Goal: Task Accomplishment & Management: Manage account settings

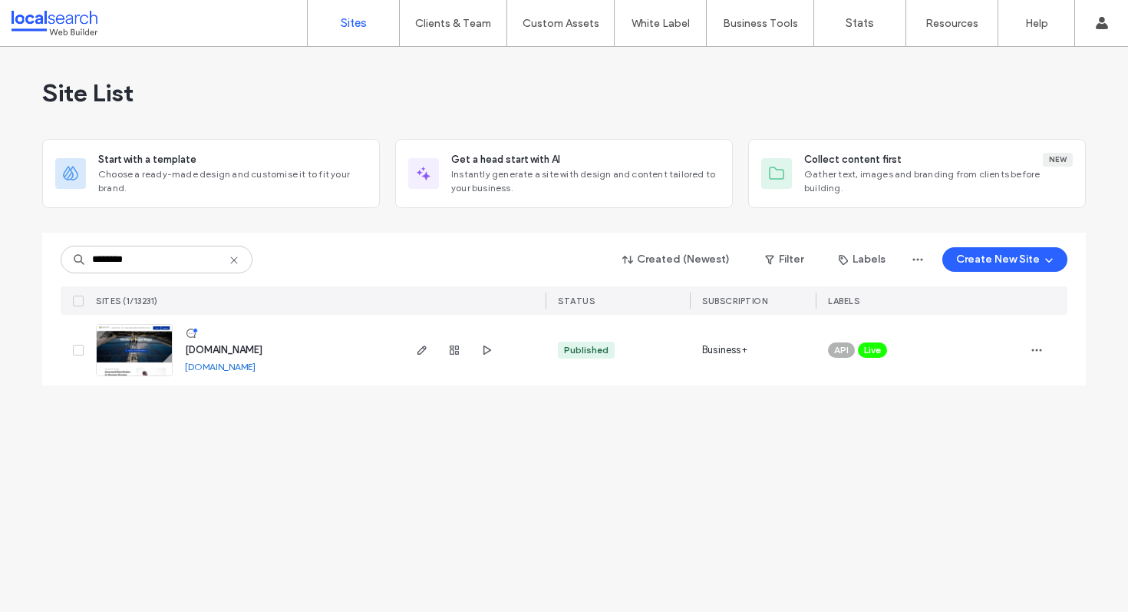
type input "********"
click at [262, 347] on span "[DOMAIN_NAME]" at bounding box center [224, 350] width 78 height 12
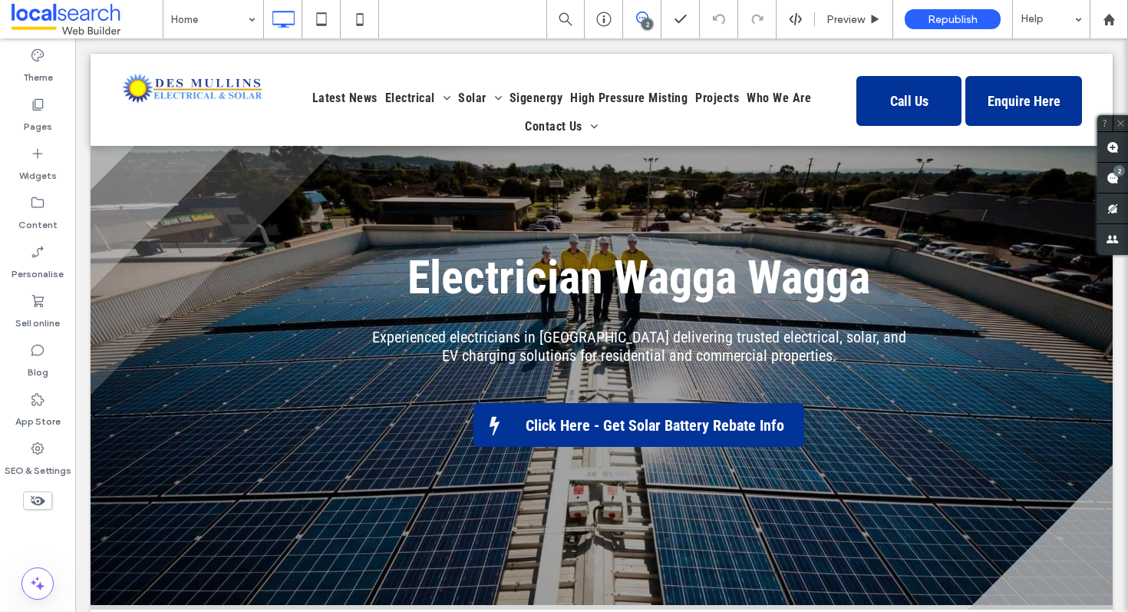
click at [645, 25] on div "2" at bounding box center [648, 24] width 12 height 12
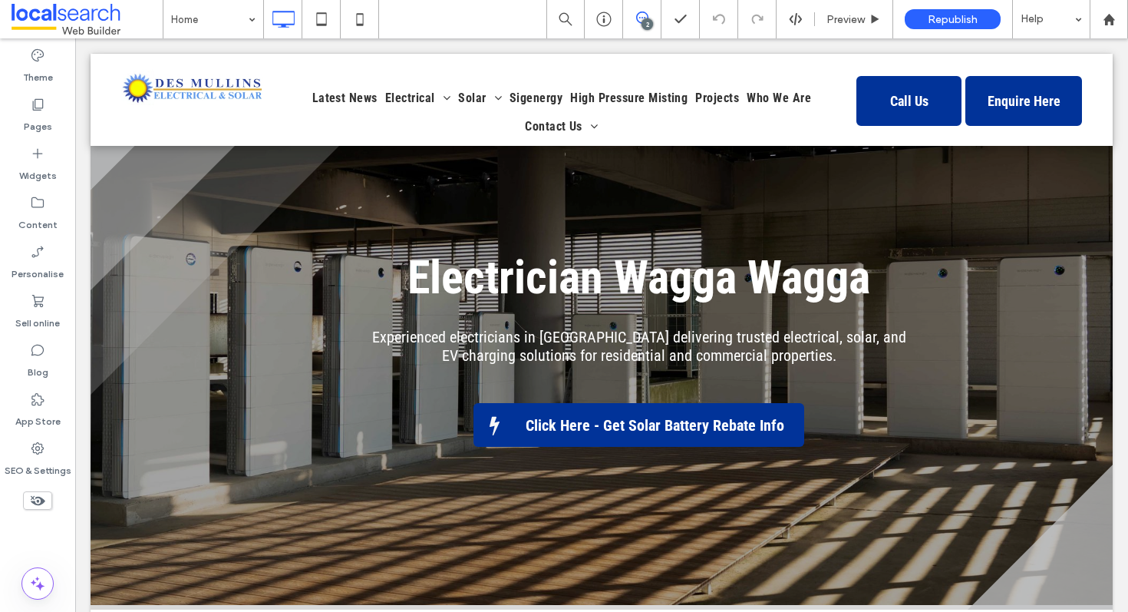
click at [641, 21] on icon at bounding box center [642, 18] width 12 height 12
click at [1121, 175] on div "2" at bounding box center [1112, 178] width 31 height 31
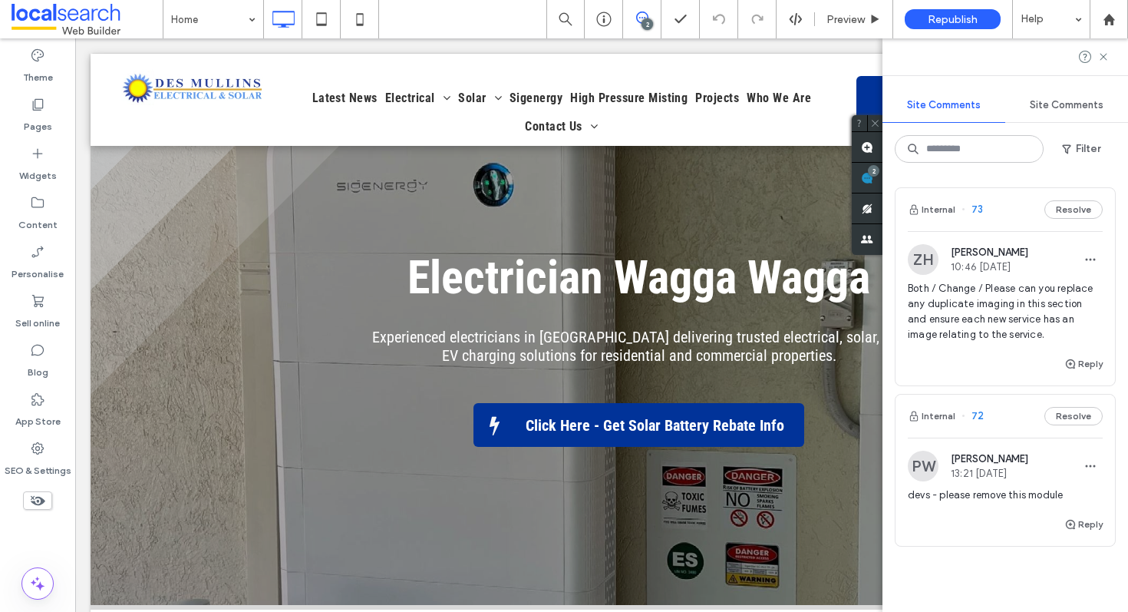
click at [1001, 298] on span "Both / Change / Please can you replace any duplicate imaging in this section an…" at bounding box center [1005, 311] width 195 height 61
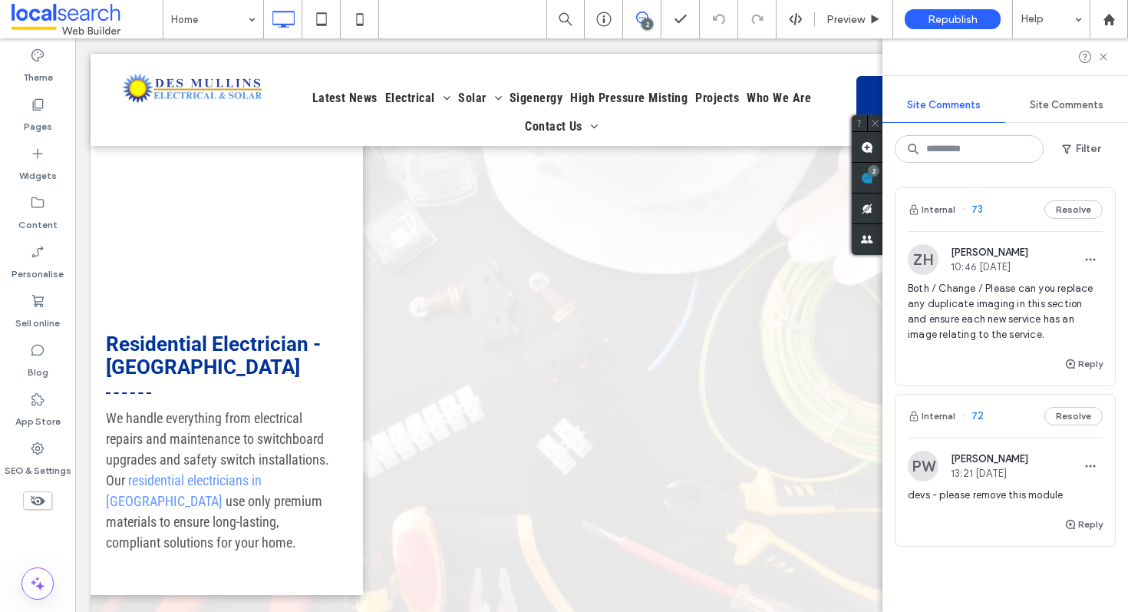
scroll to position [1619, 0]
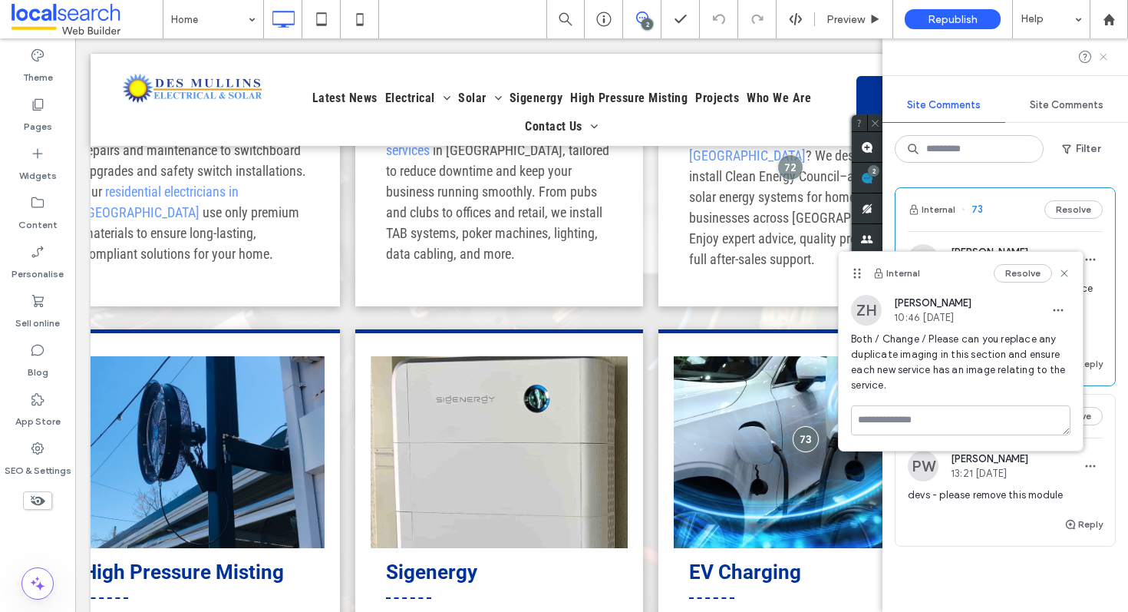
click at [1106, 54] on icon at bounding box center [1103, 57] width 12 height 12
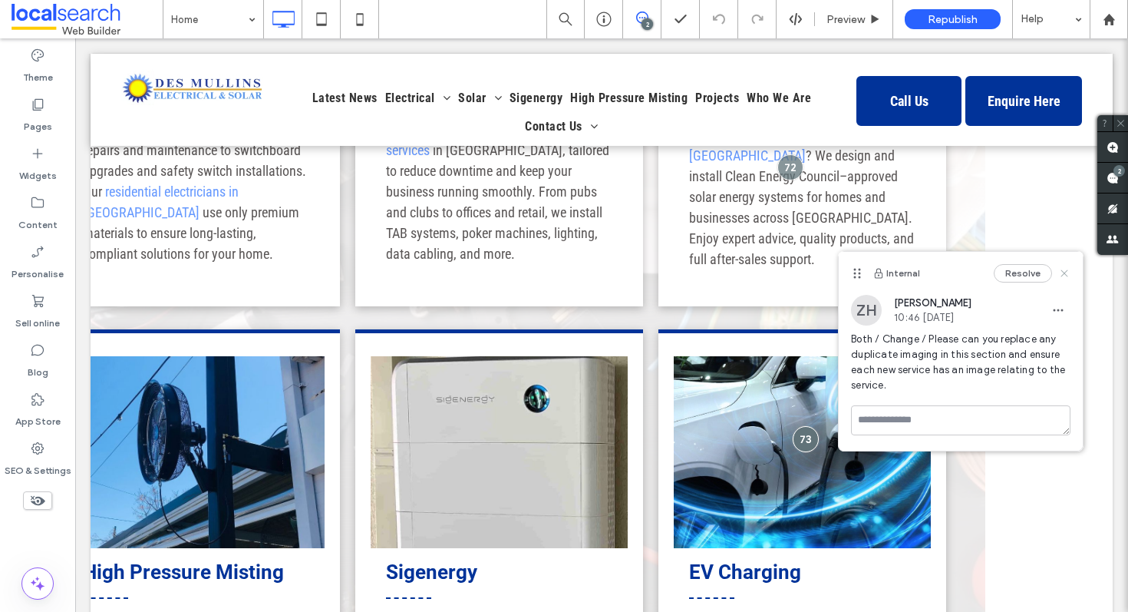
click at [1061, 271] on icon at bounding box center [1064, 273] width 12 height 12
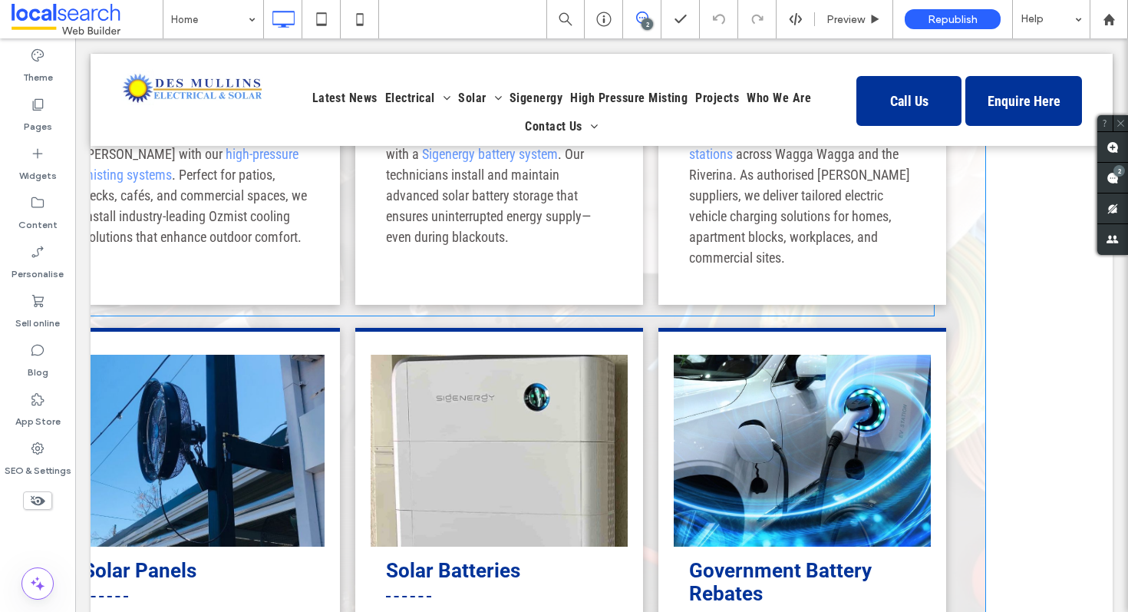
scroll to position [2129, 0]
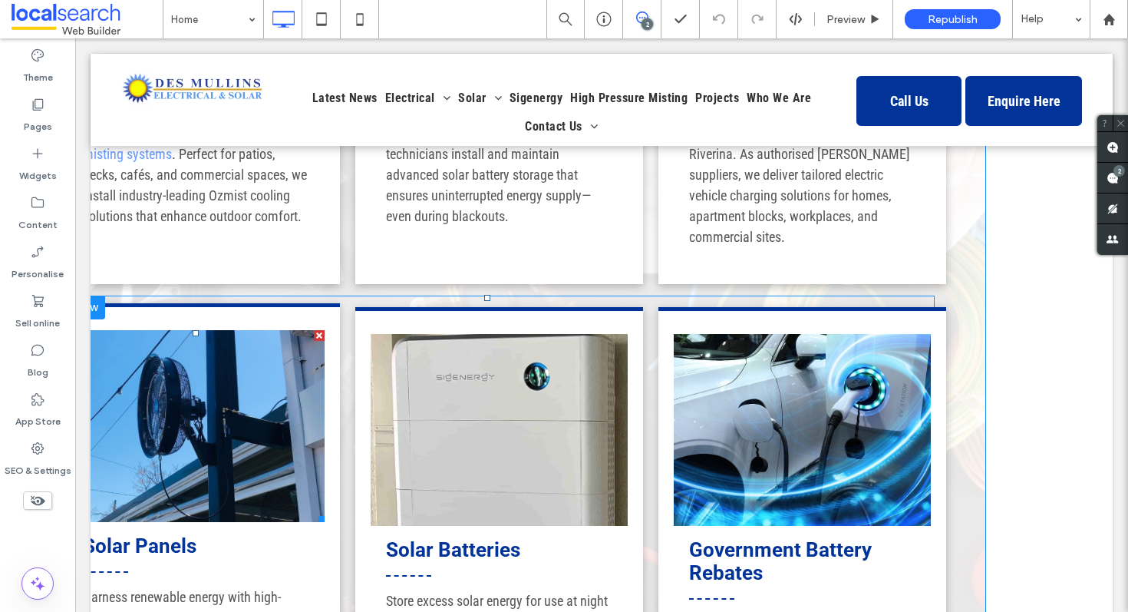
click at [152, 369] on link at bounding box center [196, 426] width 257 height 192
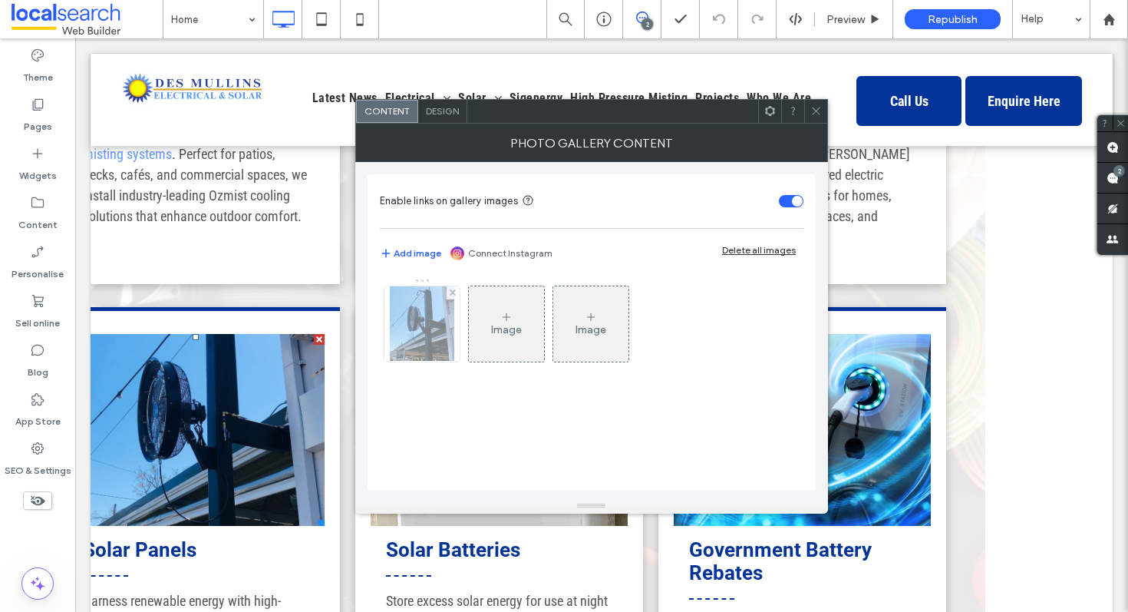
click at [415, 321] on img at bounding box center [422, 323] width 64 height 75
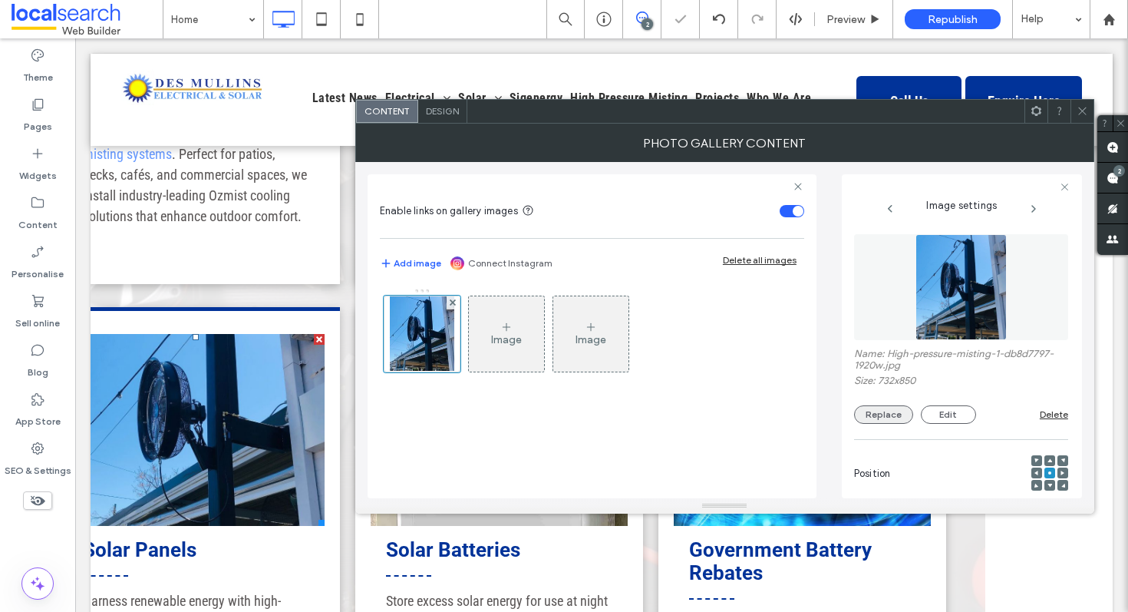
click at [886, 414] on button "Replace" at bounding box center [883, 414] width 59 height 18
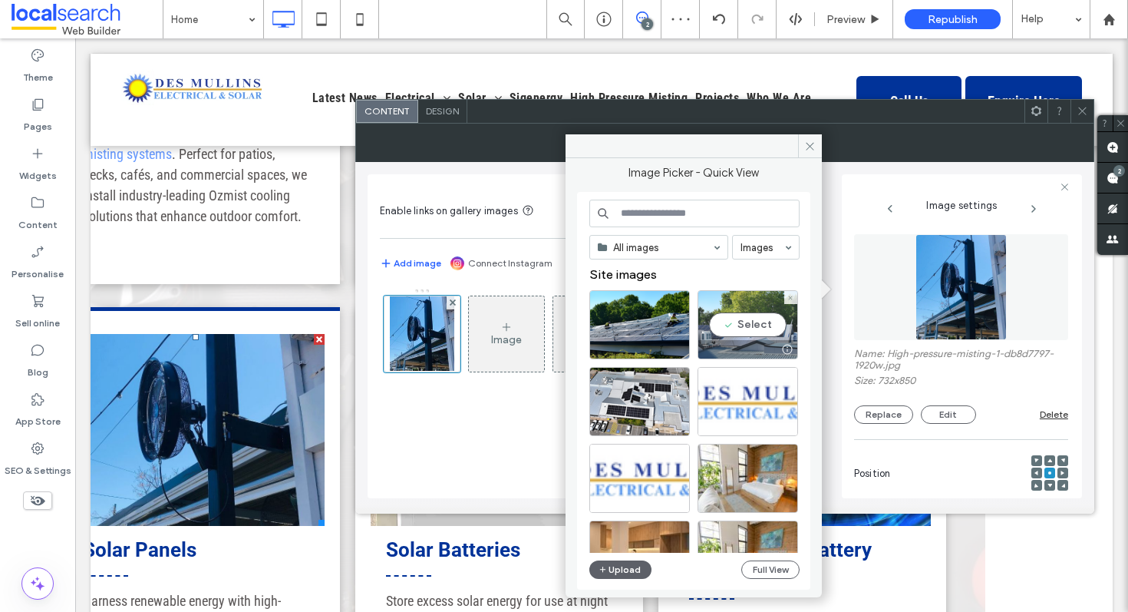
click at [753, 326] on div "Select" at bounding box center [748, 324] width 101 height 69
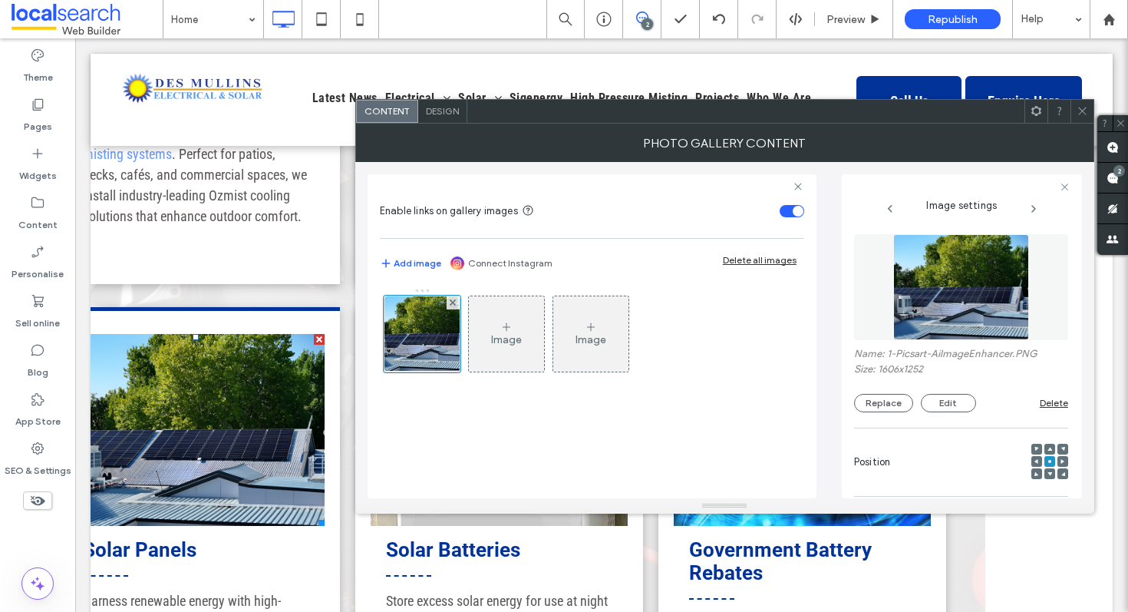
click at [1084, 111] on icon at bounding box center [1083, 111] width 12 height 12
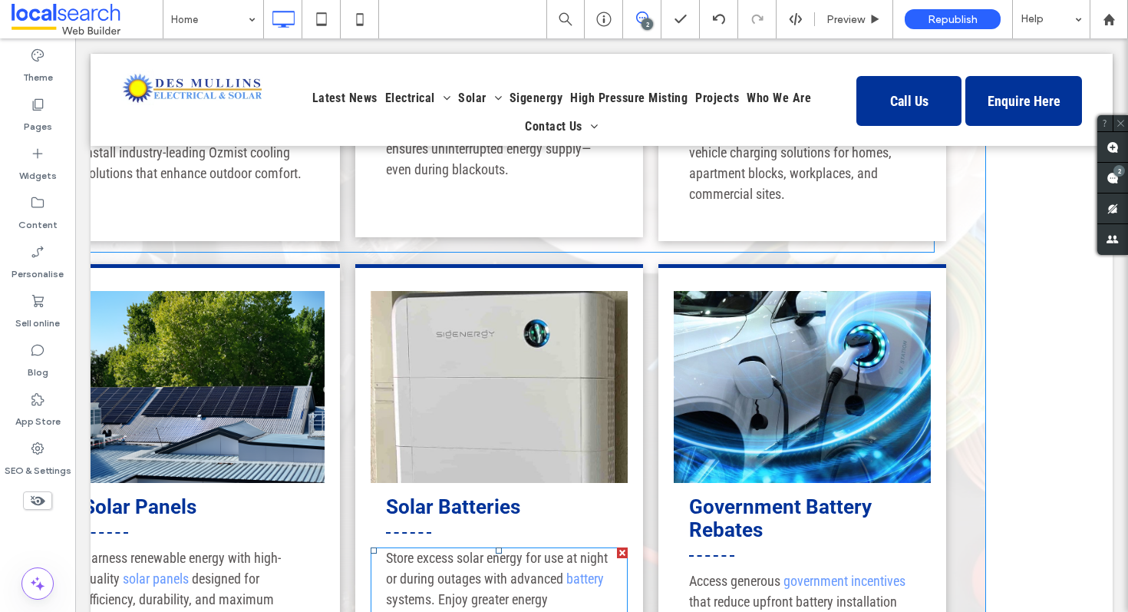
scroll to position [2154, 0]
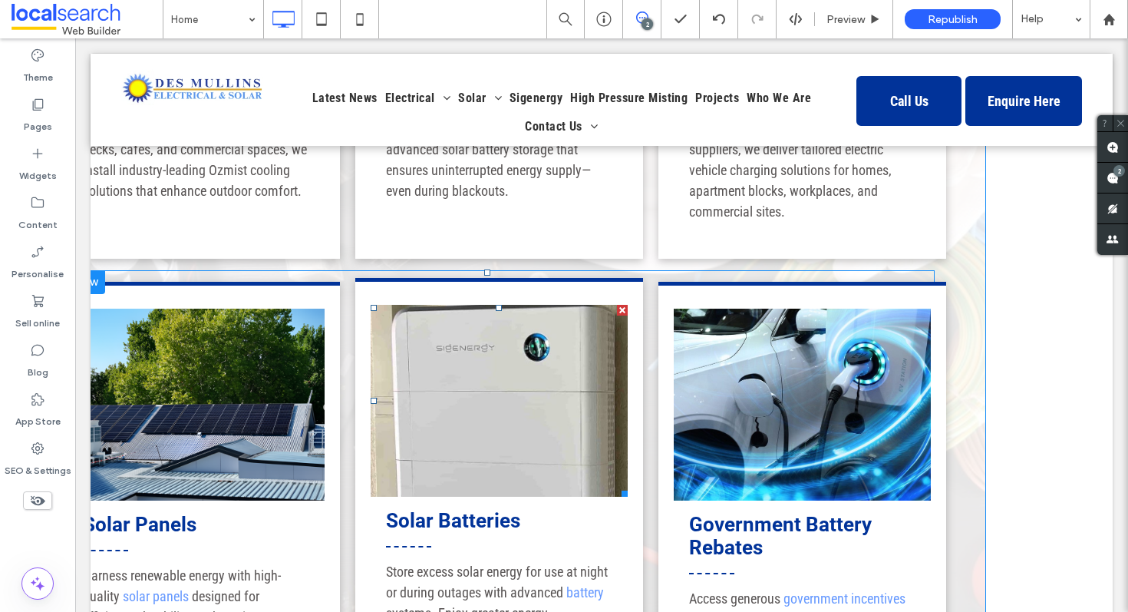
click at [503, 314] on link at bounding box center [499, 401] width 257 height 192
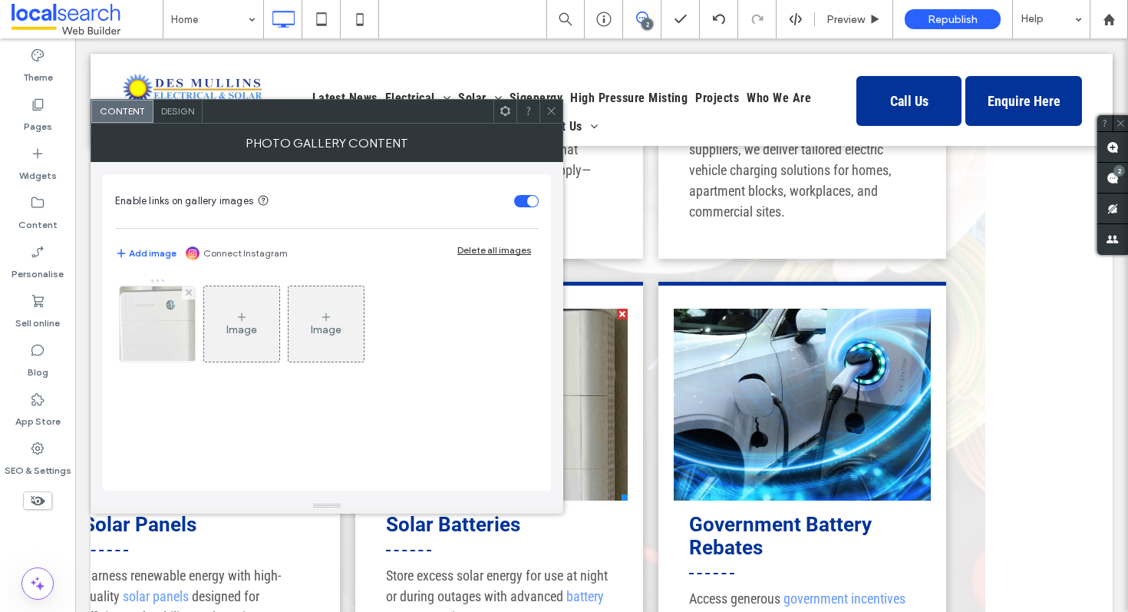
click at [159, 330] on img at bounding box center [157, 323] width 91 height 75
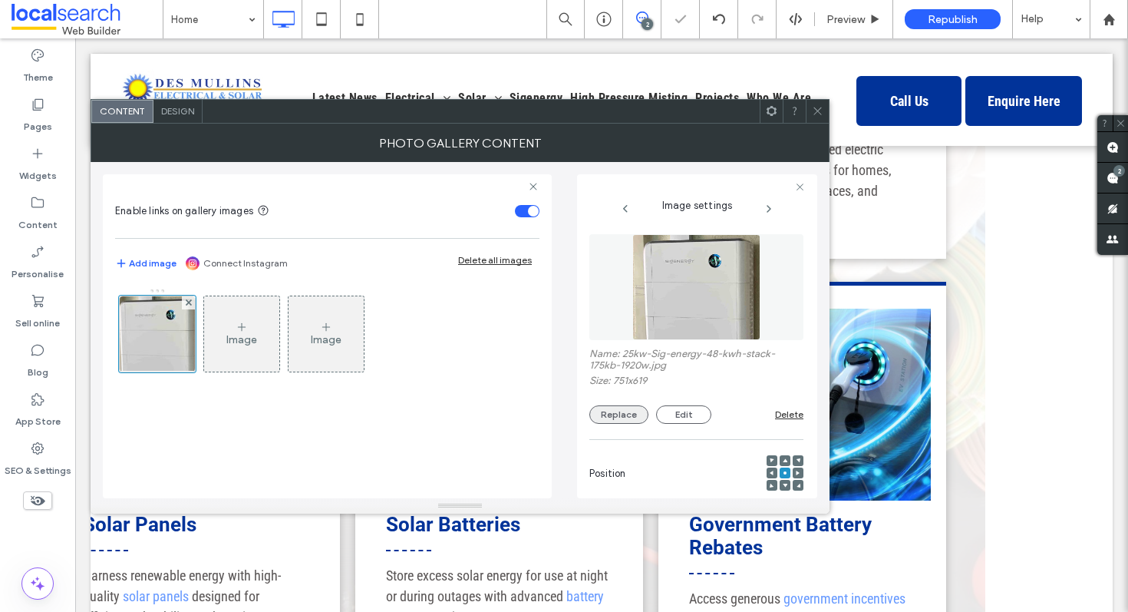
click at [622, 417] on button "Replace" at bounding box center [618, 414] width 59 height 18
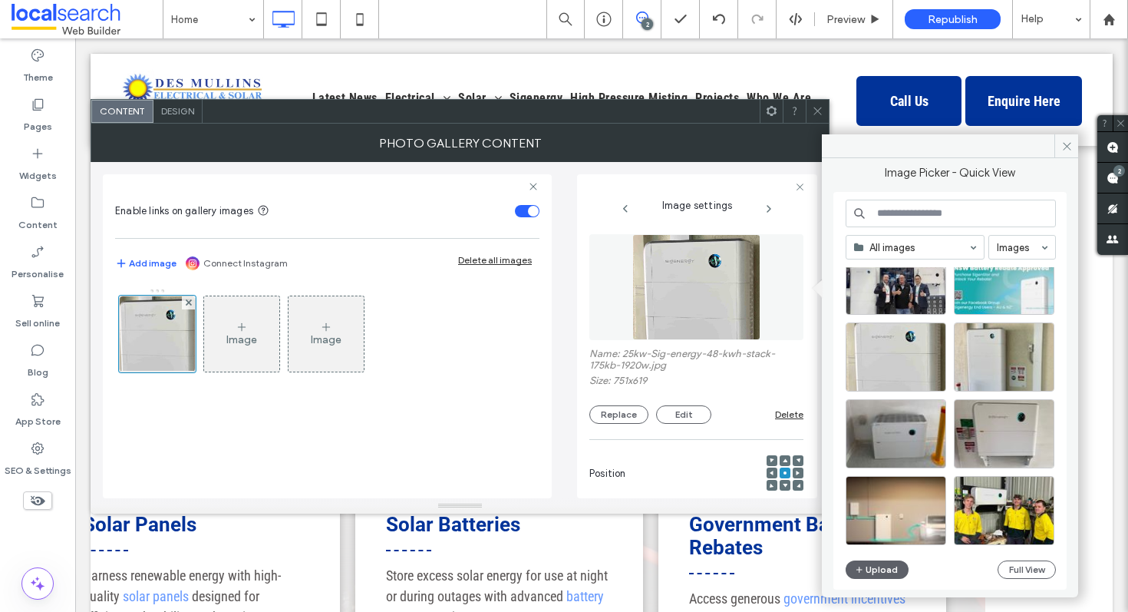
scroll to position [673, 0]
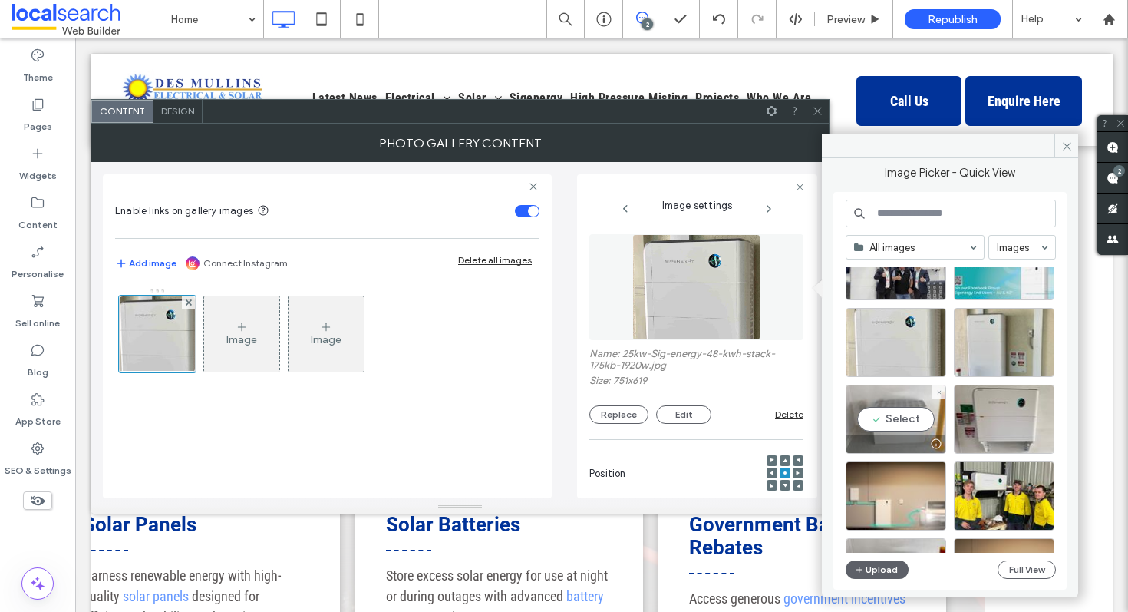
click at [909, 421] on div "Select" at bounding box center [896, 419] width 101 height 69
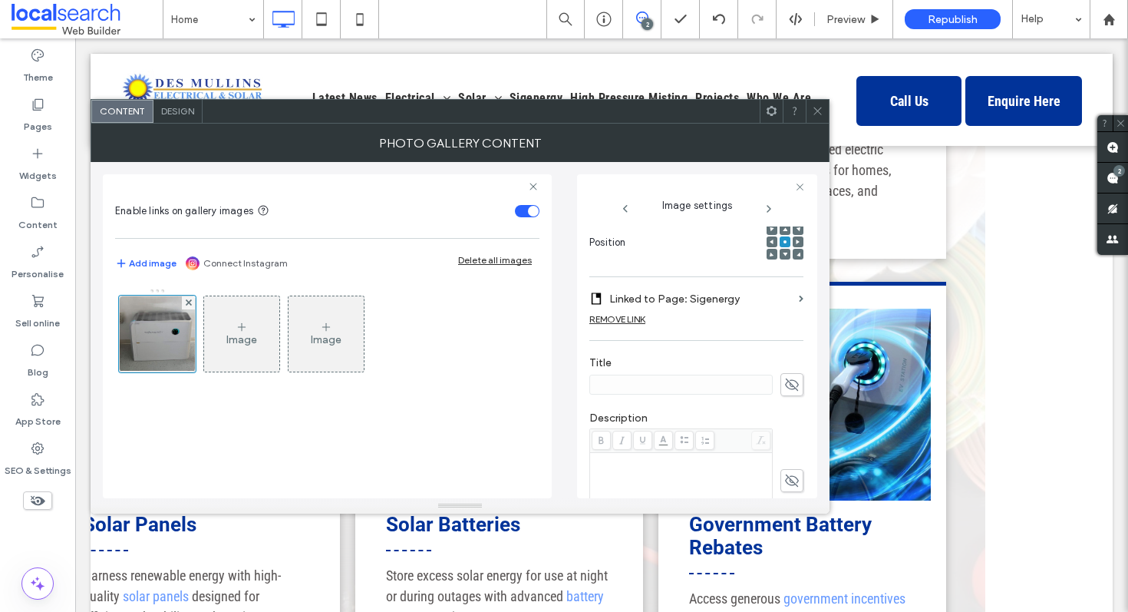
scroll to position [0, 0]
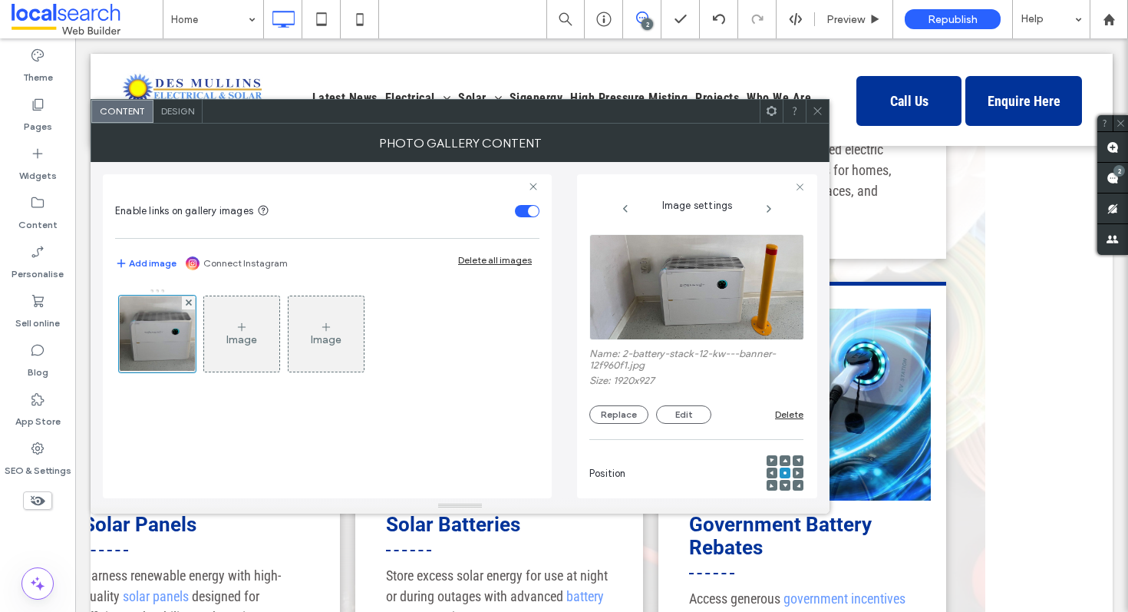
click at [819, 107] on icon at bounding box center [818, 111] width 12 height 12
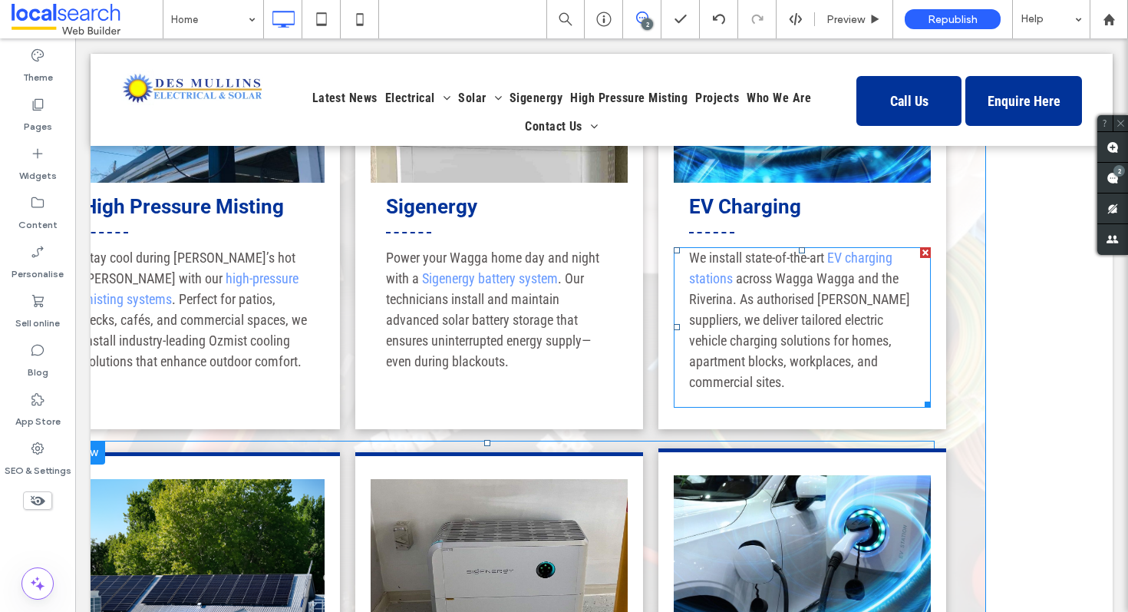
scroll to position [2043, 0]
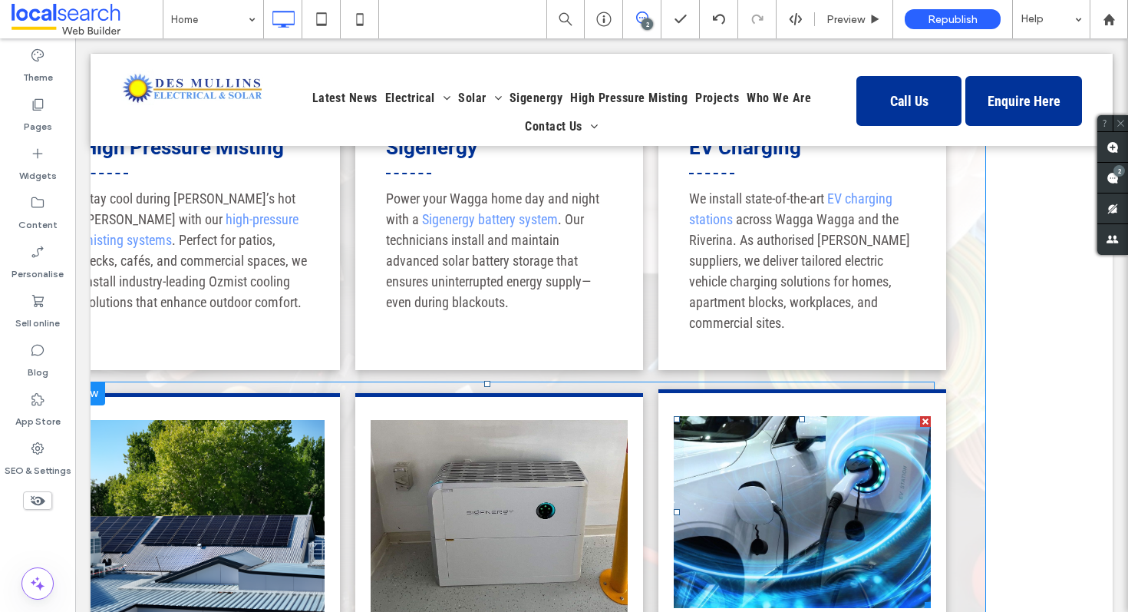
click at [774, 416] on link at bounding box center [802, 512] width 257 height 192
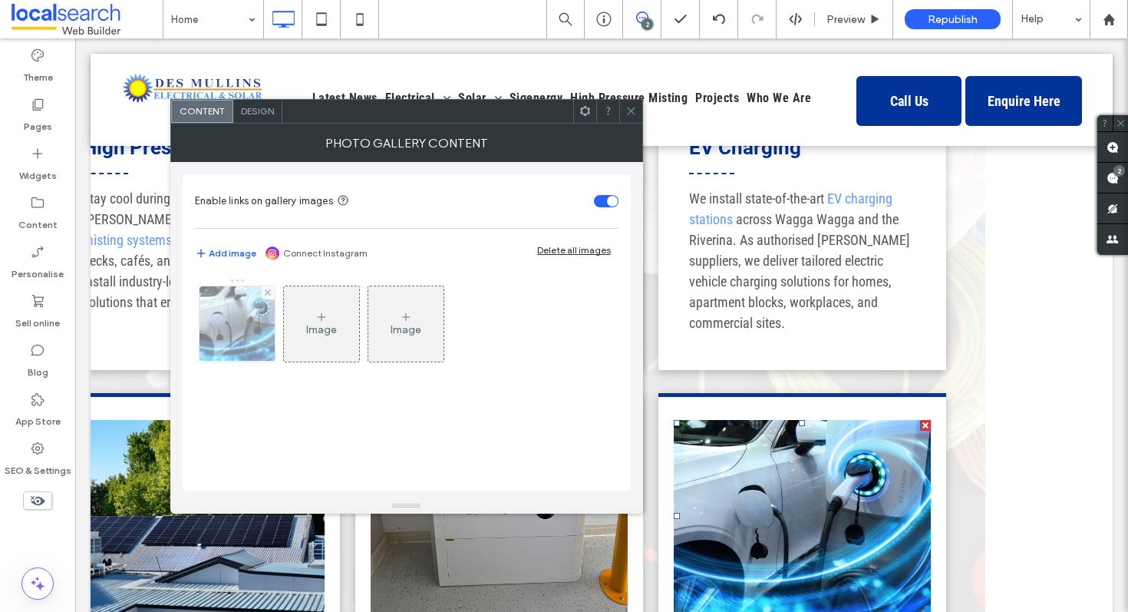
click at [224, 309] on img at bounding box center [237, 323] width 114 height 75
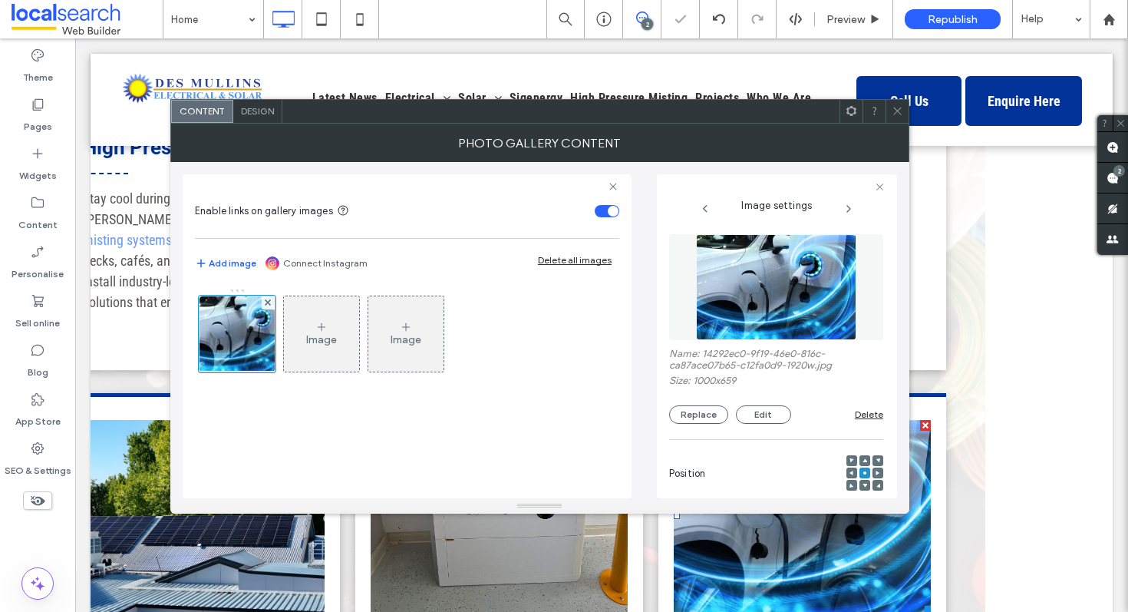
click at [771, 281] on img at bounding box center [776, 287] width 160 height 106
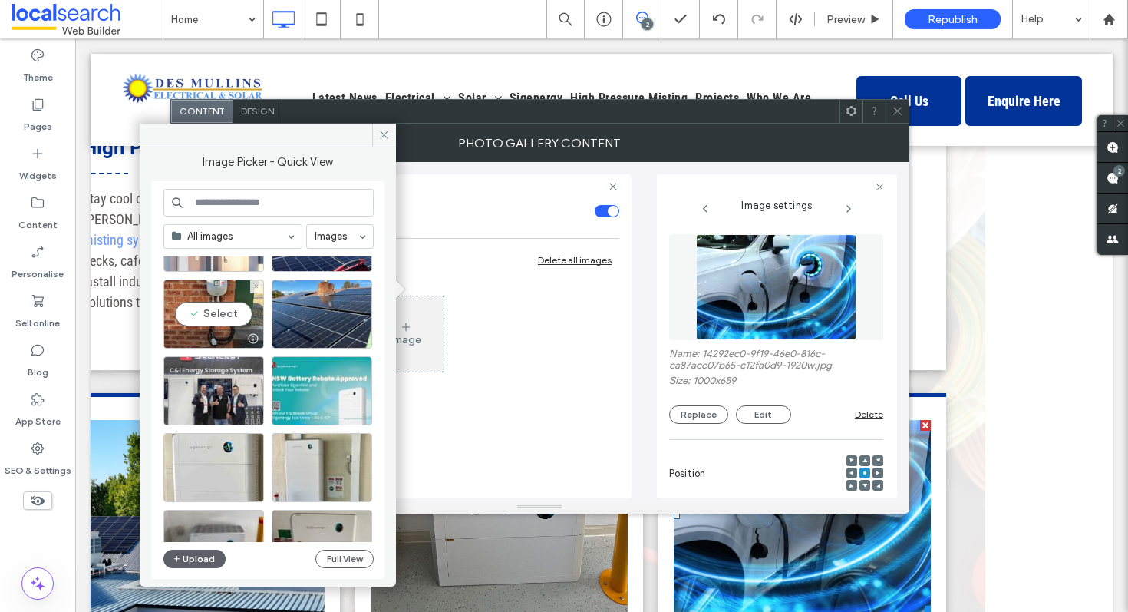
scroll to position [541, 0]
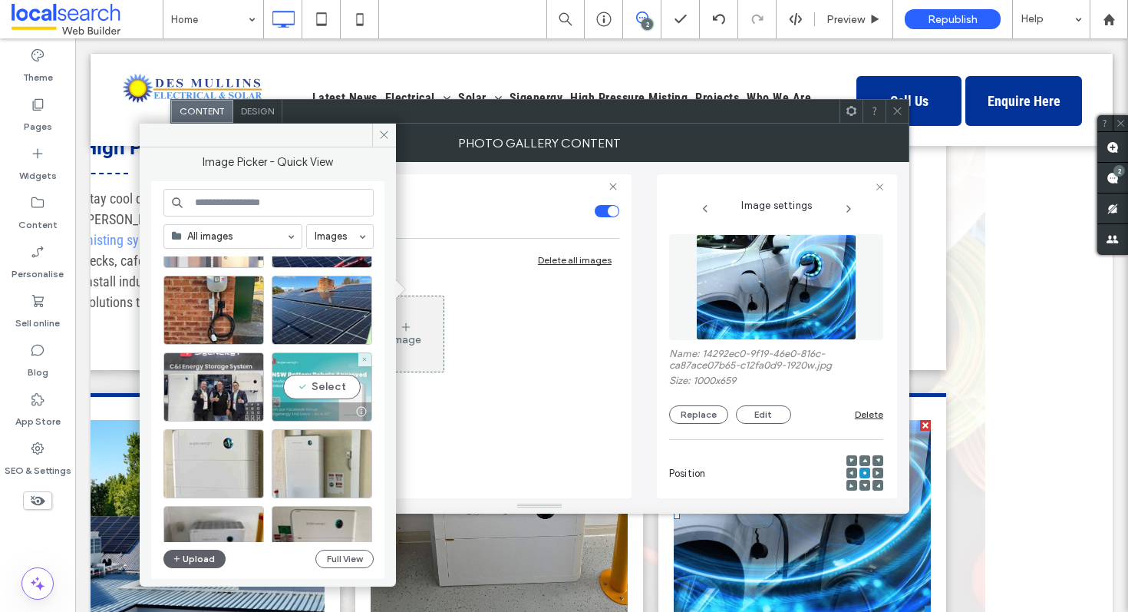
click at [330, 388] on div "Select" at bounding box center [322, 386] width 101 height 69
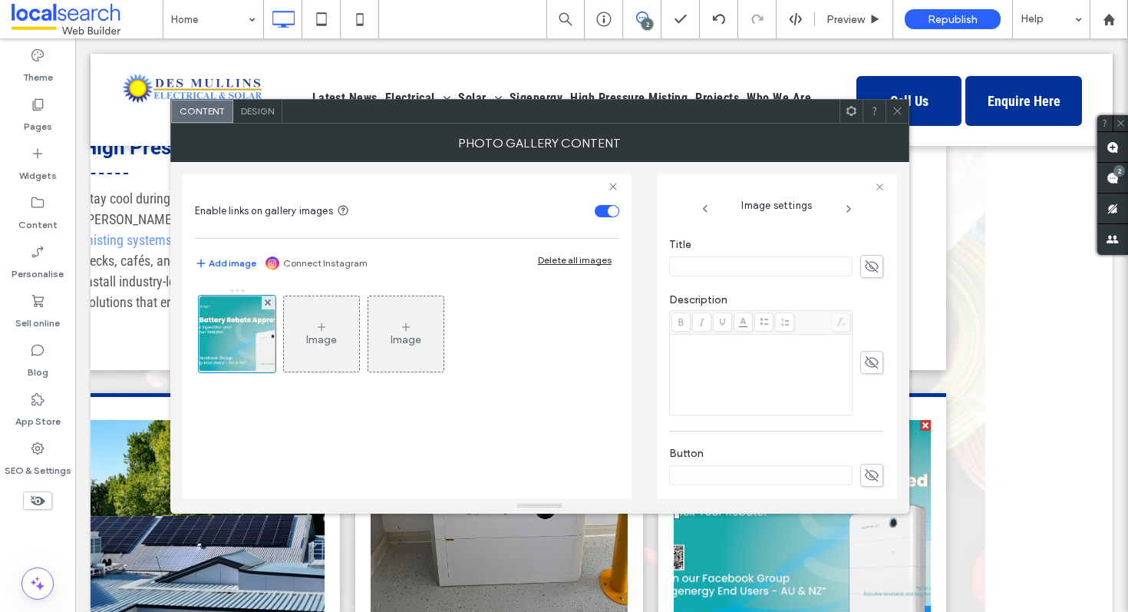
scroll to position [466, 0]
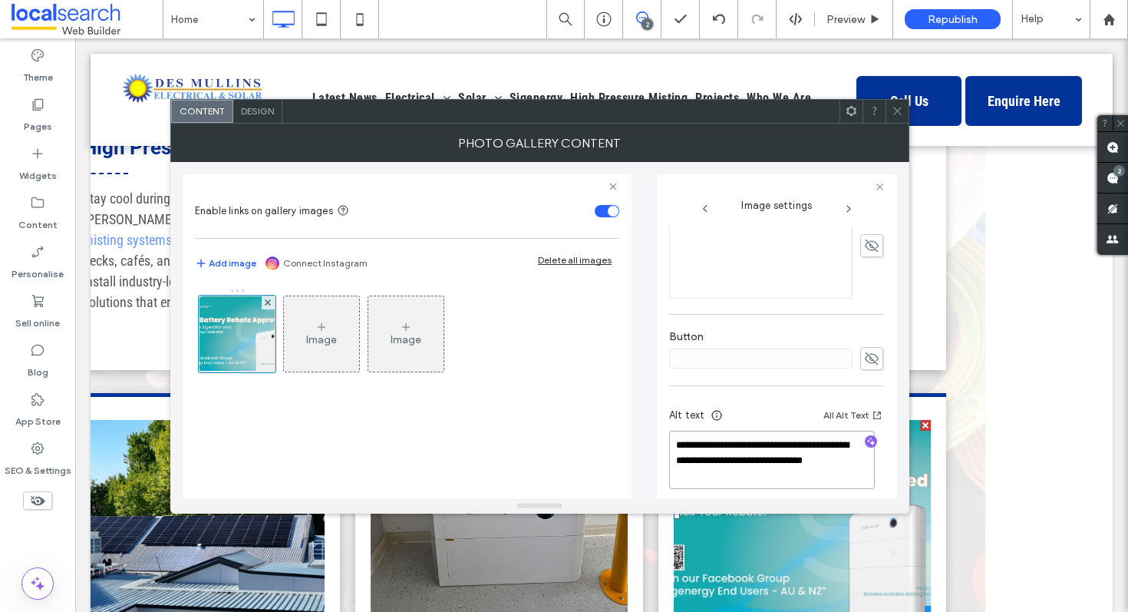
drag, startPoint x: 744, startPoint y: 474, endPoint x: 798, endPoint y: 435, distance: 66.5
click at [798, 435] on textarea "**********" at bounding box center [772, 460] width 206 height 58
click at [866, 436] on icon "button" at bounding box center [871, 441] width 11 height 11
click at [821, 484] on textarea "**********" at bounding box center [772, 468] width 206 height 74
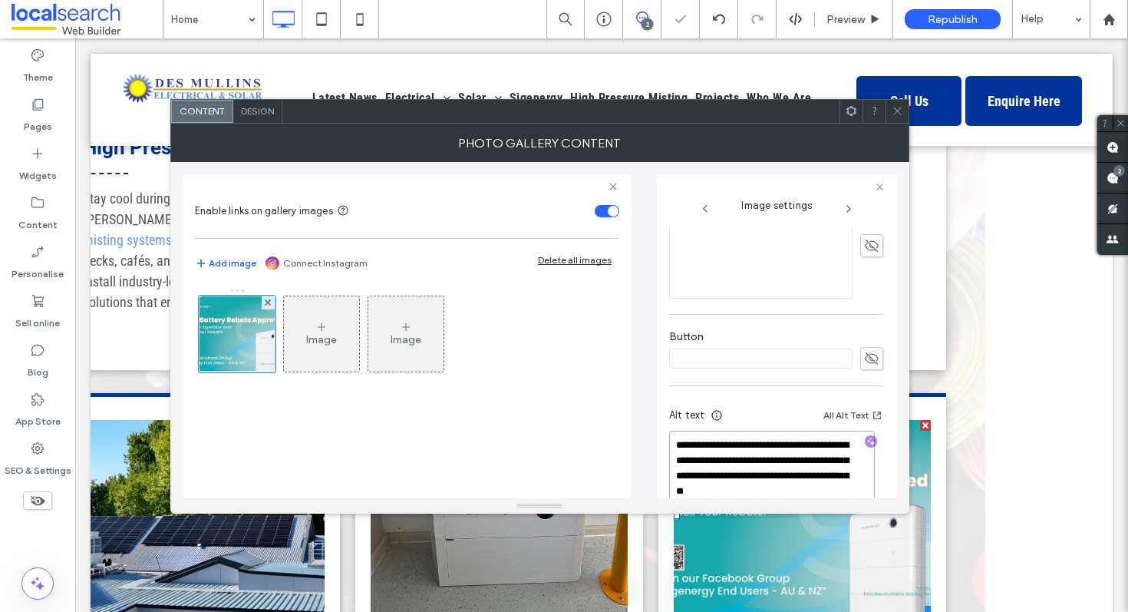
paste textarea "**********"
type textarea "**********"
click at [897, 110] on icon at bounding box center [898, 111] width 12 height 12
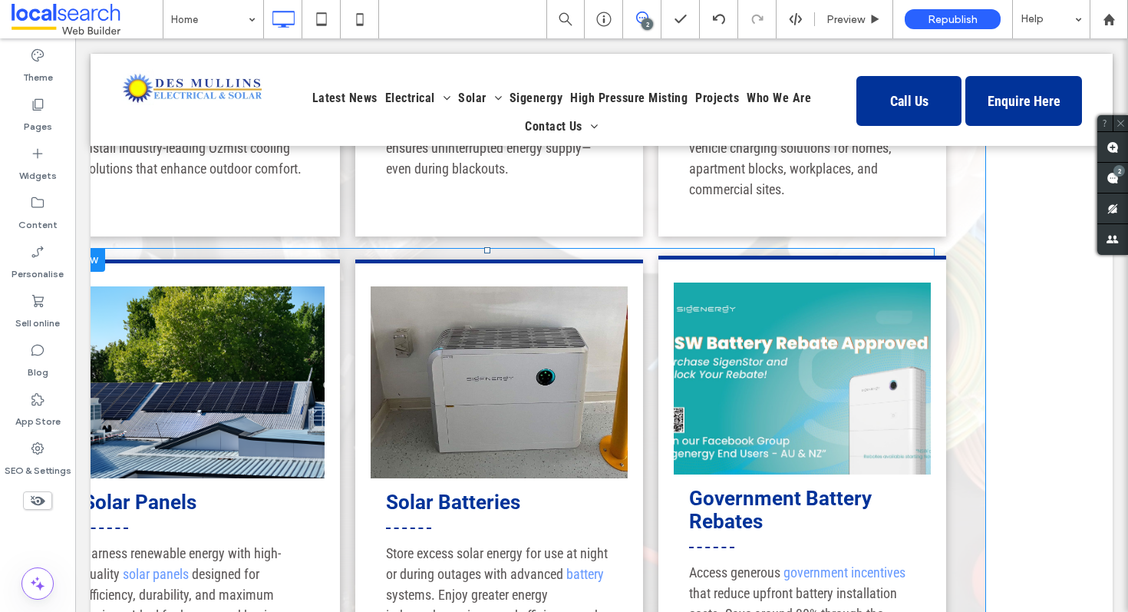
scroll to position [2176, 0]
click at [762, 324] on link at bounding box center [802, 379] width 257 height 192
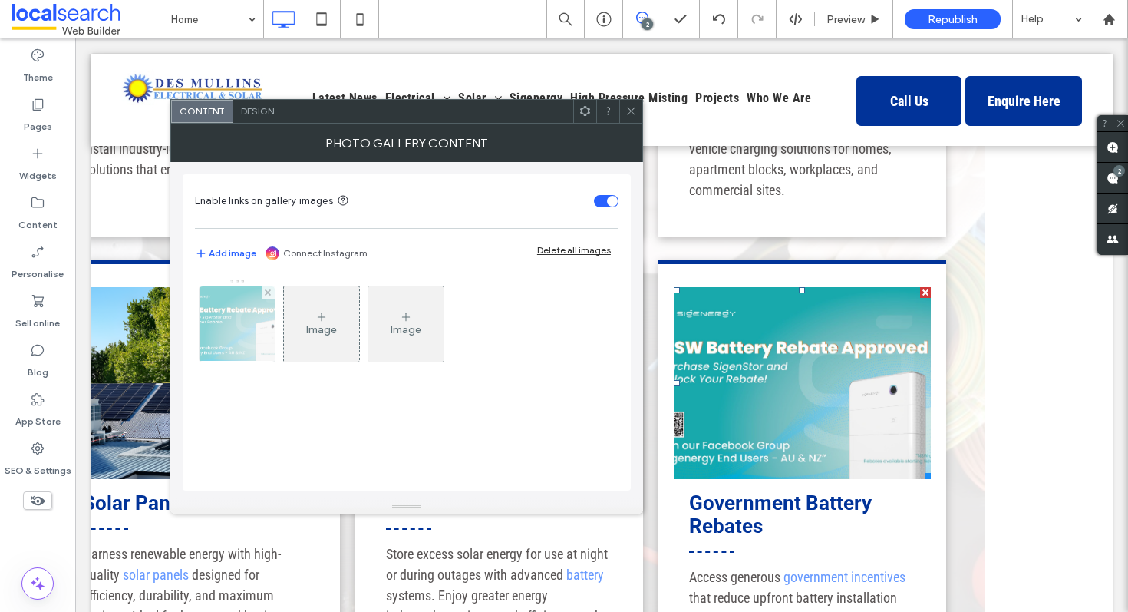
click at [228, 332] on img at bounding box center [237, 323] width 134 height 75
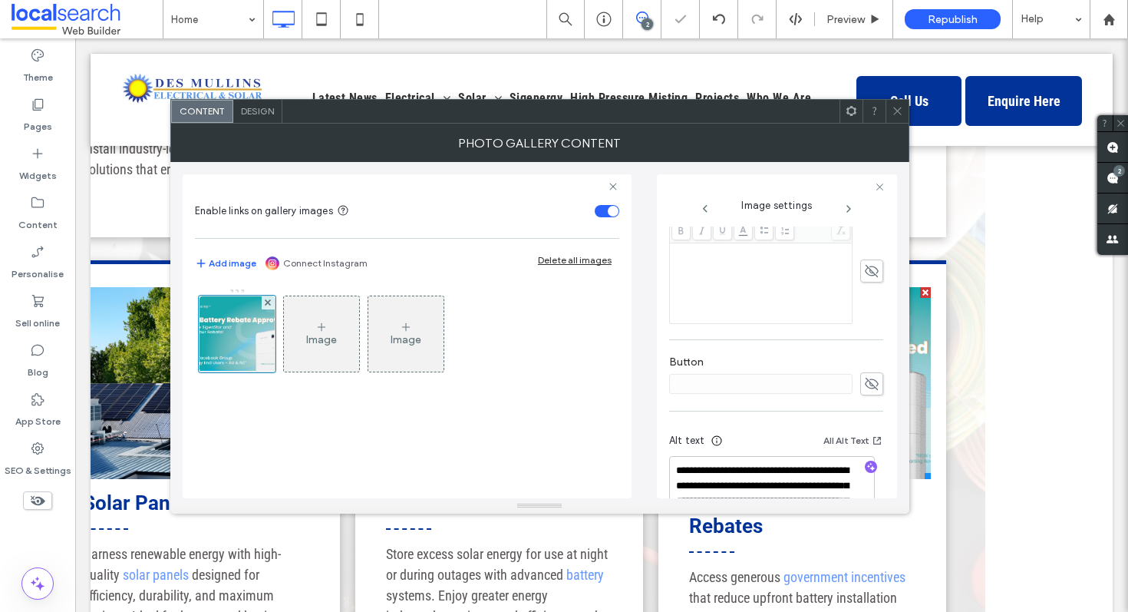
scroll to position [512, 0]
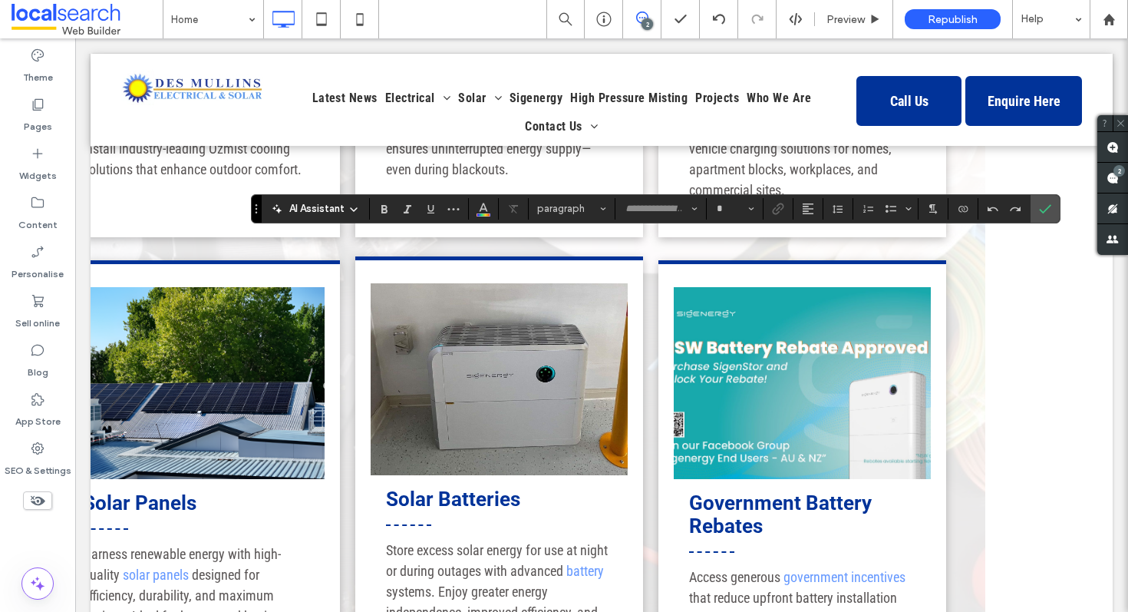
type input "**********"
type input "**"
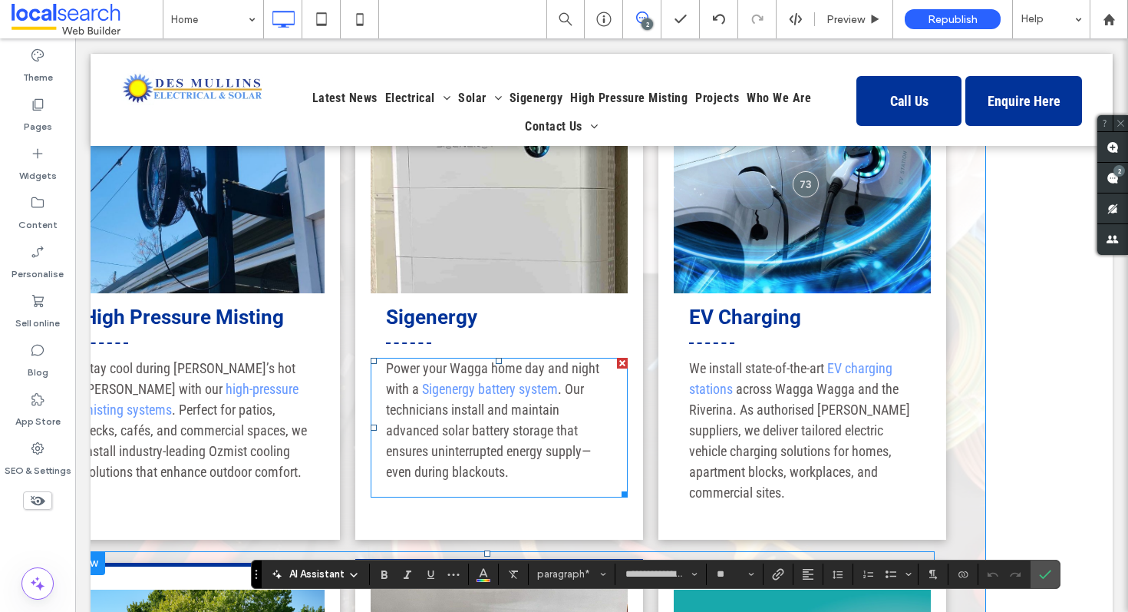
scroll to position [1827, 0]
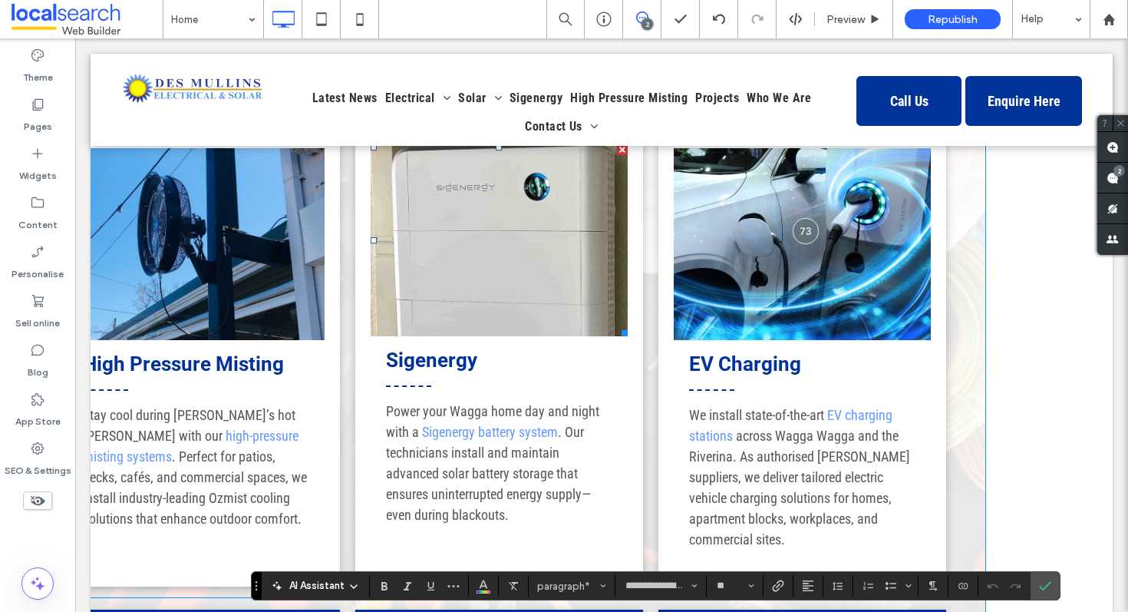
click at [454, 175] on link at bounding box center [499, 240] width 257 height 192
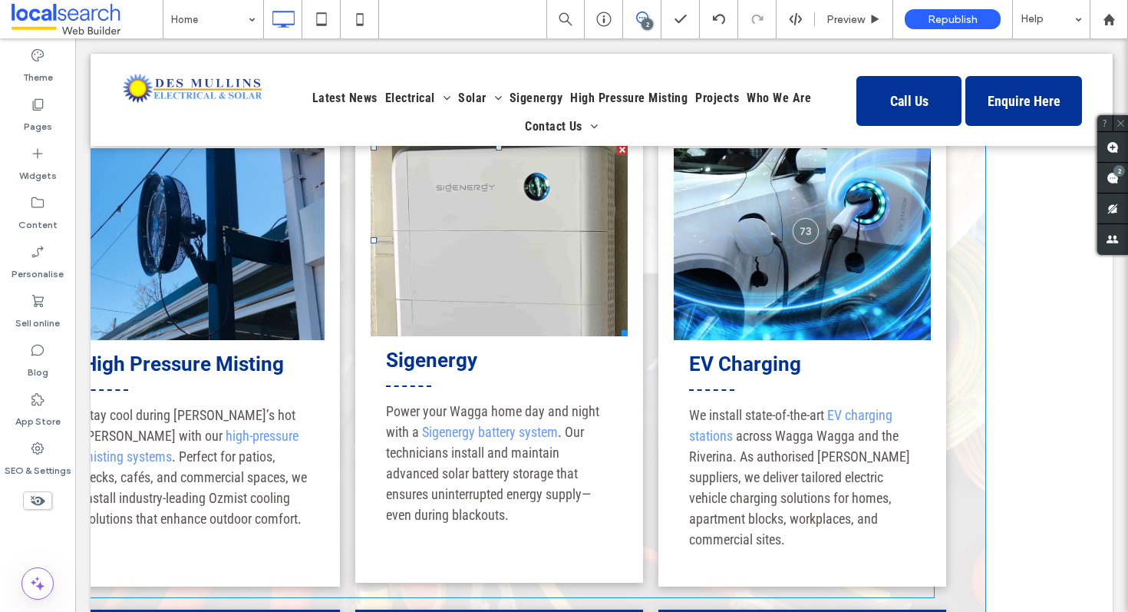
click at [482, 193] on link at bounding box center [499, 240] width 257 height 192
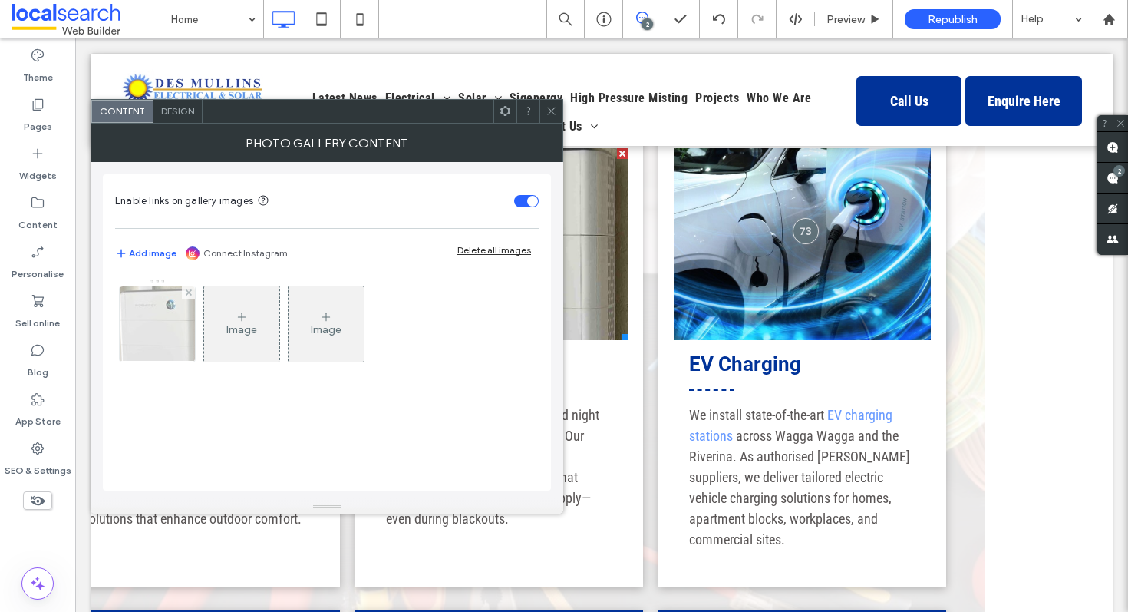
click at [172, 310] on img at bounding box center [157, 323] width 91 height 75
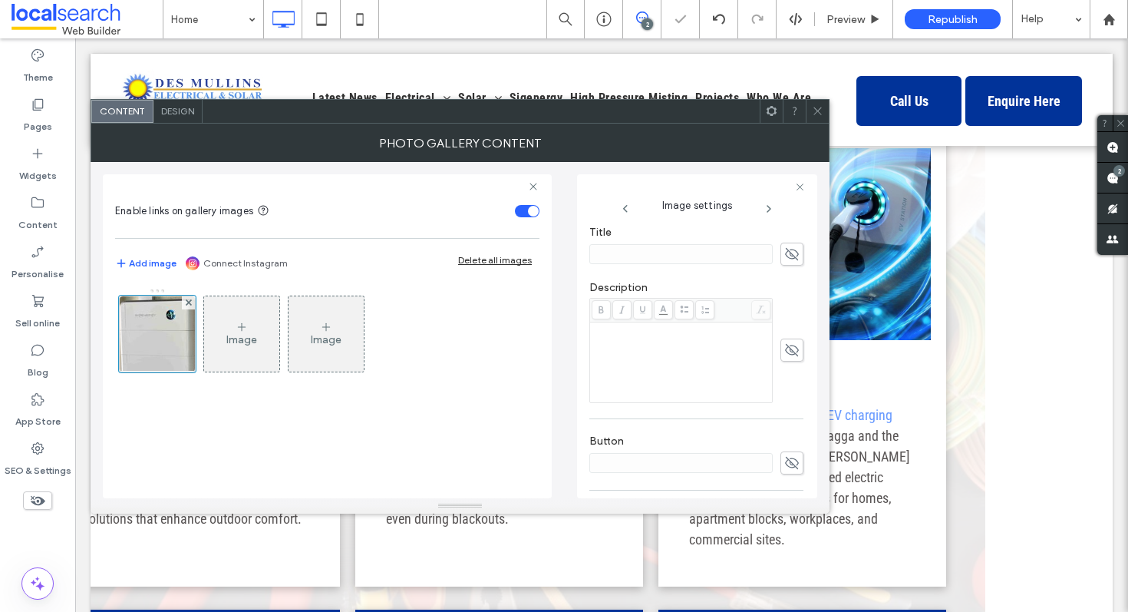
scroll to position [478, 0]
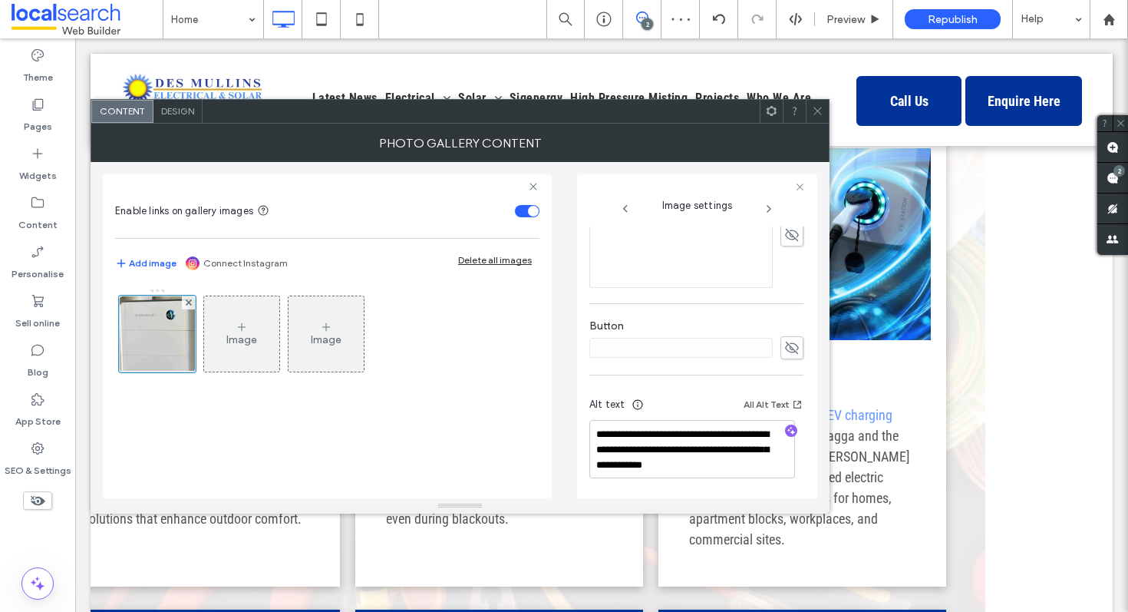
click at [820, 110] on icon at bounding box center [818, 111] width 12 height 12
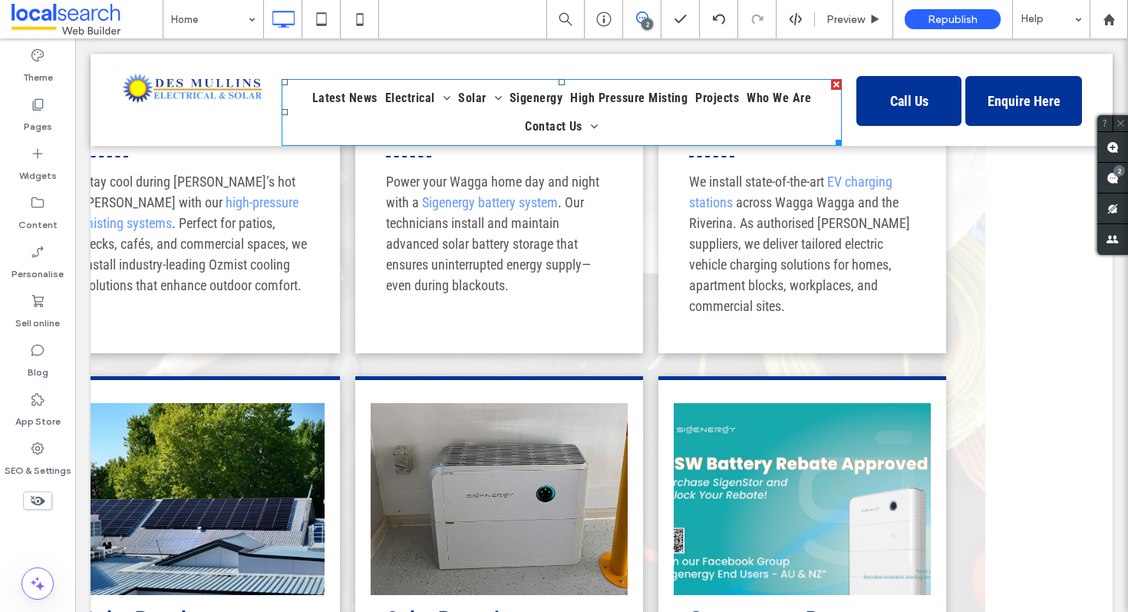
scroll to position [2245, 0]
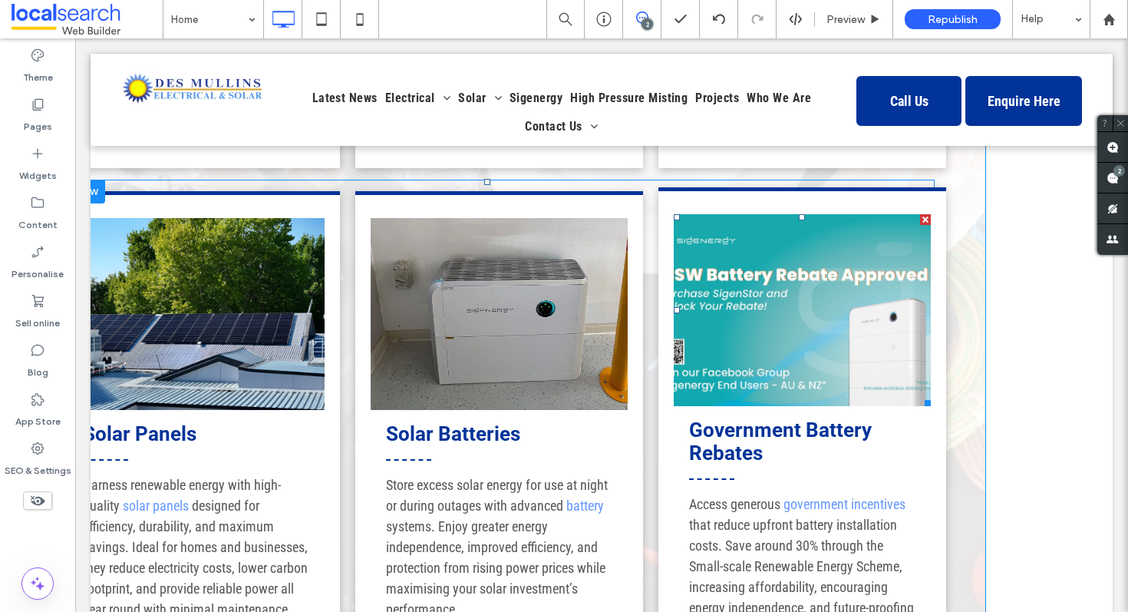
click at [781, 262] on link at bounding box center [802, 310] width 257 height 192
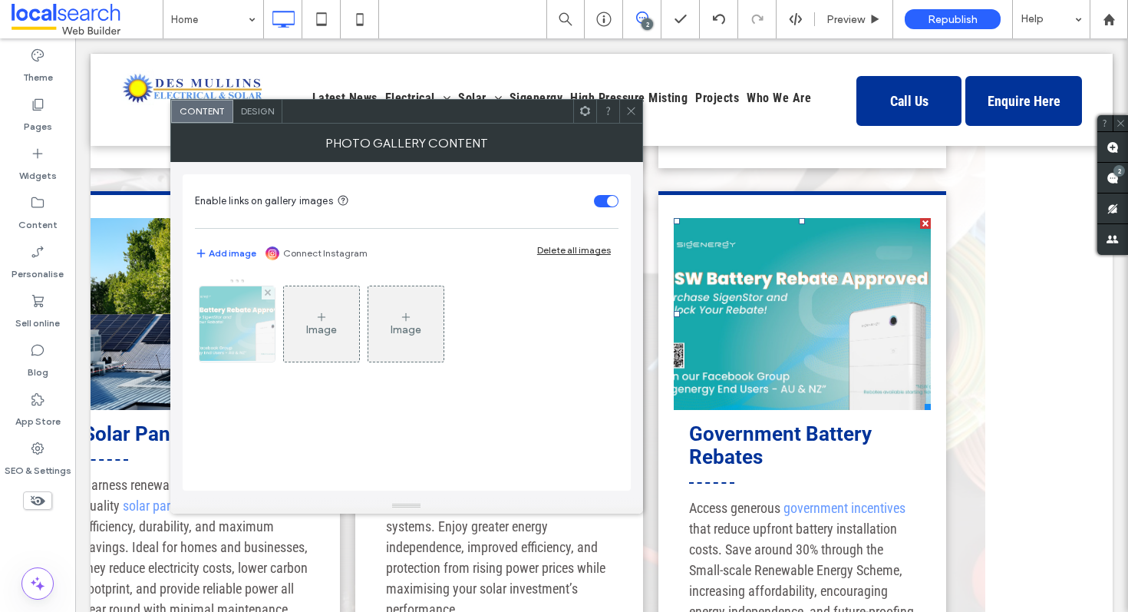
click at [246, 322] on img at bounding box center [237, 323] width 134 height 75
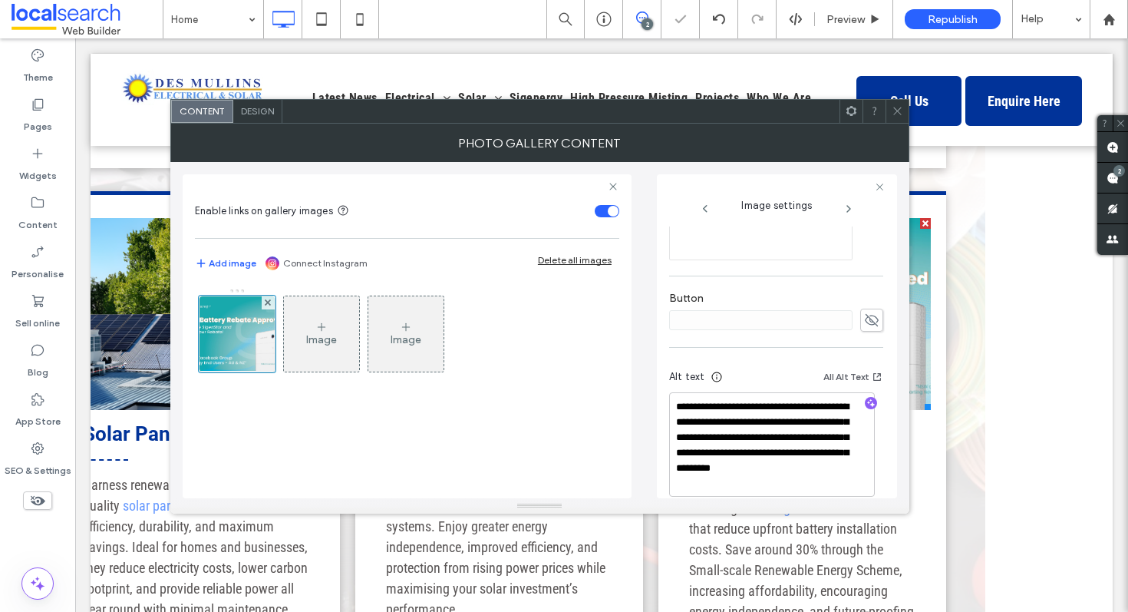
scroll to position [512, 0]
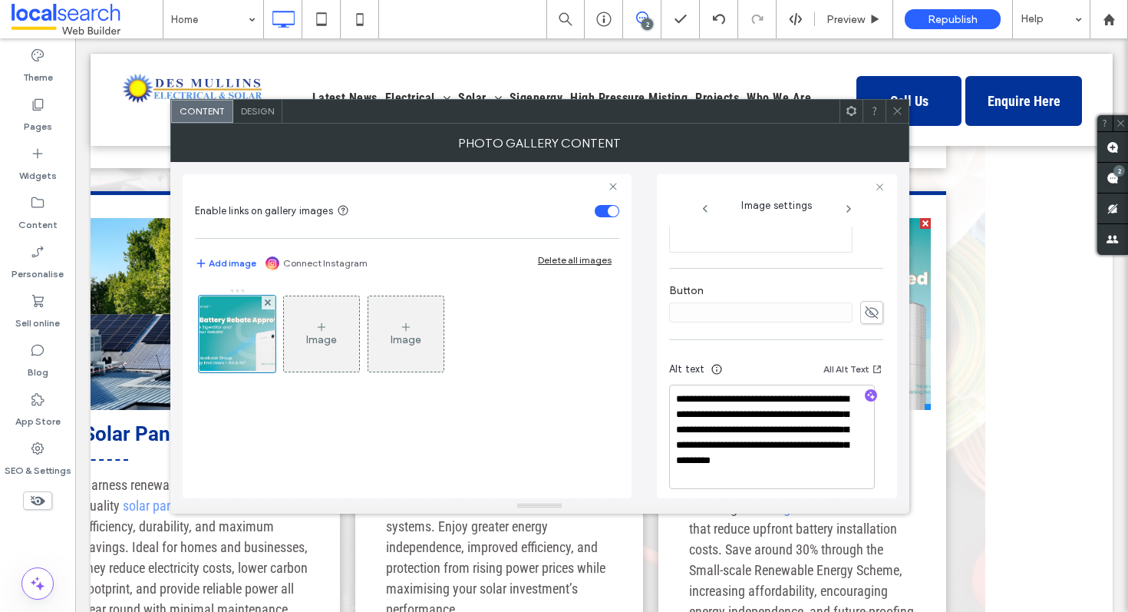
click at [899, 114] on use at bounding box center [897, 111] width 8 height 8
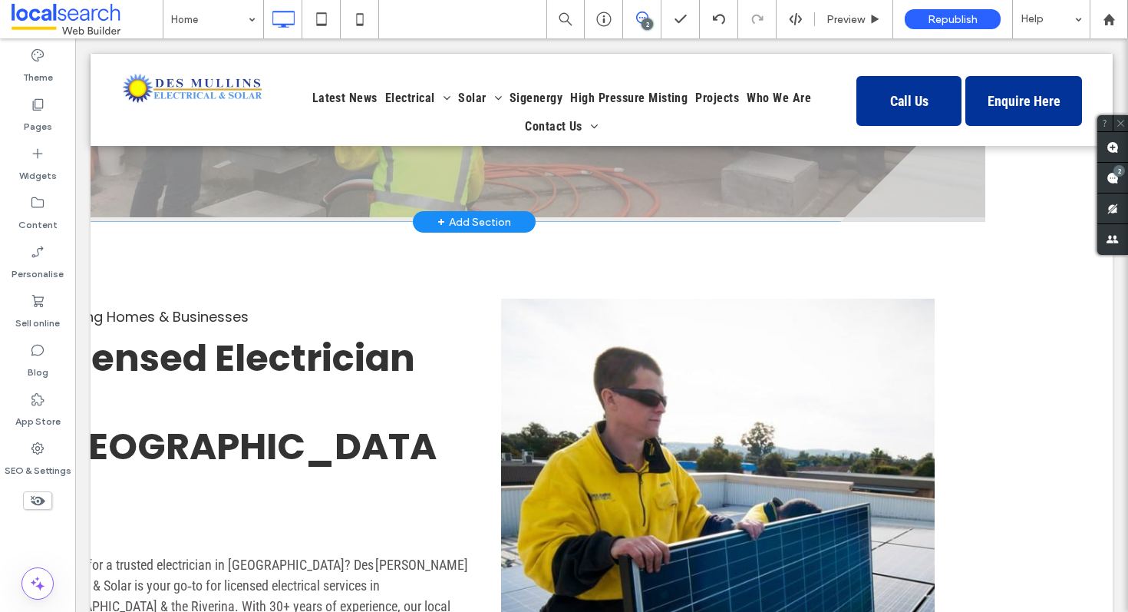
scroll to position [323, 0]
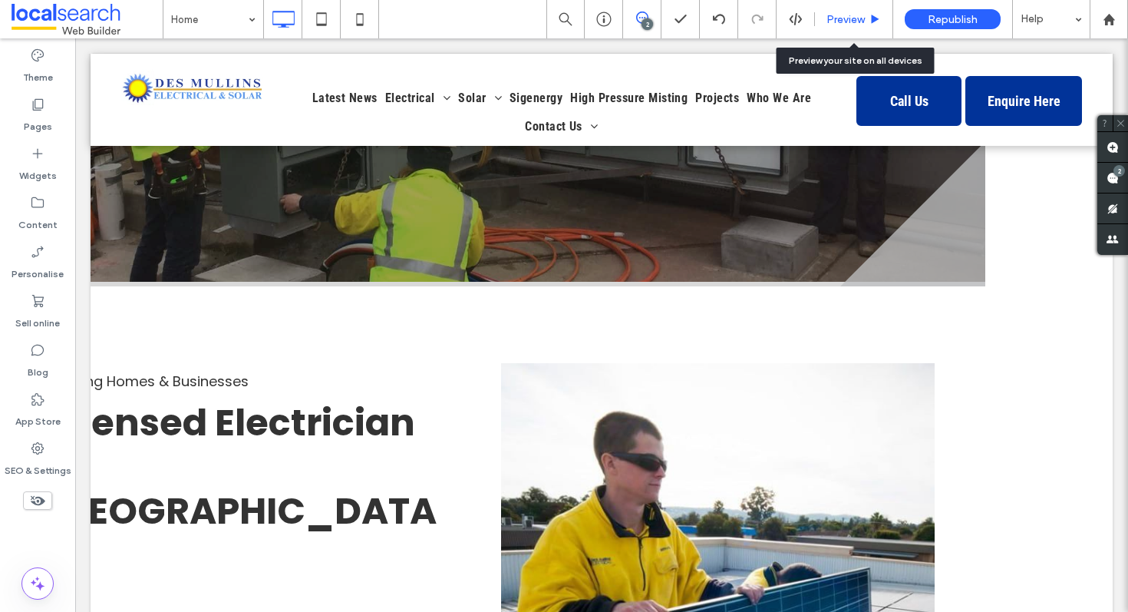
click at [857, 11] on div "Preview" at bounding box center [854, 19] width 78 height 38
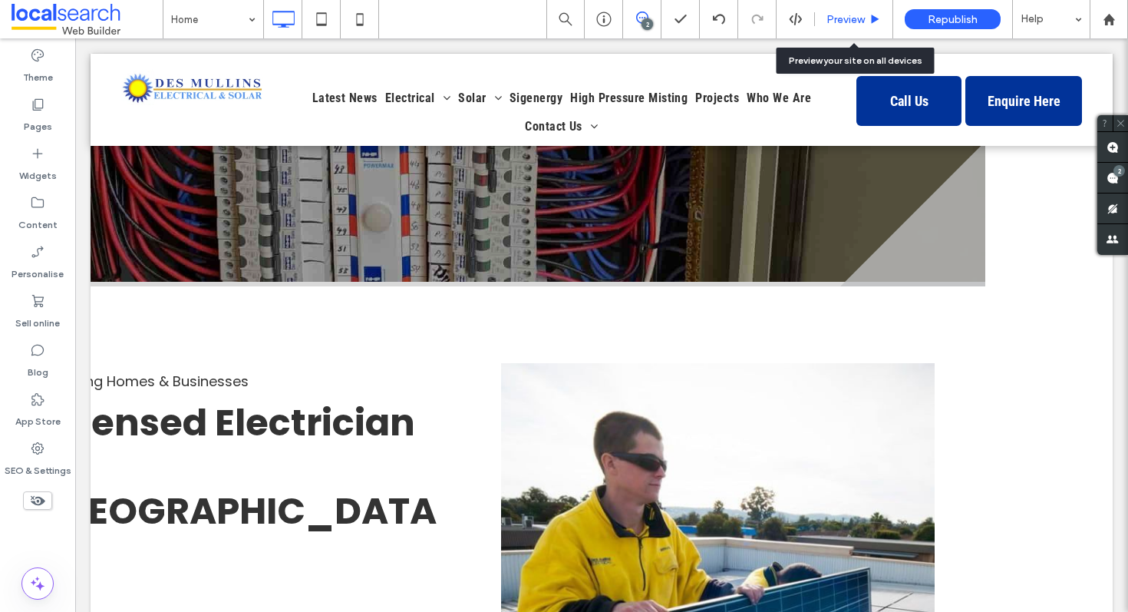
click at [857, 36] on div "Preview" at bounding box center [854, 19] width 78 height 38
click at [849, 13] on span "Preview" at bounding box center [846, 19] width 38 height 13
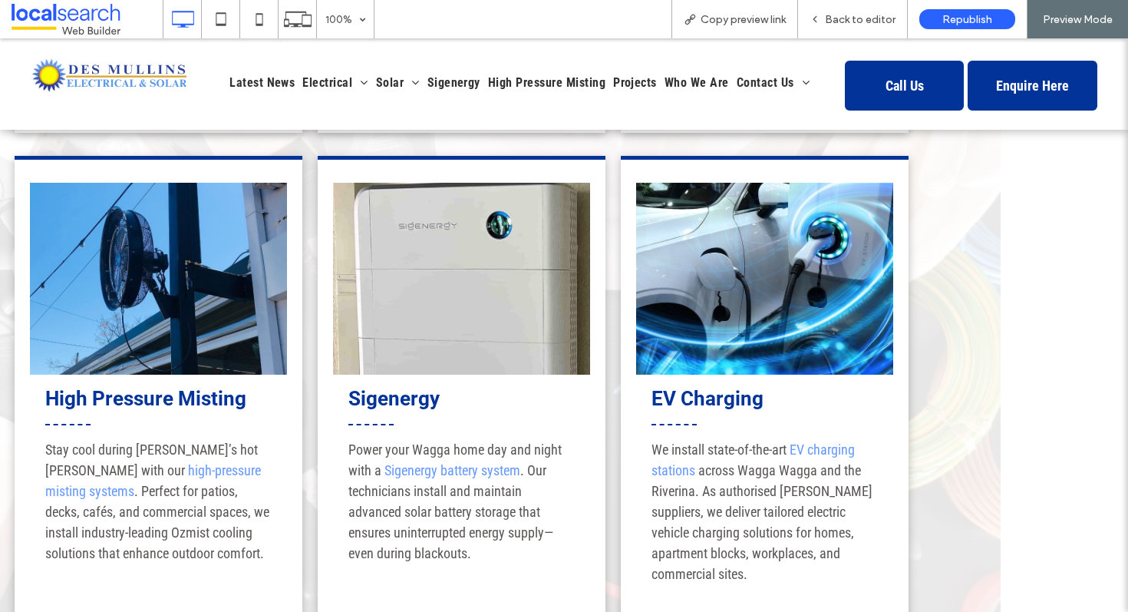
scroll to position [1025, 0]
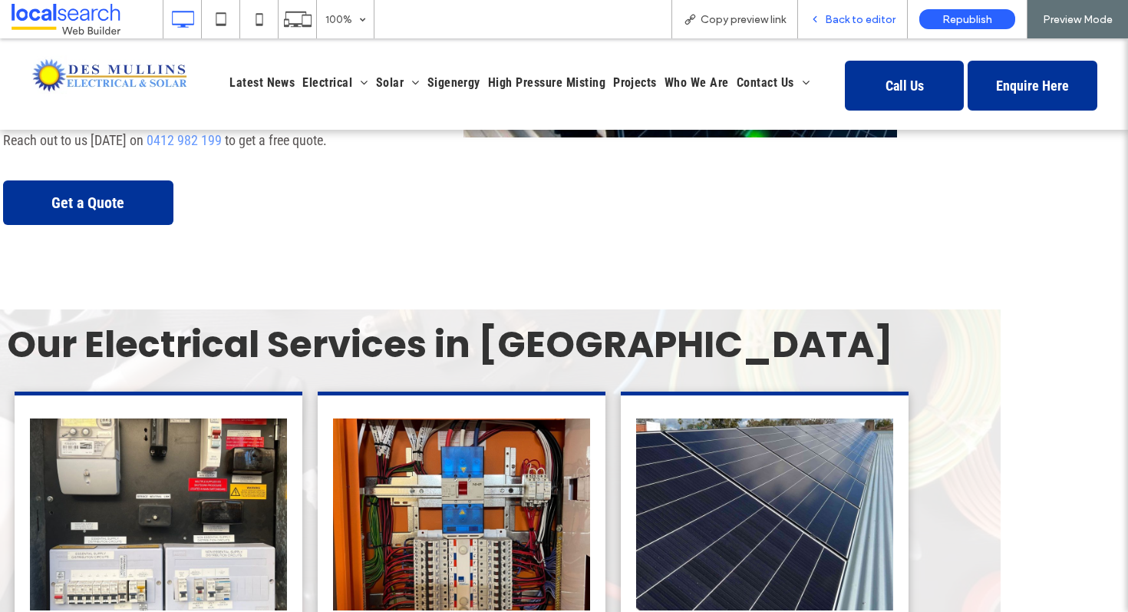
click at [846, 27] on div "Back to editor" at bounding box center [853, 19] width 110 height 38
click at [847, 22] on span "Back to editor" at bounding box center [860, 19] width 71 height 13
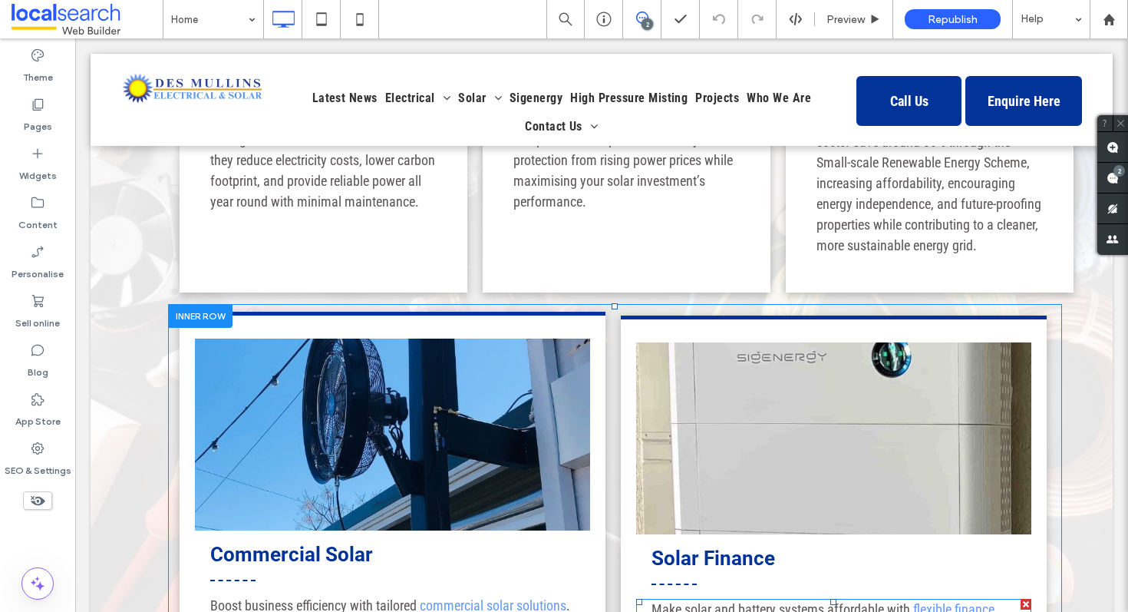
scroll to position [2652, 0]
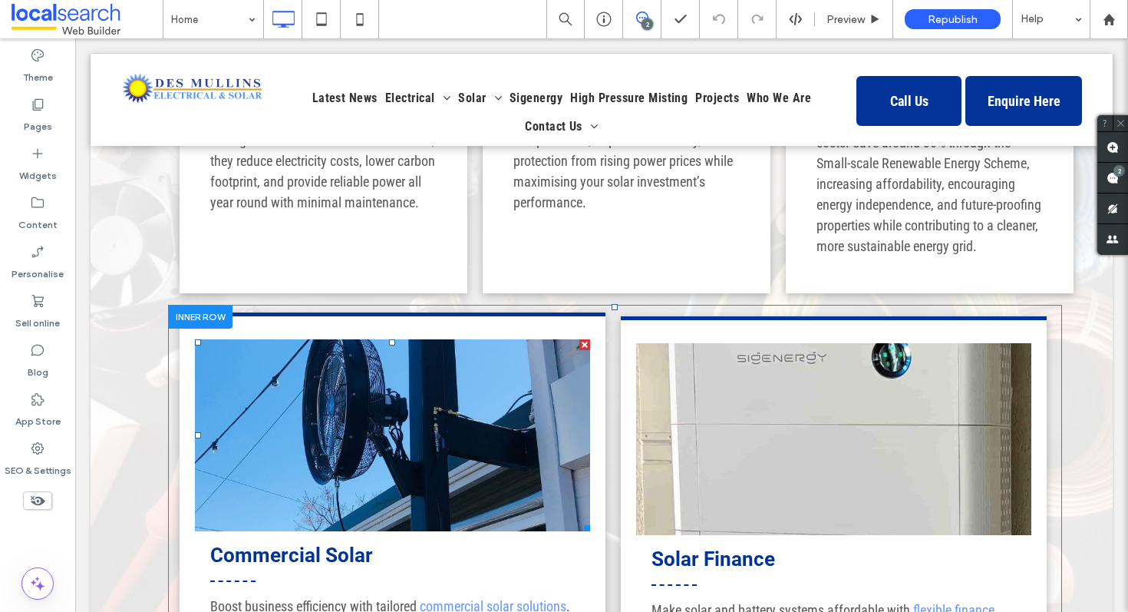
click at [411, 343] on link at bounding box center [392, 435] width 395 height 192
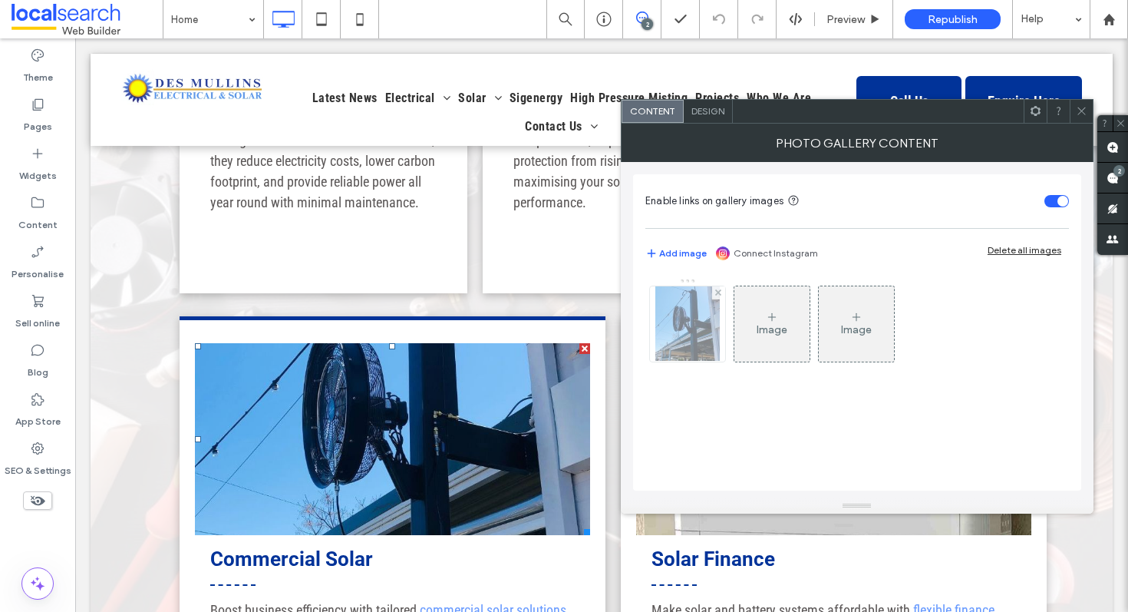
click at [689, 325] on img at bounding box center [687, 323] width 64 height 75
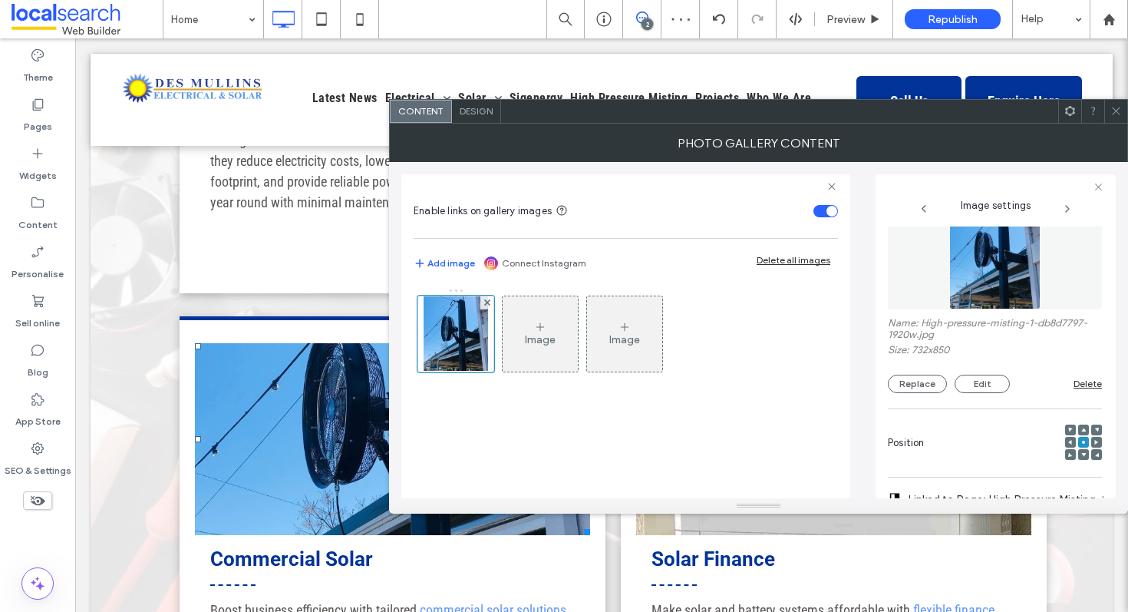
scroll to position [0, 0]
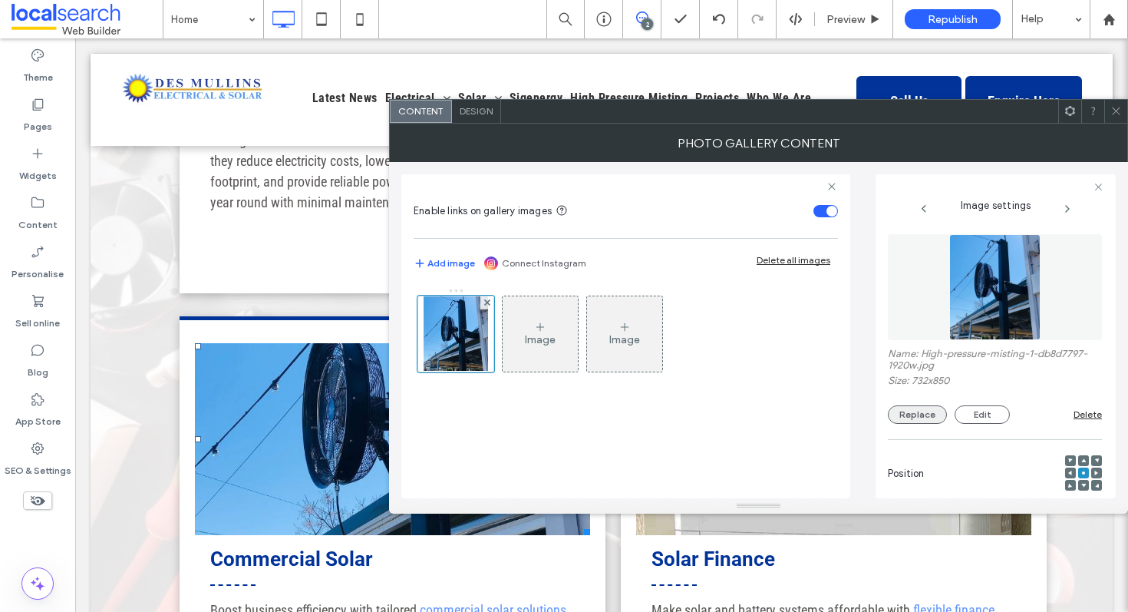
click at [926, 411] on button "Replace" at bounding box center [917, 414] width 59 height 18
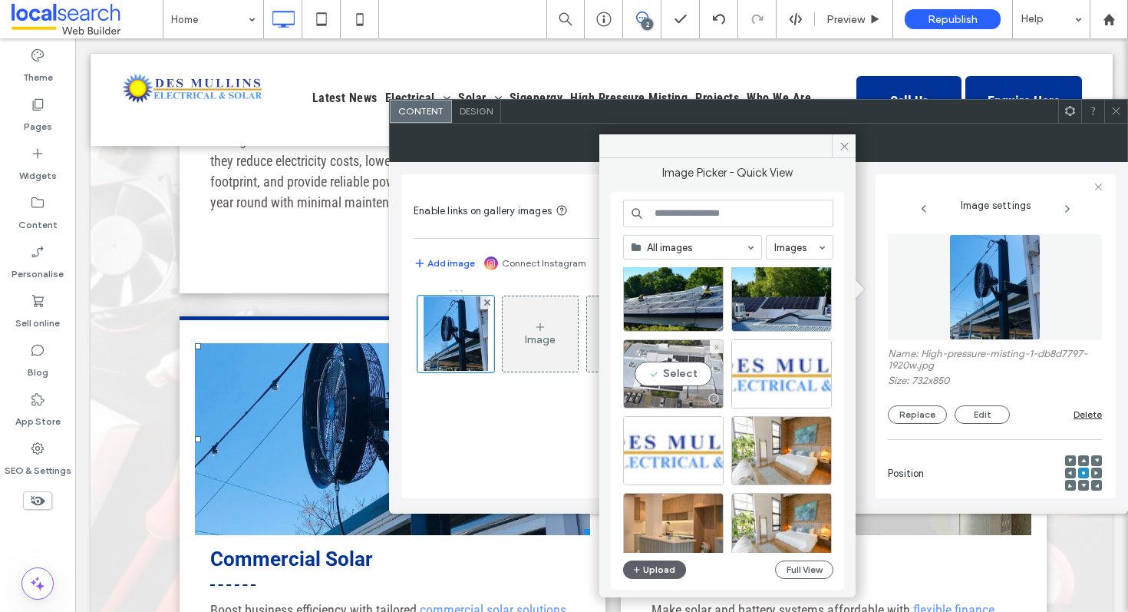
scroll to position [39, 0]
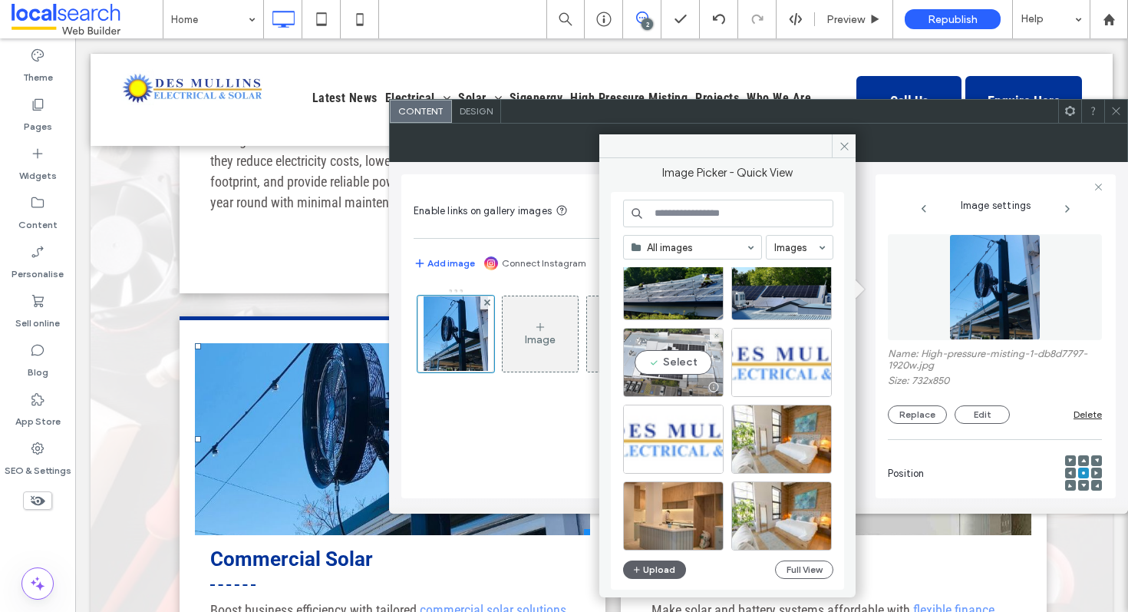
click at [683, 363] on div "Select" at bounding box center [673, 362] width 101 height 69
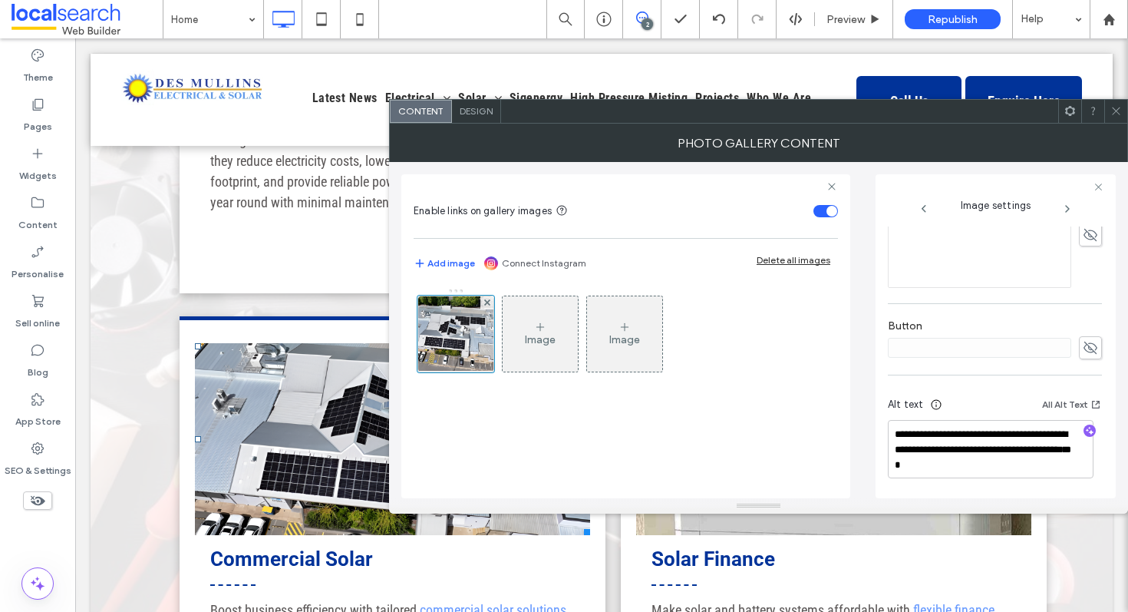
scroll to position [474, 0]
drag, startPoint x: 997, startPoint y: 455, endPoint x: 870, endPoint y: 441, distance: 128.2
click at [870, 441] on div "**********" at bounding box center [758, 330] width 715 height 336
click at [1086, 426] on use "button" at bounding box center [1090, 430] width 8 height 8
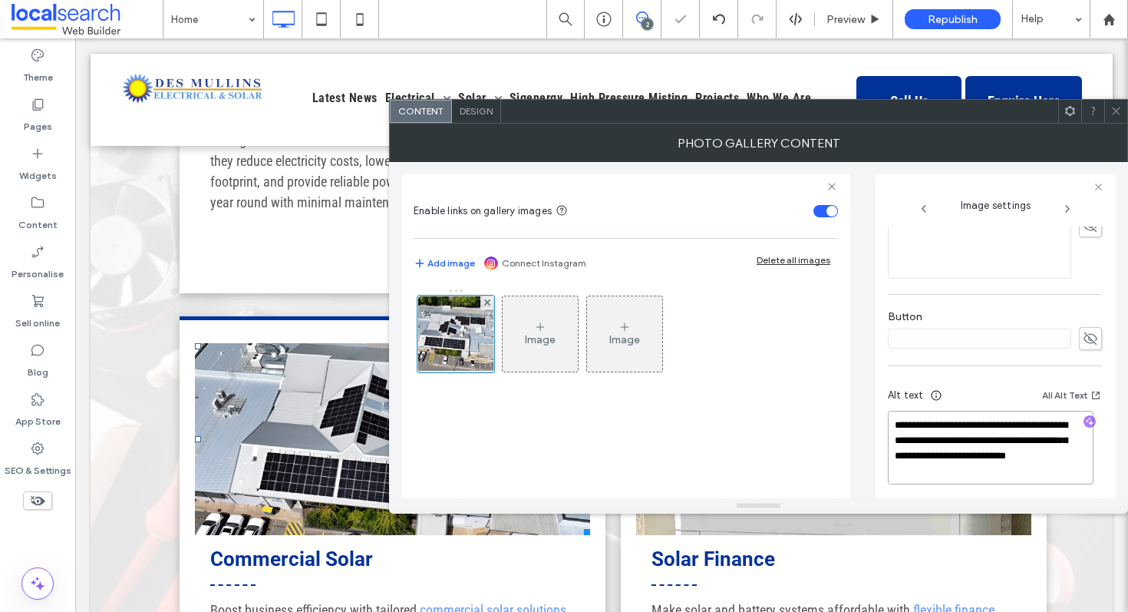
click at [959, 464] on textarea "**********" at bounding box center [991, 448] width 206 height 74
paste textarea "**********"
type textarea "**********"
click at [1107, 337] on div "**********" at bounding box center [996, 336] width 240 height 324
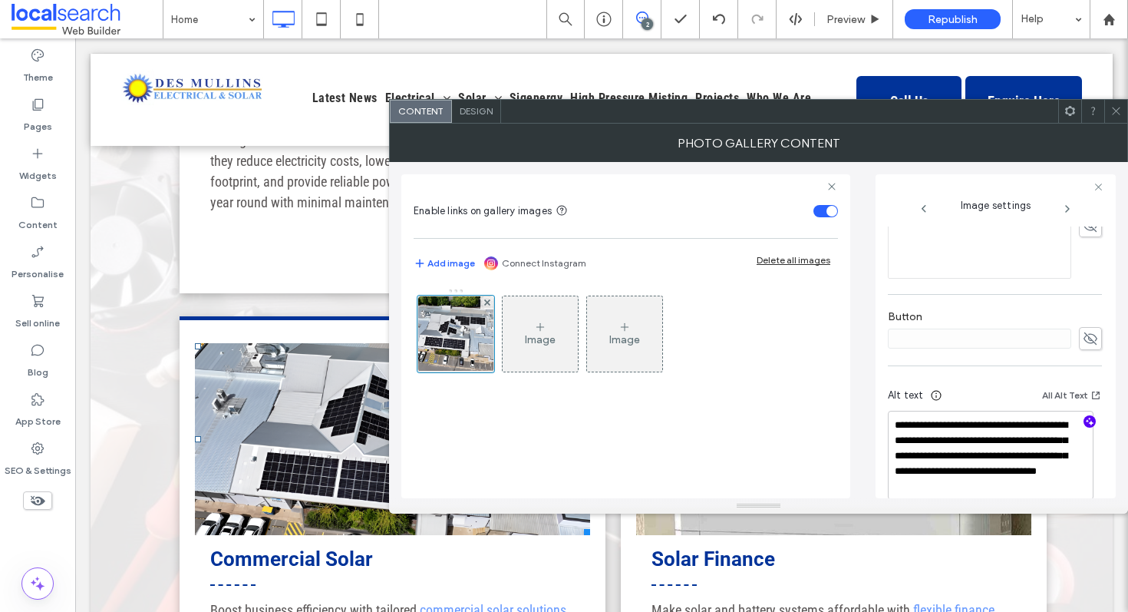
click at [1124, 117] on div at bounding box center [1115, 111] width 23 height 23
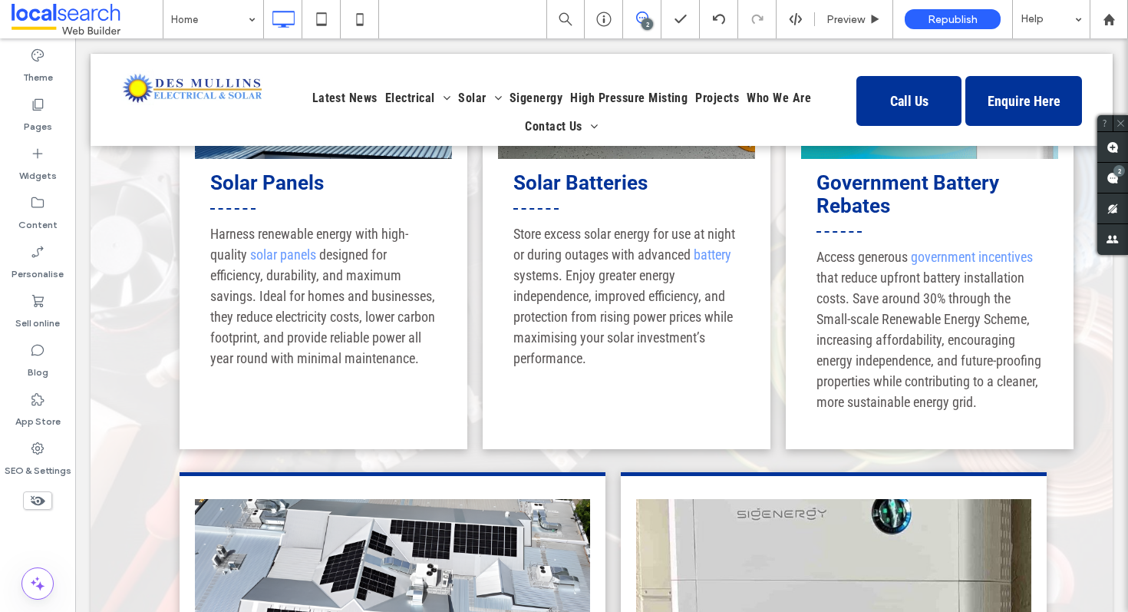
scroll to position [2418, 0]
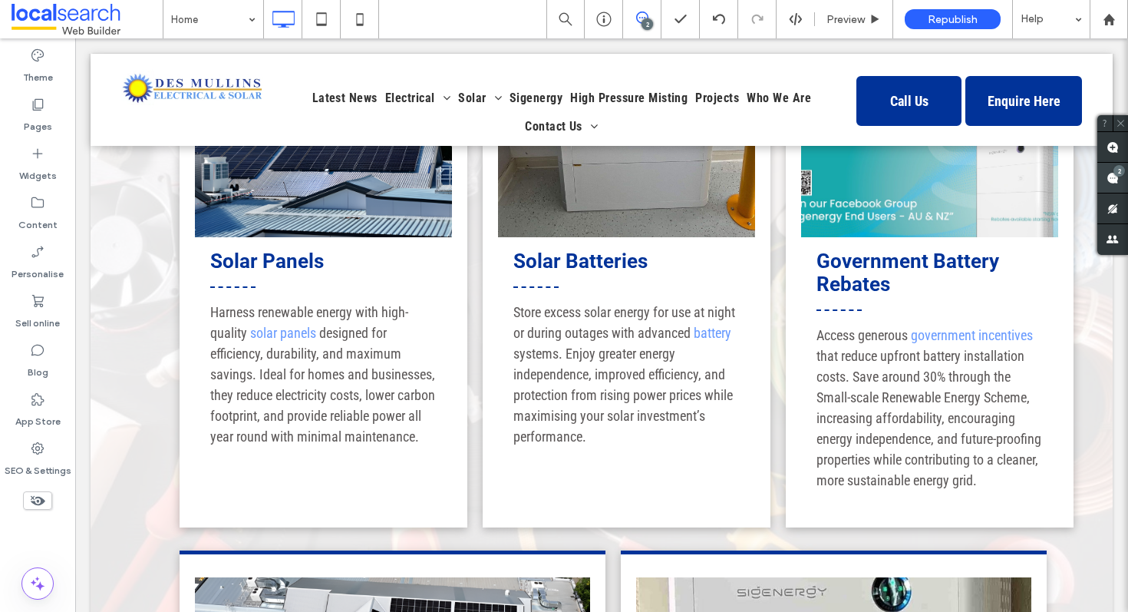
click at [1116, 177] on span at bounding box center [1112, 178] width 31 height 30
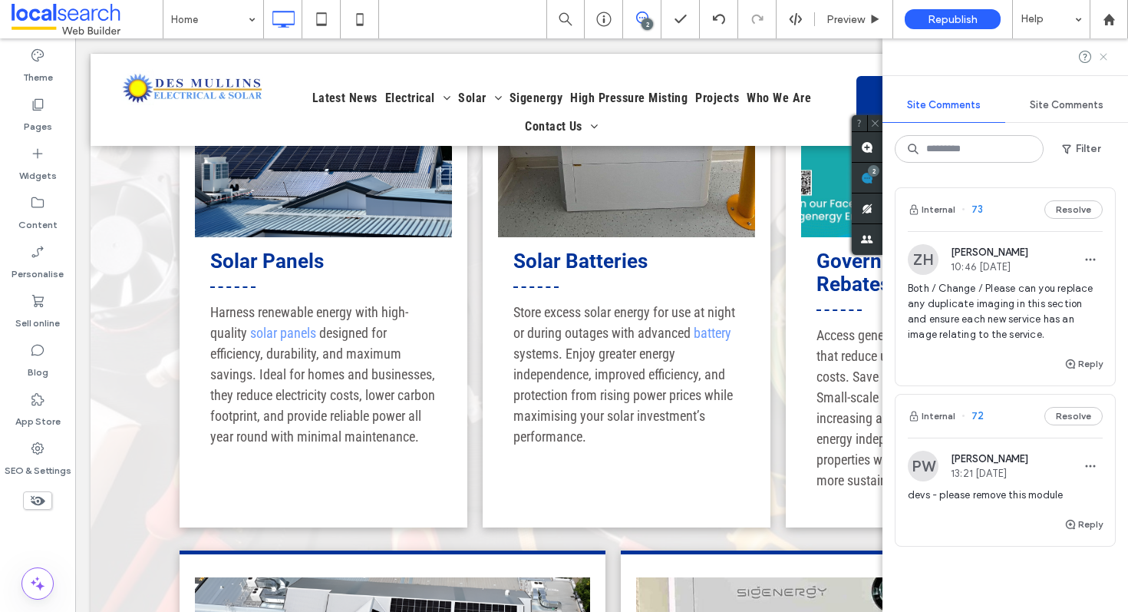
click at [1104, 61] on icon at bounding box center [1103, 57] width 12 height 12
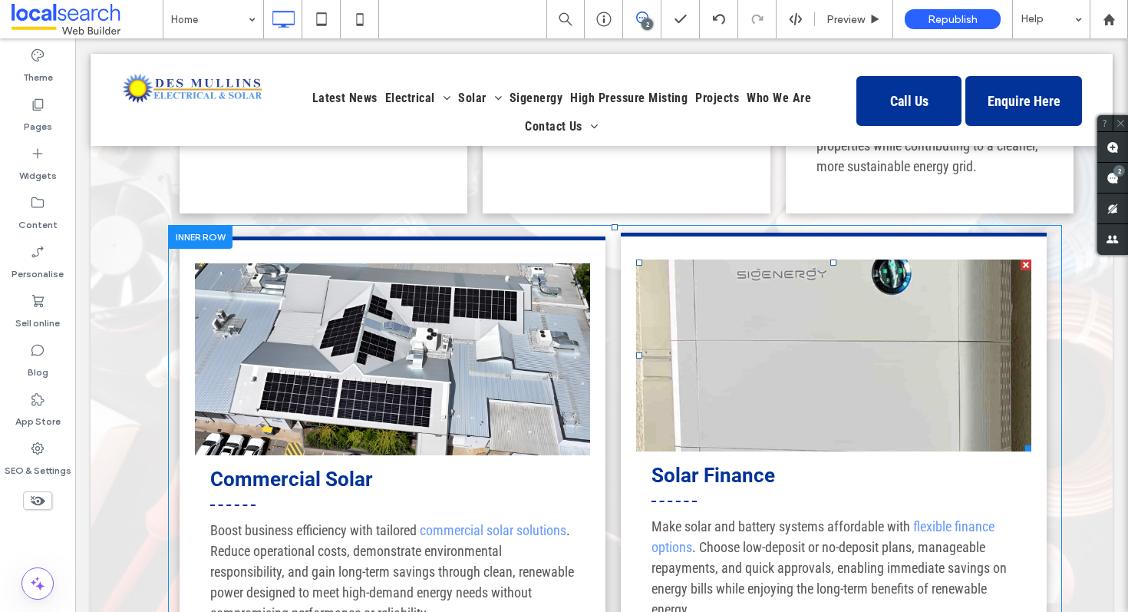
scroll to position [2755, 0]
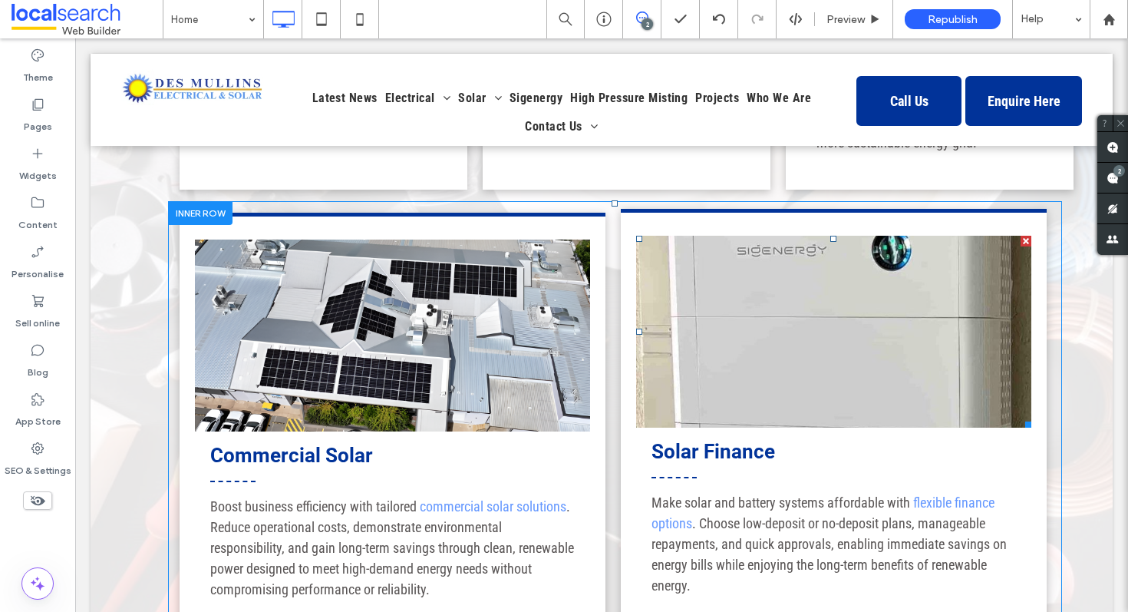
click at [826, 289] on link at bounding box center [833, 332] width 395 height 192
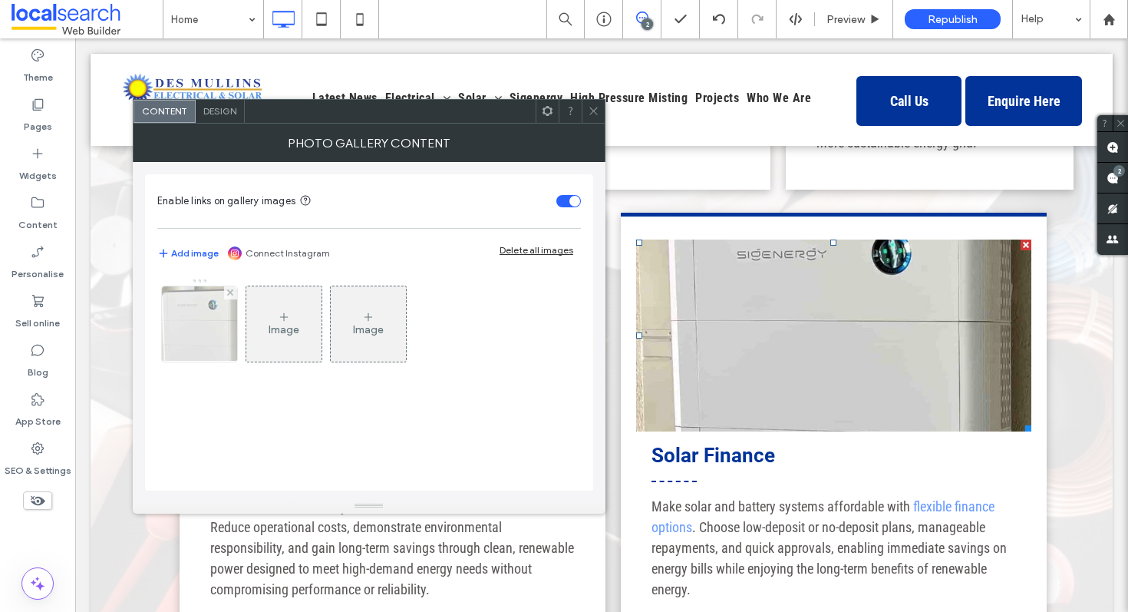
click at [214, 354] on img at bounding box center [199, 323] width 91 height 75
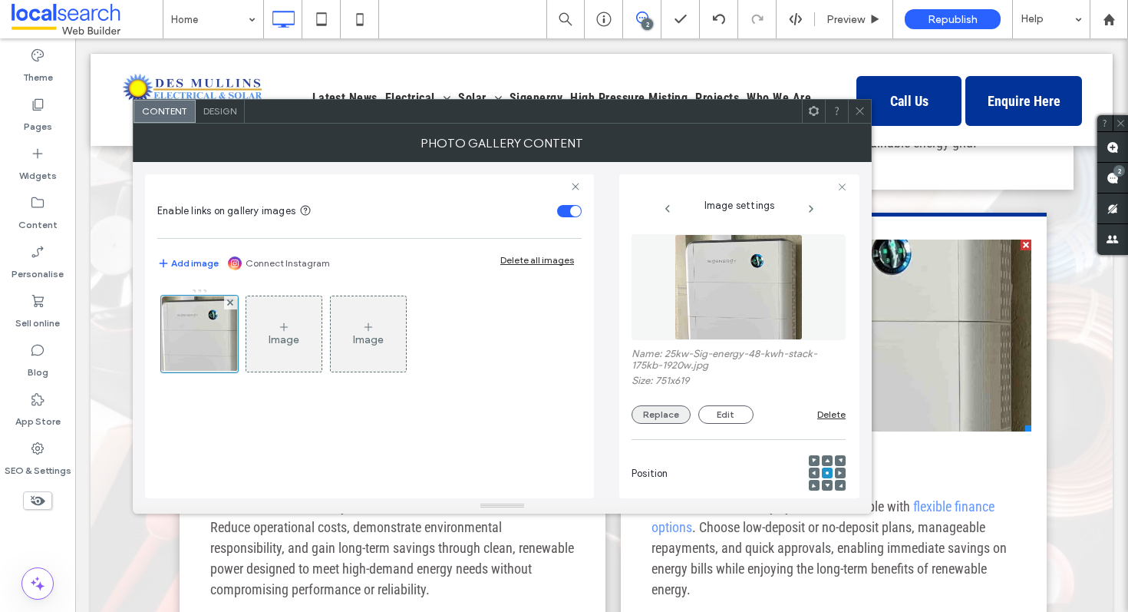
click at [660, 419] on button "Replace" at bounding box center [661, 414] width 59 height 18
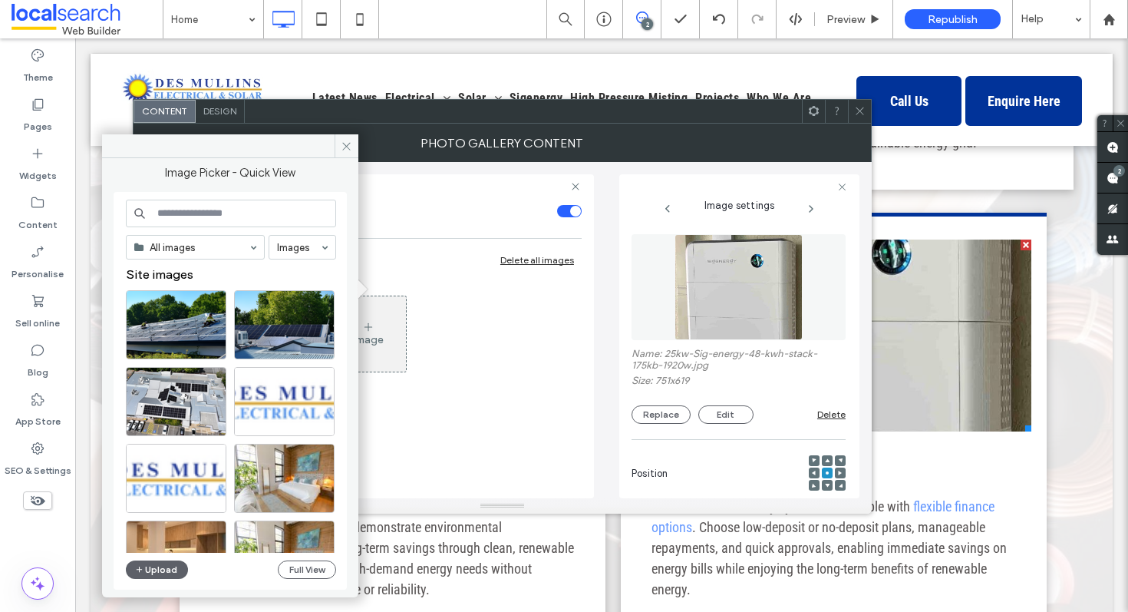
click at [862, 107] on icon at bounding box center [860, 111] width 12 height 12
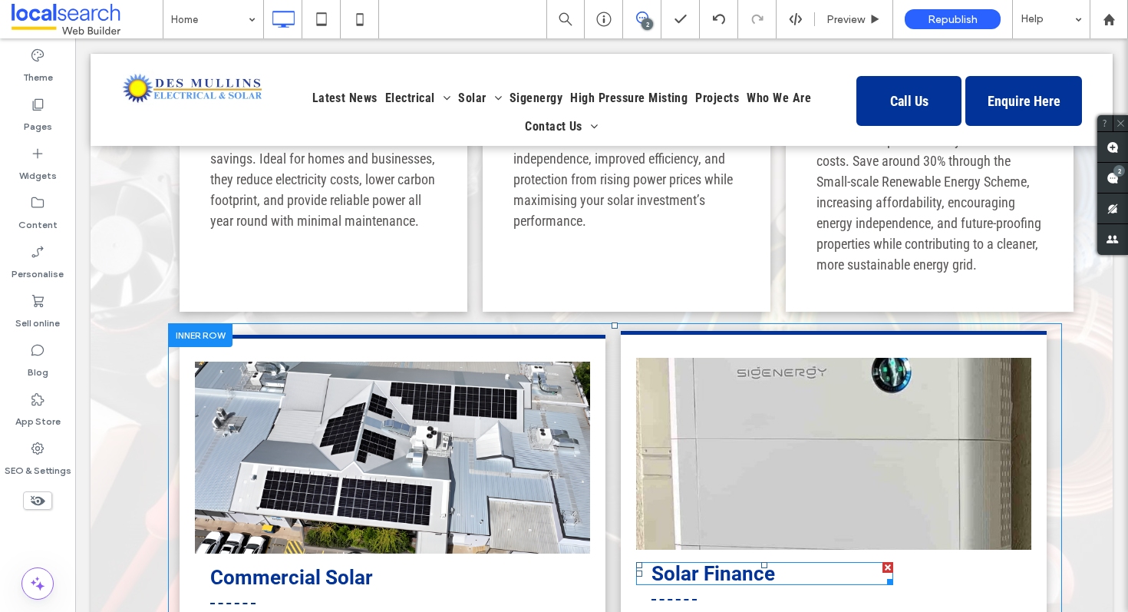
scroll to position [2629, 0]
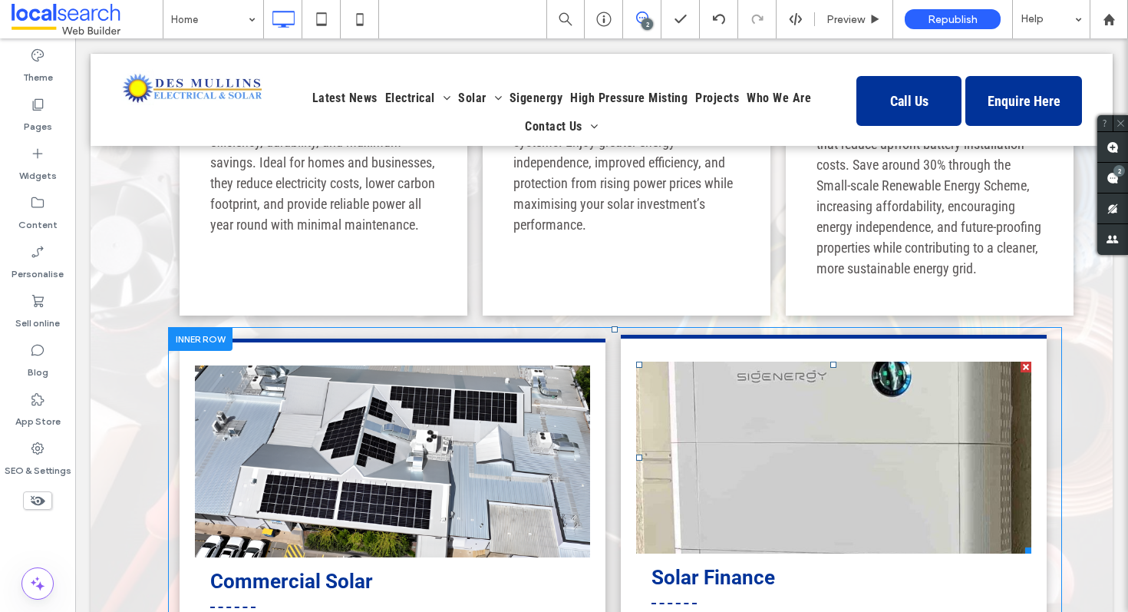
click at [702, 421] on link at bounding box center [833, 457] width 395 height 192
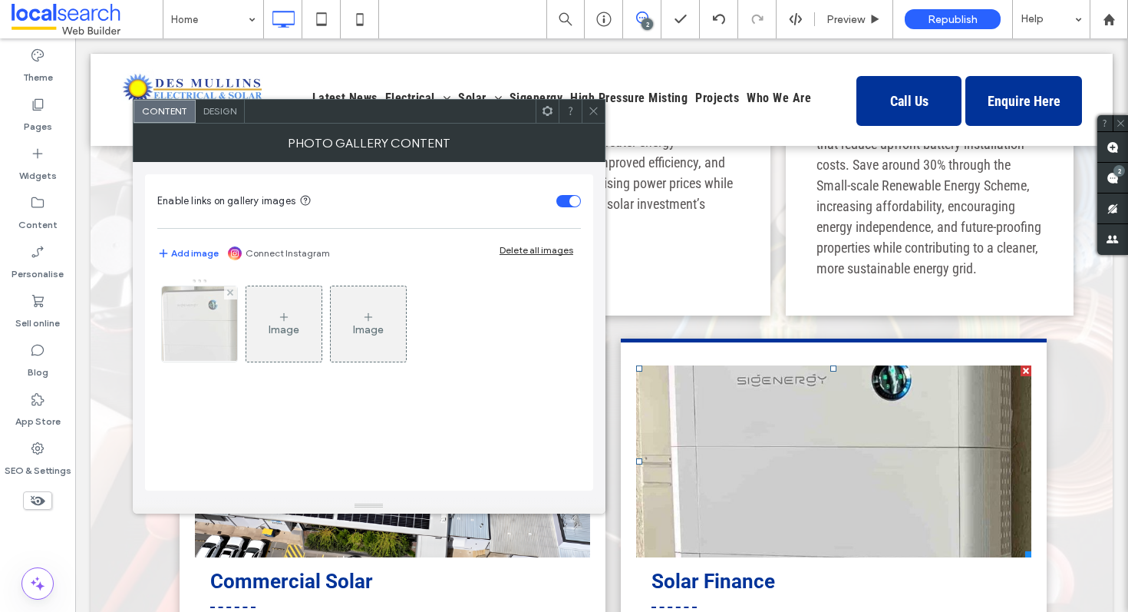
click at [196, 325] on img at bounding box center [199, 323] width 91 height 75
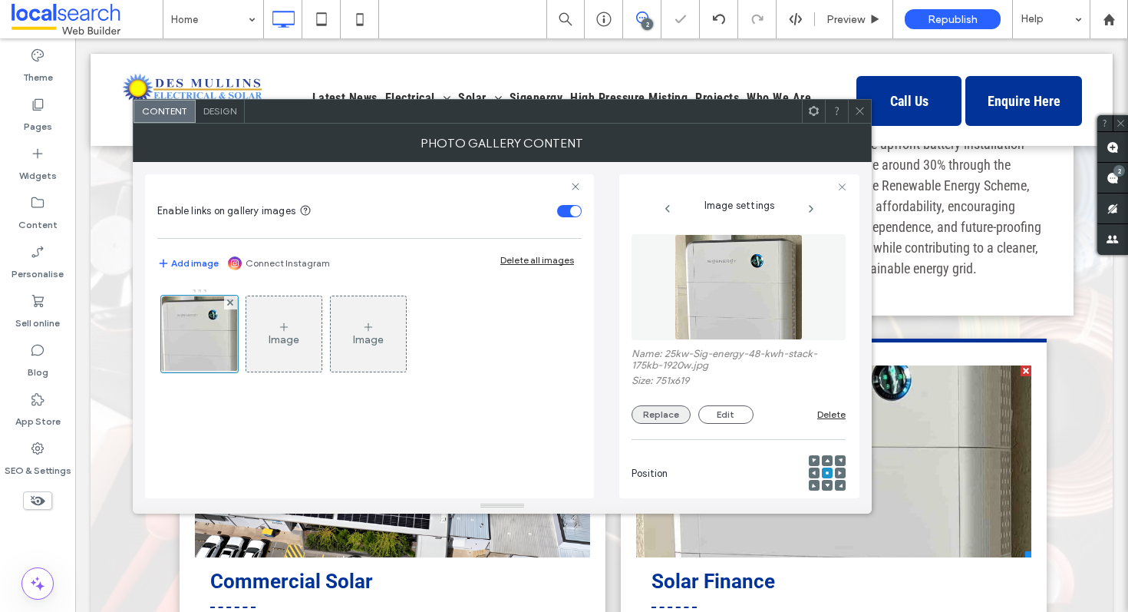
click at [661, 418] on button "Replace" at bounding box center [661, 414] width 59 height 18
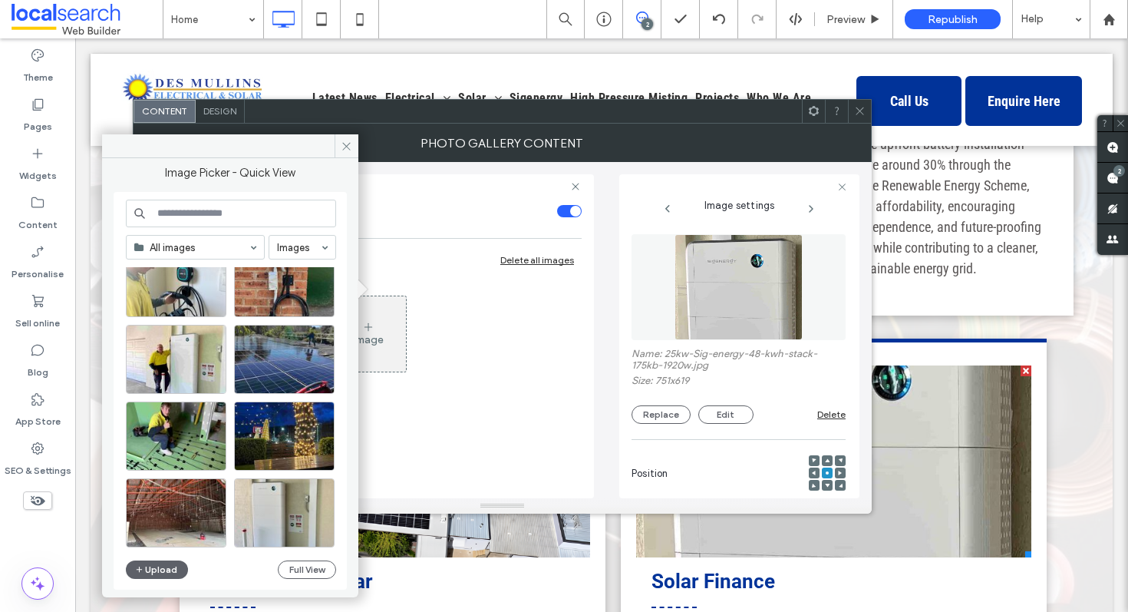
scroll to position [1764, 0]
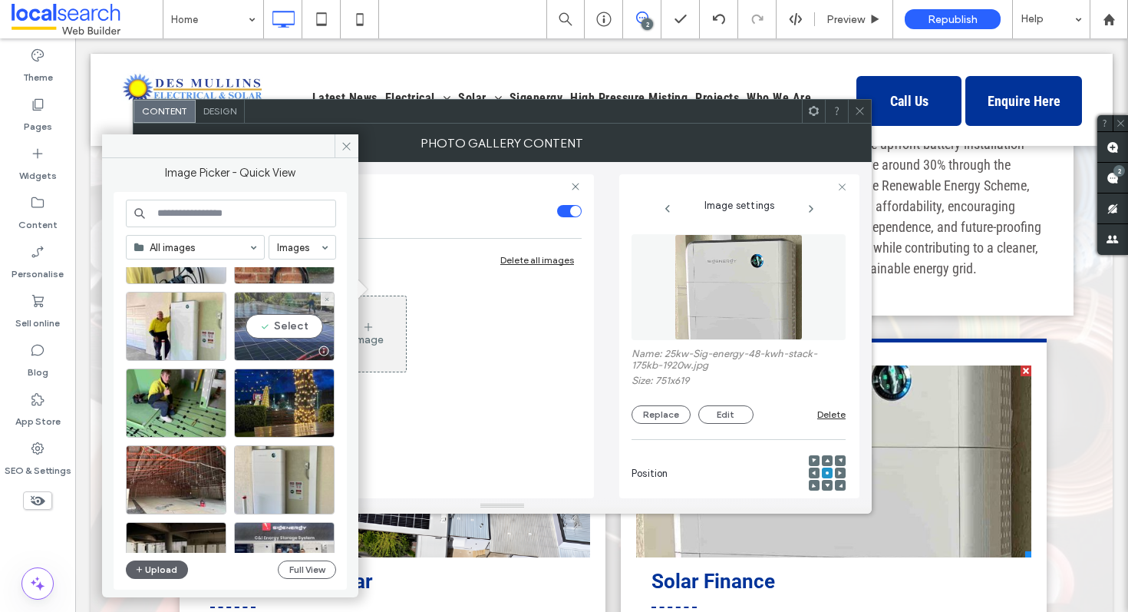
click at [287, 307] on div "Select" at bounding box center [284, 326] width 101 height 69
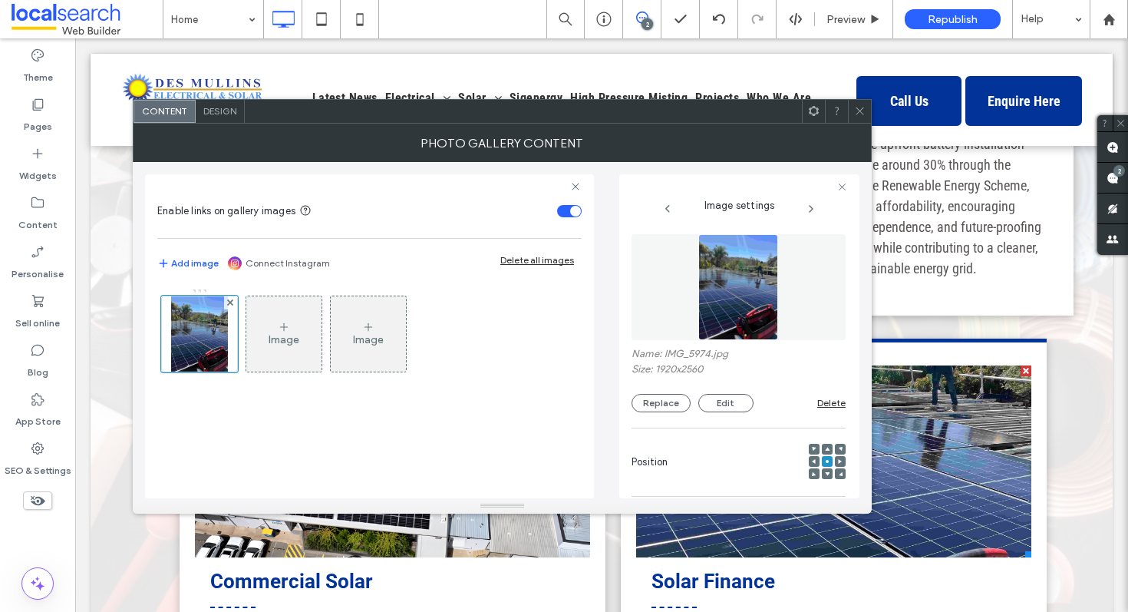
click at [860, 114] on icon at bounding box center [860, 111] width 12 height 12
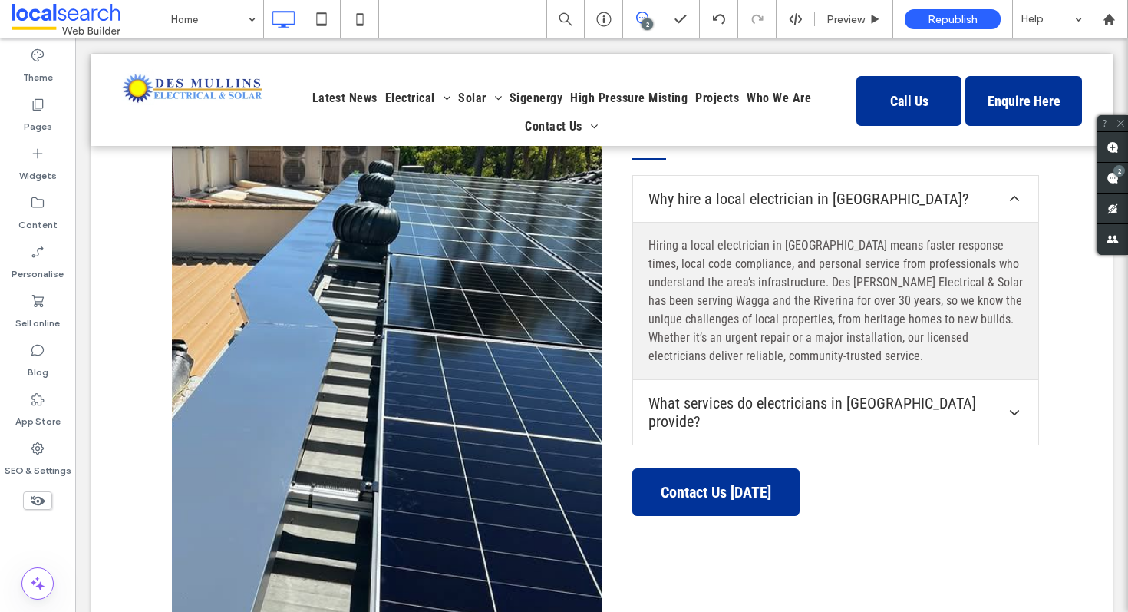
scroll to position [4532, 0]
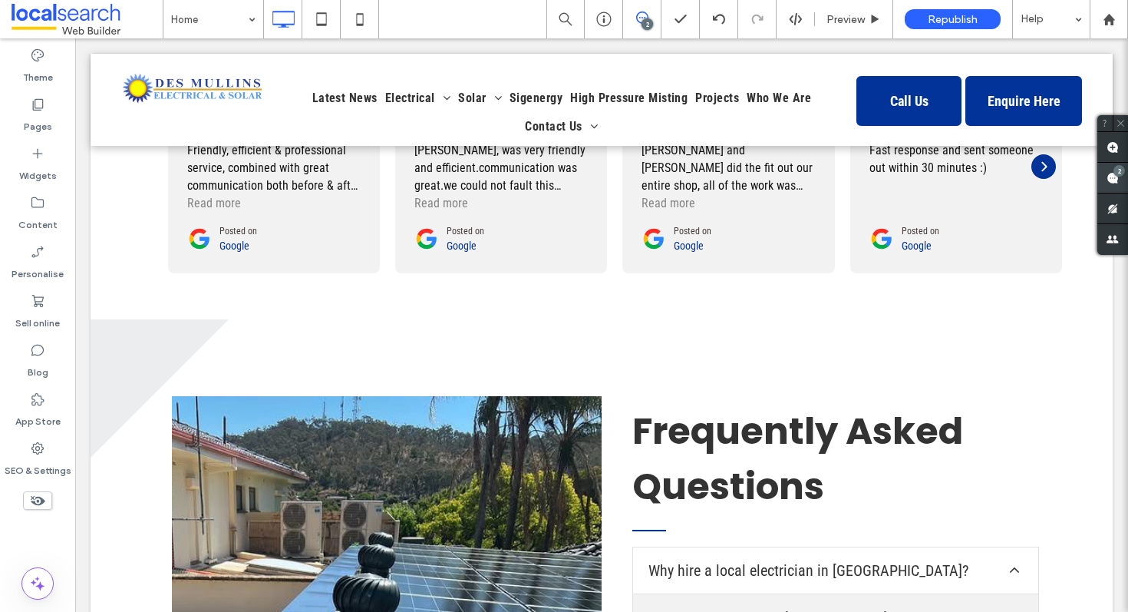
click at [1117, 181] on span at bounding box center [1112, 178] width 31 height 30
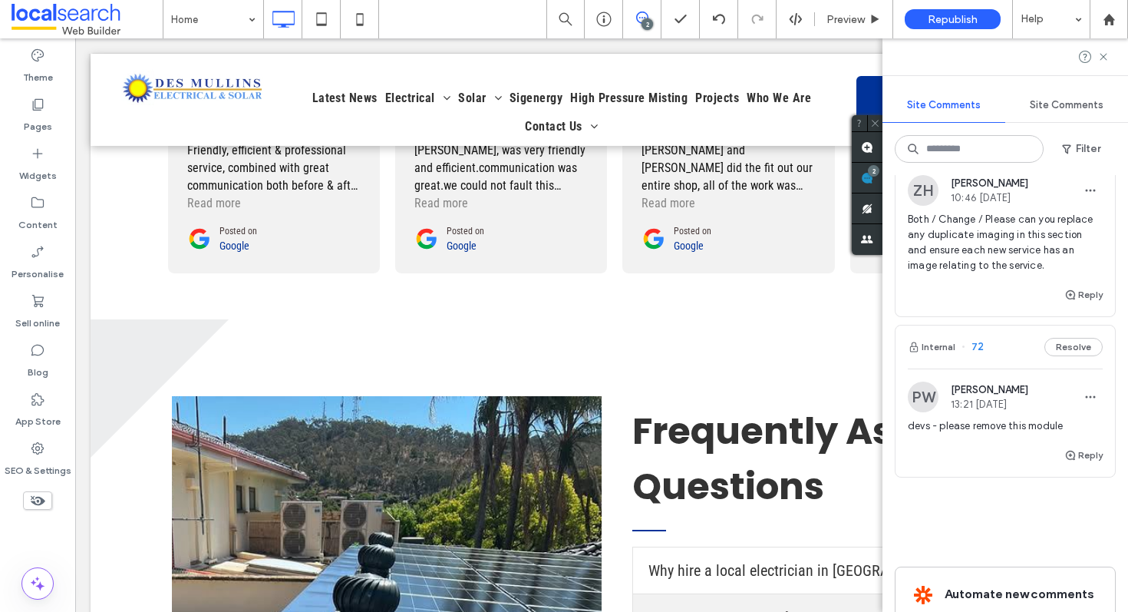
scroll to position [108, 0]
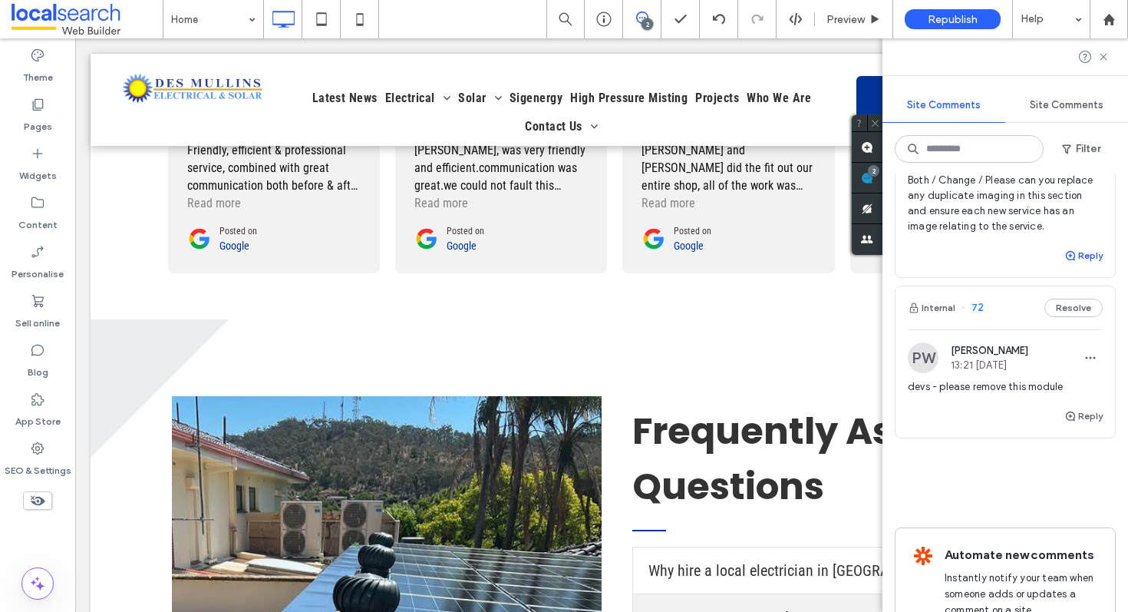
click at [1084, 256] on button "Reply" at bounding box center [1083, 255] width 38 height 18
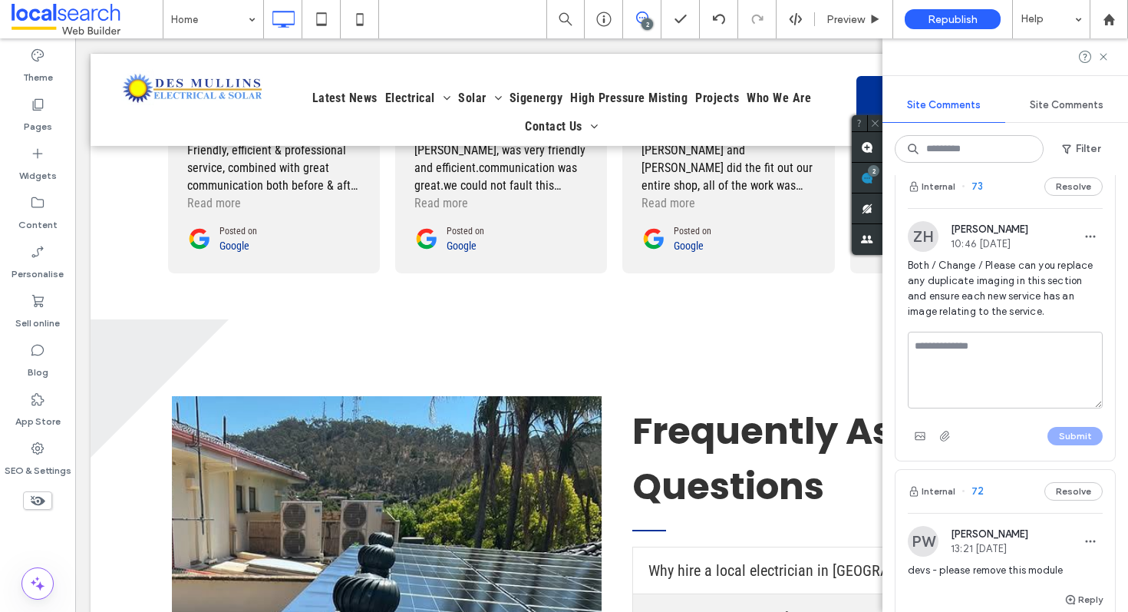
scroll to position [21, 0]
type textarea "*"
type textarea "**********"
click at [1075, 432] on button "Submit" at bounding box center [1075, 437] width 55 height 18
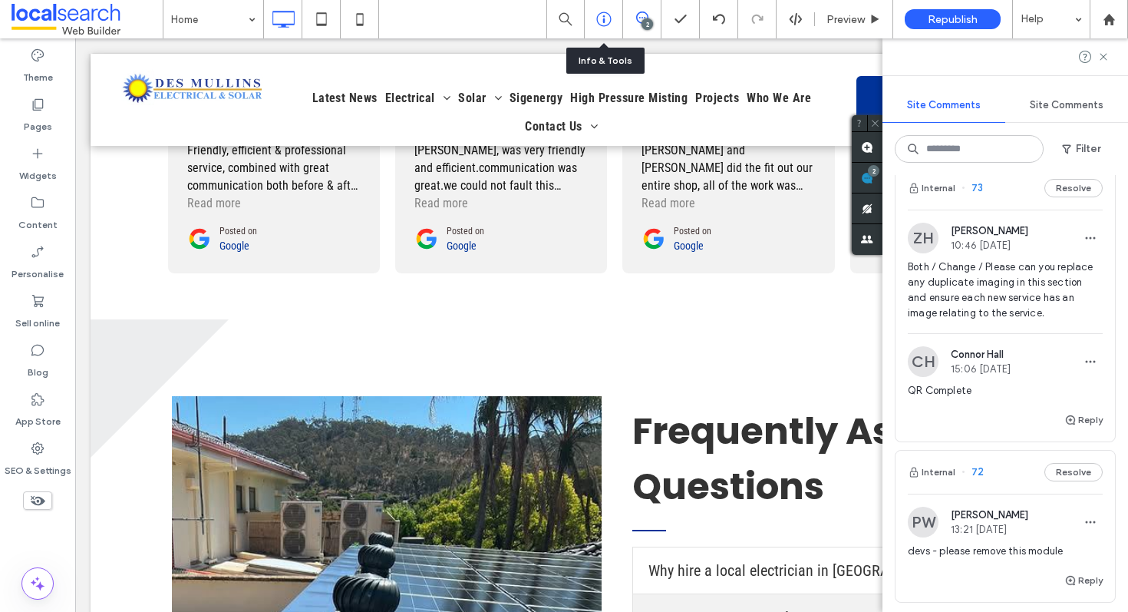
click at [606, 20] on icon at bounding box center [603, 19] width 15 height 15
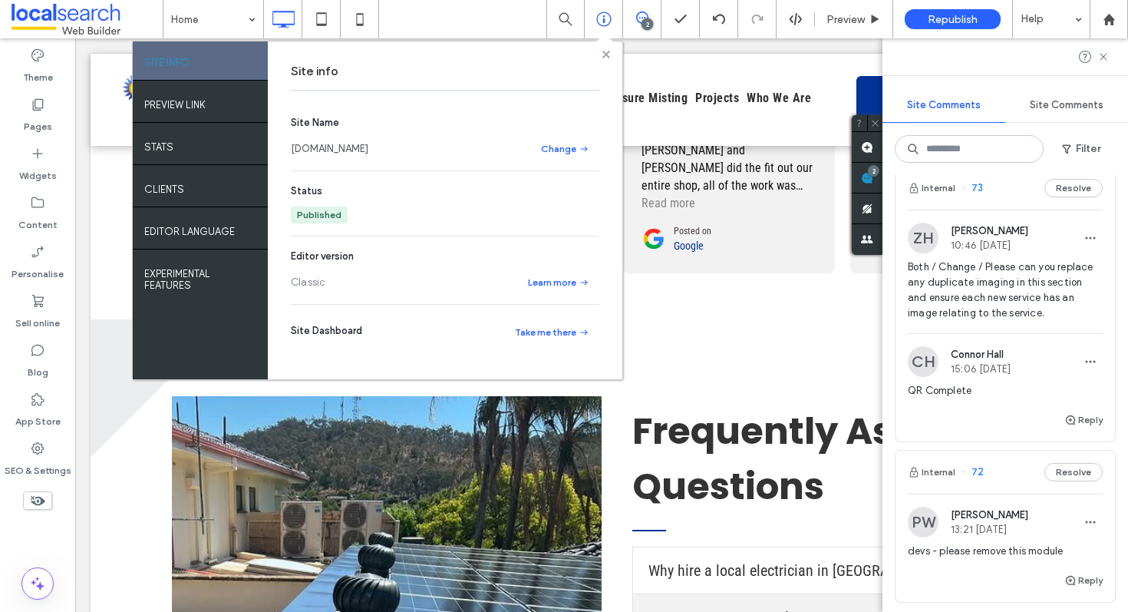
click at [609, 54] on icon at bounding box center [606, 55] width 8 height 8
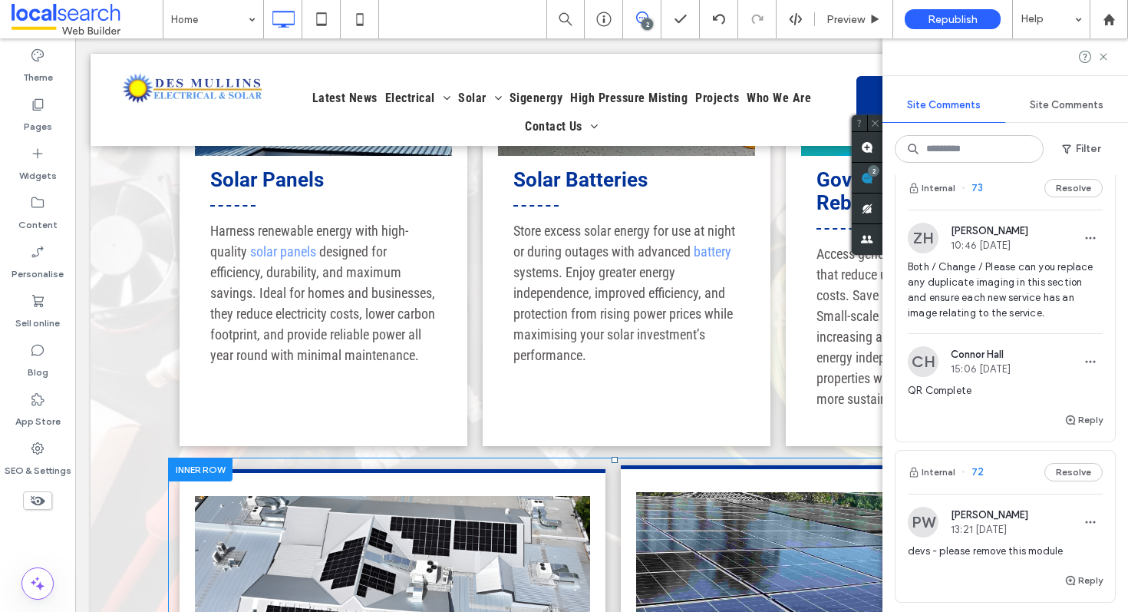
scroll to position [2496, 0]
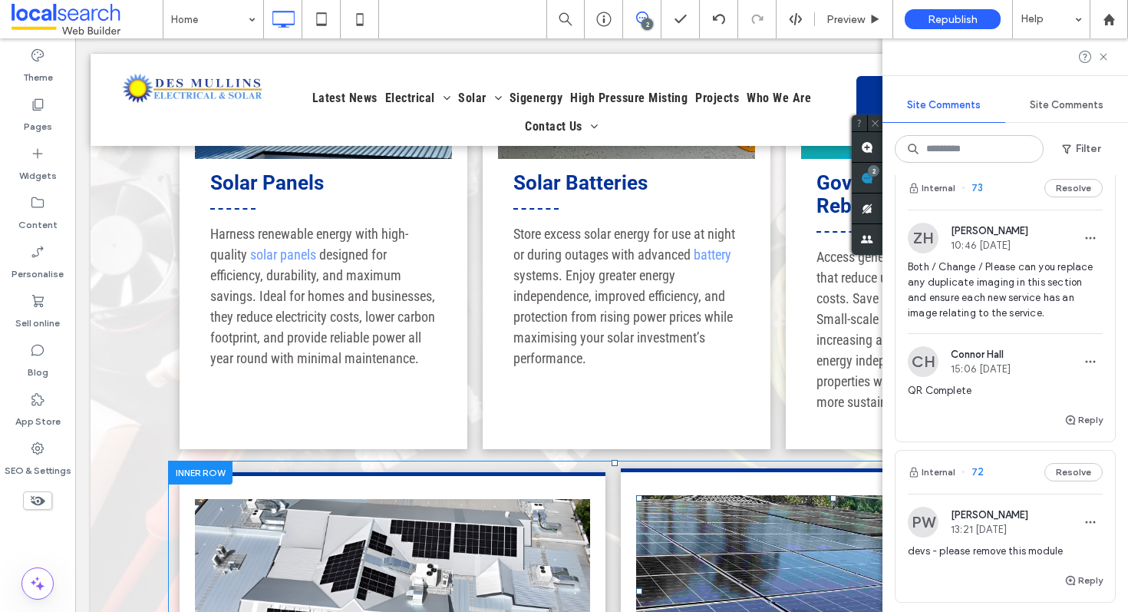
click at [705, 520] on link at bounding box center [833, 591] width 395 height 192
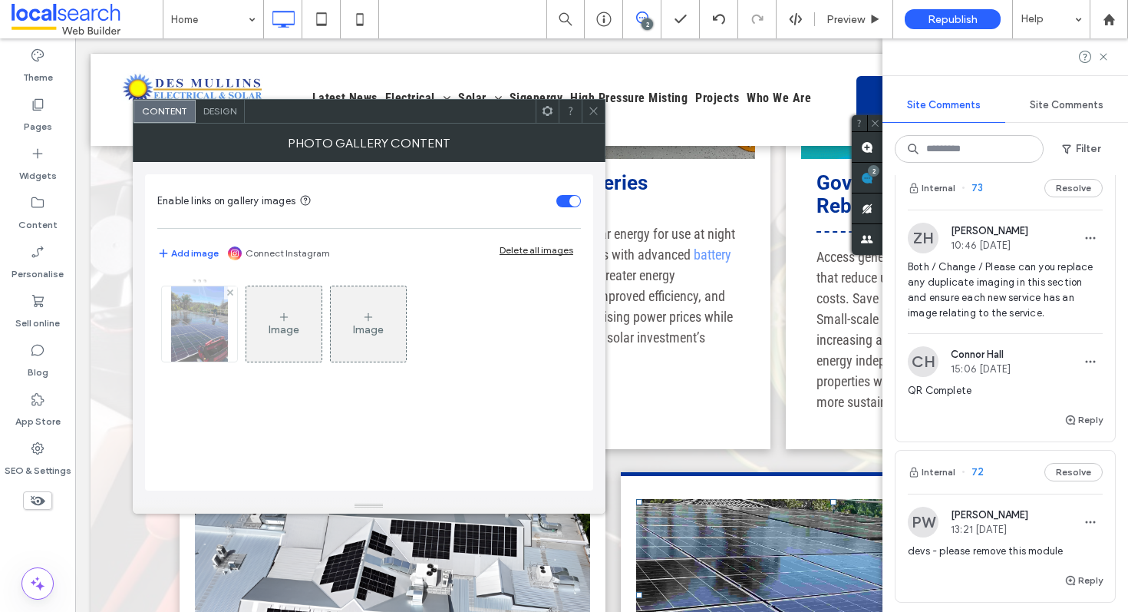
click at [200, 327] on img at bounding box center [199, 323] width 57 height 75
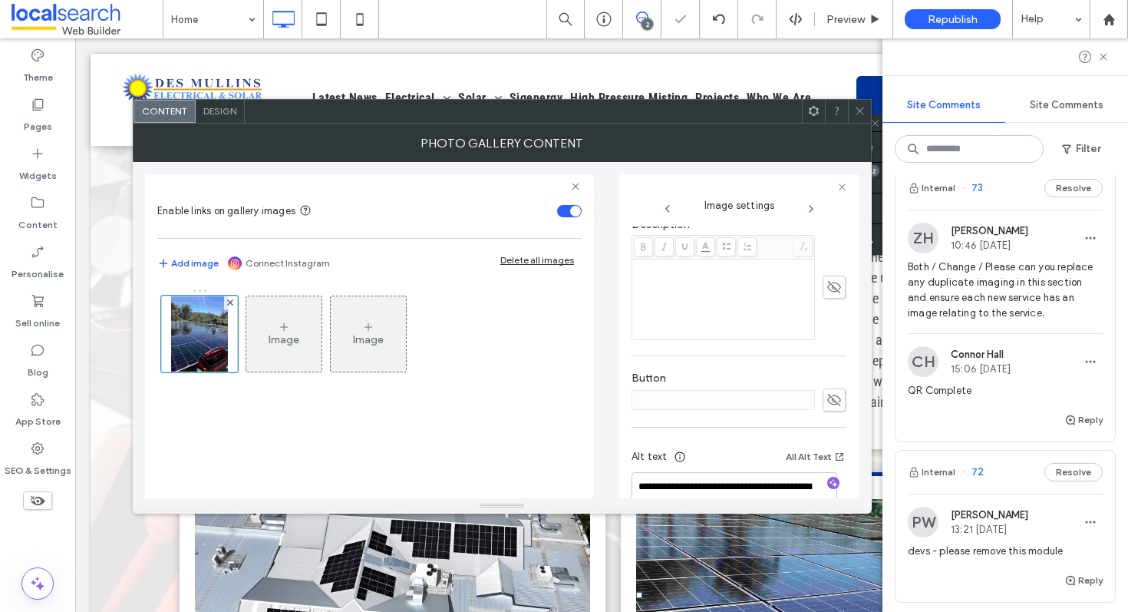
scroll to position [466, 0]
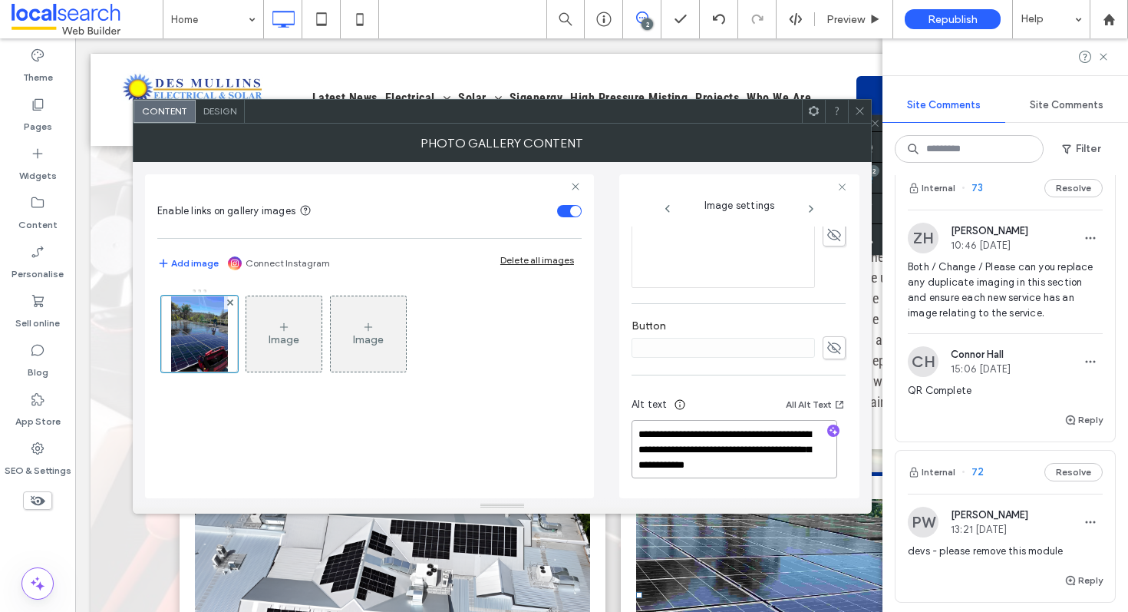
drag, startPoint x: 787, startPoint y: 464, endPoint x: 697, endPoint y: 445, distance: 91.8
click at [697, 445] on textarea "**********" at bounding box center [735, 449] width 206 height 58
click at [828, 432] on icon "button" at bounding box center [833, 430] width 11 height 11
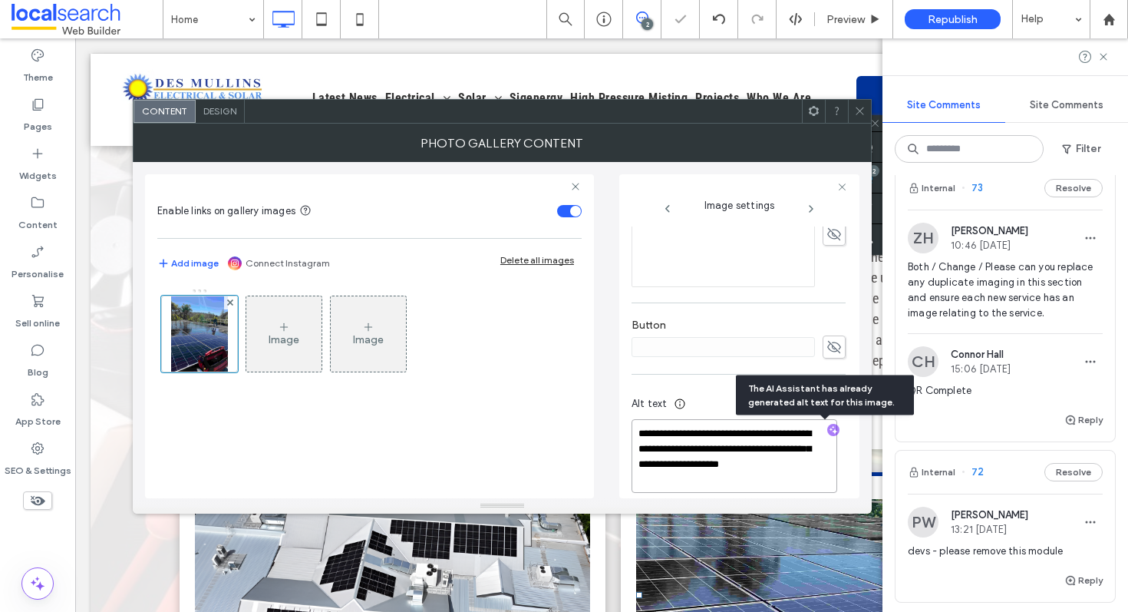
click at [734, 489] on textarea "**********" at bounding box center [735, 456] width 206 height 74
paste textarea "**********"
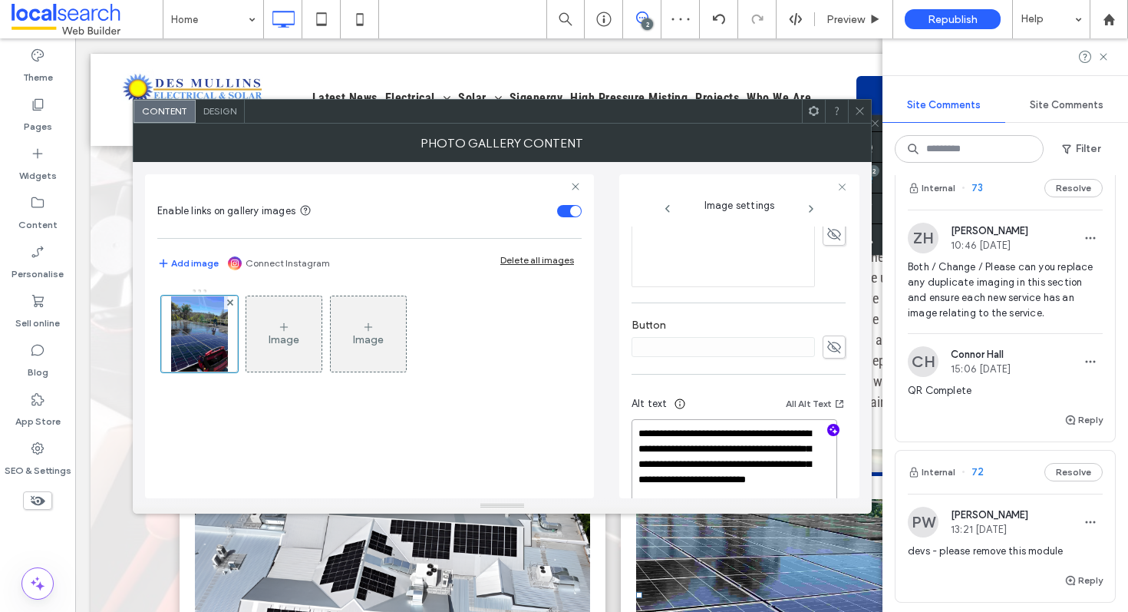
type textarea "**********"
click at [862, 107] on icon at bounding box center [860, 111] width 12 height 12
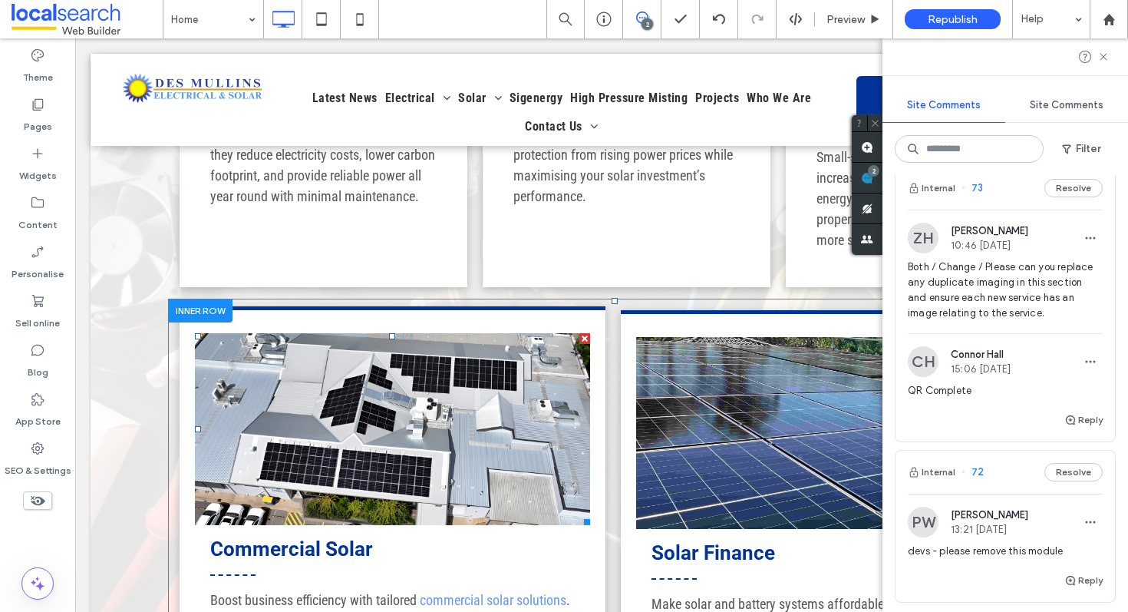
scroll to position [2720, 0]
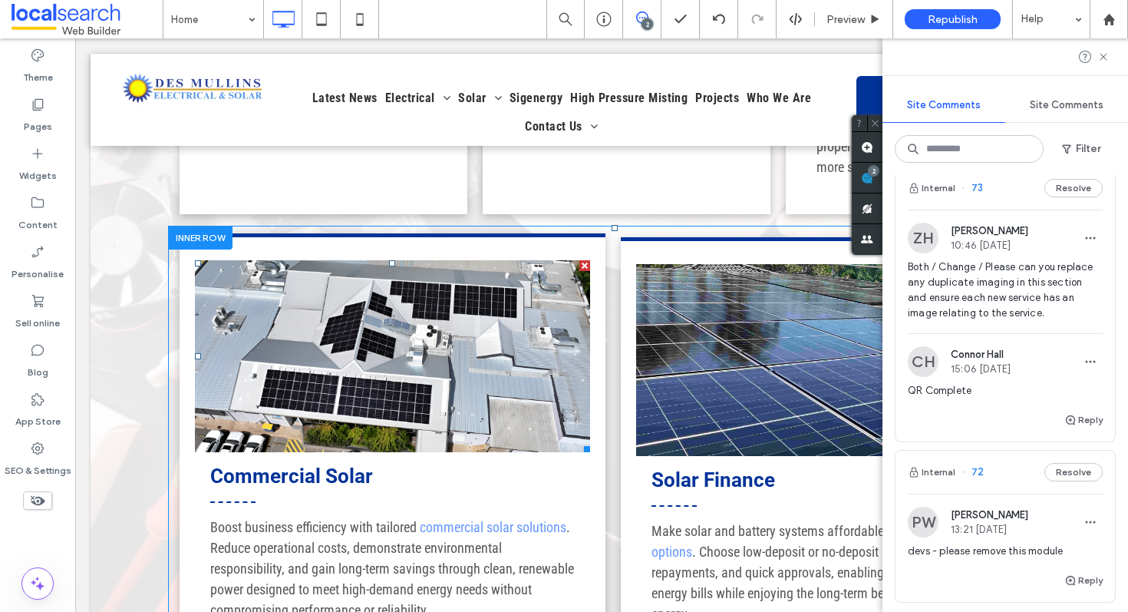
click at [444, 260] on link at bounding box center [392, 356] width 395 height 192
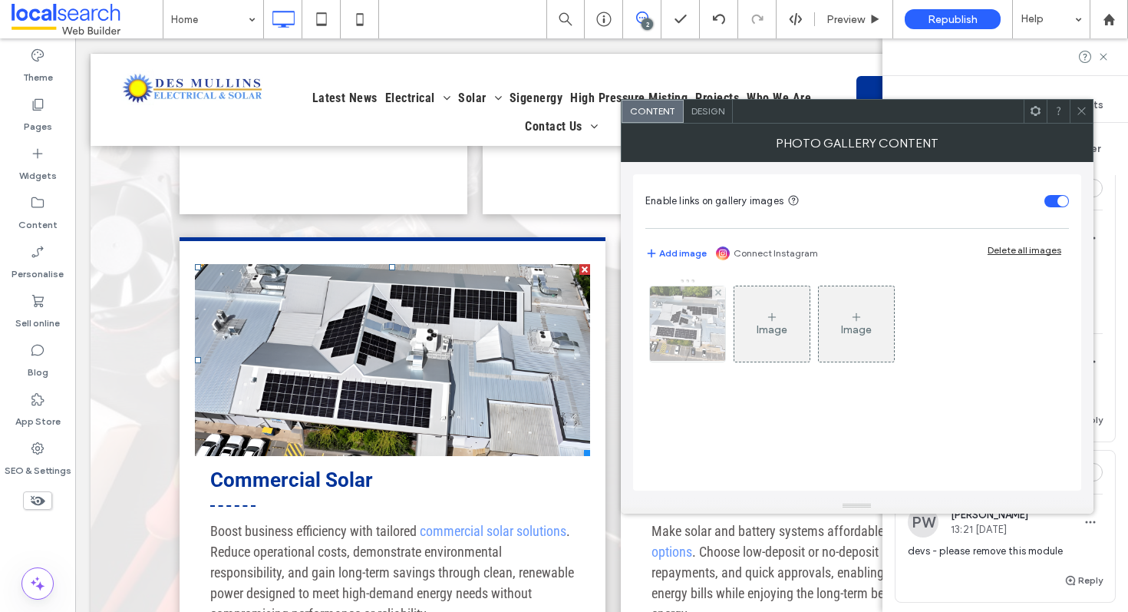
click at [694, 317] on img at bounding box center [687, 323] width 93 height 75
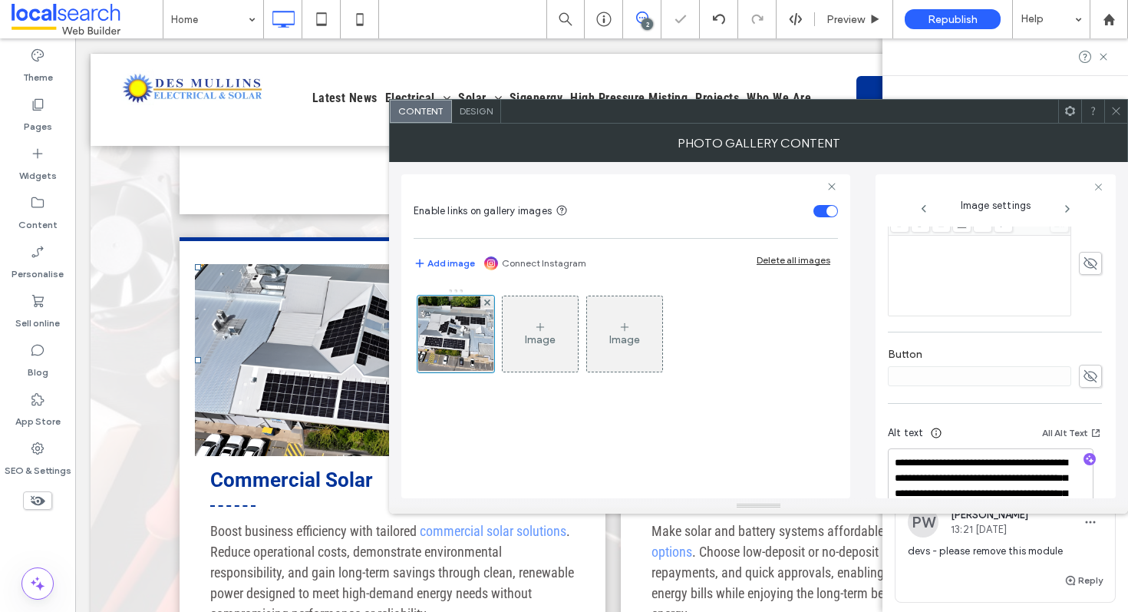
scroll to position [505, 0]
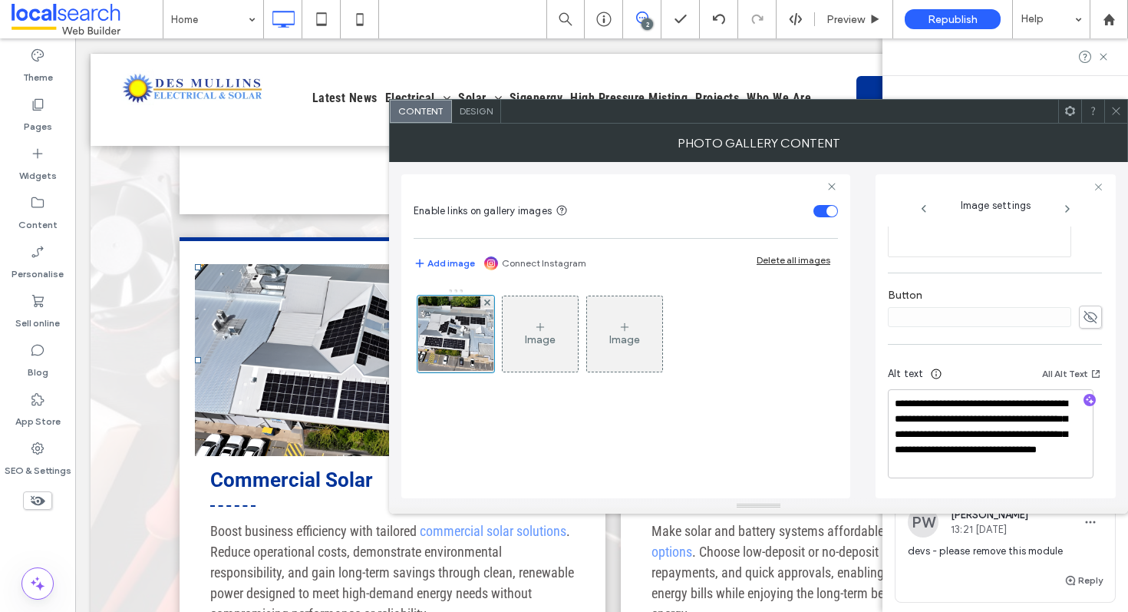
click at [1117, 114] on icon at bounding box center [1117, 111] width 12 height 12
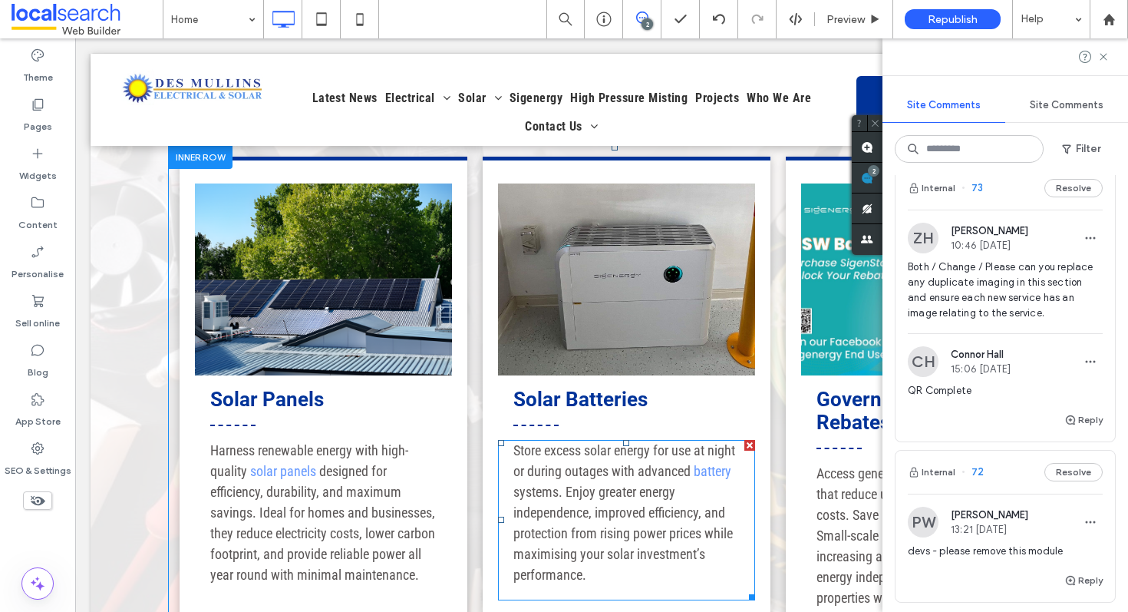
scroll to position [2267, 0]
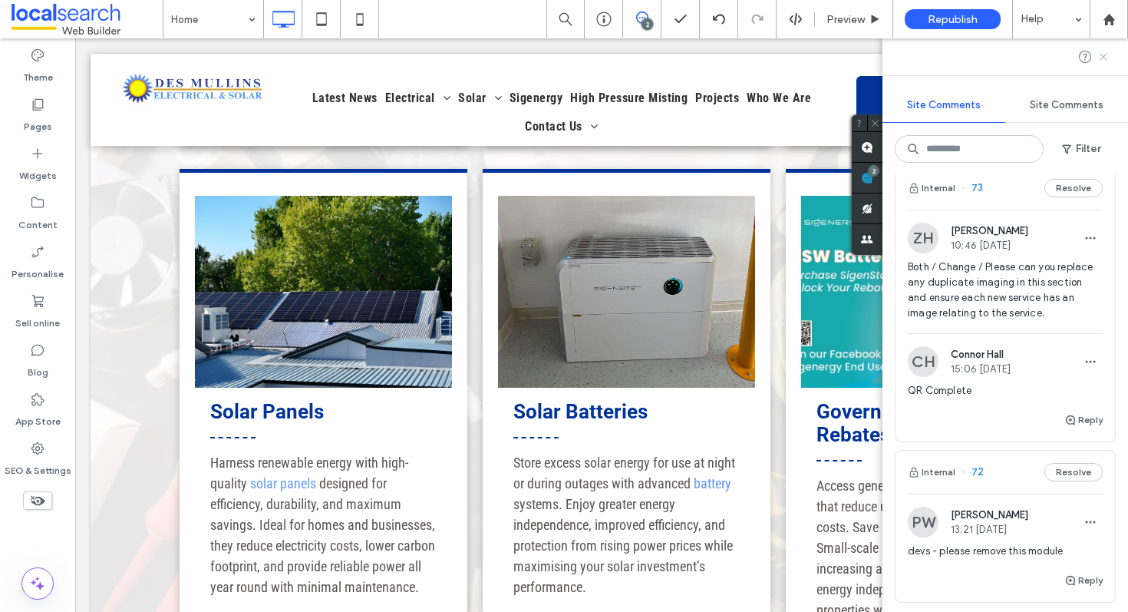
click at [1105, 54] on use at bounding box center [1103, 56] width 7 height 7
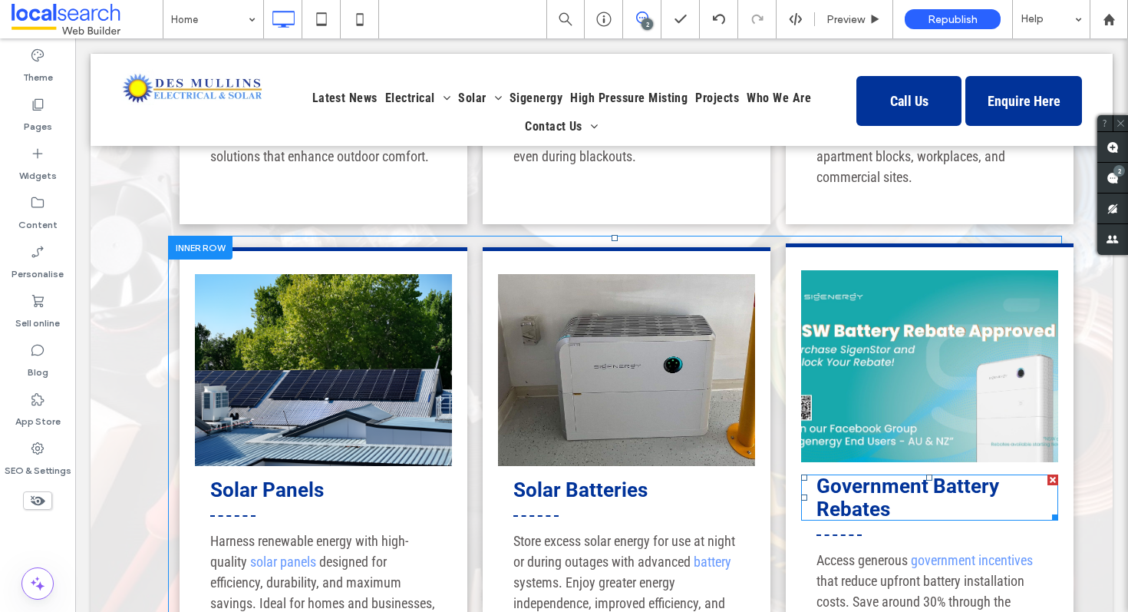
scroll to position [2178, 0]
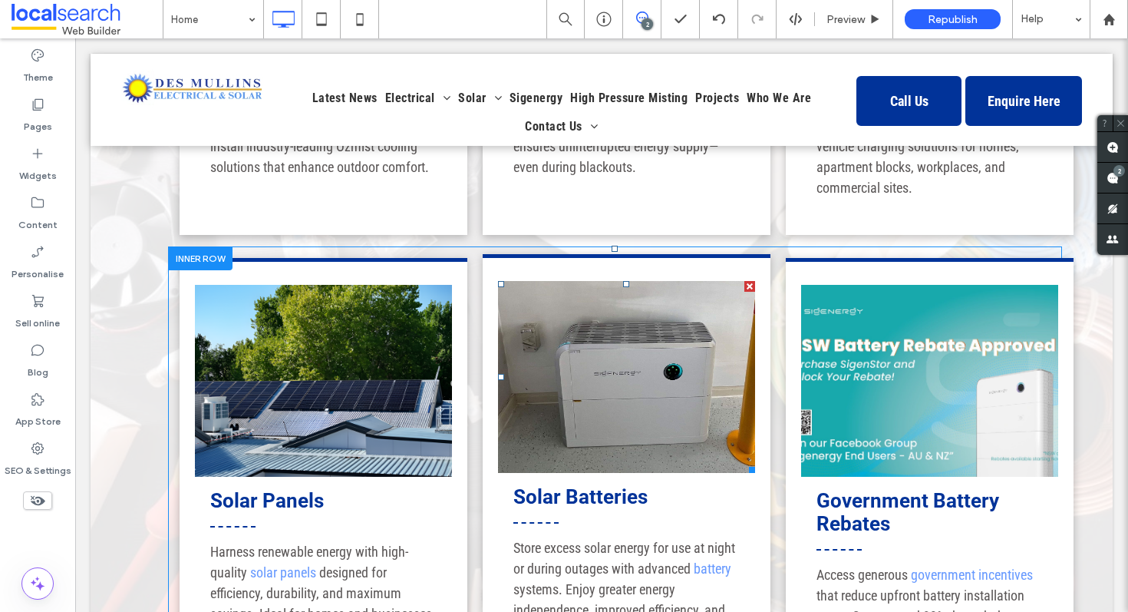
click at [670, 320] on link at bounding box center [626, 377] width 257 height 192
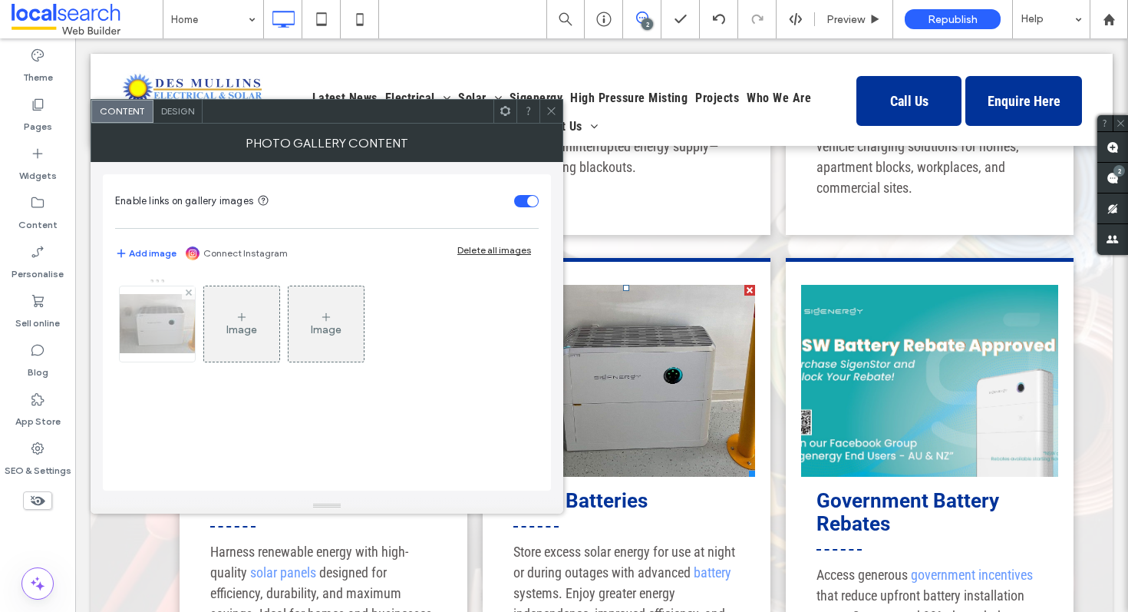
click at [135, 327] on img at bounding box center [157, 323] width 123 height 59
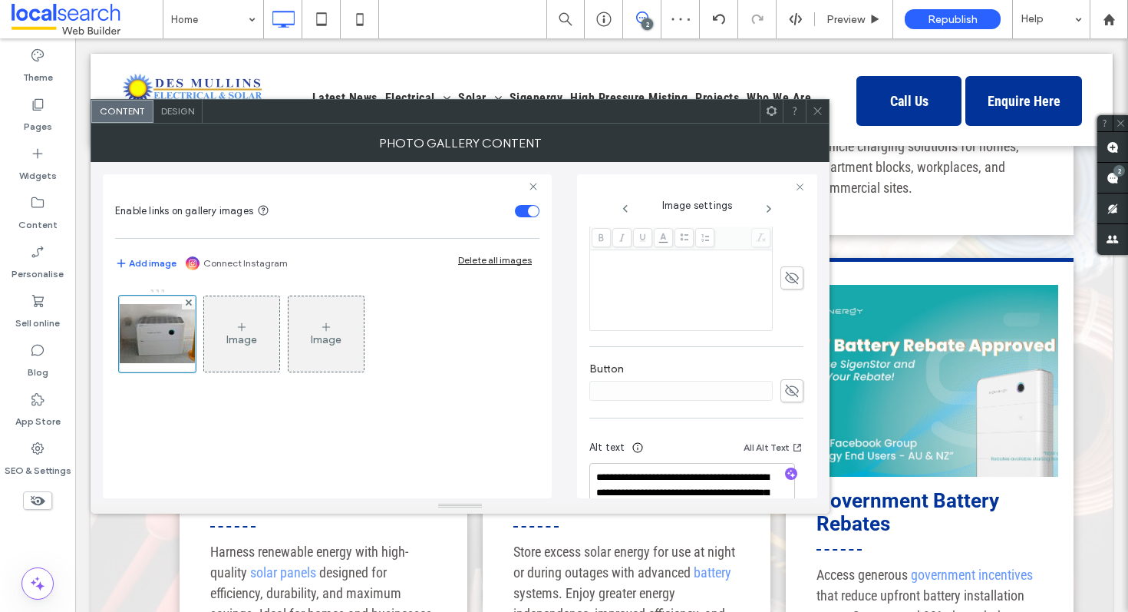
scroll to position [478, 0]
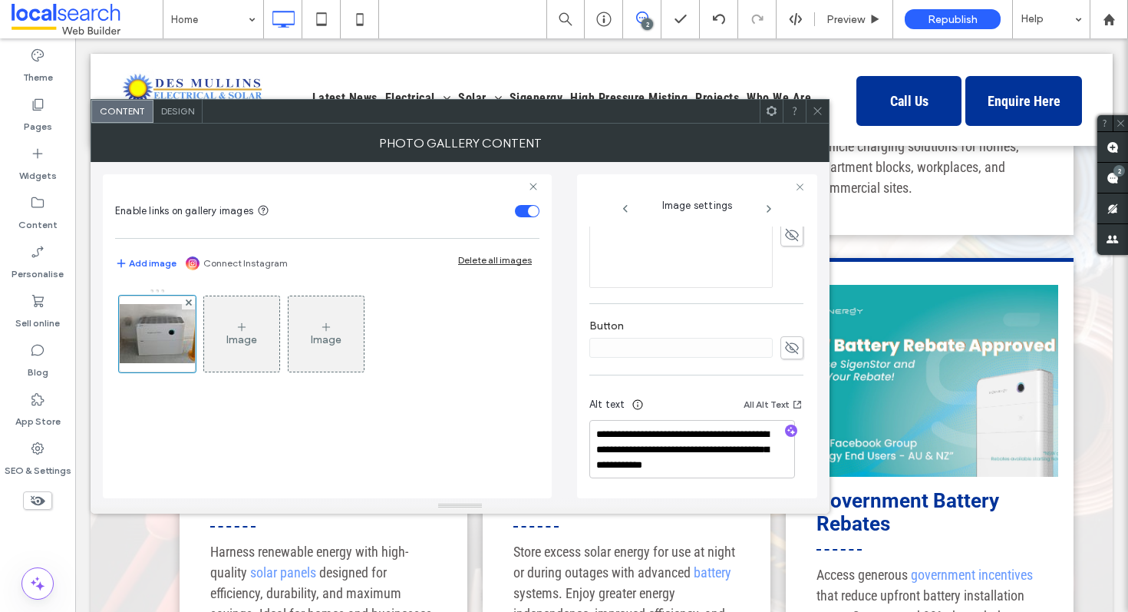
click at [823, 113] on icon at bounding box center [818, 111] width 12 height 12
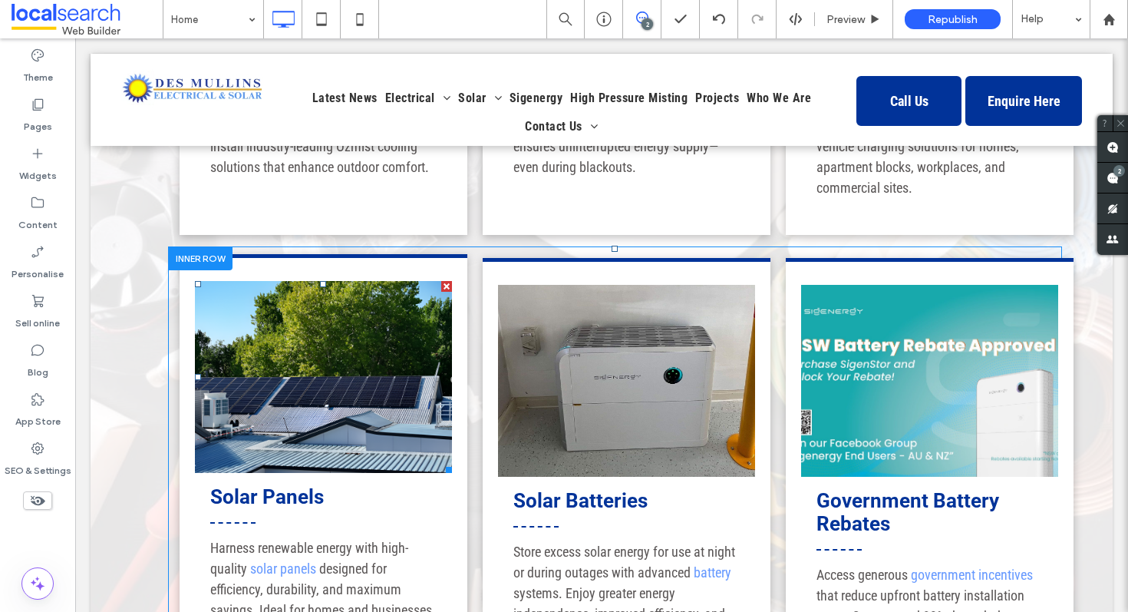
click at [338, 284] on link at bounding box center [323, 377] width 257 height 192
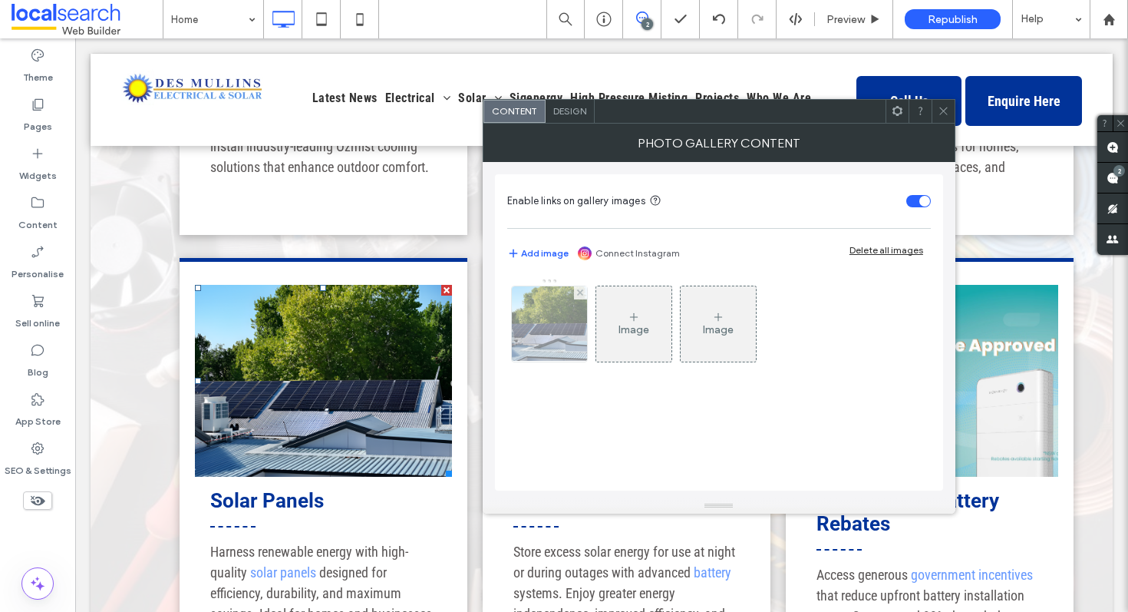
click at [560, 319] on img at bounding box center [549, 323] width 96 height 75
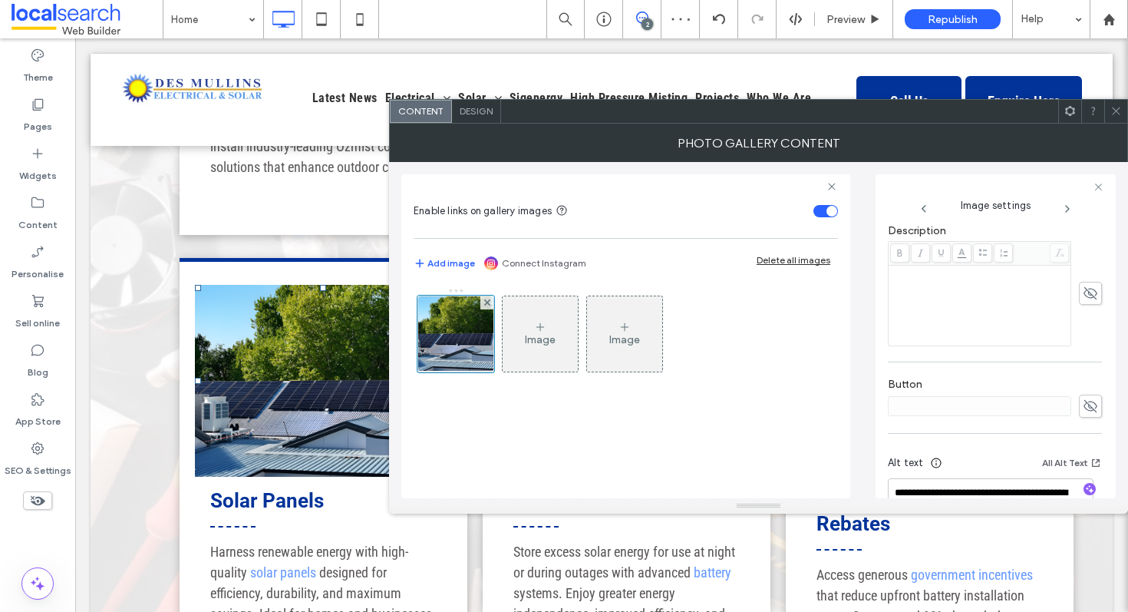
scroll to position [487, 0]
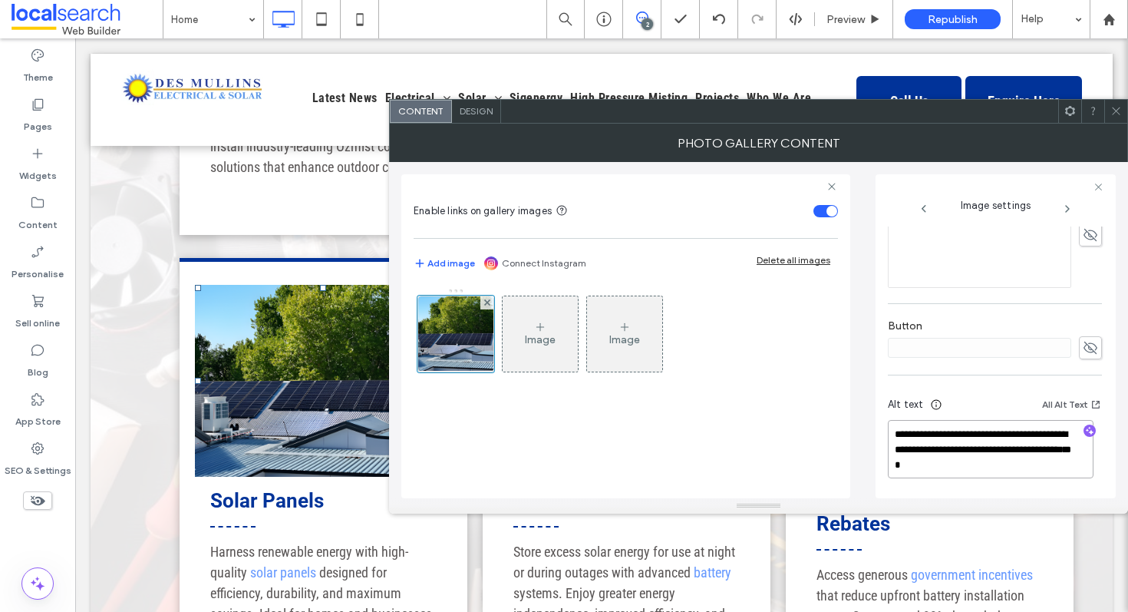
drag, startPoint x: 1000, startPoint y: 457, endPoint x: 876, endPoint y: 441, distance: 125.5
click at [876, 441] on div "**********" at bounding box center [996, 336] width 240 height 324
click at [1084, 425] on icon "button" at bounding box center [1089, 430] width 11 height 11
click at [1009, 456] on textarea "**********" at bounding box center [991, 449] width 206 height 58
paste textarea "**********"
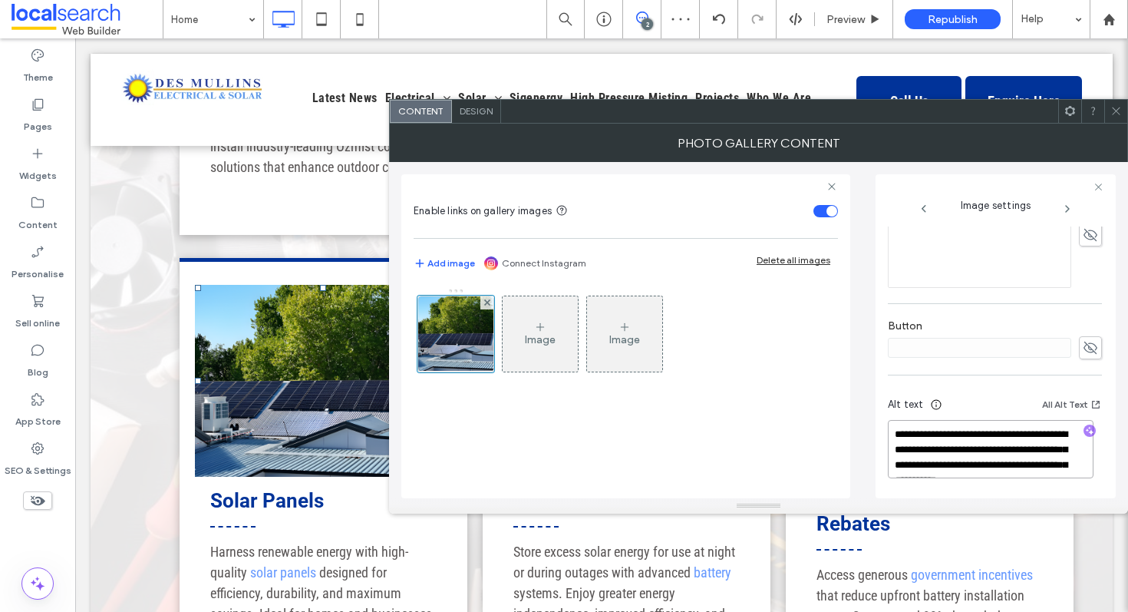
scroll to position [2, 0]
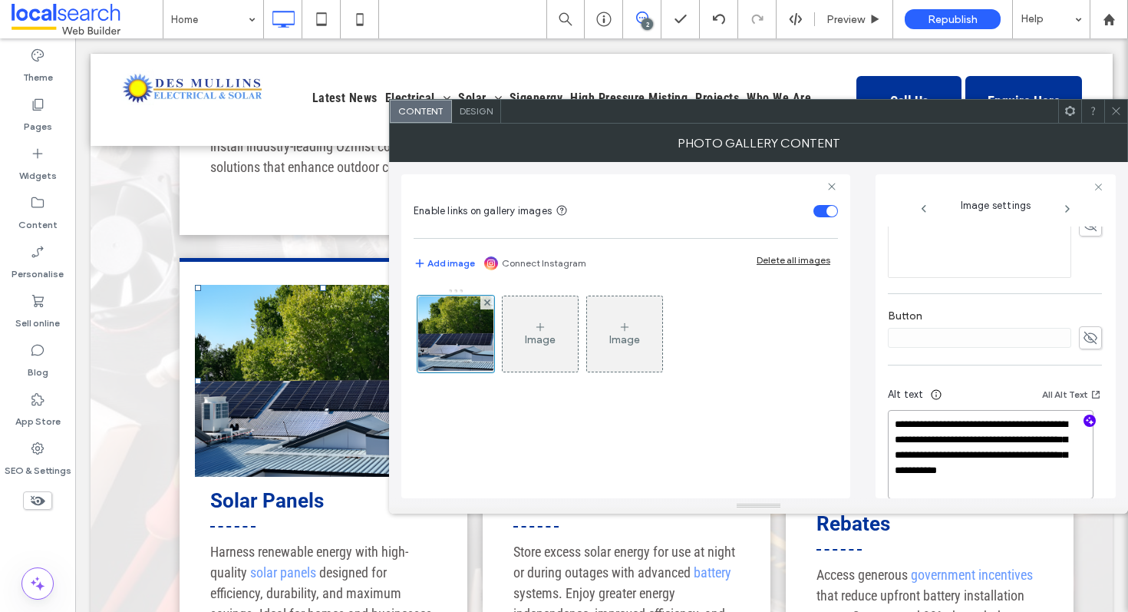
type textarea "**********"
click at [1116, 107] on icon at bounding box center [1117, 111] width 12 height 12
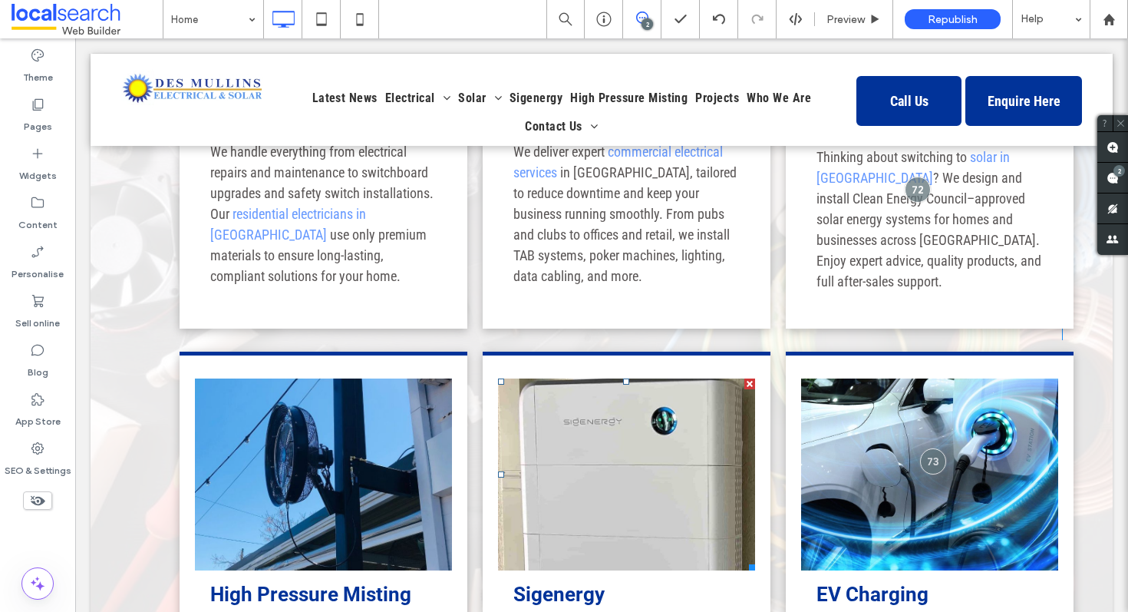
scroll to position [1599, 0]
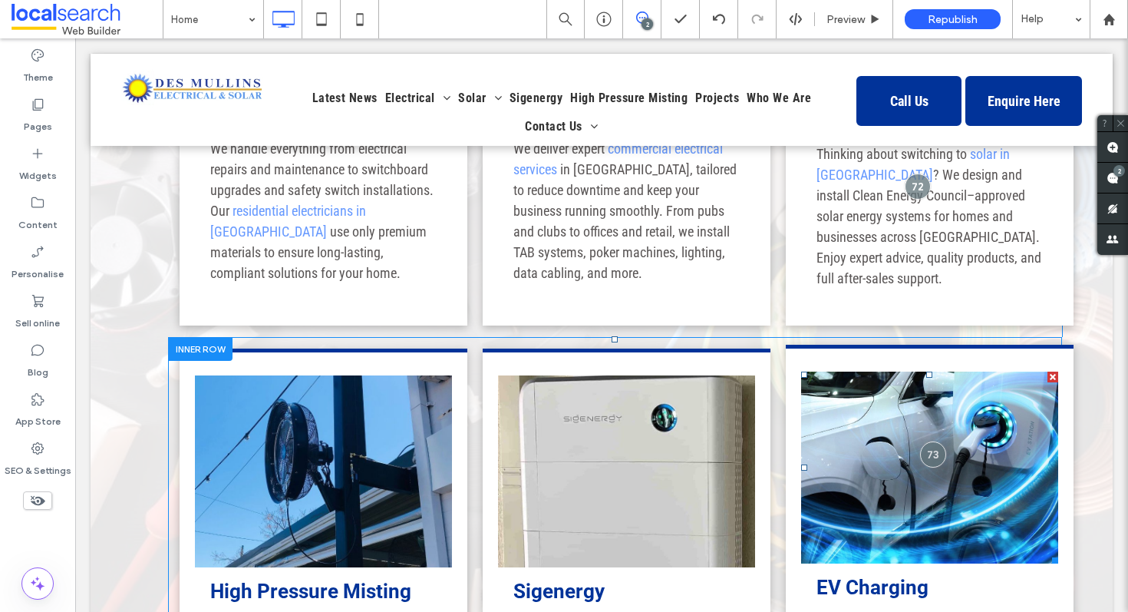
click at [859, 371] on link at bounding box center [929, 467] width 257 height 192
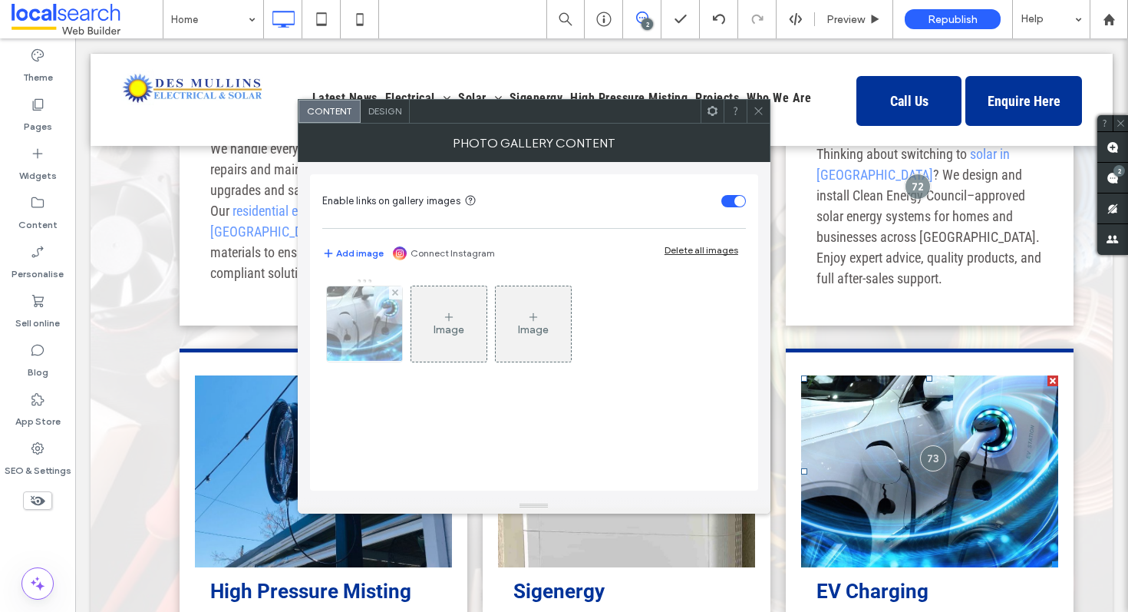
click at [344, 312] on img at bounding box center [364, 323] width 114 height 75
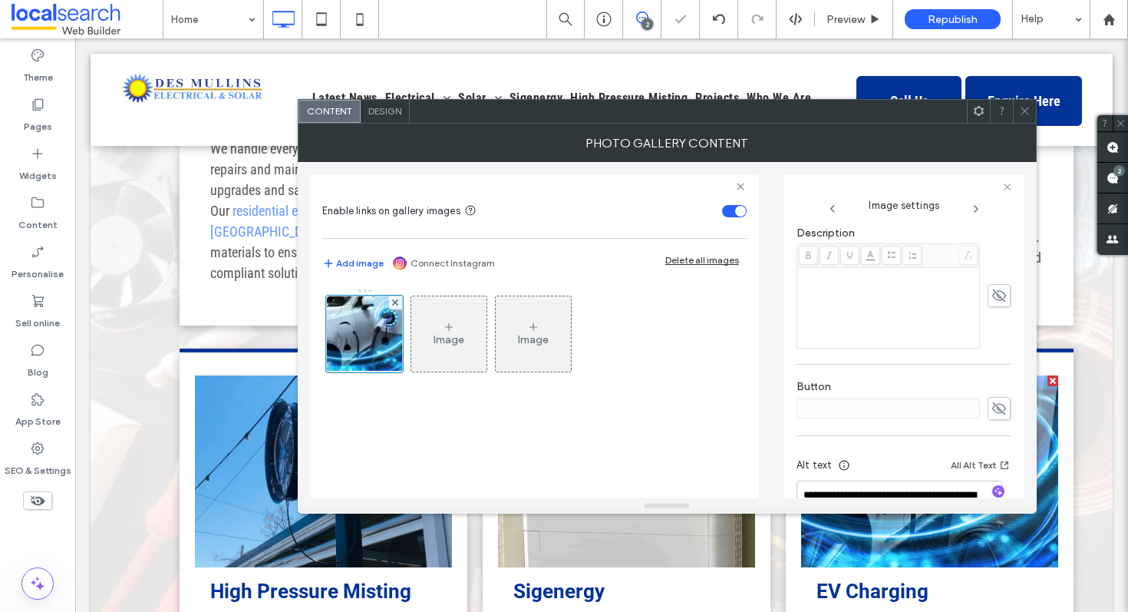
scroll to position [478, 0]
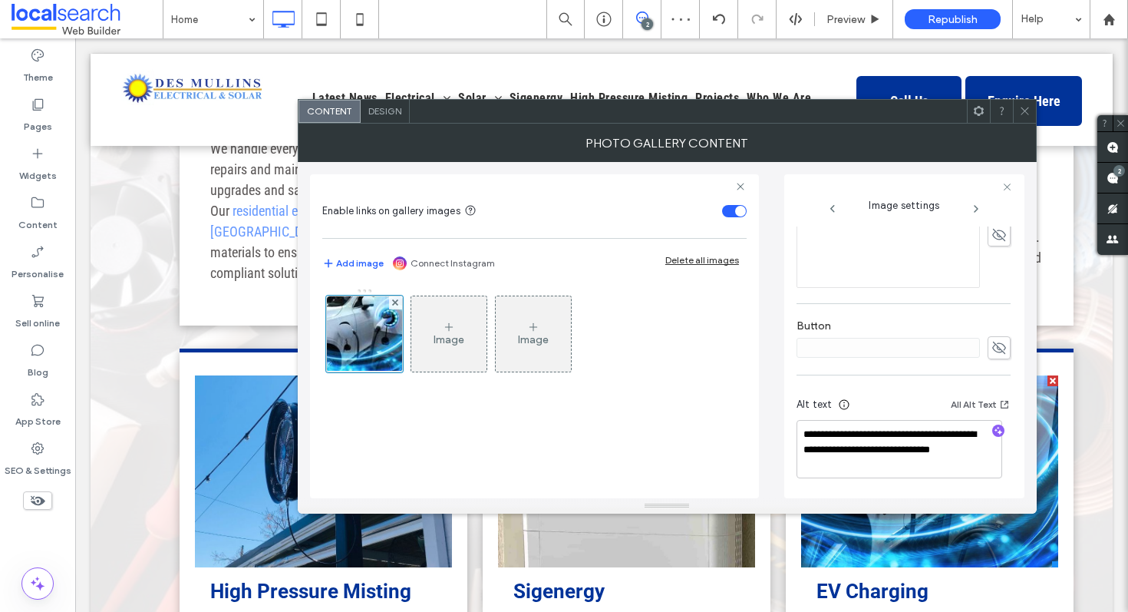
click at [1028, 113] on use at bounding box center [1025, 111] width 8 height 8
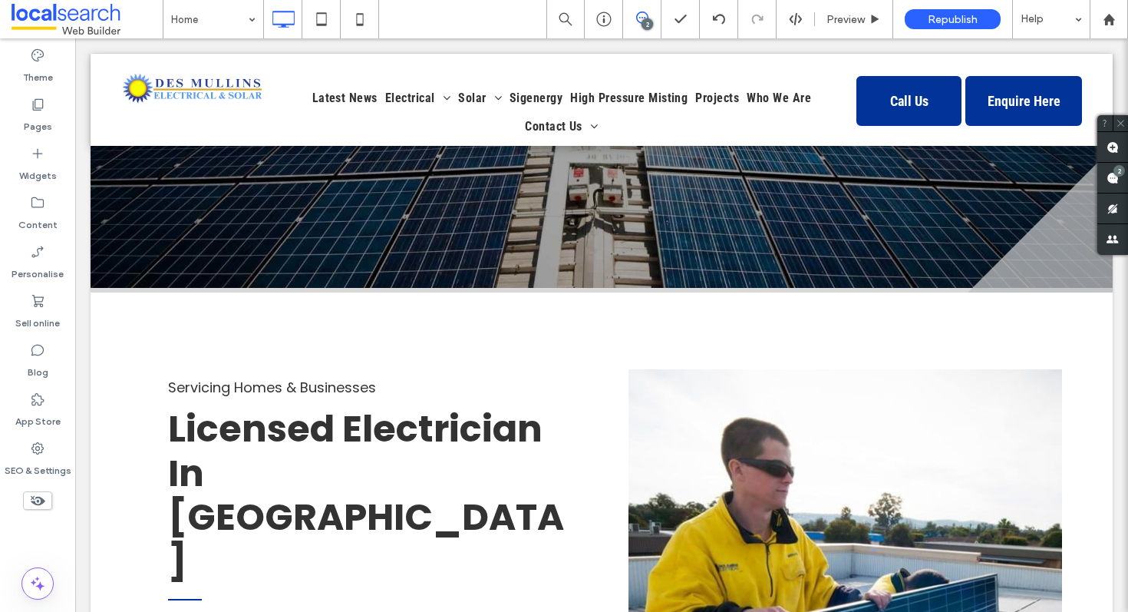
scroll to position [0, 0]
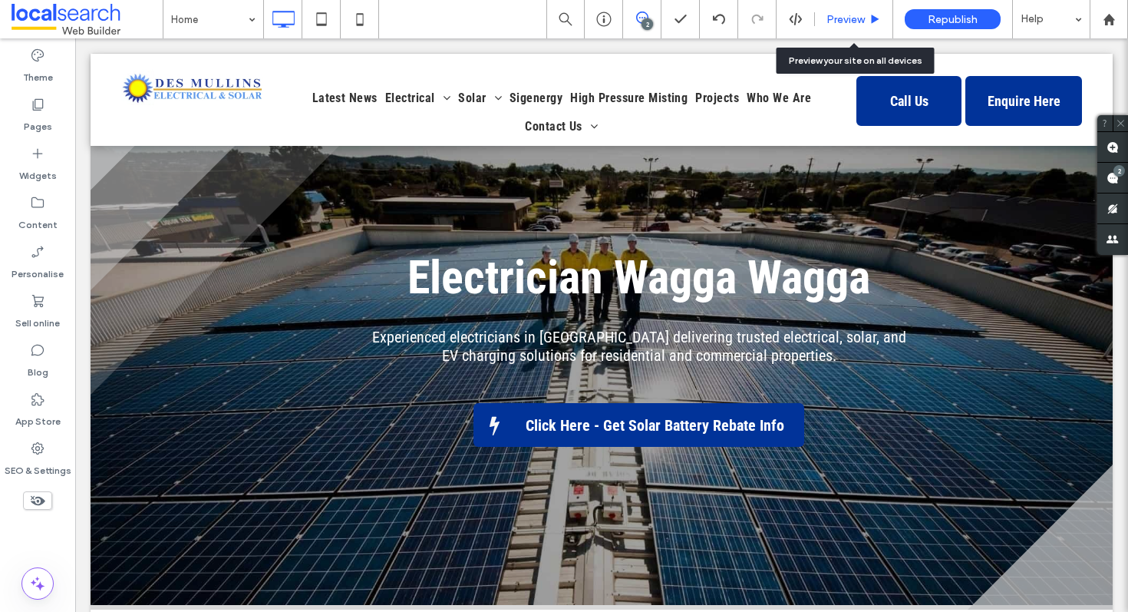
click at [856, 11] on div "Preview" at bounding box center [854, 19] width 78 height 38
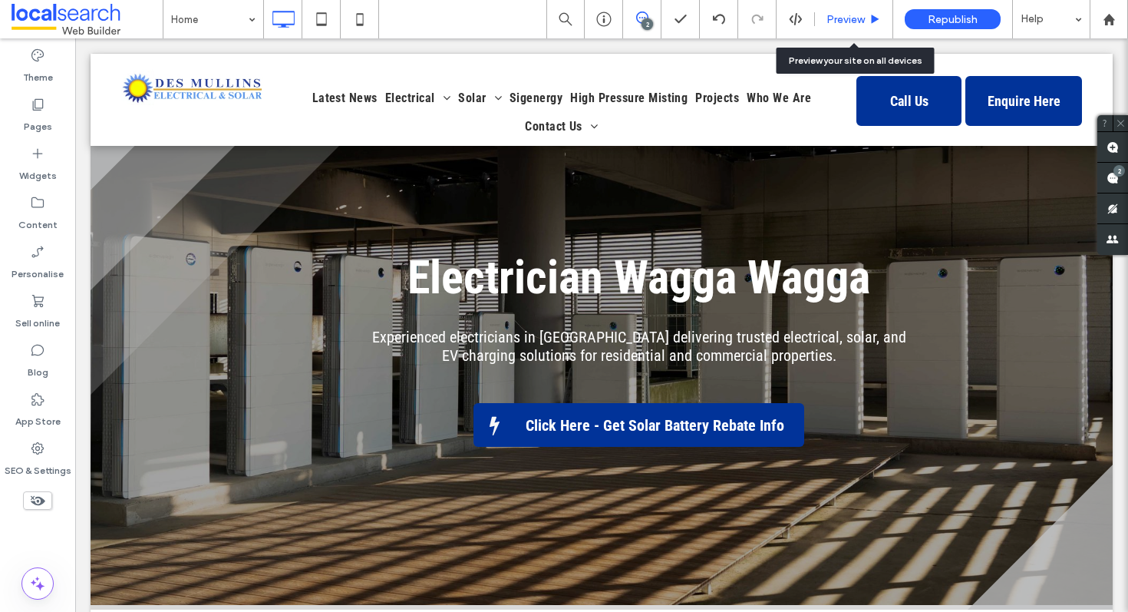
click at [849, 21] on span "Preview" at bounding box center [846, 19] width 38 height 13
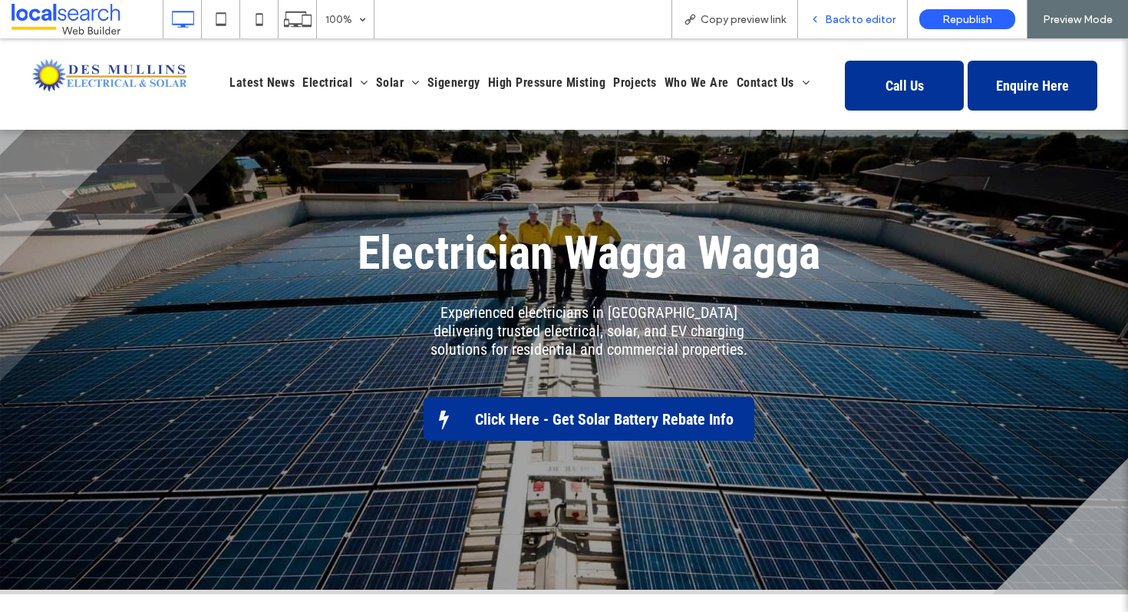
click at [852, 18] on span "Back to editor" at bounding box center [860, 19] width 71 height 13
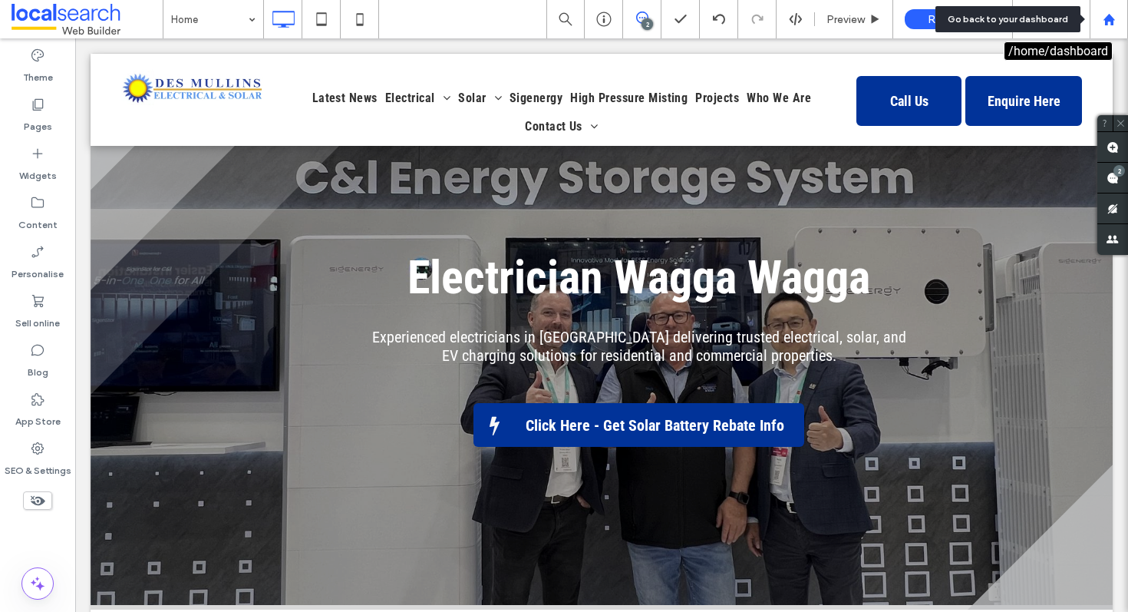
click at [1101, 10] on div at bounding box center [1109, 19] width 38 height 38
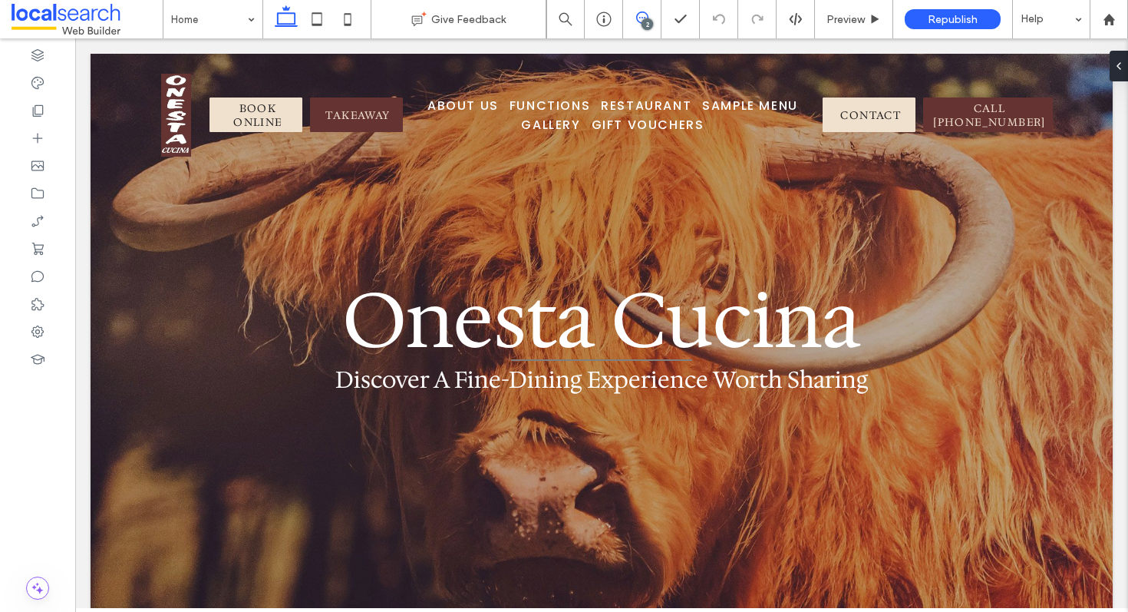
click at [645, 12] on icon at bounding box center [642, 18] width 12 height 12
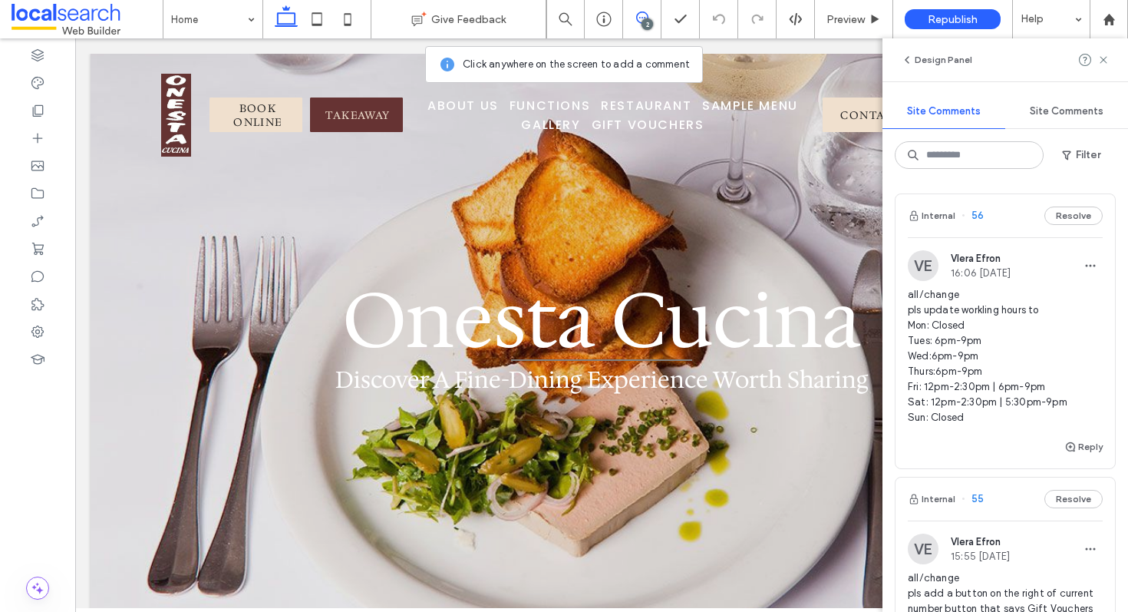
click at [982, 349] on span "all/change pls update workling hours to Mon: Closed Tues: 6pm-9pm Wed:6pm-9pm T…" at bounding box center [1005, 356] width 195 height 138
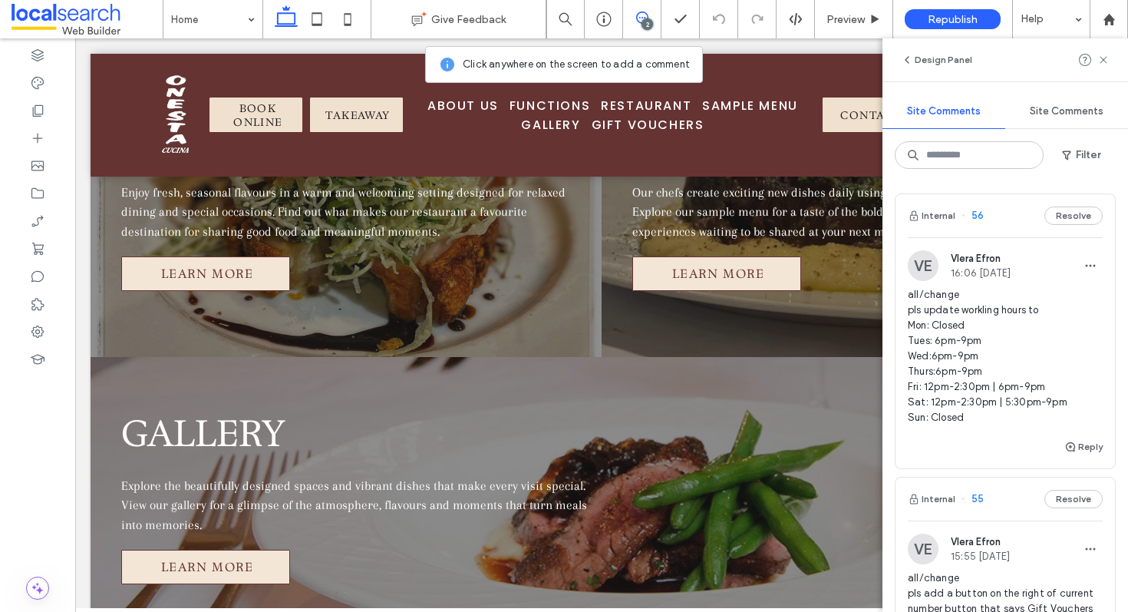
scroll to position [4485, 0]
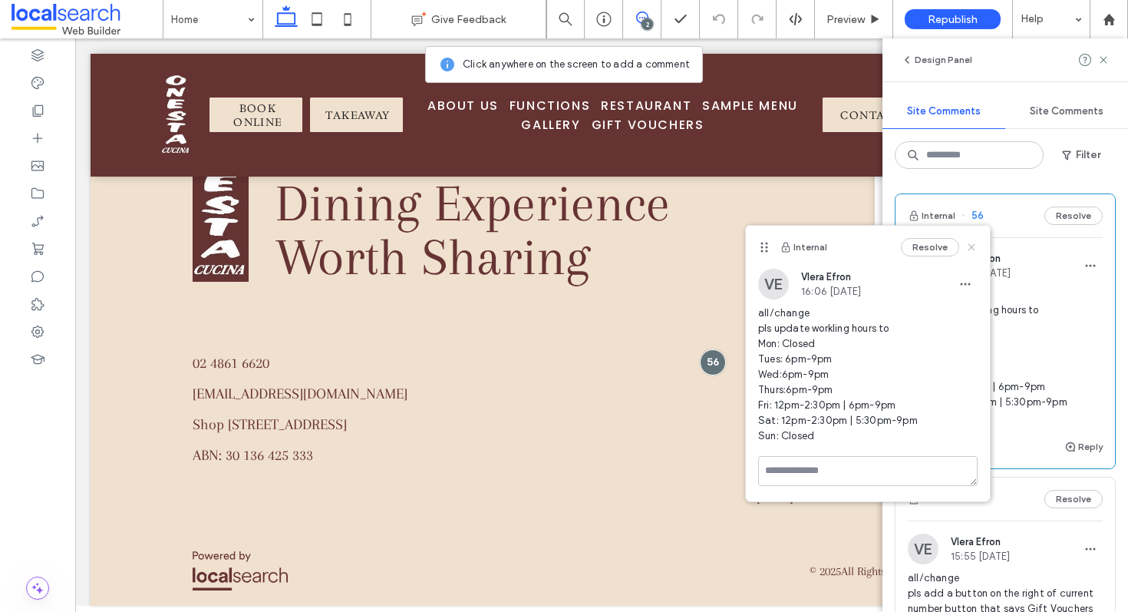
click at [974, 247] on icon at bounding box center [971, 247] width 12 height 12
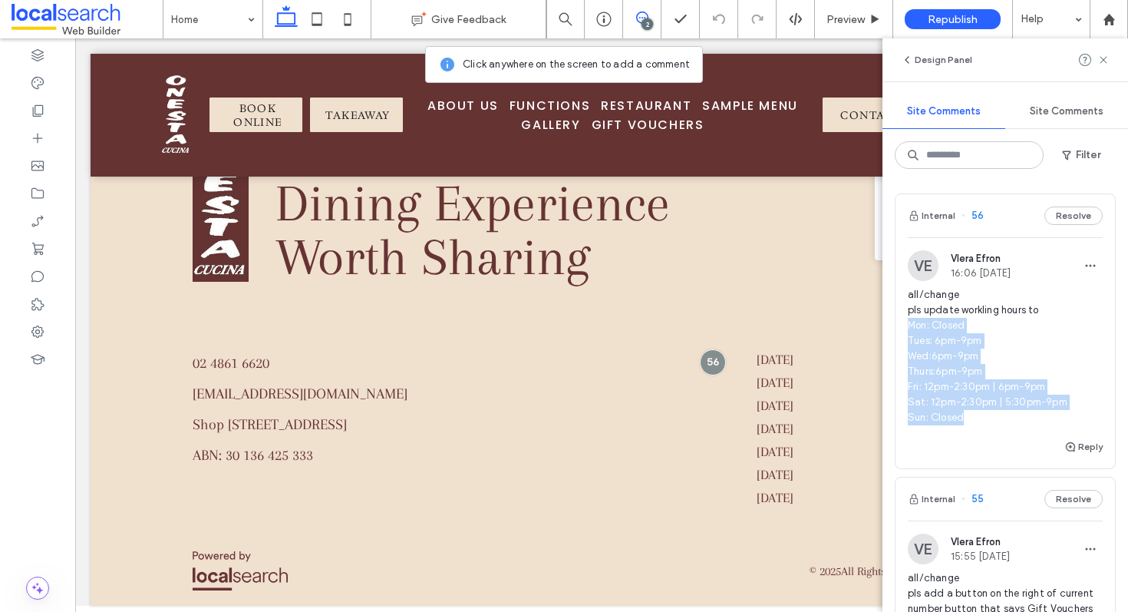
drag, startPoint x: 970, startPoint y: 418, endPoint x: 908, endPoint y: 328, distance: 109.2
click at [908, 328] on span "all/change pls update workling hours to Mon: Closed Tues: 6pm-9pm Wed:6pm-9pm T…" at bounding box center [1005, 356] width 195 height 138
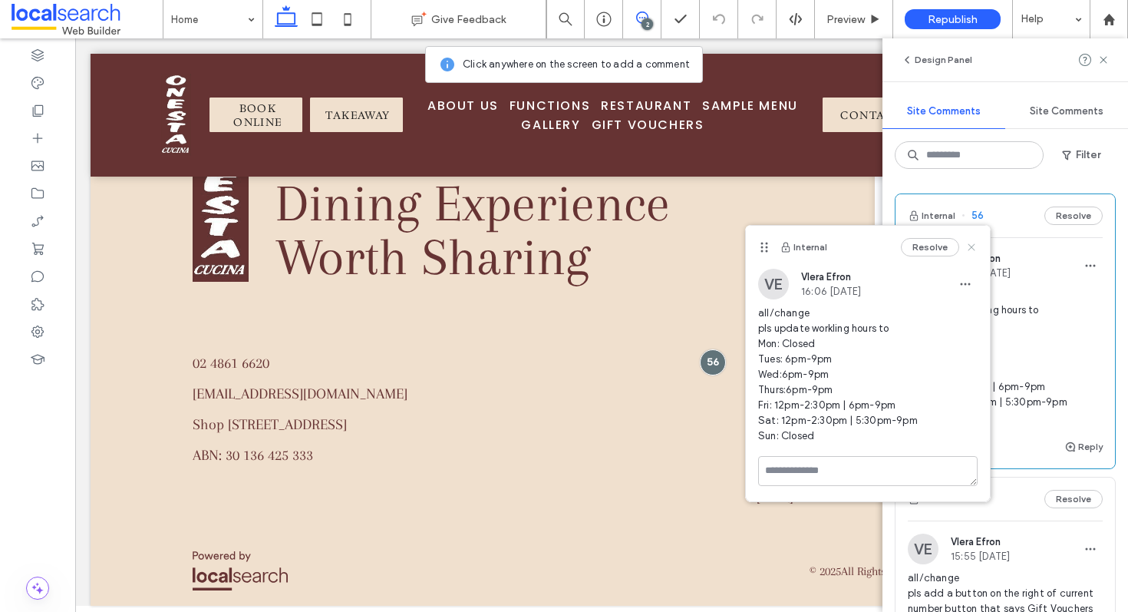
click at [975, 247] on icon at bounding box center [971, 247] width 12 height 12
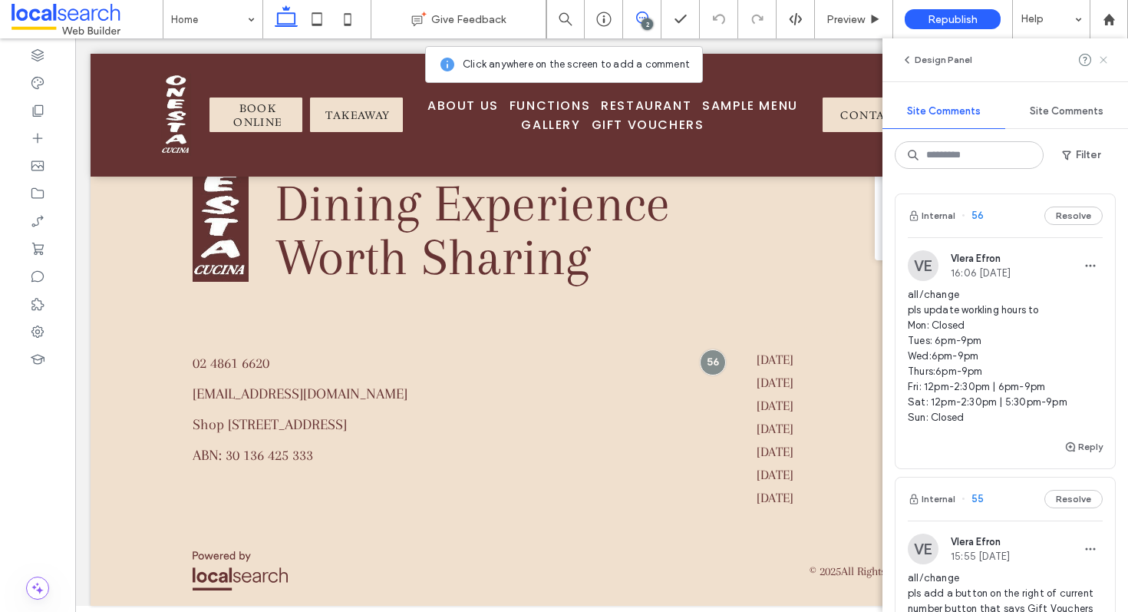
click at [1098, 64] on icon at bounding box center [1103, 60] width 12 height 12
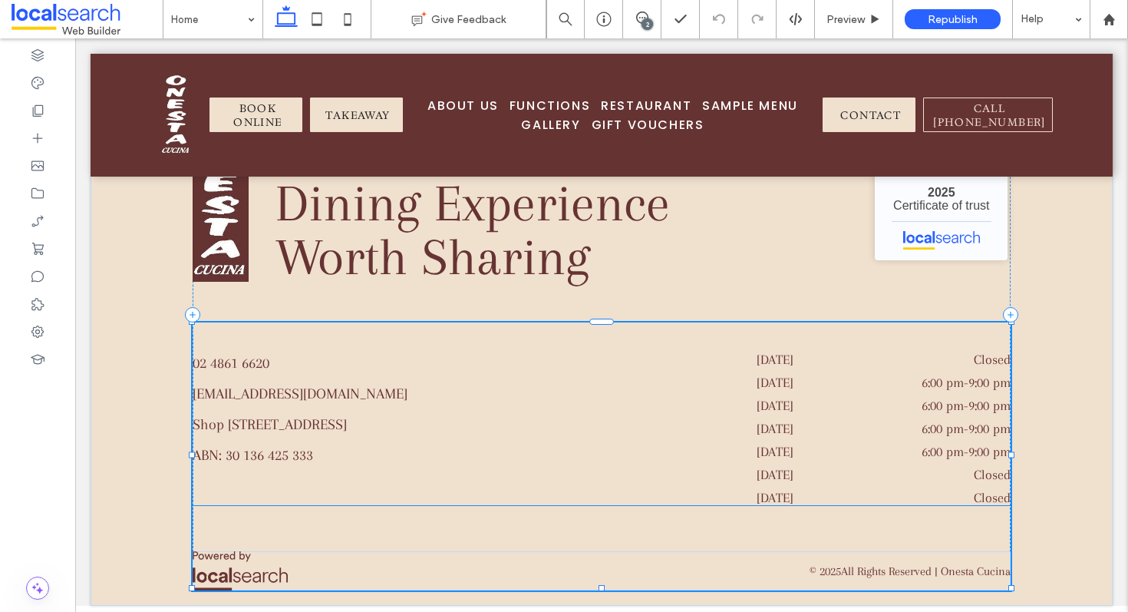
type input "**"
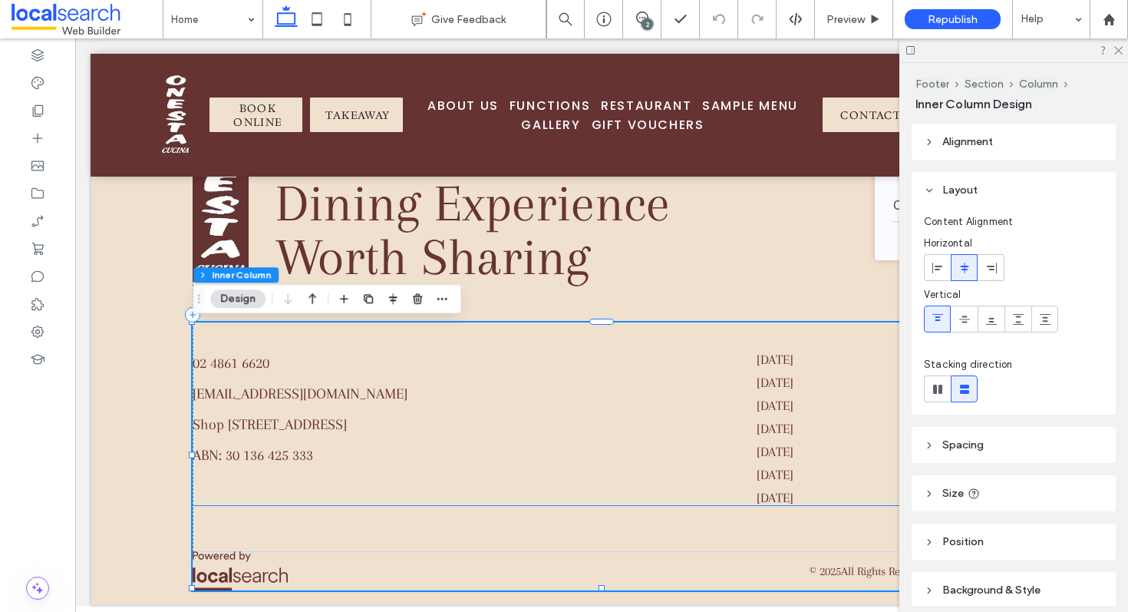
click at [839, 415] on div "Wednesday 6:00 pm - 9:00 pm" at bounding box center [884, 409] width 254 height 23
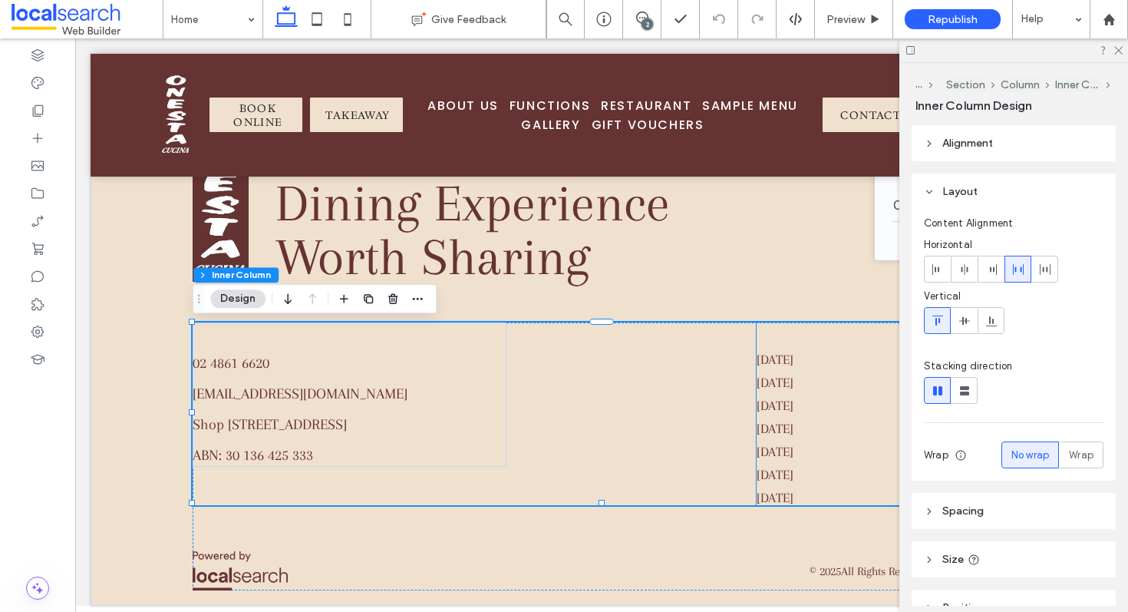
click at [819, 408] on dt "[DATE]" at bounding box center [807, 405] width 101 height 15
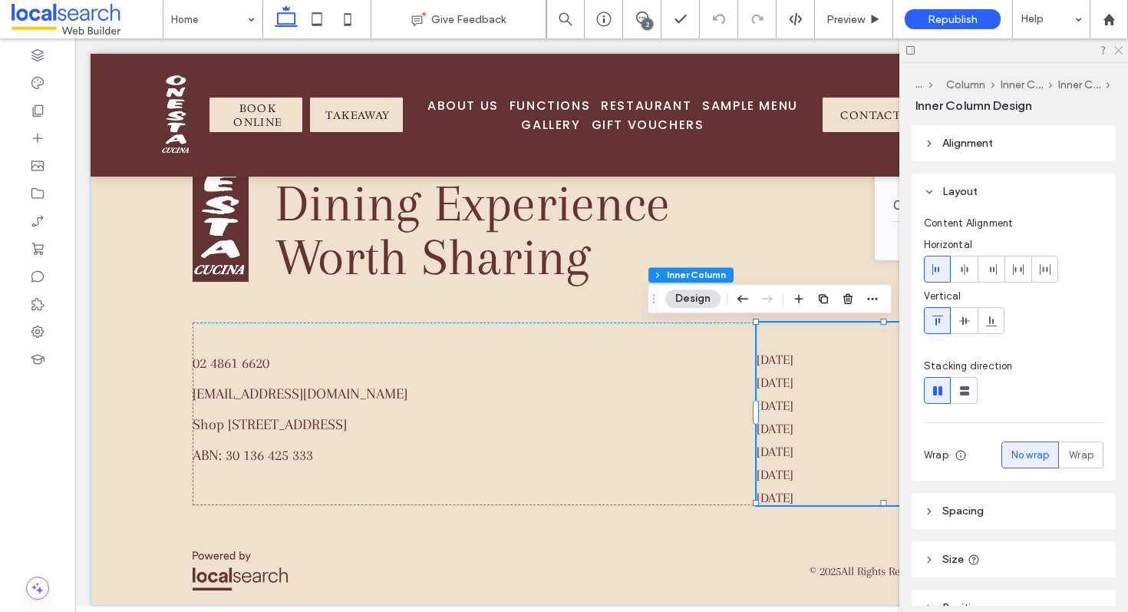
click at [1117, 48] on icon at bounding box center [1118, 50] width 10 height 10
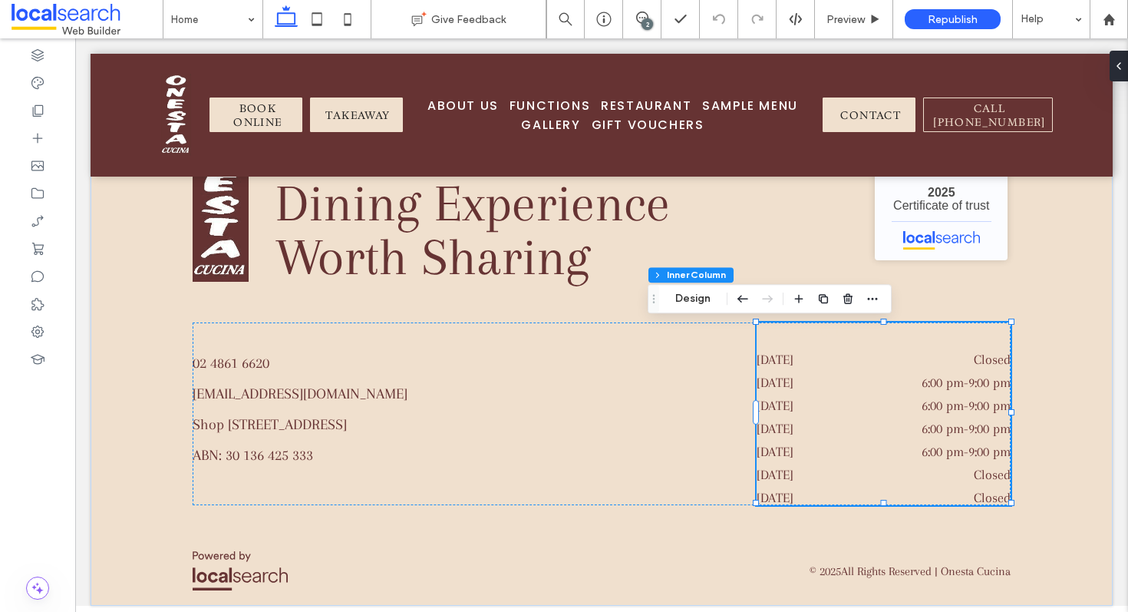
click at [942, 398] on div "Tuesday 6:00 pm - 9:00 pm" at bounding box center [884, 386] width 254 height 23
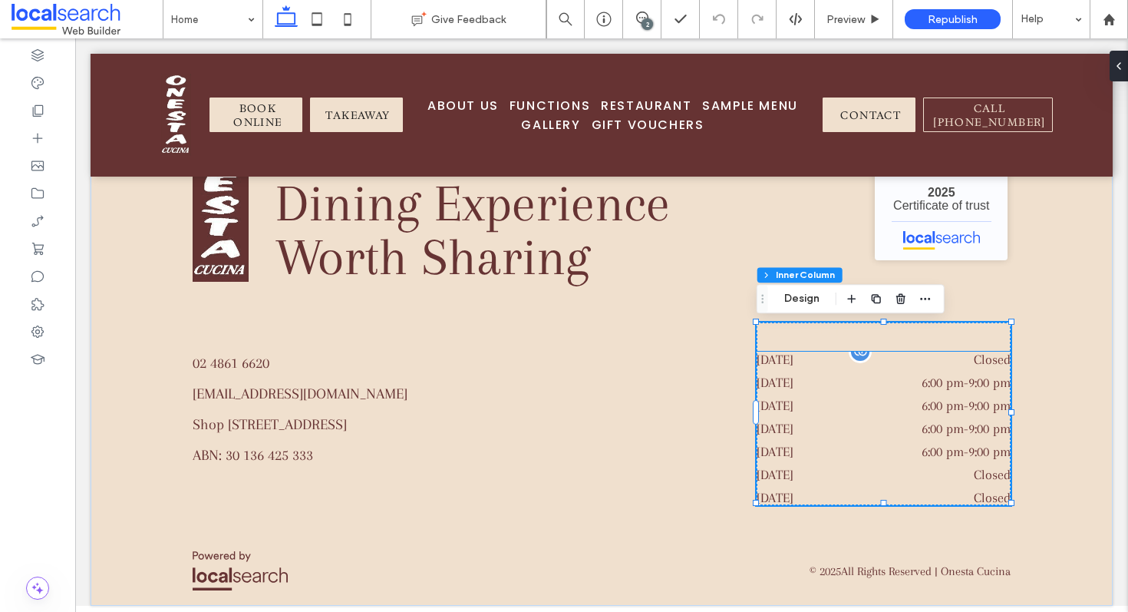
click at [922, 412] on time "6:00 pm" at bounding box center [943, 405] width 42 height 15
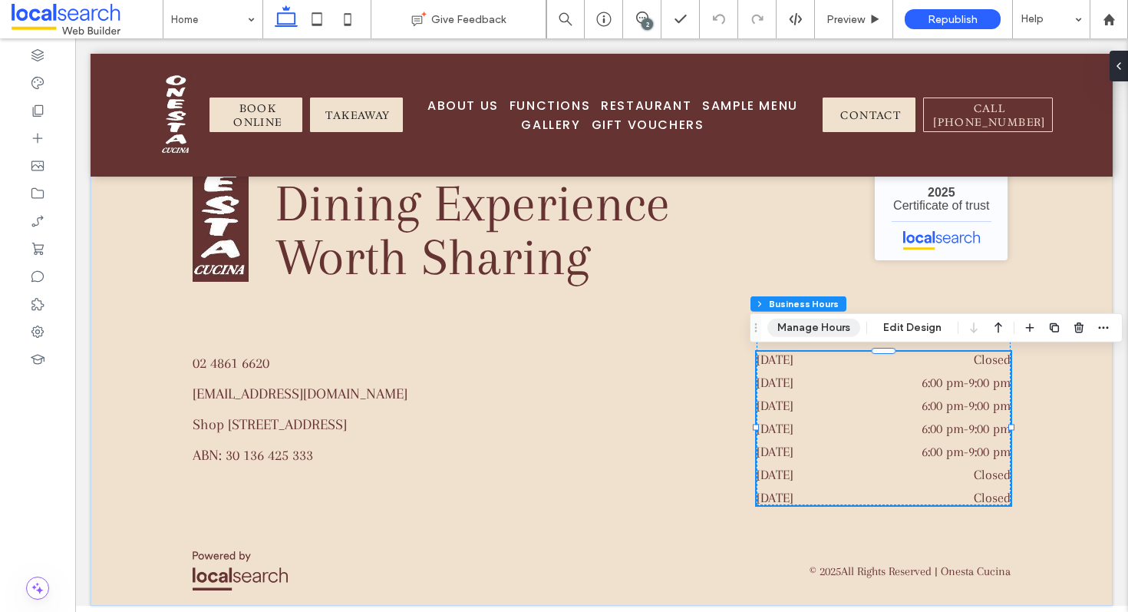
click at [820, 328] on button "Manage Hours" at bounding box center [813, 328] width 93 height 18
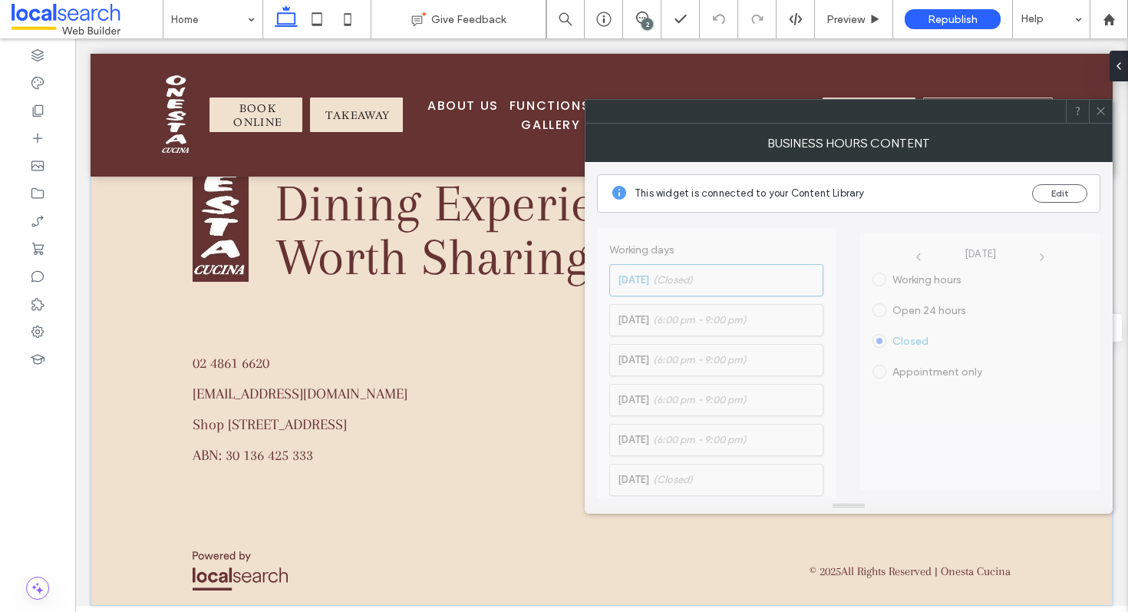
click at [1101, 109] on icon at bounding box center [1101, 111] width 12 height 12
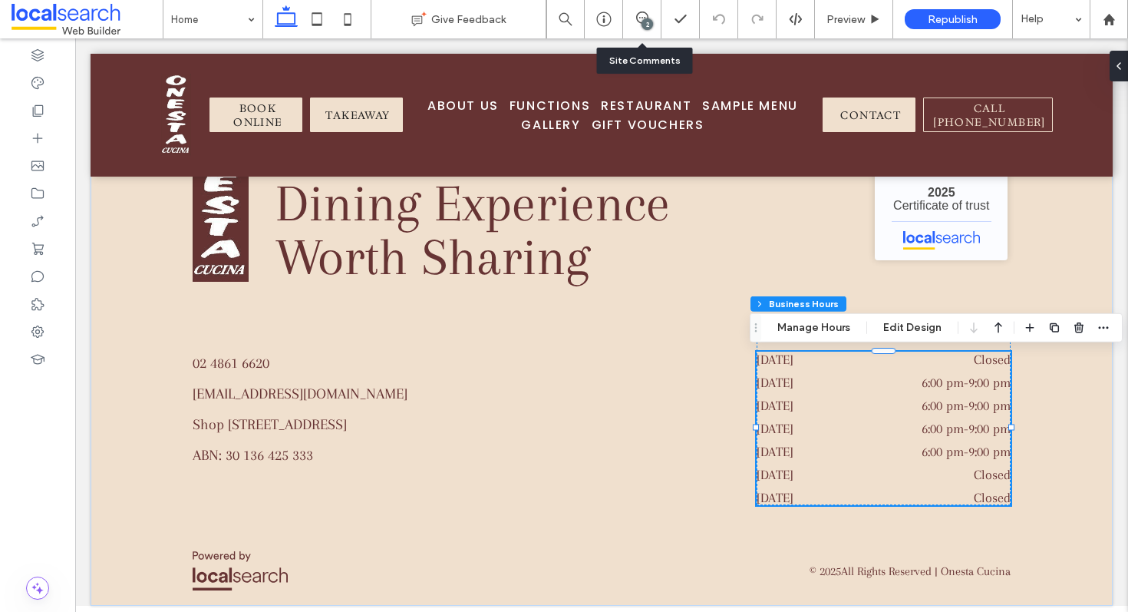
click at [642, 22] on div "2" at bounding box center [648, 24] width 12 height 12
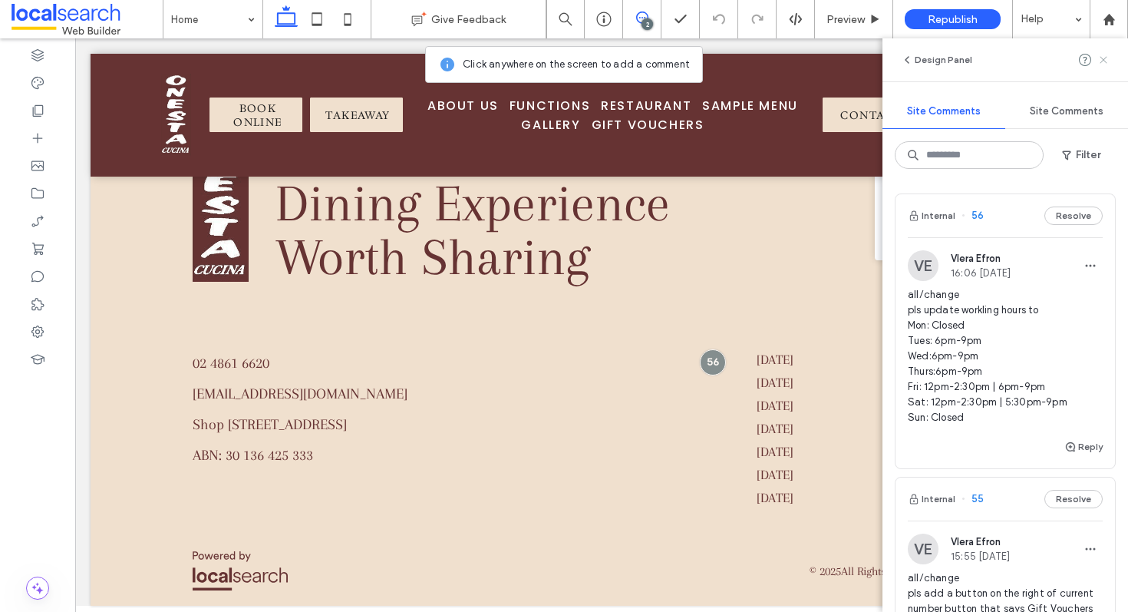
click at [1101, 57] on use at bounding box center [1103, 59] width 7 height 7
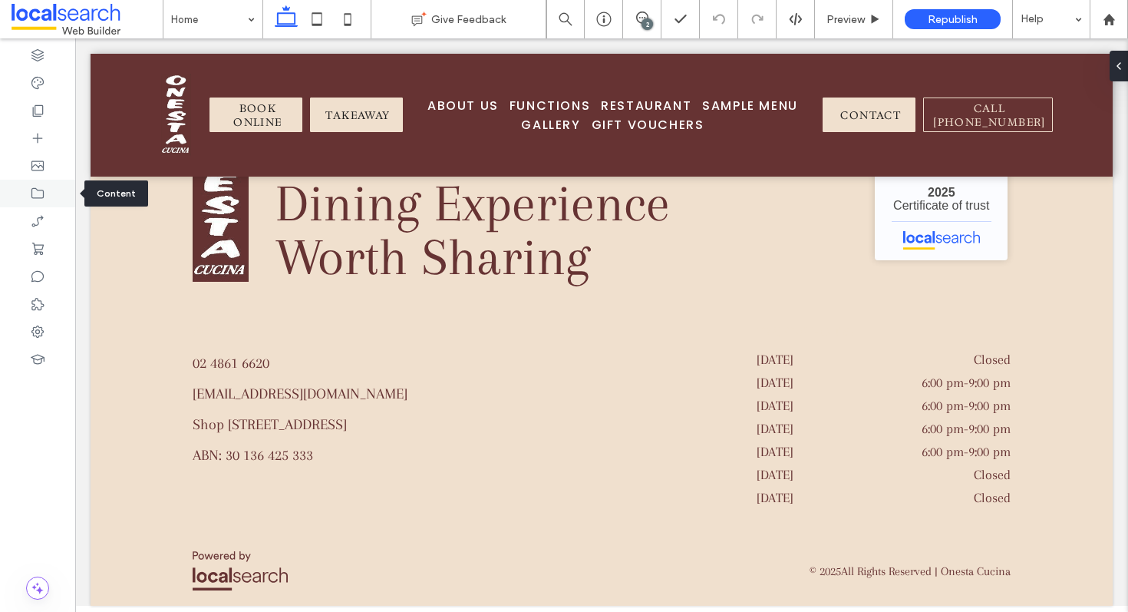
click at [29, 190] on div at bounding box center [37, 194] width 75 height 28
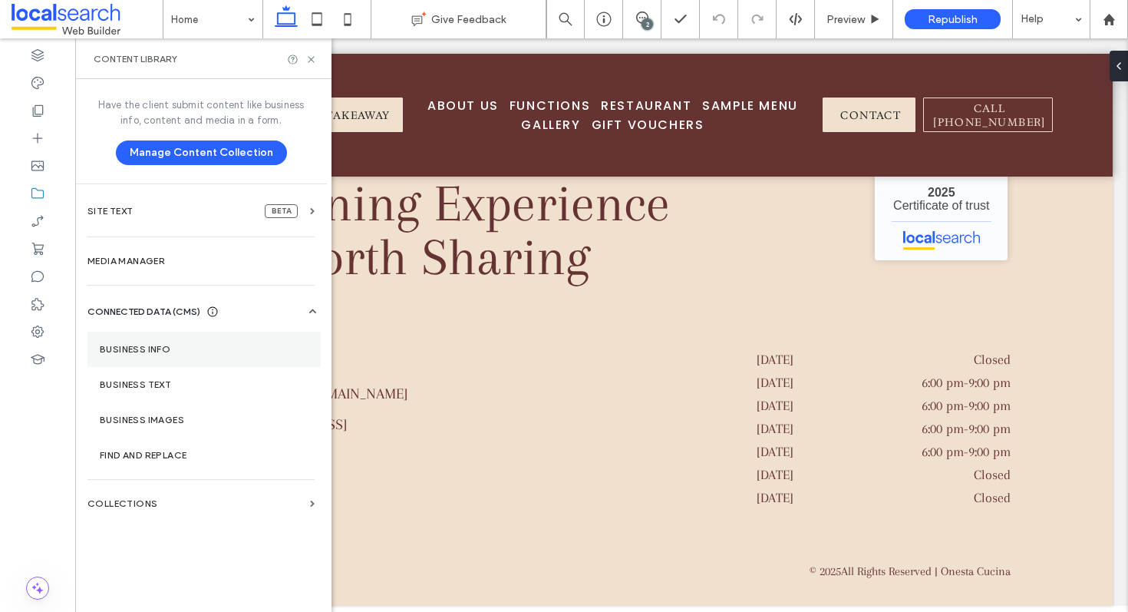
click at [155, 347] on label "Business info" at bounding box center [204, 349] width 209 height 11
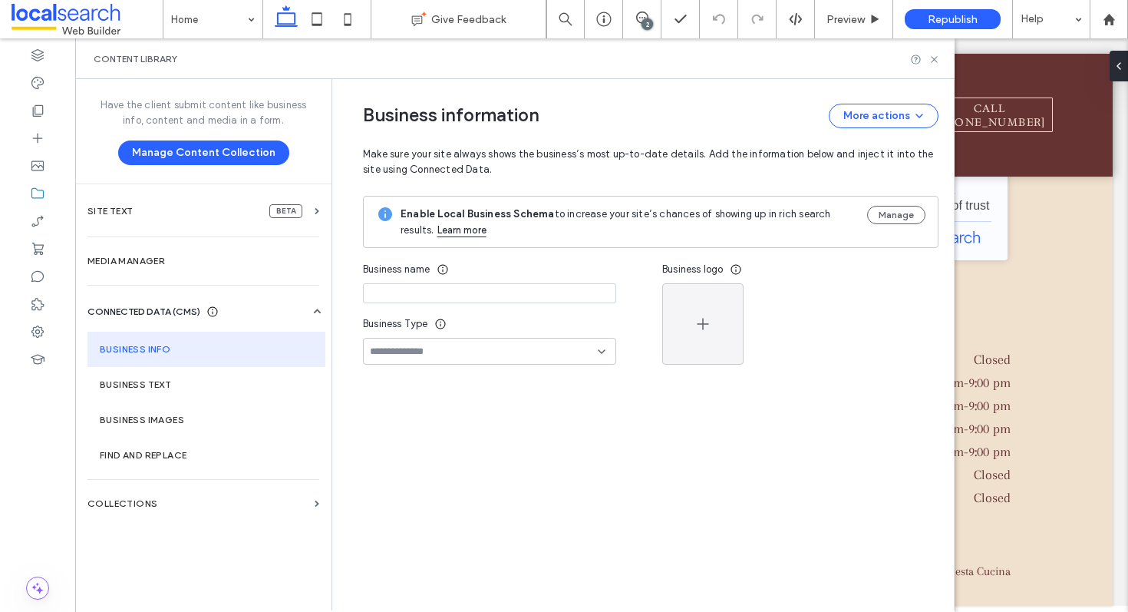
type input "**********"
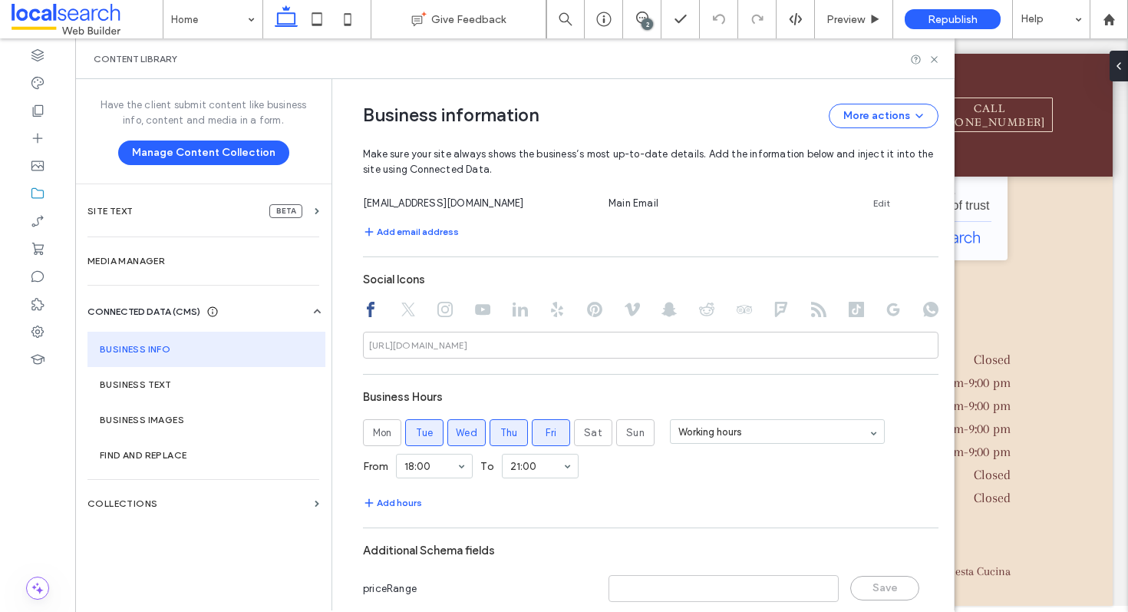
scroll to position [747, 0]
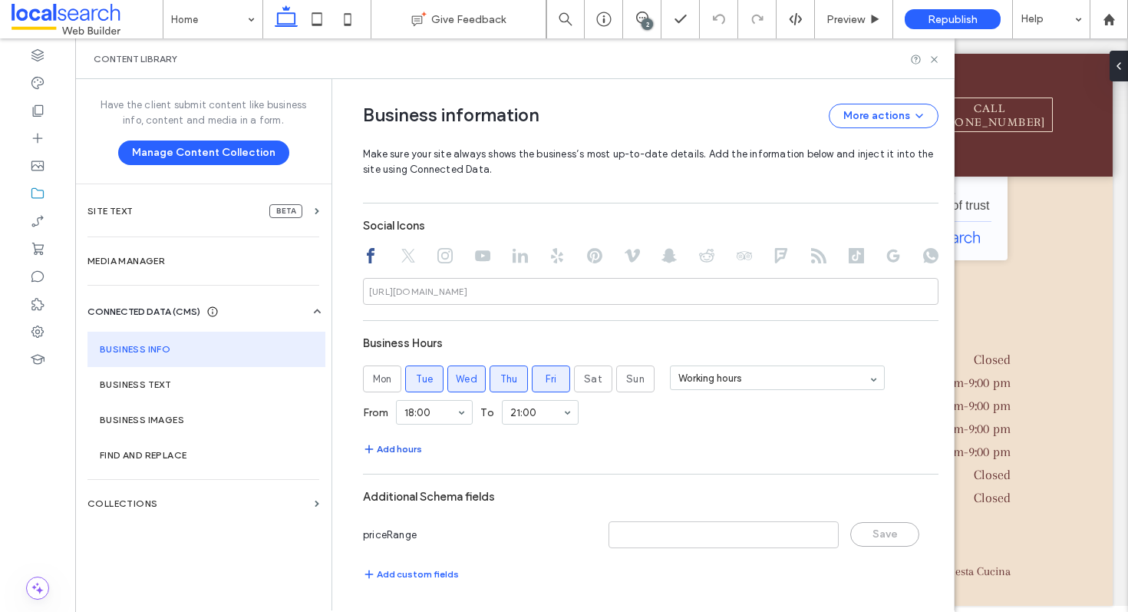
click at [390, 452] on button "Add hours" at bounding box center [392, 449] width 59 height 18
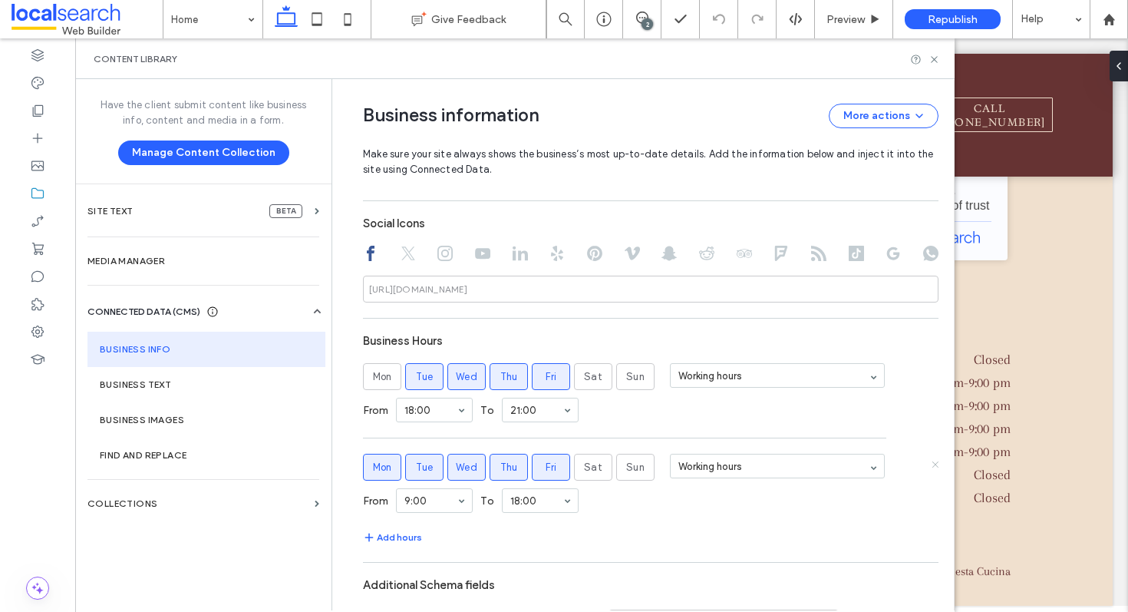
click at [931, 464] on icon at bounding box center [935, 464] width 8 height 8
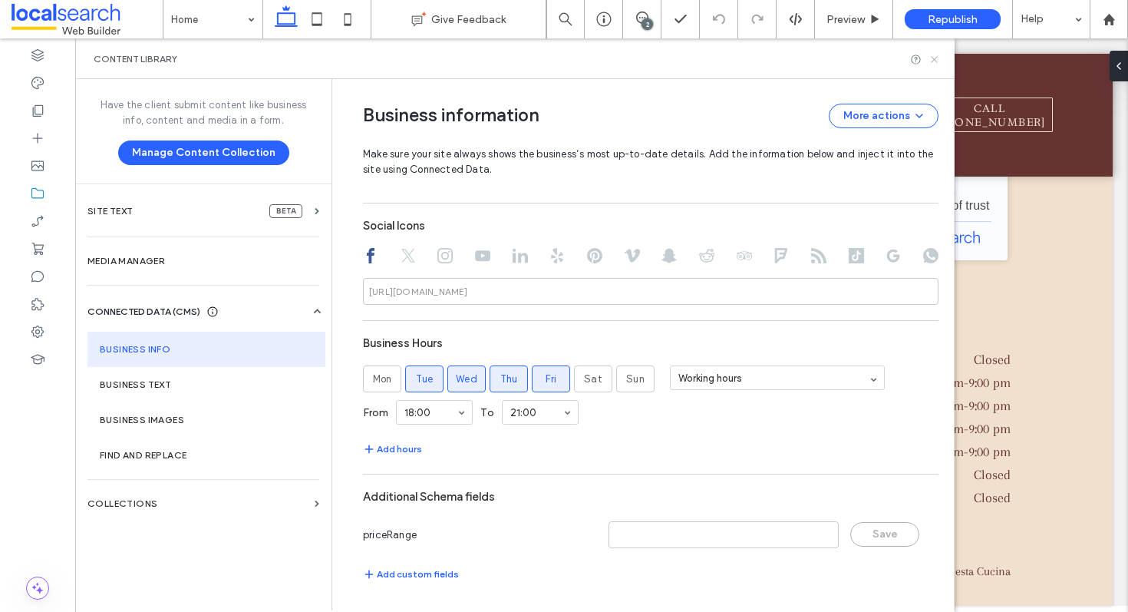
click at [934, 58] on icon at bounding box center [935, 60] width 12 height 12
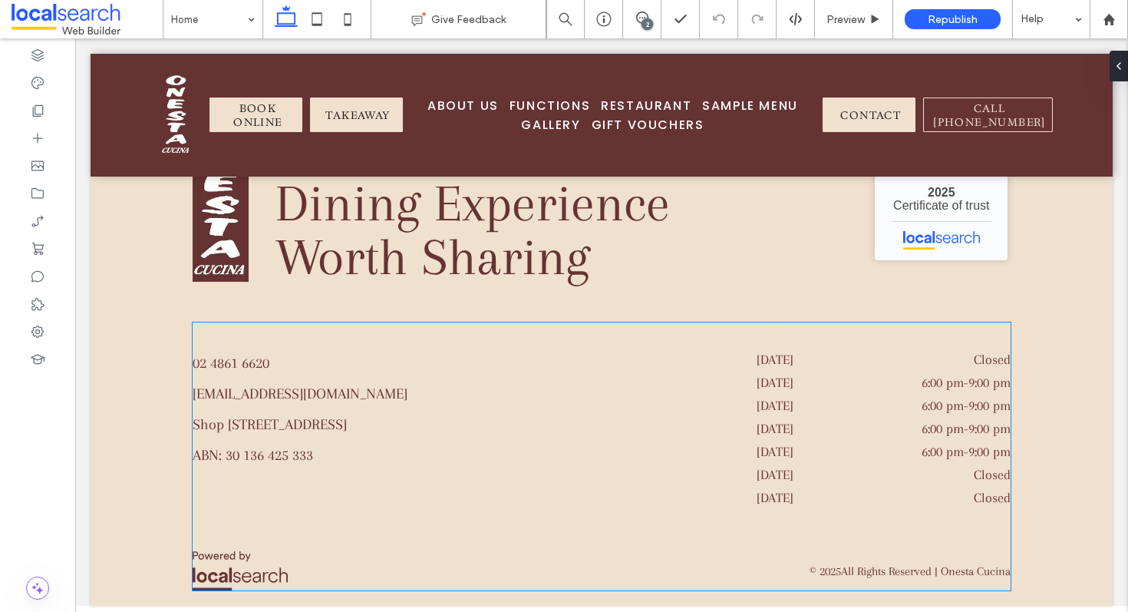
scroll to position [4485, 0]
click at [905, 394] on div "Tuesday 6:00 pm - 9:00 pm" at bounding box center [884, 386] width 254 height 23
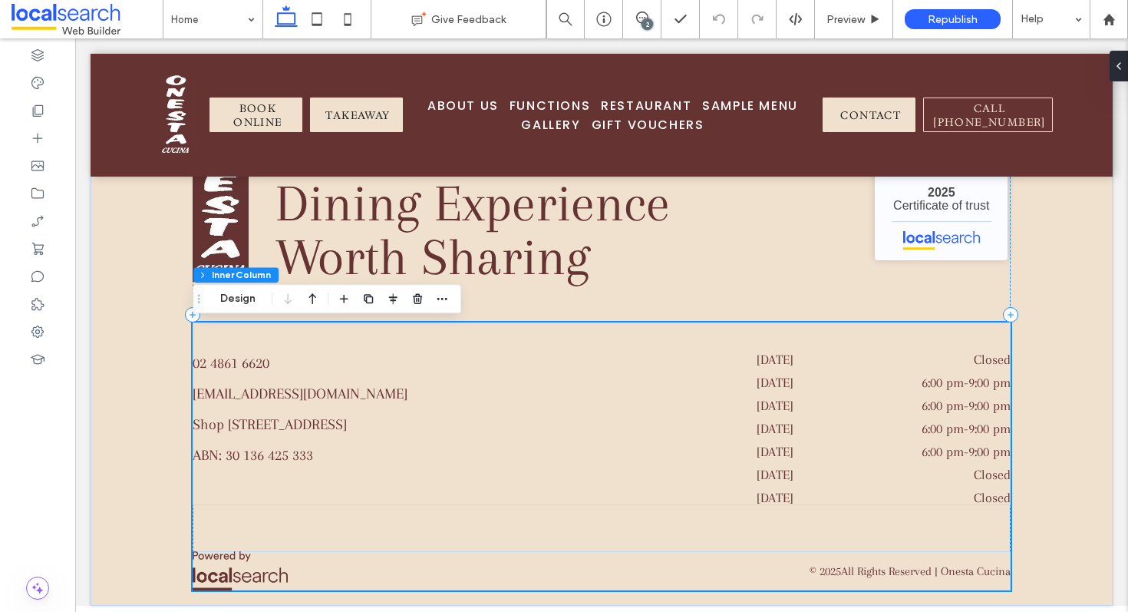
click at [936, 402] on time "6:00 pm" at bounding box center [943, 405] width 42 height 15
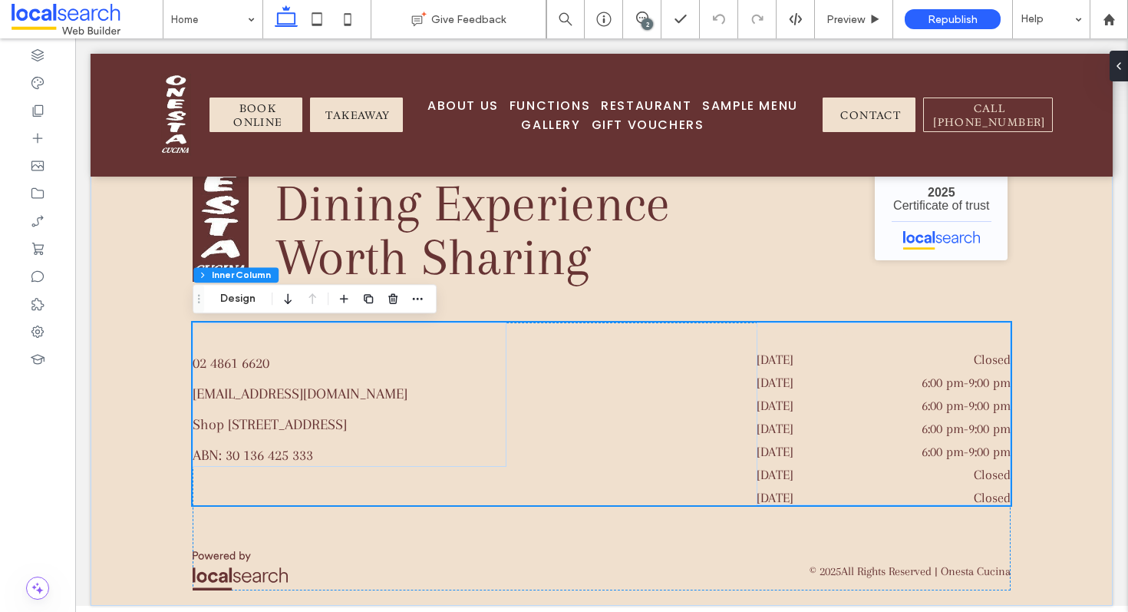
click at [936, 402] on time "6:00 pm" at bounding box center [943, 405] width 42 height 15
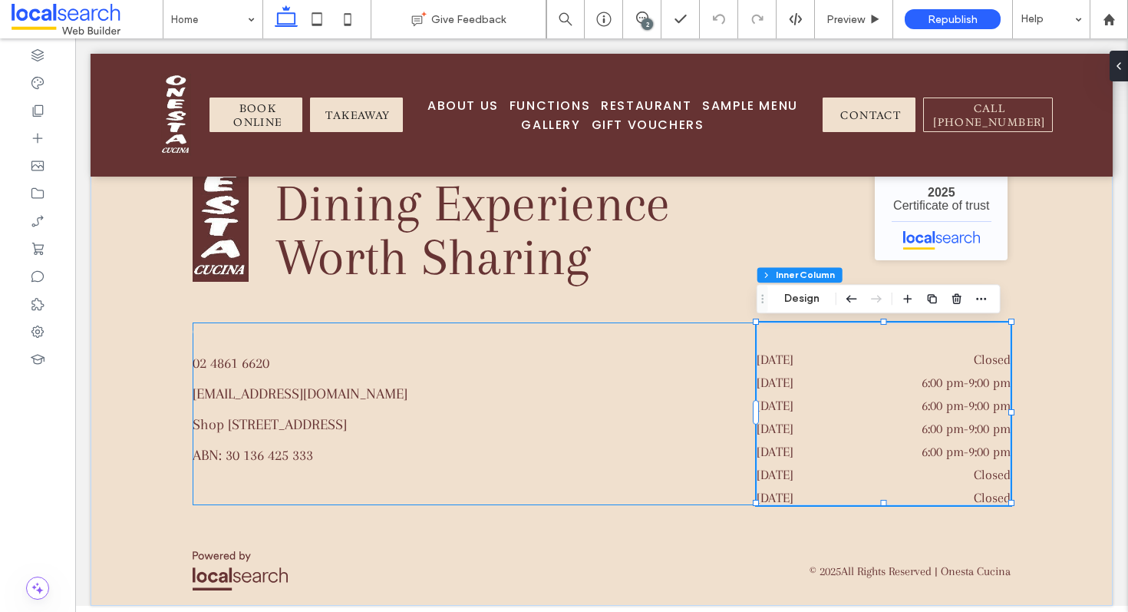
click at [936, 402] on time "6:00 pm" at bounding box center [943, 405] width 42 height 15
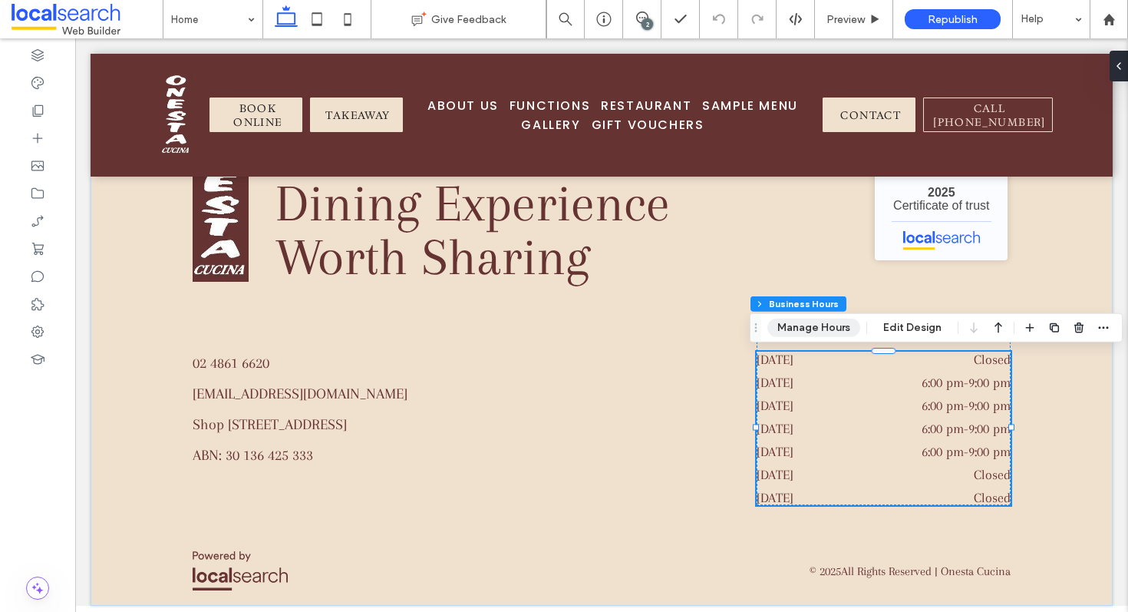
click at [840, 332] on button "Manage Hours" at bounding box center [813, 328] width 93 height 18
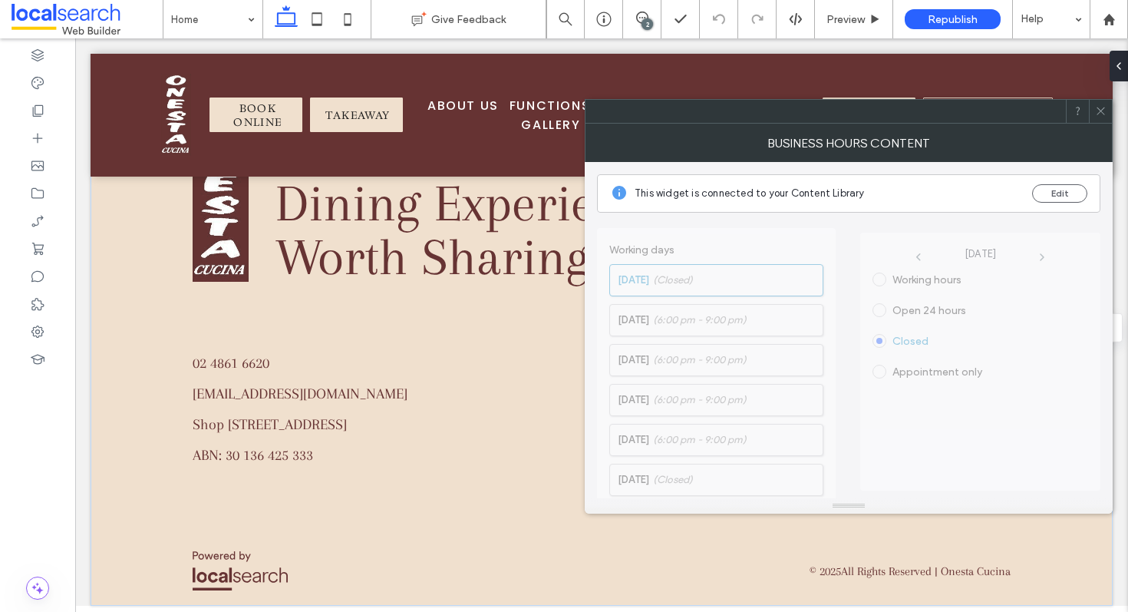
click at [1104, 113] on icon at bounding box center [1101, 111] width 12 height 12
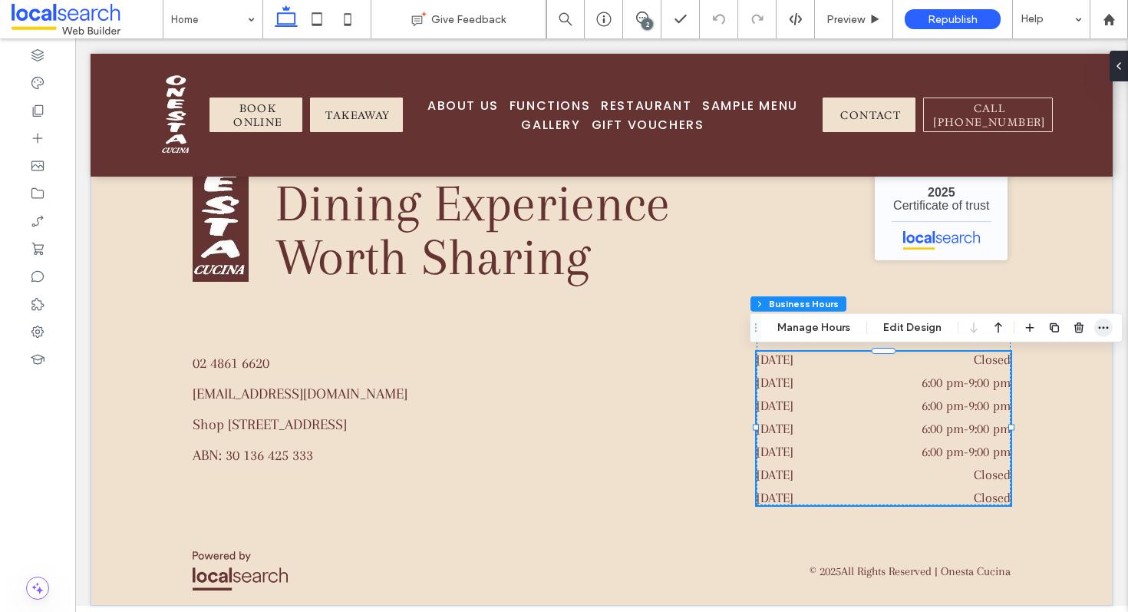
click at [1104, 322] on icon "button" at bounding box center [1103, 328] width 12 height 12
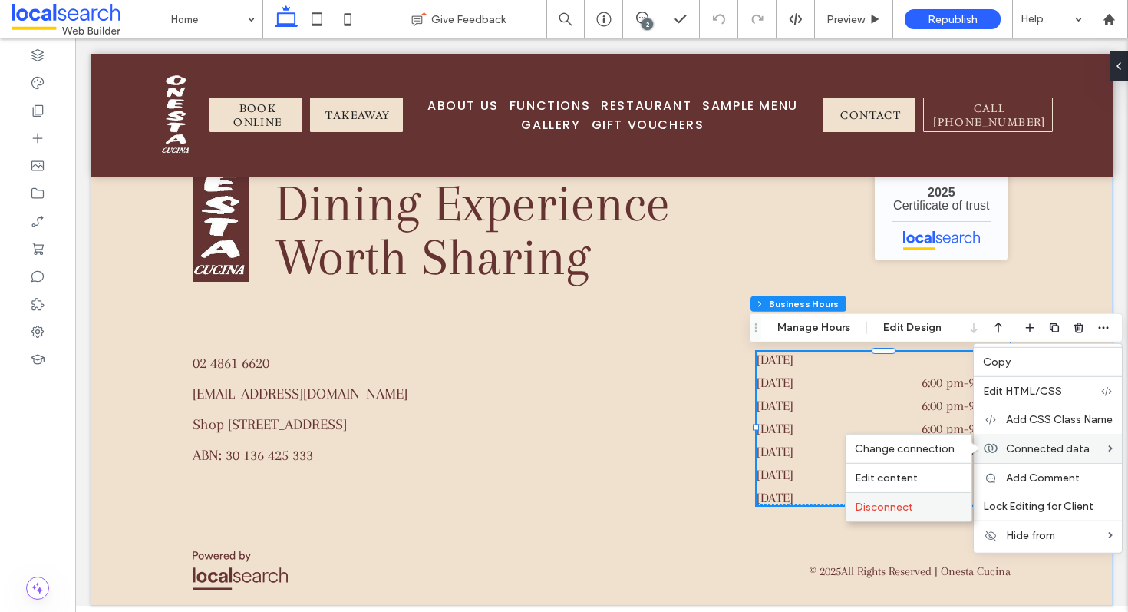
click at [907, 510] on span "Disconnect" at bounding box center [884, 506] width 58 height 13
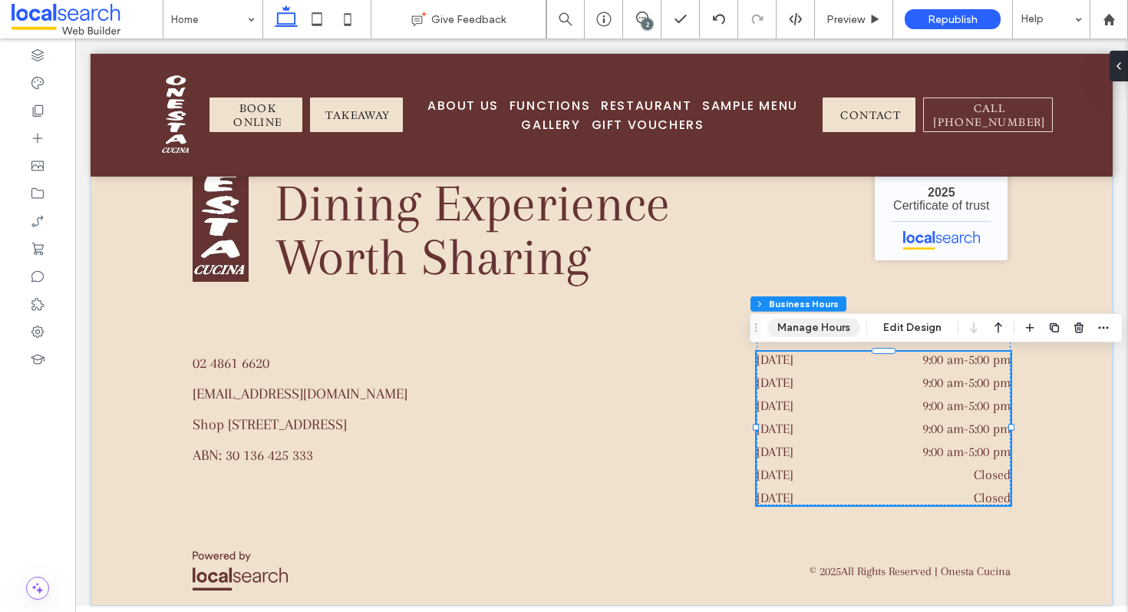
click at [827, 328] on button "Manage Hours" at bounding box center [813, 328] width 93 height 18
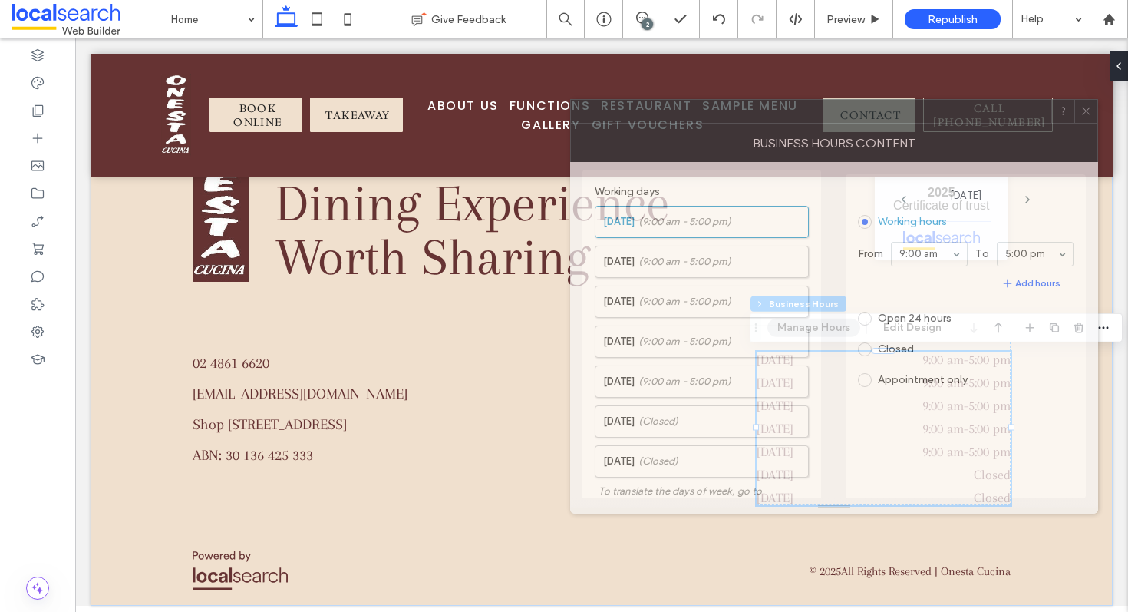
drag, startPoint x: 956, startPoint y: 117, endPoint x: 500, endPoint y: 93, distance: 457.3
click at [571, 100] on div at bounding box center [811, 111] width 480 height 23
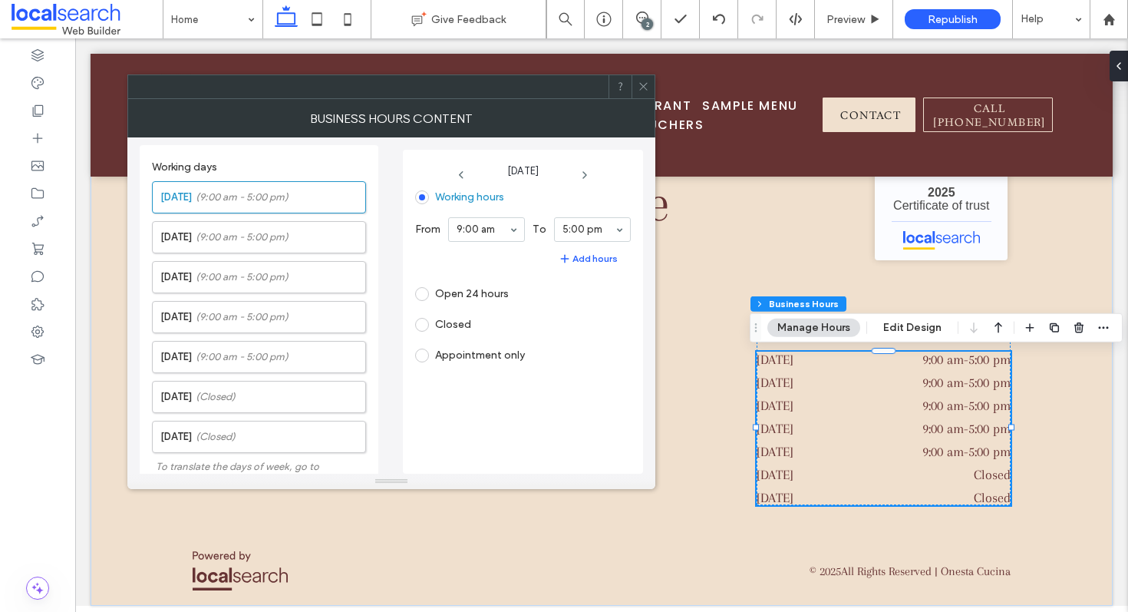
click at [654, 9] on div "2" at bounding box center [642, 19] width 38 height 38
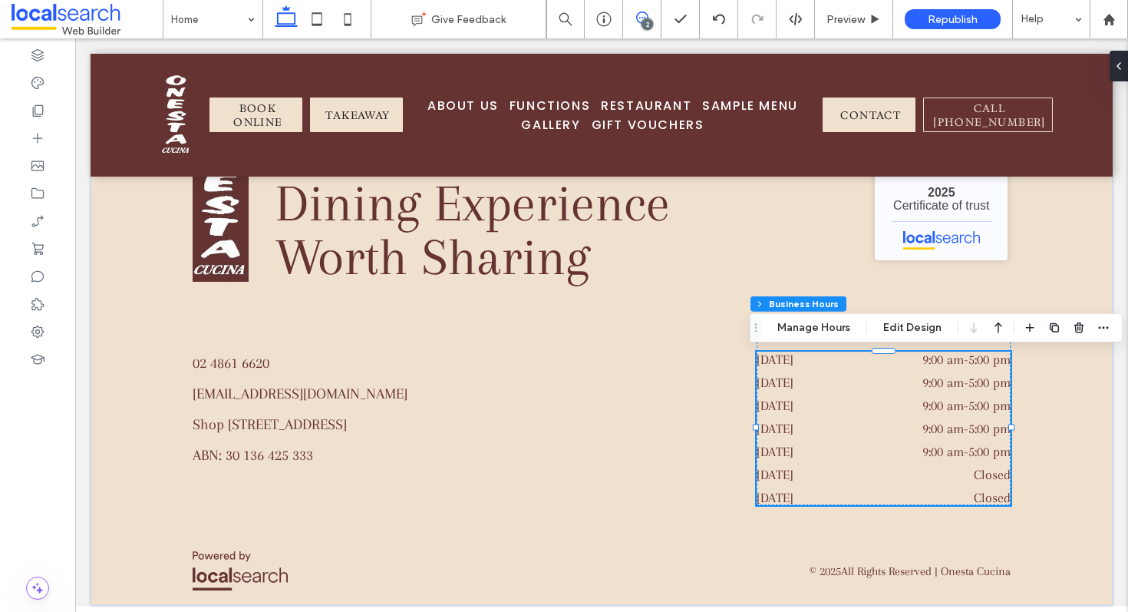
click at [643, 18] on use at bounding box center [642, 18] width 12 height 12
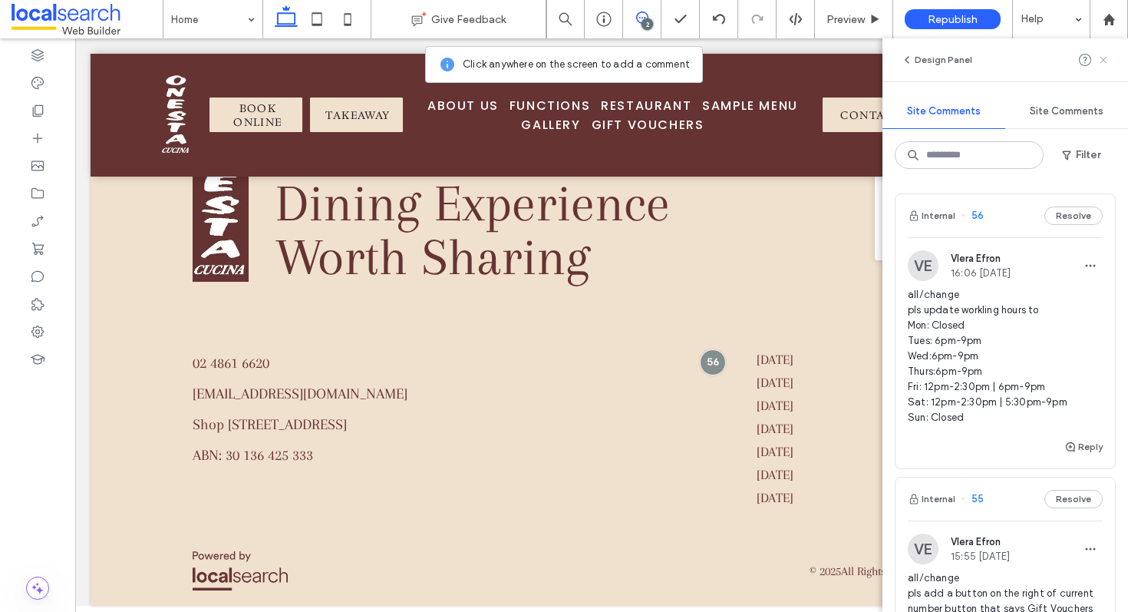
click at [1101, 56] on icon at bounding box center [1103, 60] width 12 height 12
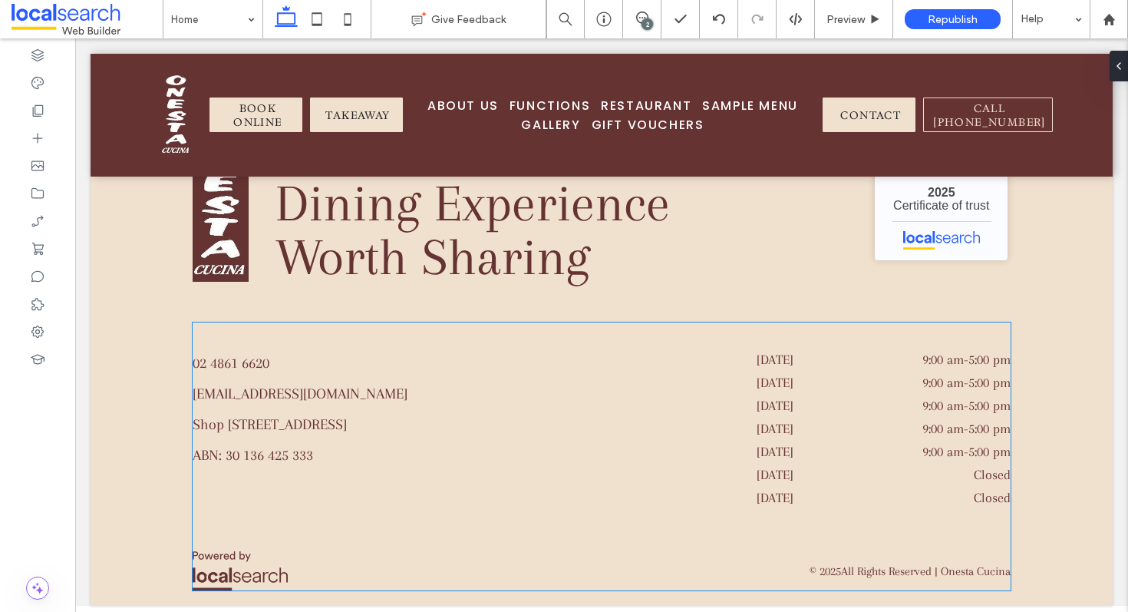
click at [899, 408] on dd "9:00 am - 5:00 pm" at bounding box center [935, 405] width 150 height 15
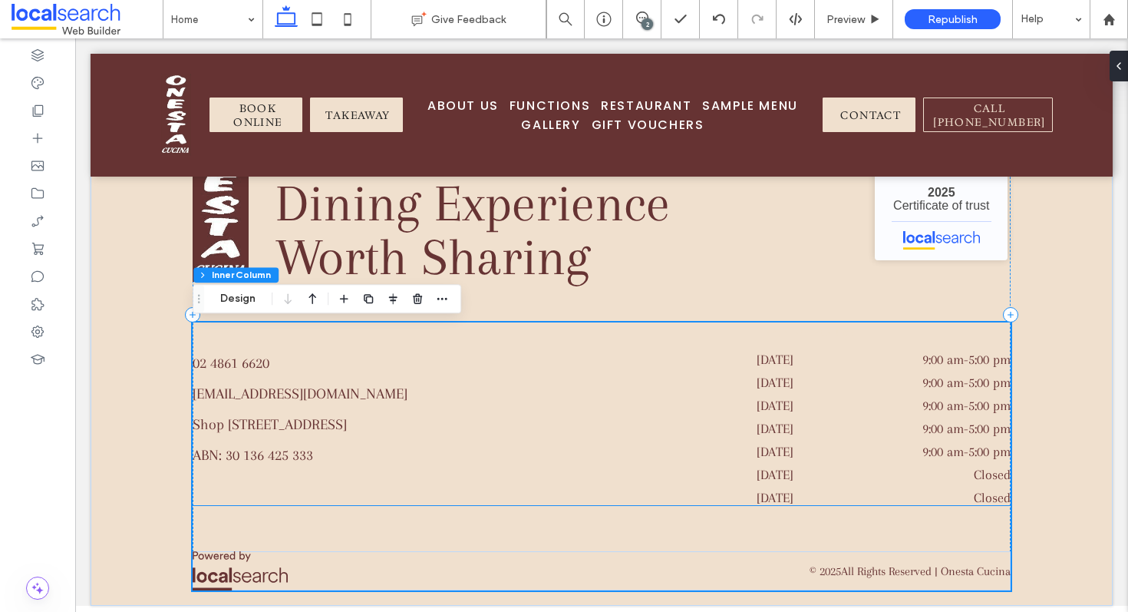
click at [888, 415] on div "Wednesday 9:00 am - 5:00 pm" at bounding box center [884, 409] width 254 height 23
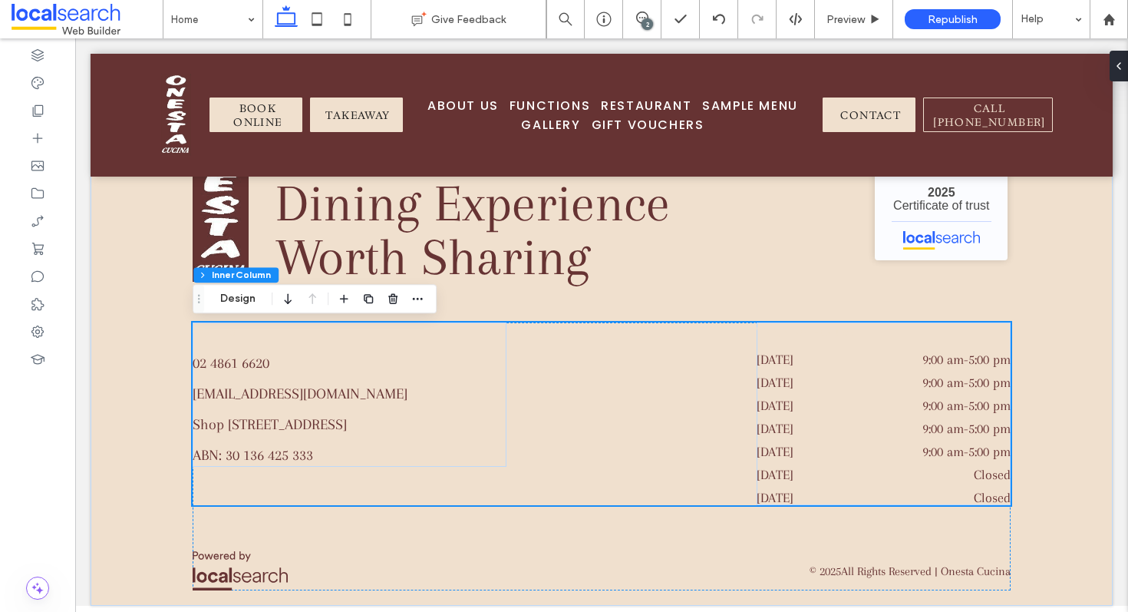
click at [888, 415] on div "Wednesday 9:00 am - 5:00 pm" at bounding box center [884, 409] width 254 height 23
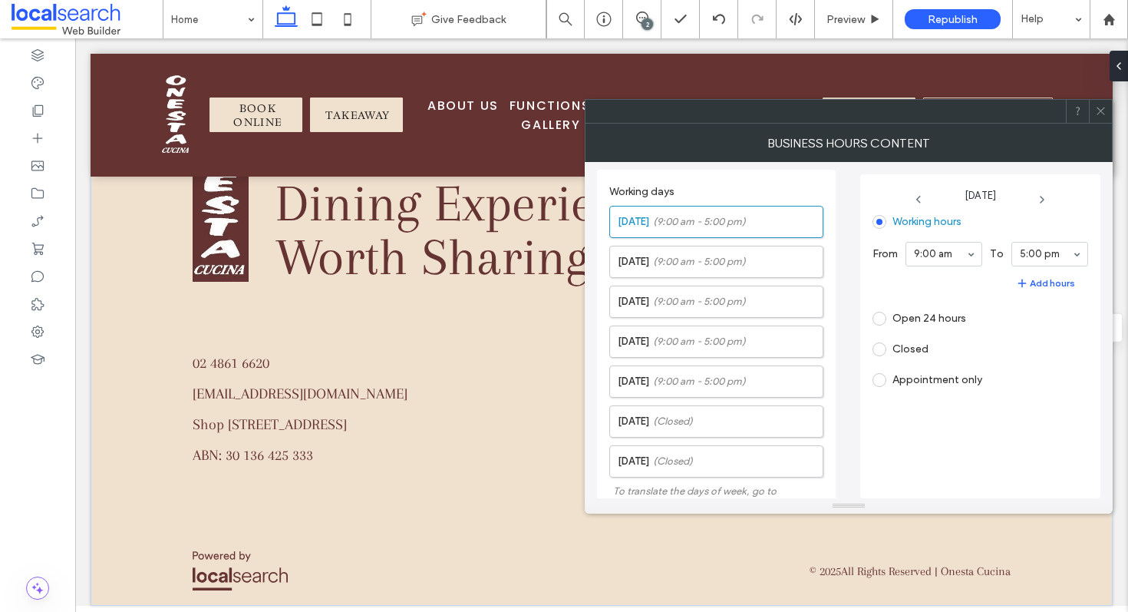
click at [888, 415] on div "Working days Monday (9:00 am - 5:00 pm) Tuesday (9:00 am - 5:00 pm) Wednesday (…" at bounding box center [848, 330] width 503 height 336
click at [881, 349] on span at bounding box center [880, 349] width 14 height 14
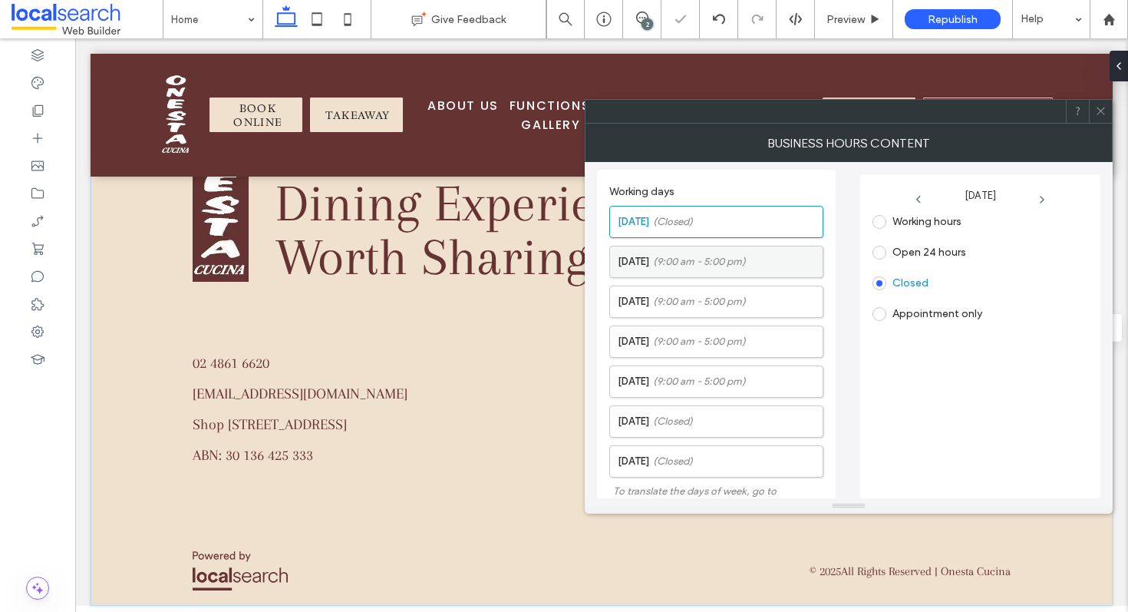
click at [737, 255] on span "(9:00 am - 5:00 pm)" at bounding box center [699, 261] width 93 height 15
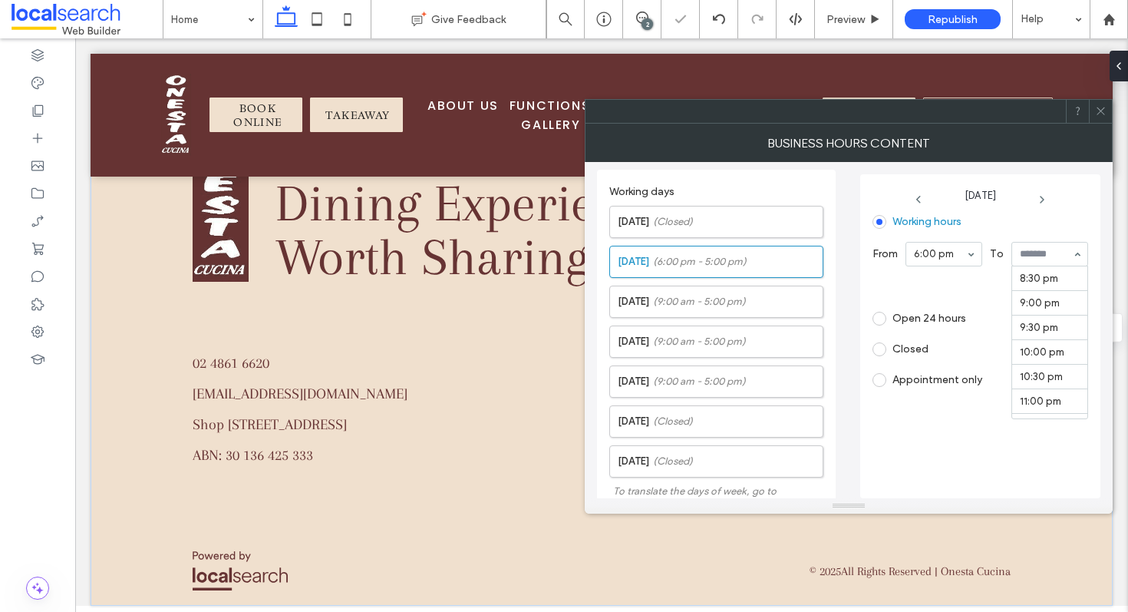
scroll to position [1008, 0]
click at [649, 298] on label "Wednesday (9:00 am - 5:00 pm)" at bounding box center [720, 301] width 205 height 31
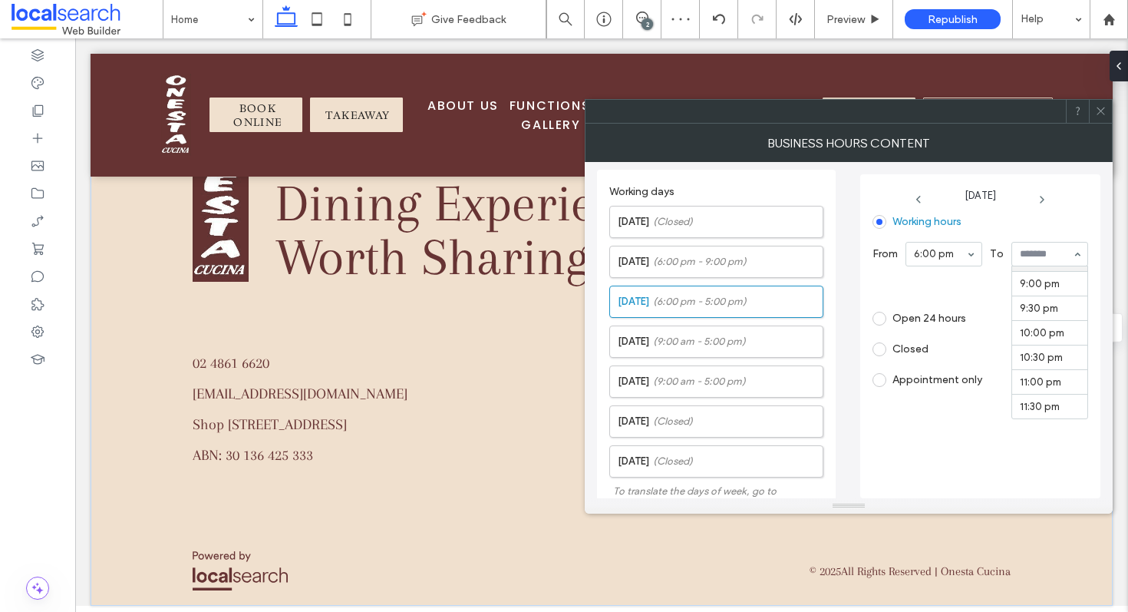
scroll to position [1063, 0]
click at [739, 348] on label "Thursday (9:00 am - 5:00 pm)" at bounding box center [720, 341] width 205 height 31
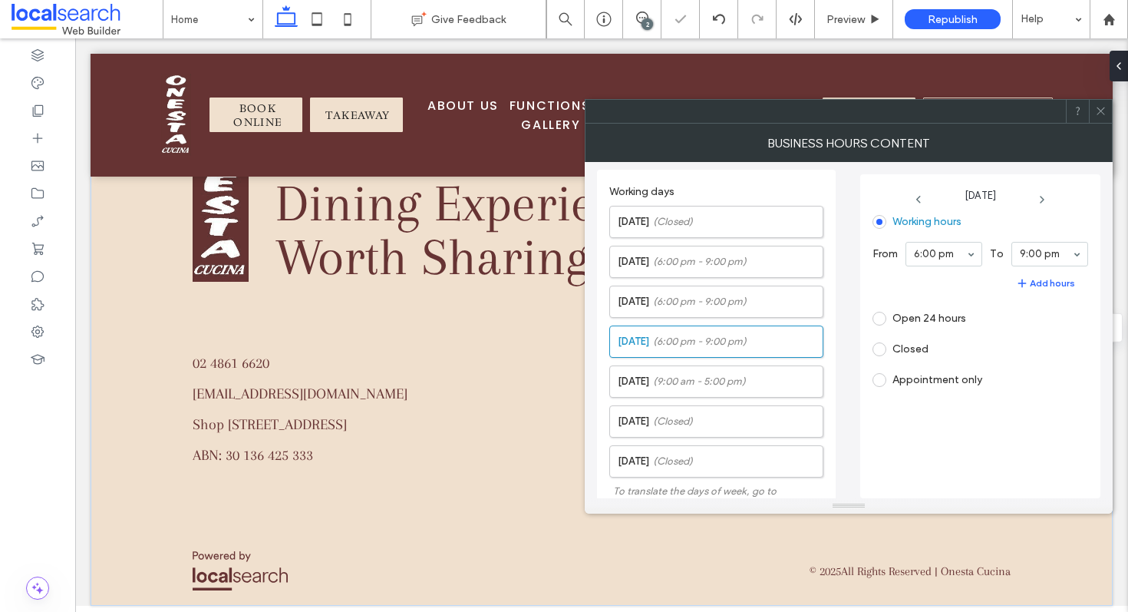
click at [1100, 107] on icon at bounding box center [1101, 111] width 12 height 12
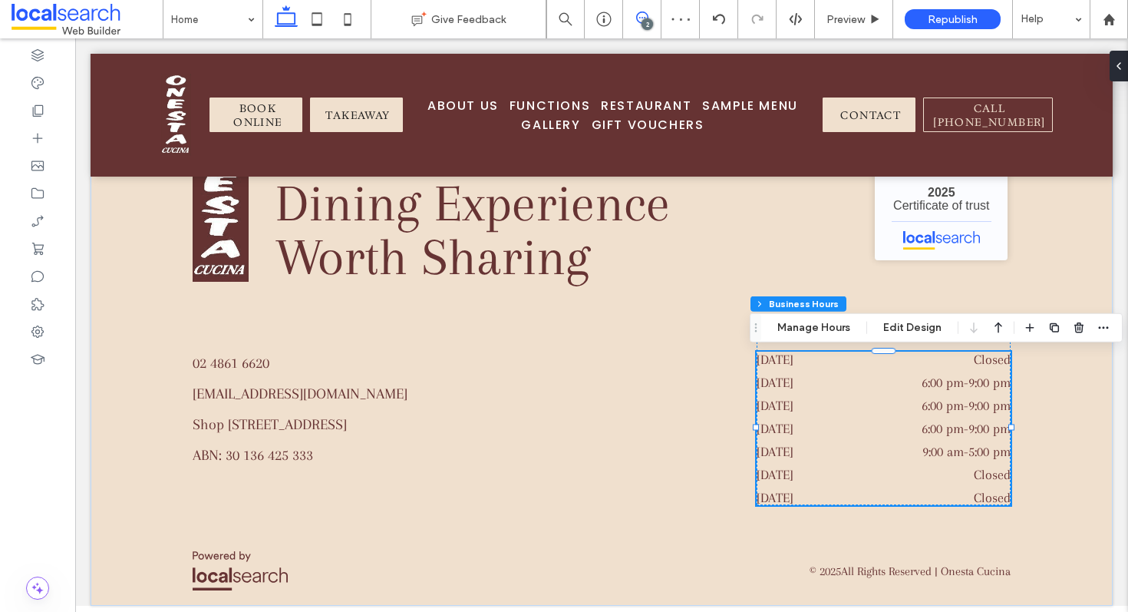
click at [646, 18] on icon at bounding box center [642, 18] width 12 height 12
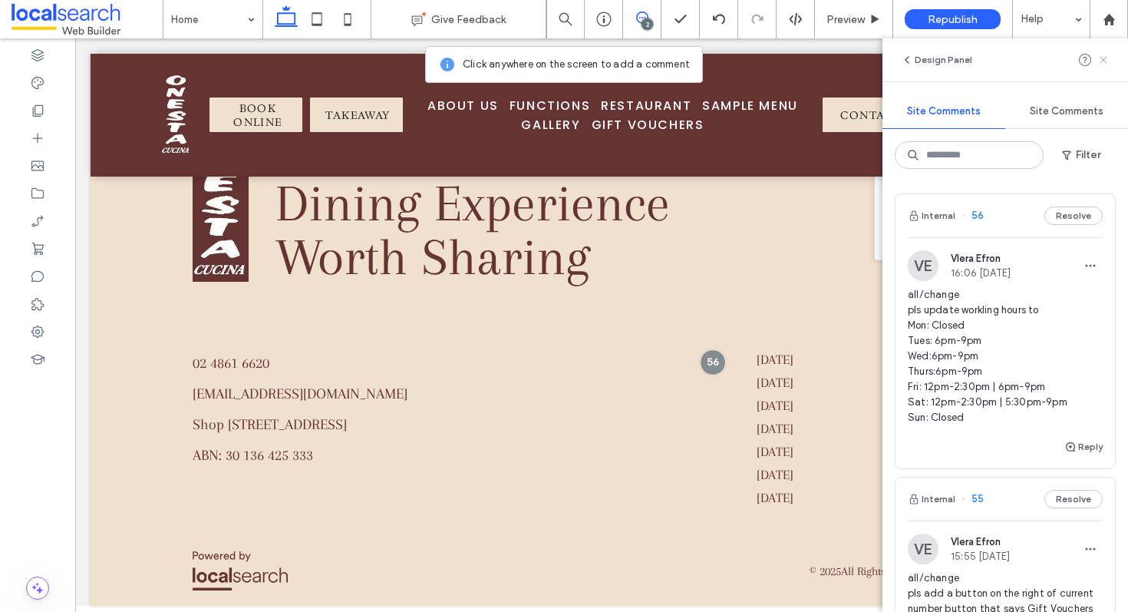
click at [1102, 61] on use at bounding box center [1103, 59] width 7 height 7
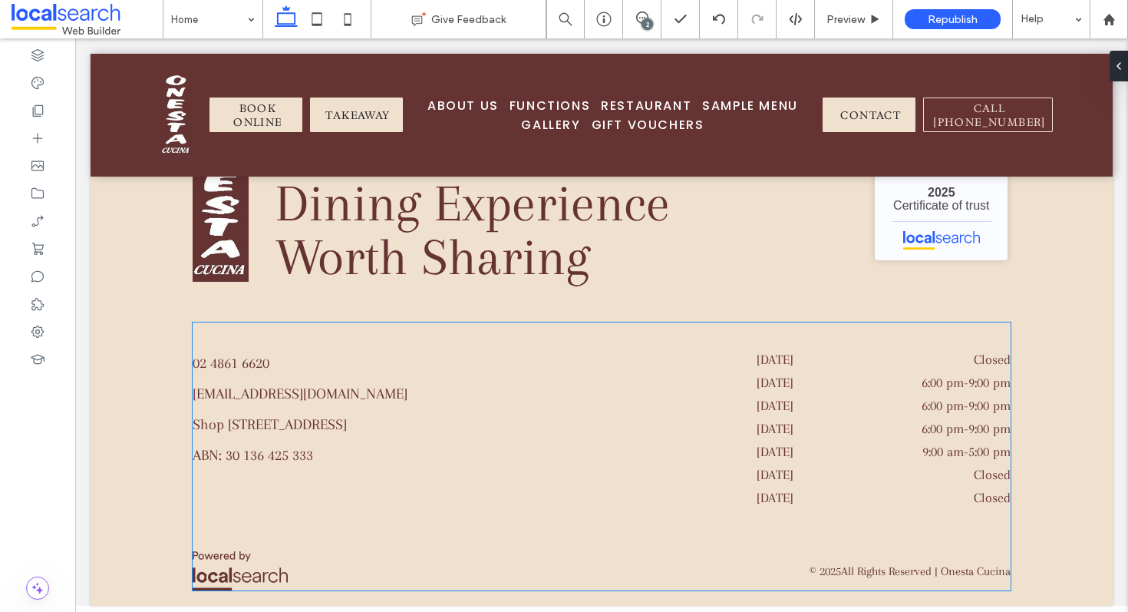
click at [913, 443] on div "Thursday 6:00 pm - 9:00 pm" at bounding box center [884, 432] width 254 height 23
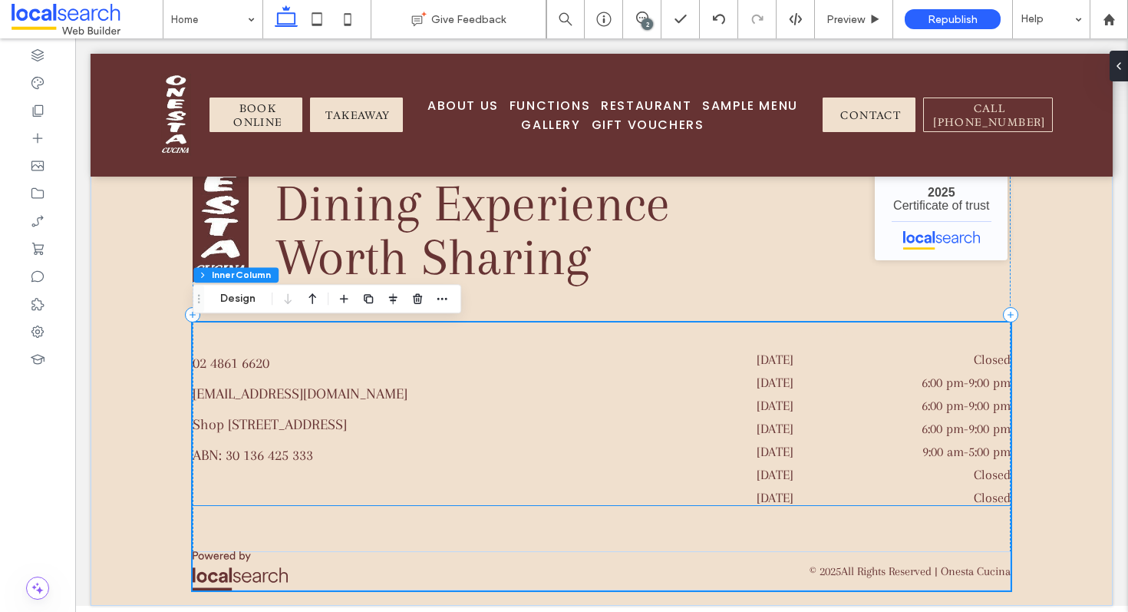
click at [857, 421] on dt "[DATE]" at bounding box center [807, 428] width 101 height 15
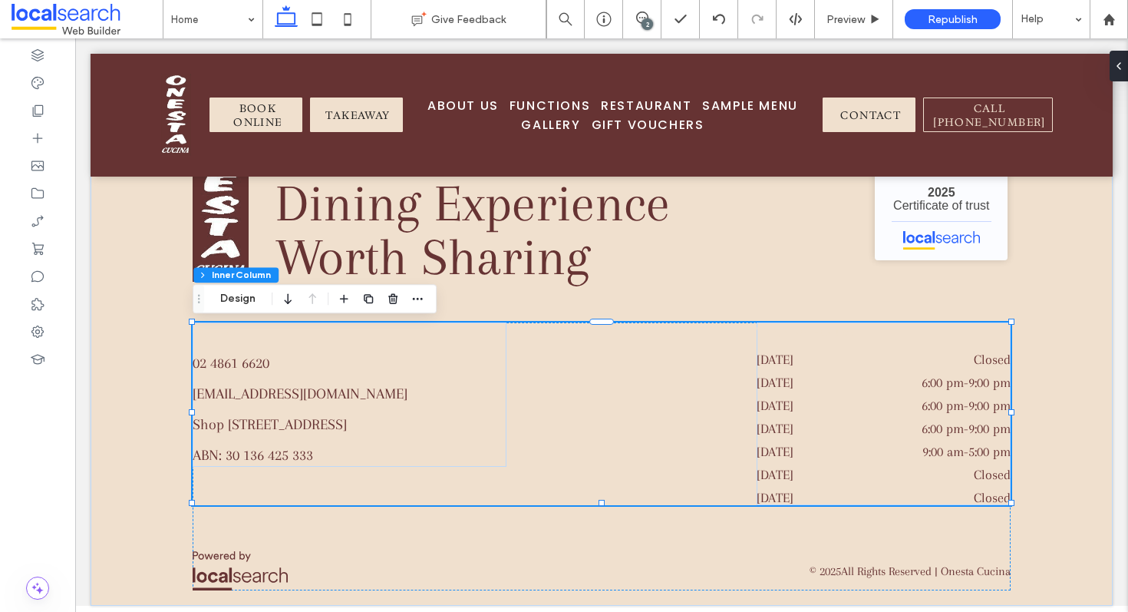
click at [857, 421] on dt "[DATE]" at bounding box center [807, 428] width 101 height 15
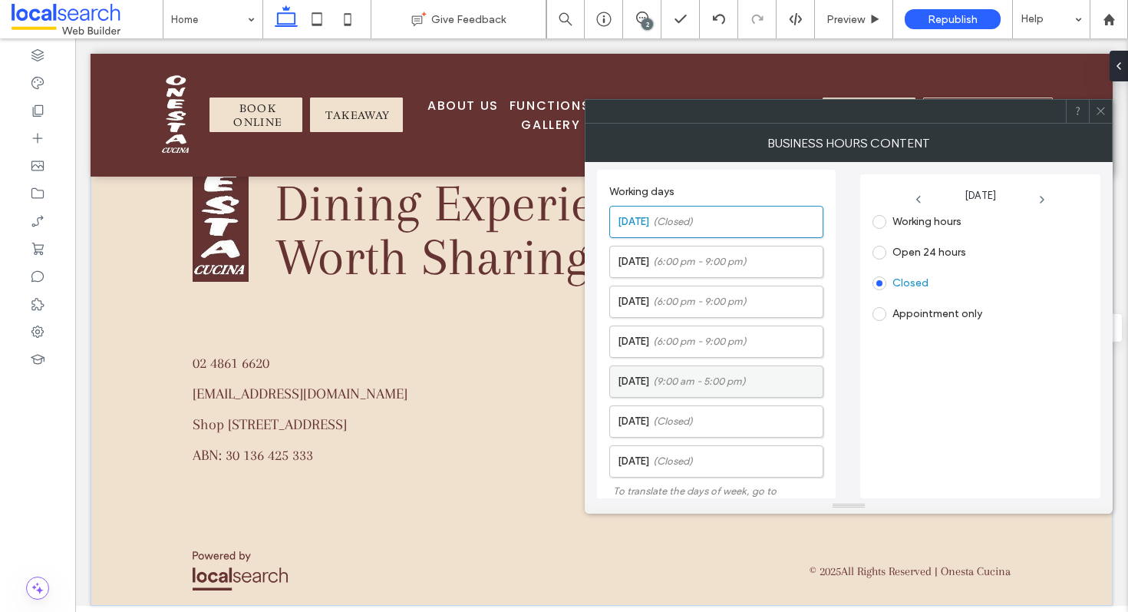
click at [726, 371] on label "Friday (9:00 am - 5:00 pm)" at bounding box center [720, 381] width 205 height 31
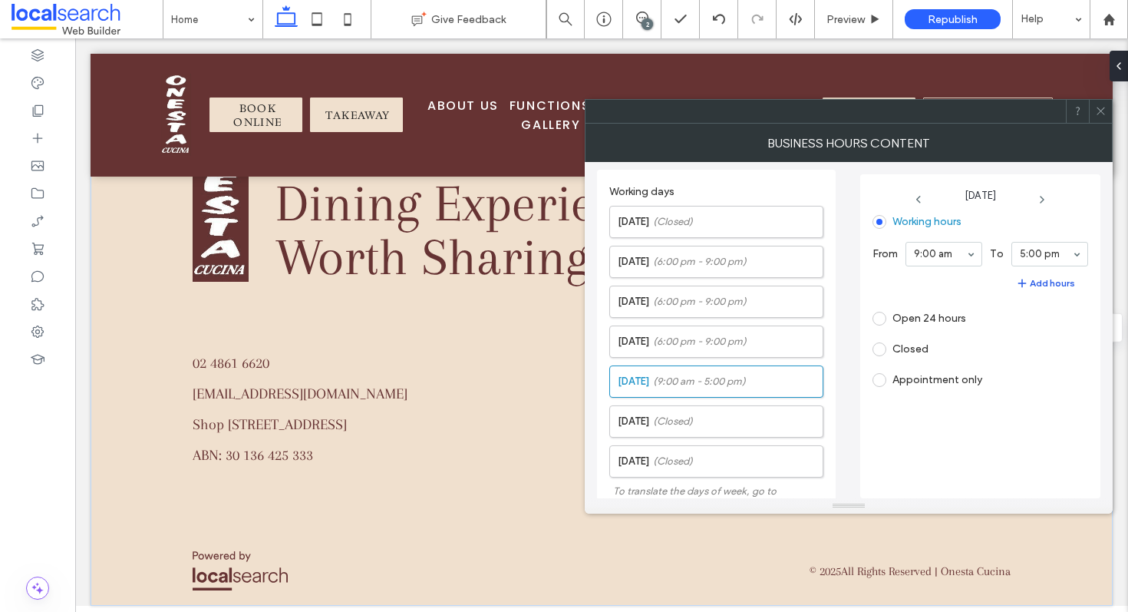
click at [1033, 281] on button "Add hours" at bounding box center [974, 283] width 203 height 18
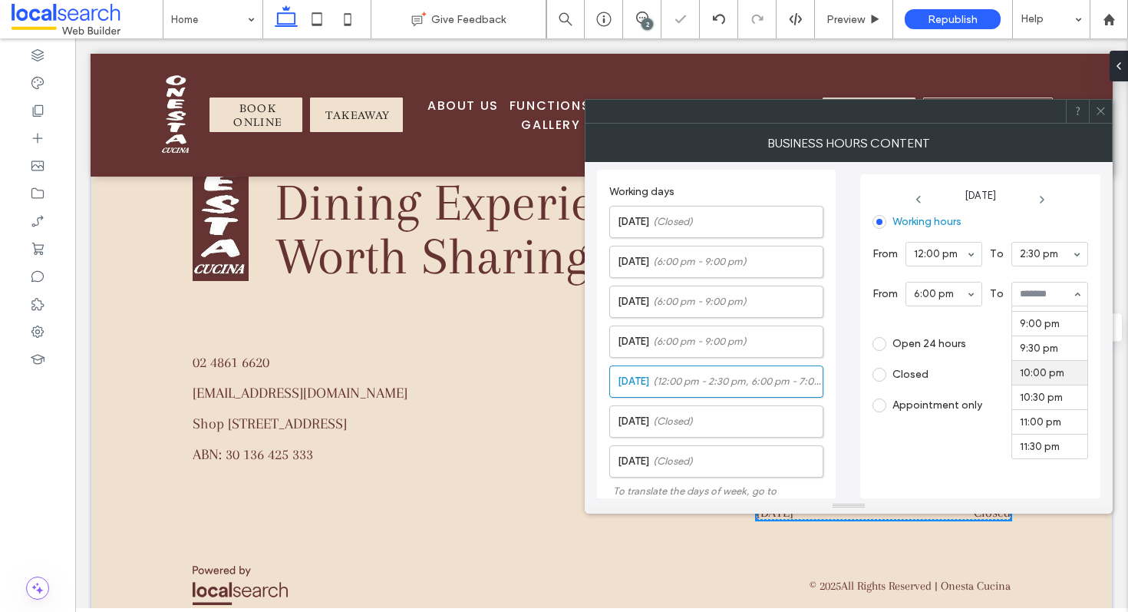
scroll to position [1034, 0]
click at [1096, 113] on icon at bounding box center [1101, 111] width 12 height 12
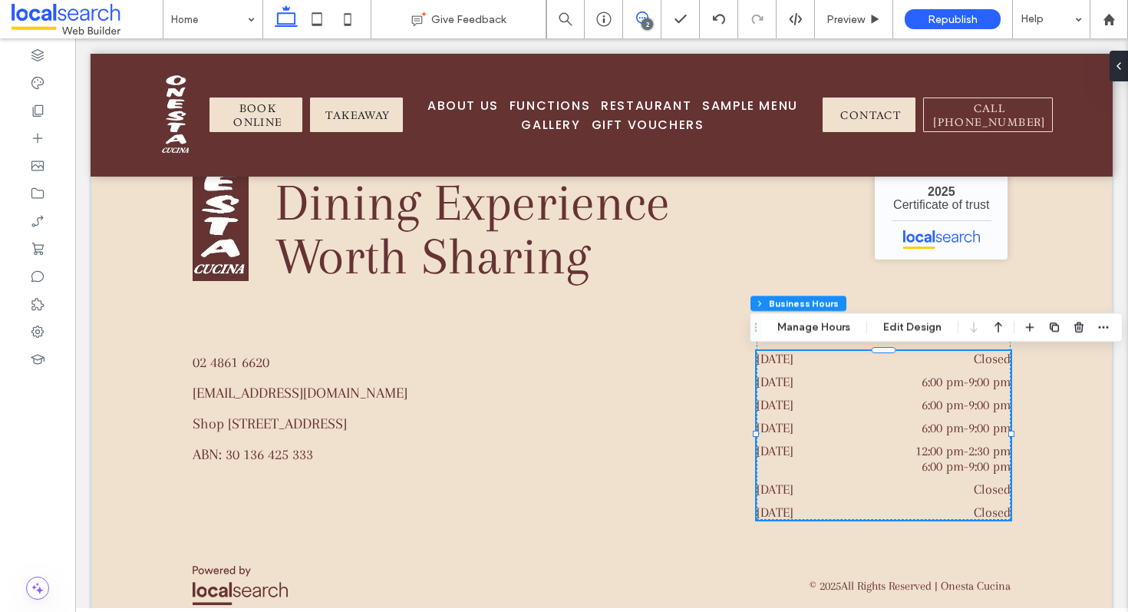
click at [632, 20] on span at bounding box center [642, 18] width 38 height 12
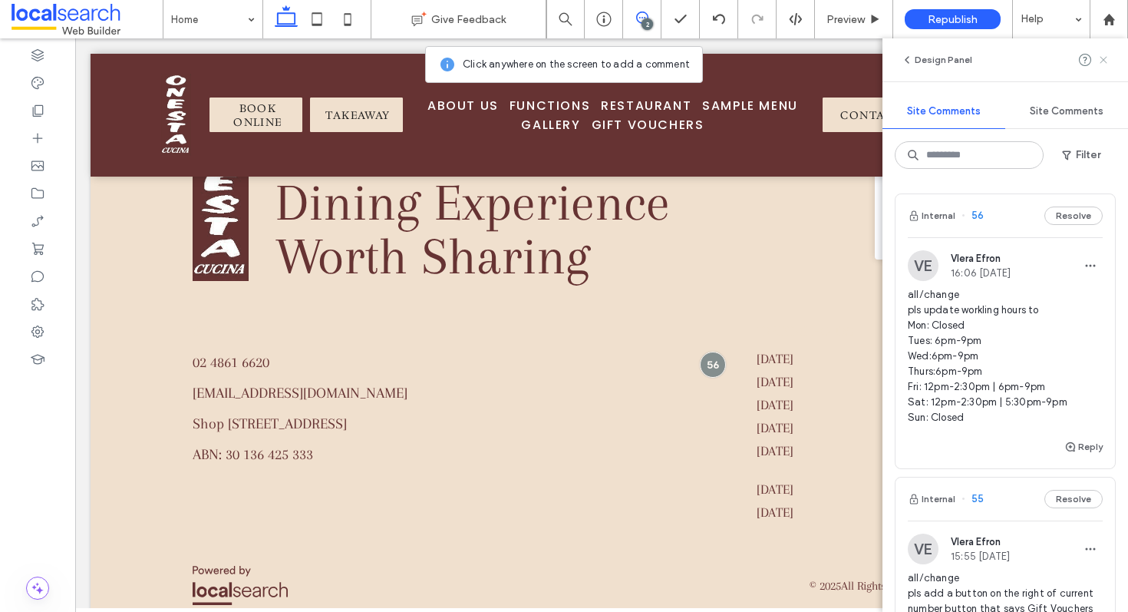
click at [1103, 56] on icon at bounding box center [1103, 60] width 12 height 12
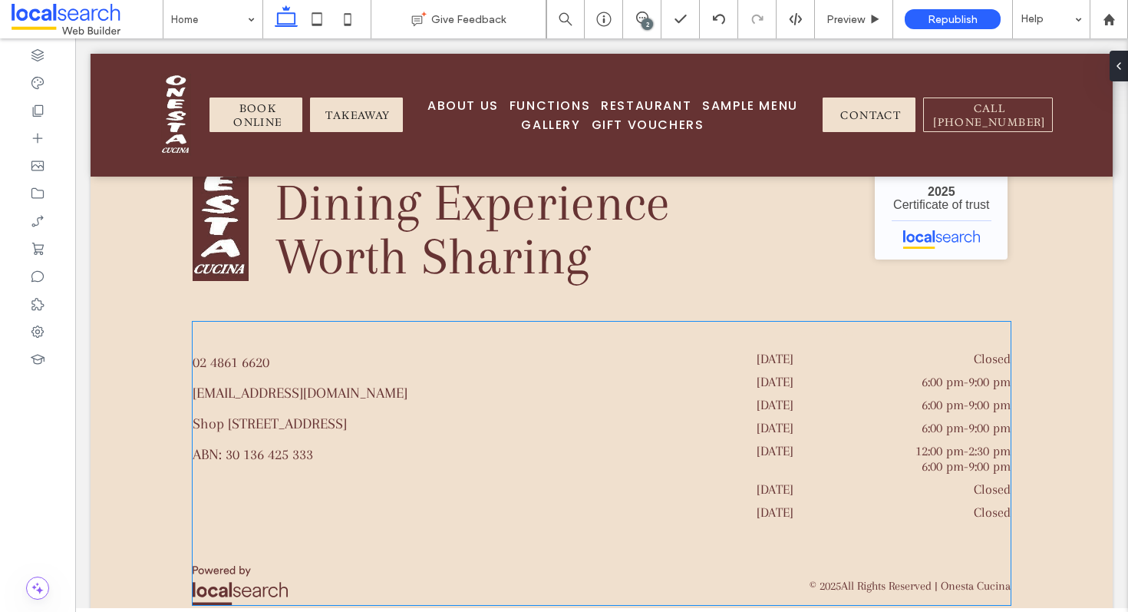
click at [879, 433] on dd "6:00 pm - 9:00 pm" at bounding box center [935, 427] width 150 height 15
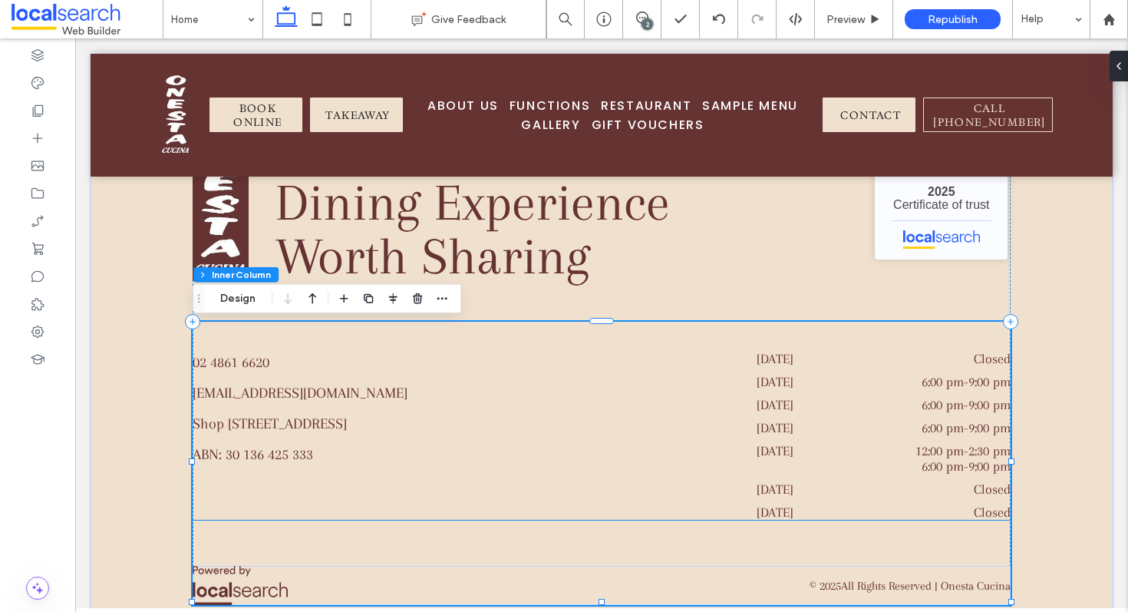
click at [827, 437] on div "Thursday 6:00 pm - 9:00 pm" at bounding box center [884, 431] width 254 height 23
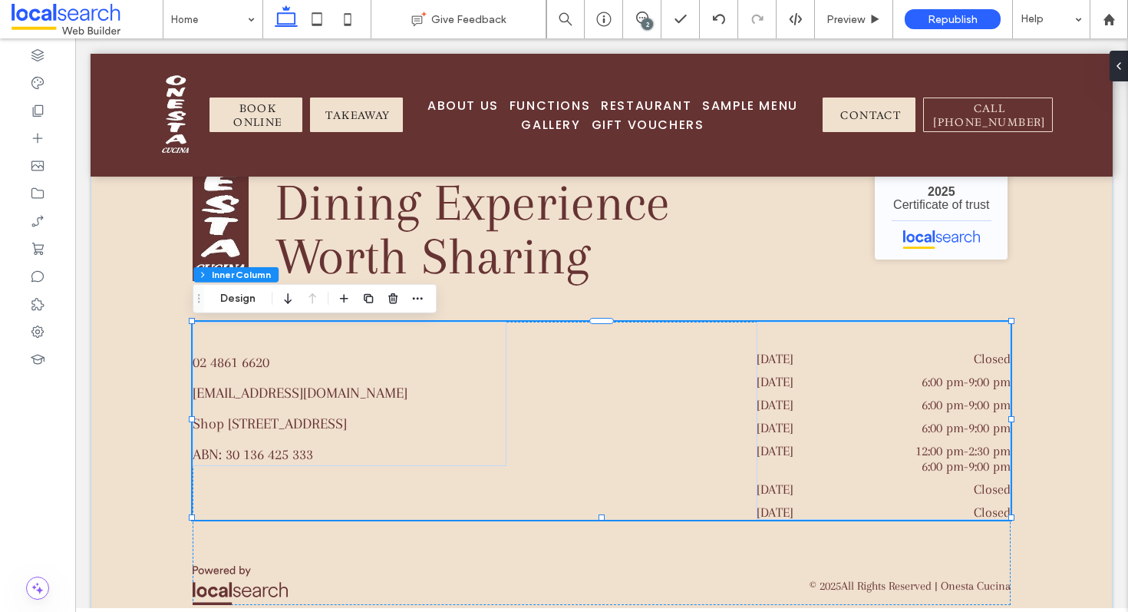
click at [827, 437] on div "Thursday 6:00 pm - 9:00 pm" at bounding box center [884, 431] width 254 height 23
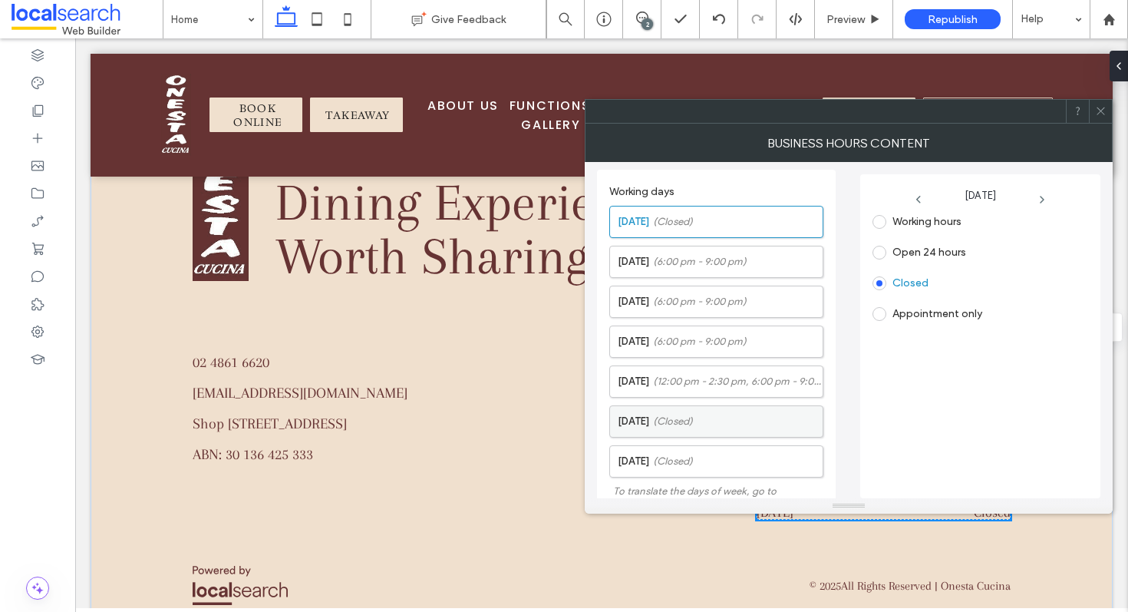
click at [711, 412] on label "Saturday (Closed)" at bounding box center [720, 421] width 205 height 31
click at [876, 224] on span at bounding box center [880, 222] width 14 height 14
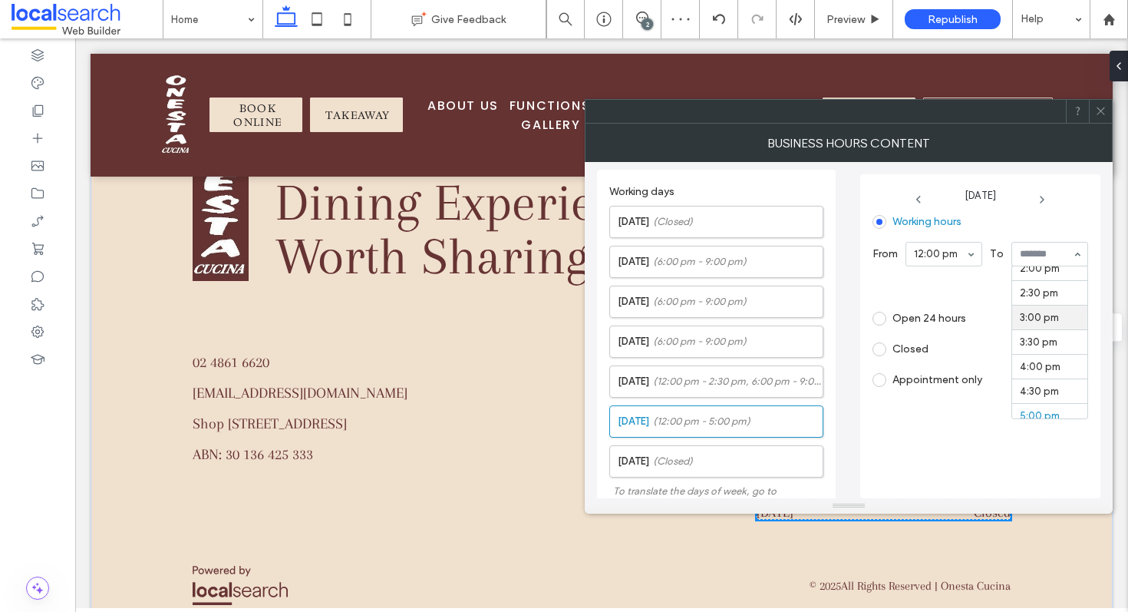
scroll to position [697, 0]
click at [1027, 284] on icon "button" at bounding box center [1022, 283] width 12 height 12
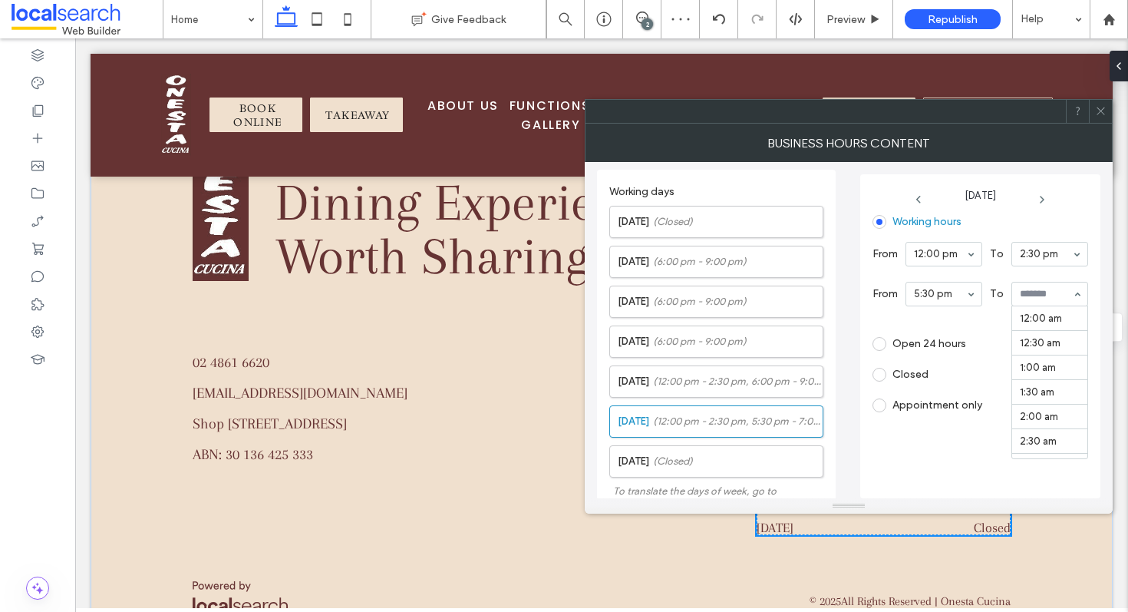
scroll to position [962, 0]
click at [1057, 289] on input at bounding box center [1046, 294] width 52 height 11
click at [1104, 111] on icon at bounding box center [1101, 111] width 12 height 12
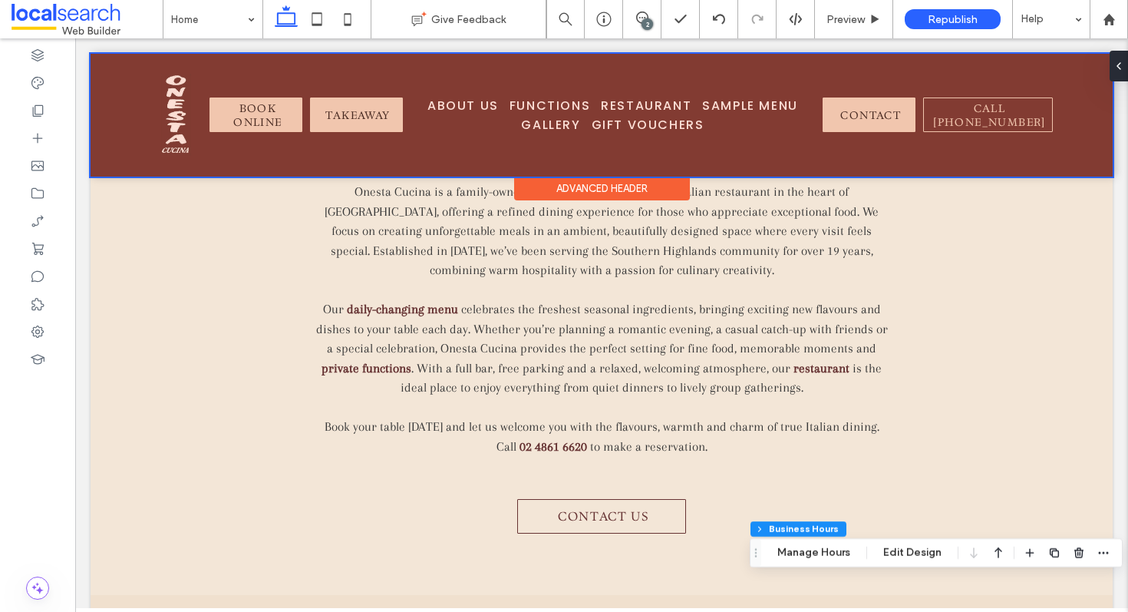
scroll to position [1434, 0]
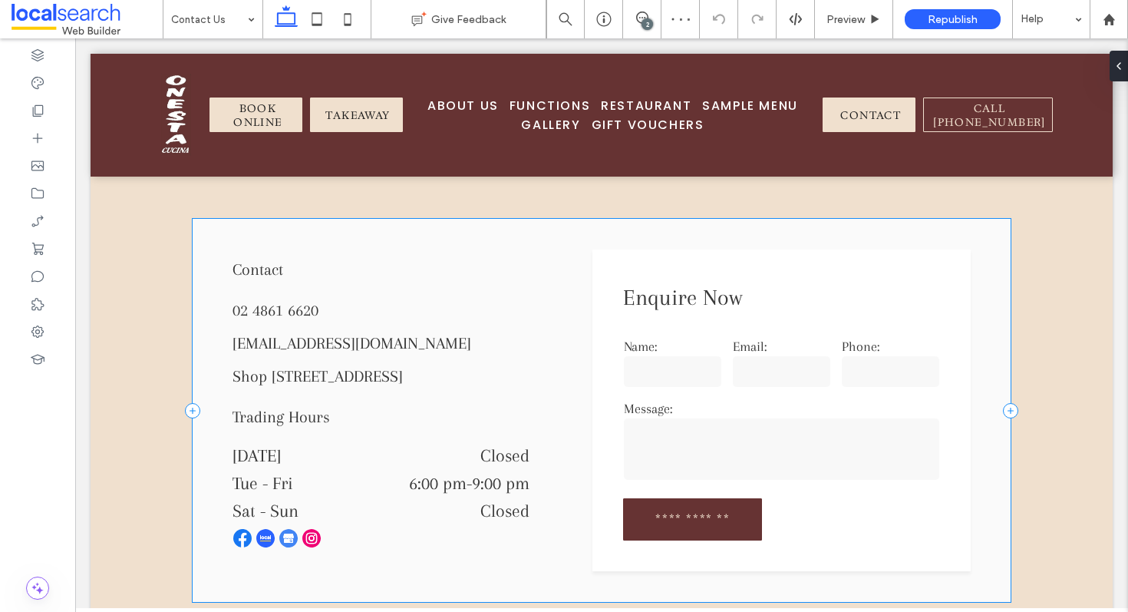
scroll to position [753, 0]
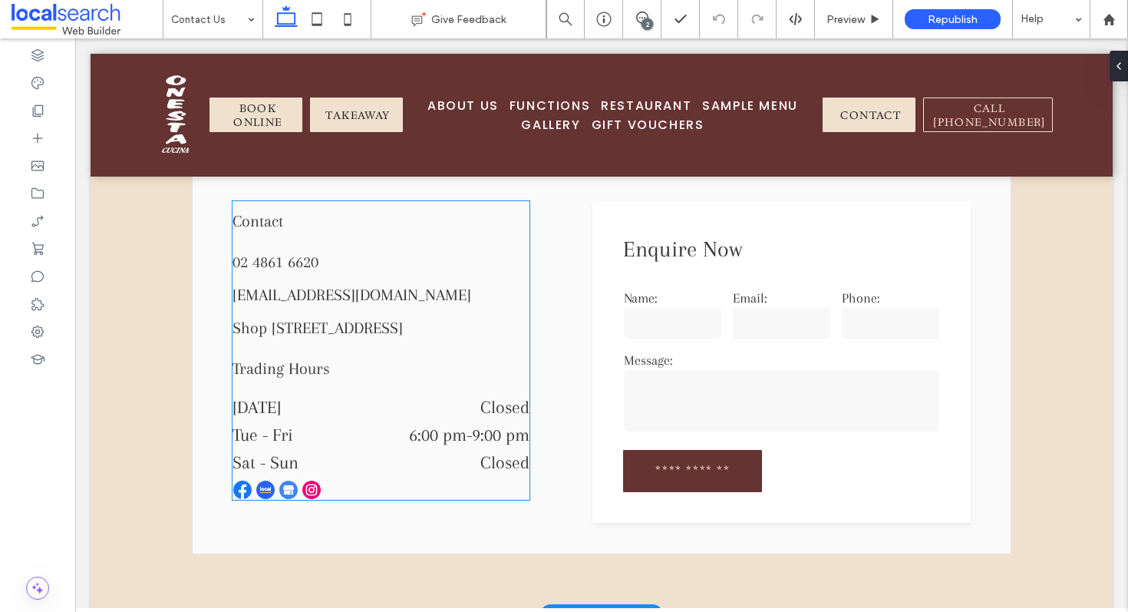
click at [484, 451] on div "Tue - Fri 6:00 pm - 9:00 pm" at bounding box center [381, 438] width 297 height 28
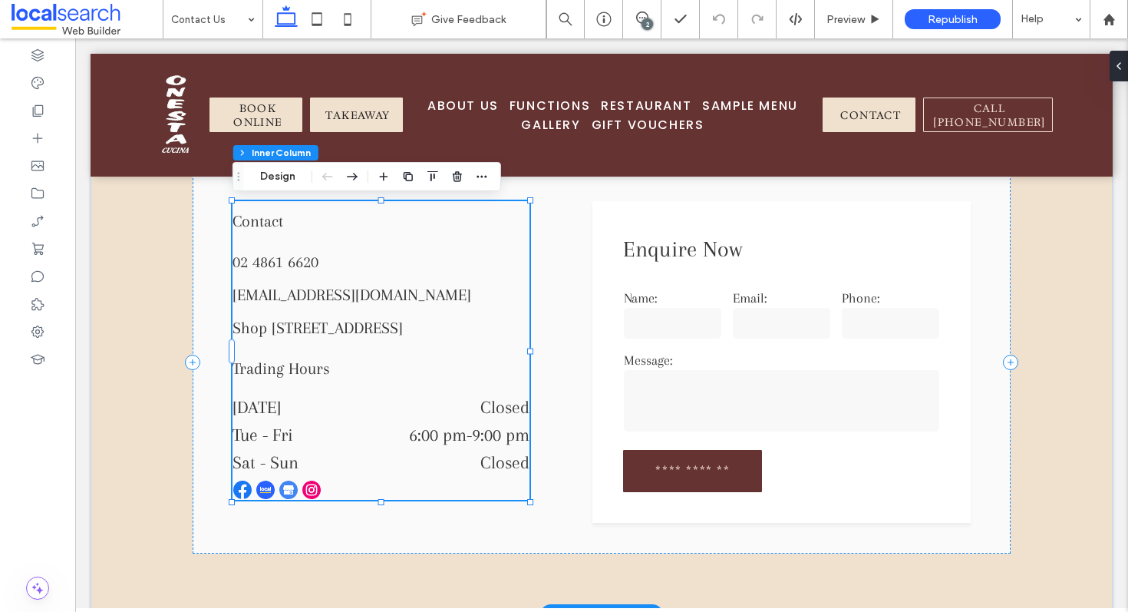
click at [473, 409] on dd "Closed" at bounding box center [442, 407] width 175 height 20
type input "**"
click at [487, 427] on time "9:00 pm" at bounding box center [501, 434] width 58 height 20
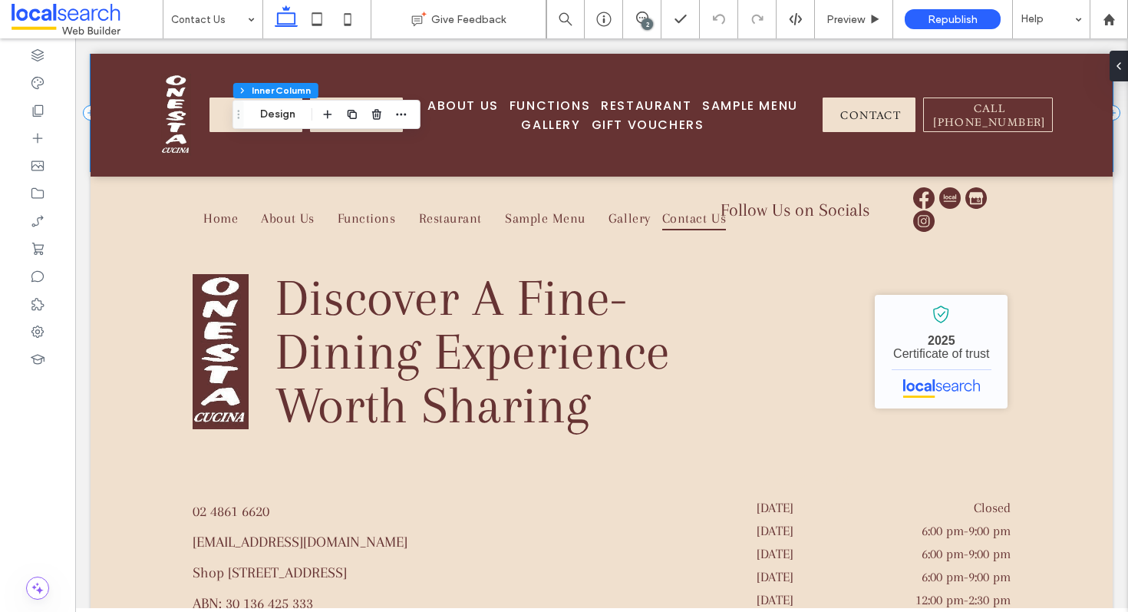
scroll to position [1981, 0]
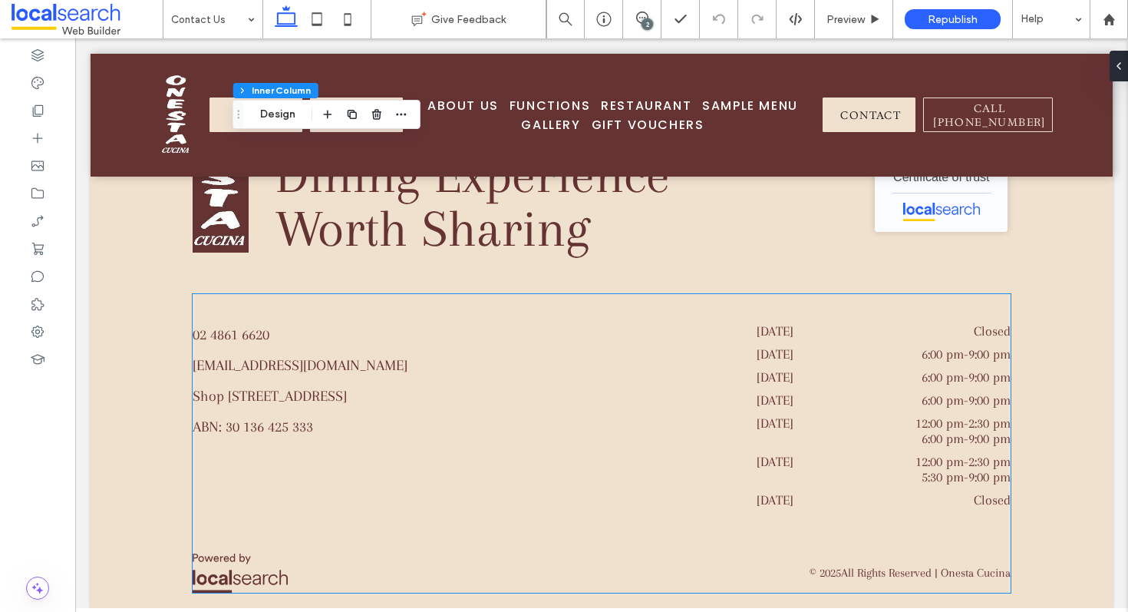
click at [813, 379] on dt "Wednesday" at bounding box center [807, 376] width 101 height 15
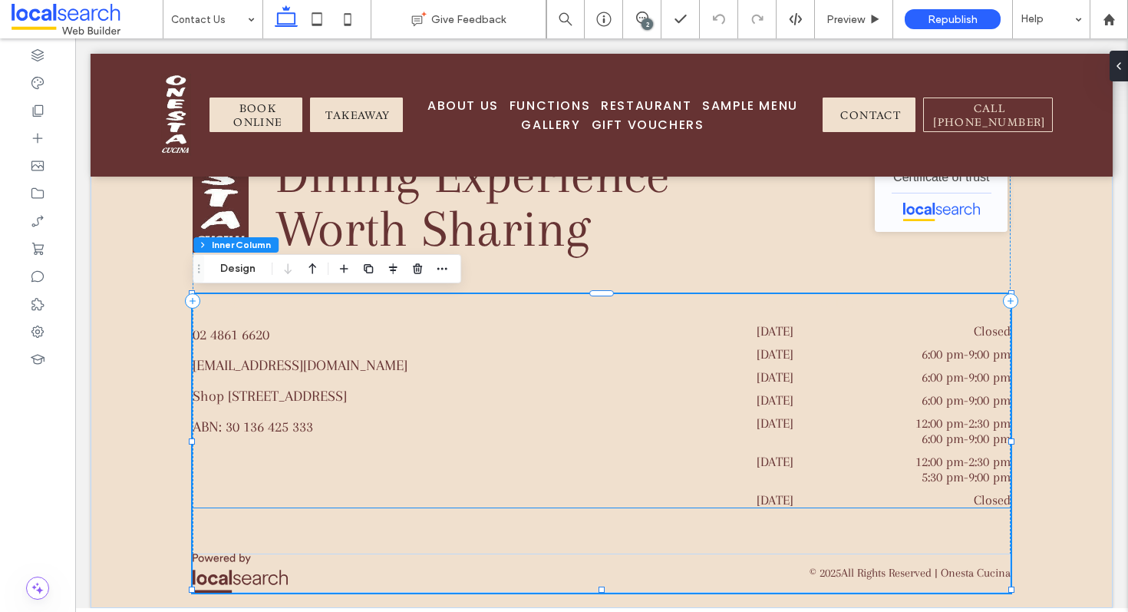
click at [853, 388] on div "Wednesday 6:00 pm - 9:00 pm" at bounding box center [884, 380] width 254 height 23
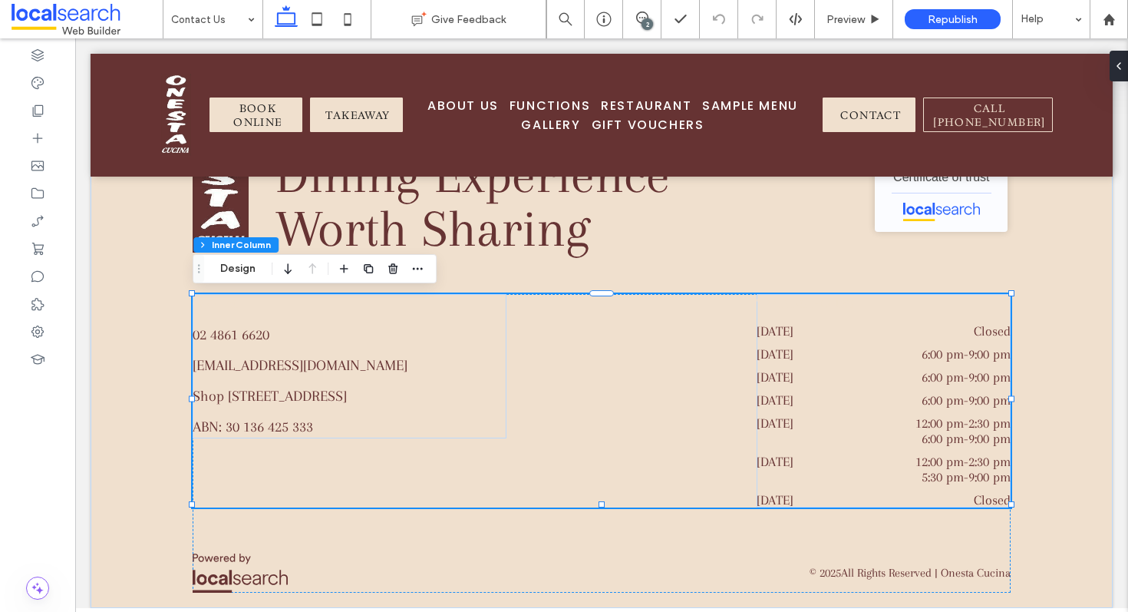
click at [853, 388] on div "Wednesday 6:00 pm - 9:00 pm" at bounding box center [884, 380] width 254 height 23
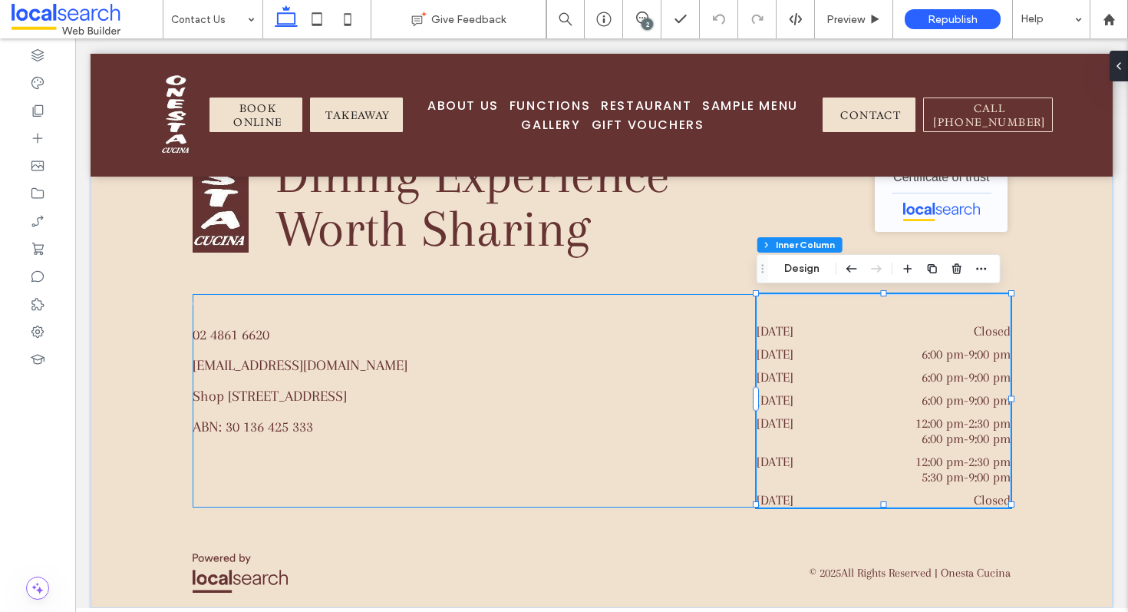
click at [888, 387] on div "Wednesday 6:00 pm - 9:00 pm" at bounding box center [884, 380] width 254 height 23
click at [865, 381] on dd "6:00 pm - 9:00 pm" at bounding box center [935, 376] width 150 height 15
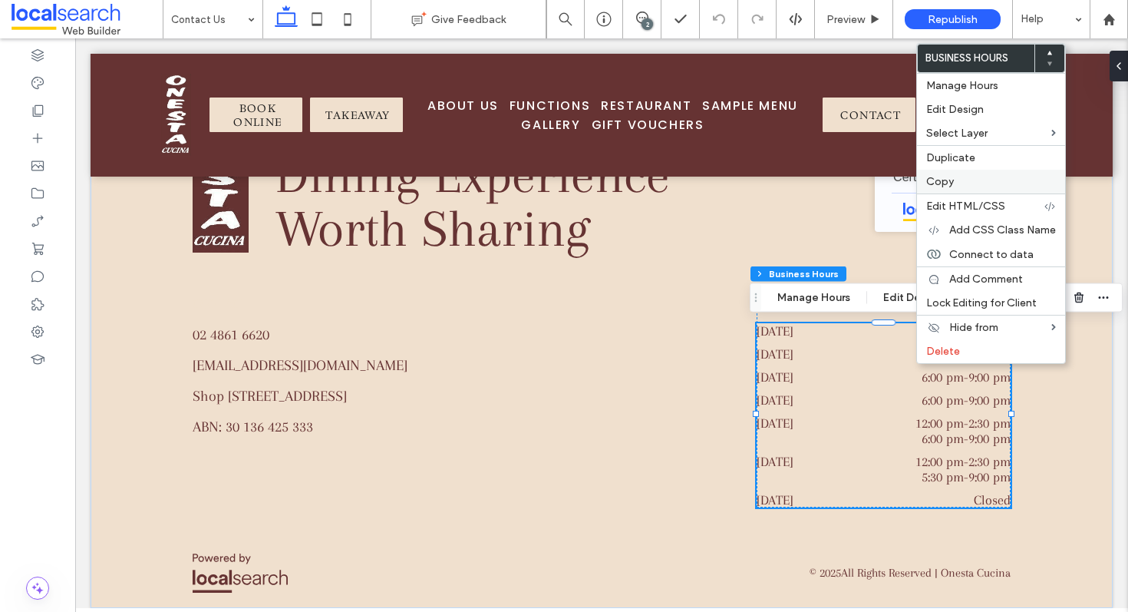
click at [972, 181] on label "Copy" at bounding box center [991, 181] width 130 height 13
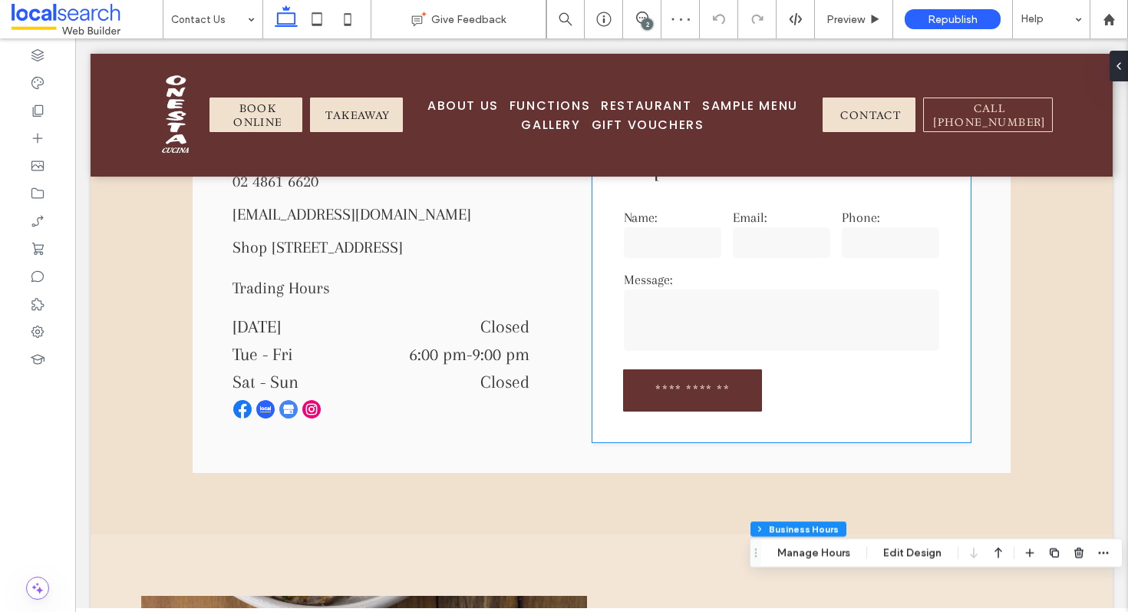
scroll to position [830, 0]
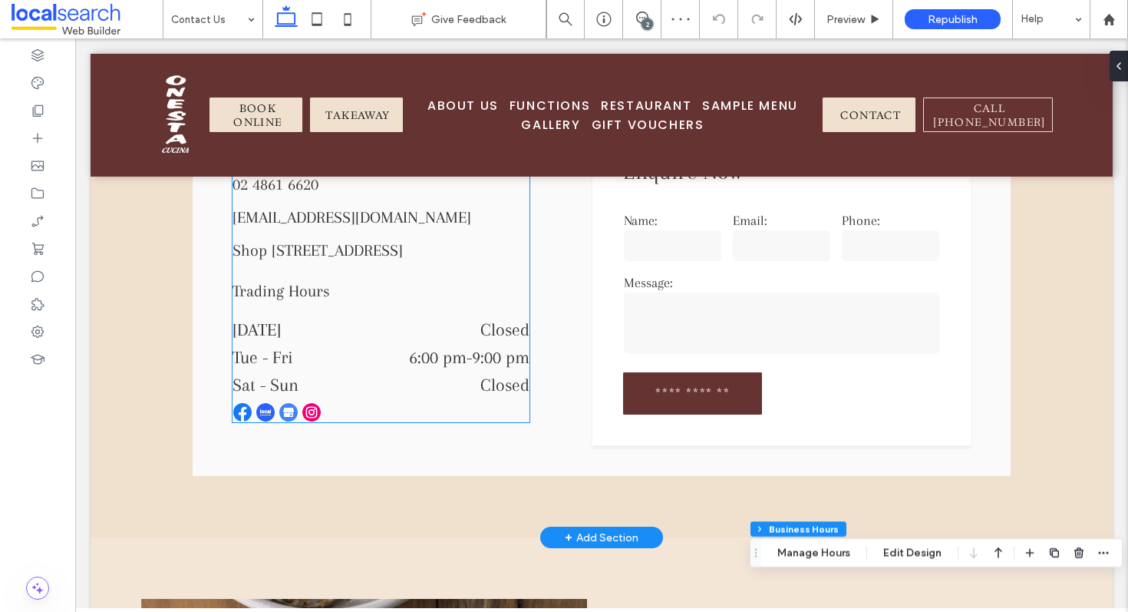
click at [465, 369] on div "Tue - Fri 6:00 pm - 9:00 pm" at bounding box center [381, 361] width 297 height 28
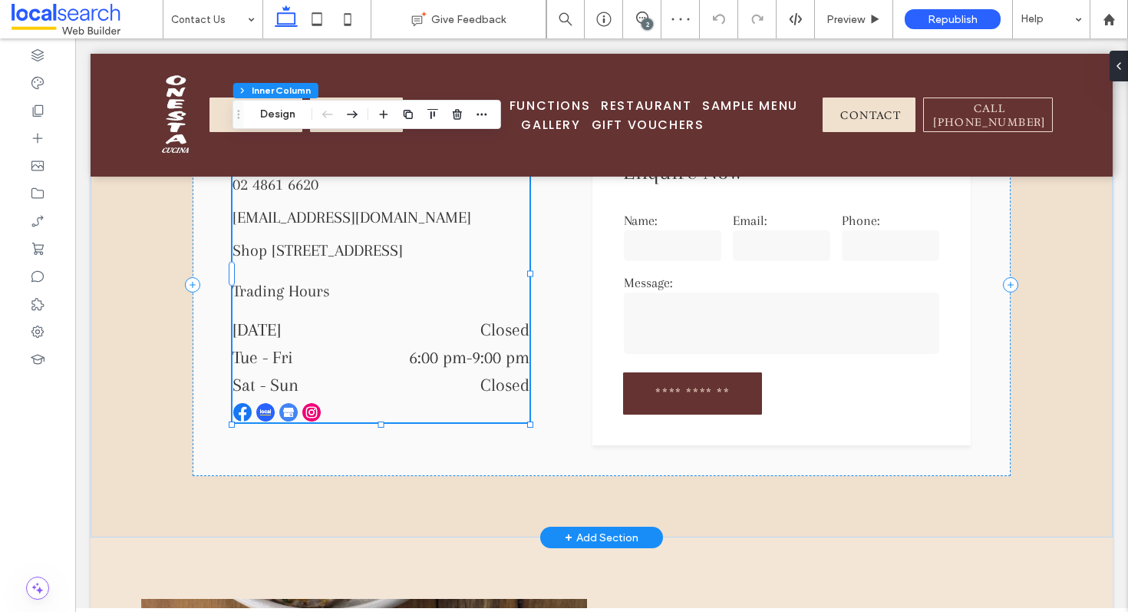
click at [480, 345] on div "Monday Closed" at bounding box center [381, 333] width 297 height 28
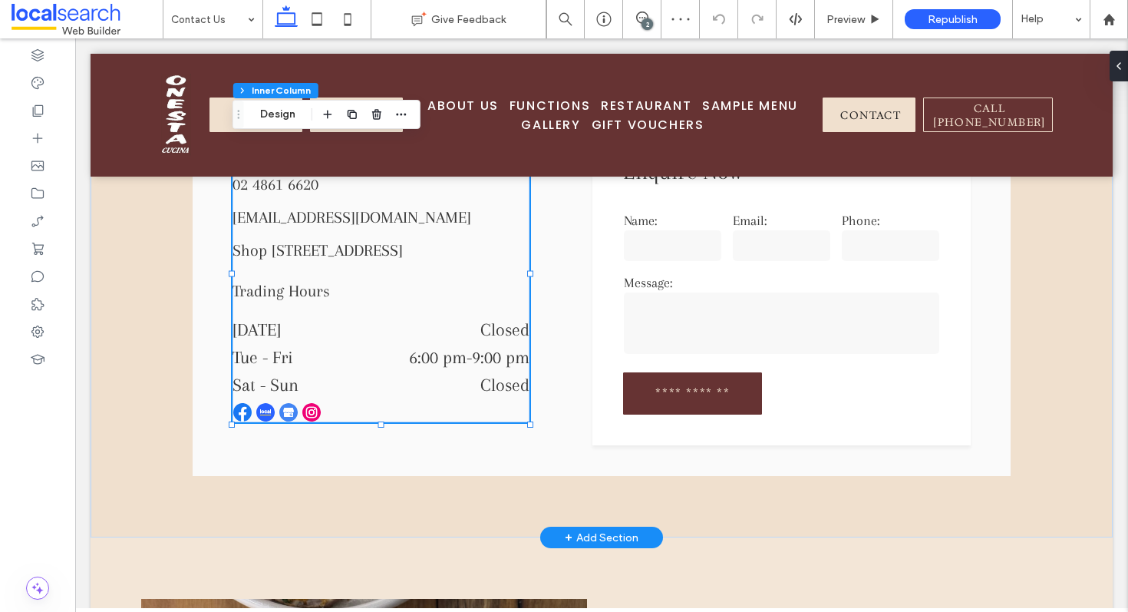
click at [499, 345] on div "Monday Closed" at bounding box center [381, 333] width 297 height 28
click at [467, 340] on div "Monday Closed" at bounding box center [381, 333] width 297 height 28
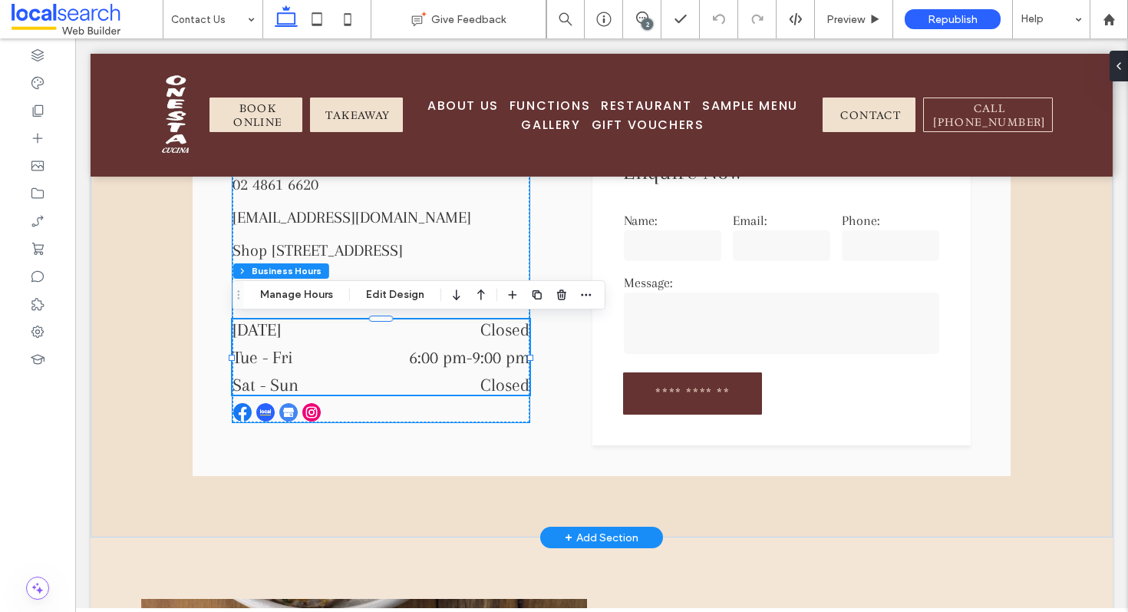
click at [491, 355] on time "9:00 pm" at bounding box center [501, 357] width 58 height 20
click at [473, 349] on time "9:00 pm" at bounding box center [501, 357] width 58 height 20
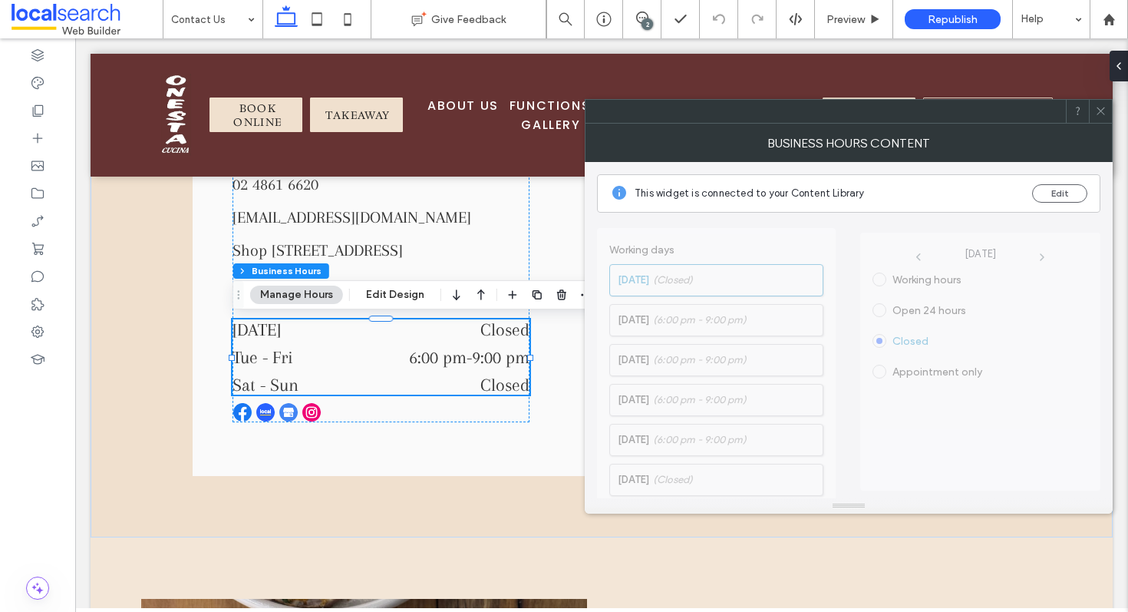
click at [1100, 108] on icon at bounding box center [1101, 111] width 12 height 12
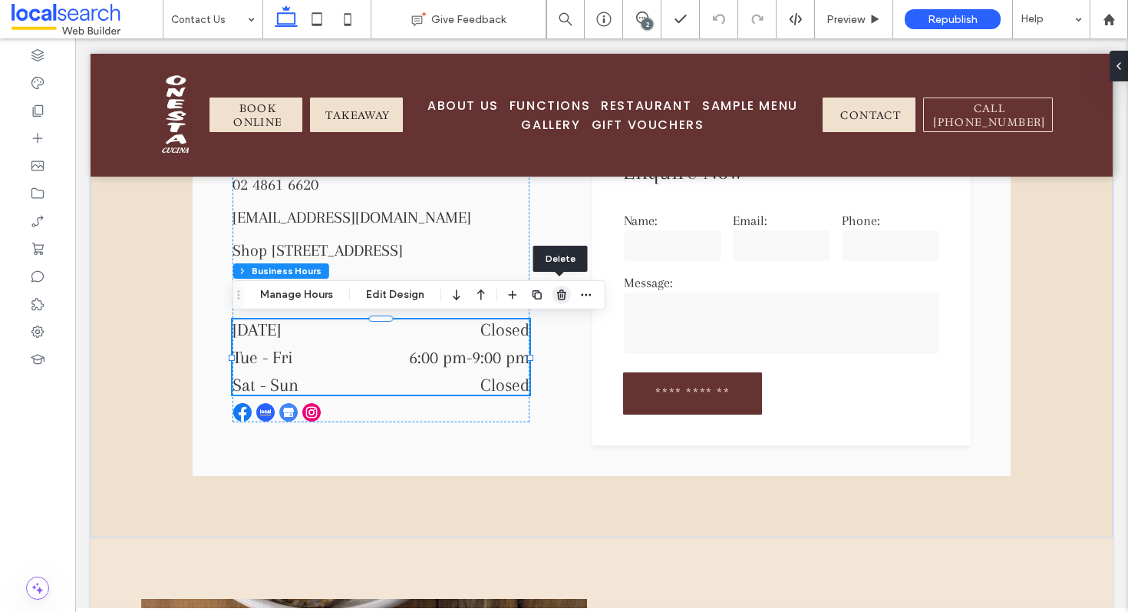
click at [560, 296] on use "button" at bounding box center [561, 294] width 9 height 10
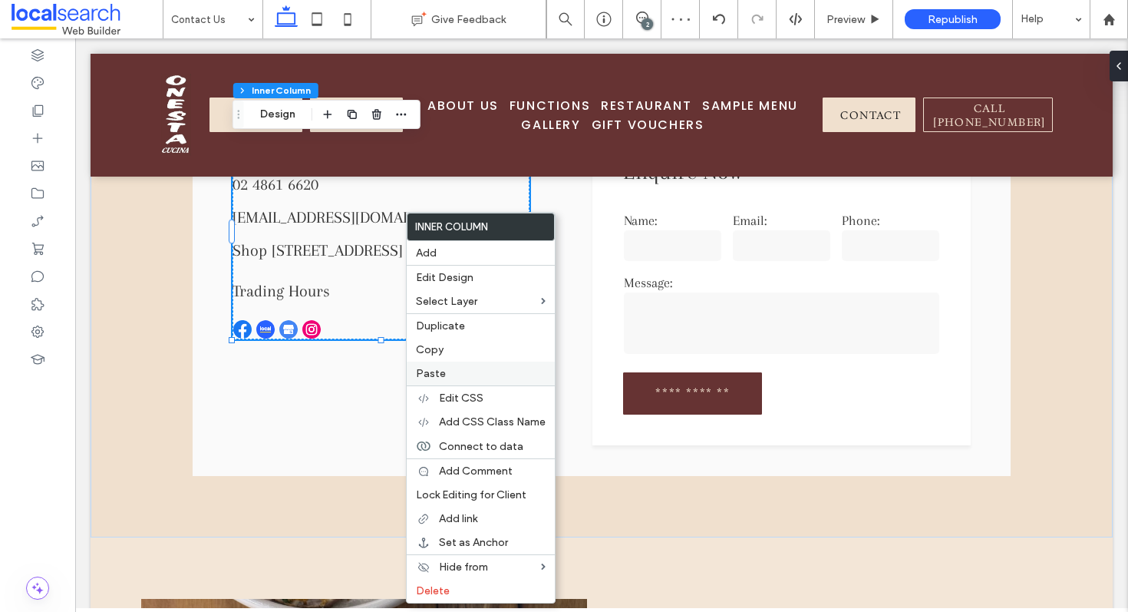
click at [437, 372] on span "Paste" at bounding box center [431, 373] width 30 height 13
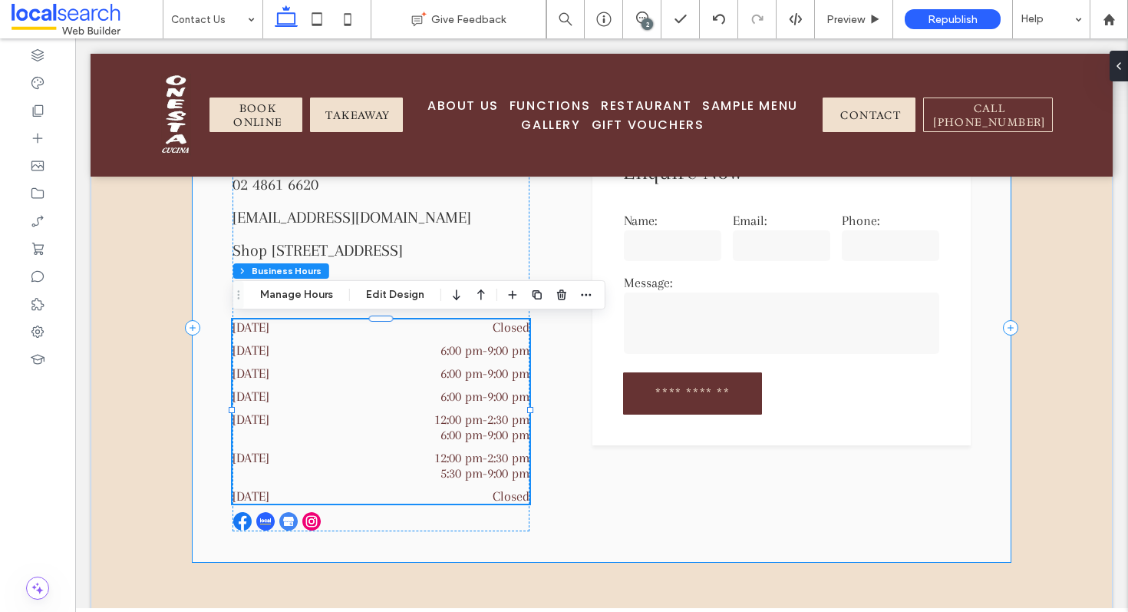
click at [559, 401] on div "**********" at bounding box center [602, 327] width 818 height 469
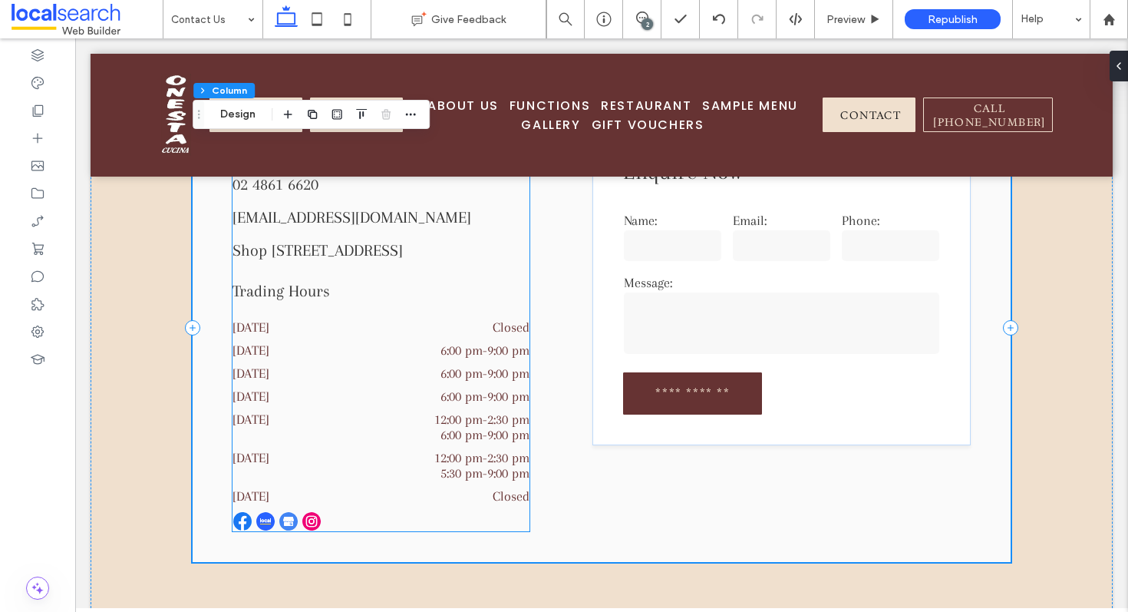
click at [366, 366] on dd "6:00 pm - 9:00 pm" at bounding box center [442, 372] width 175 height 15
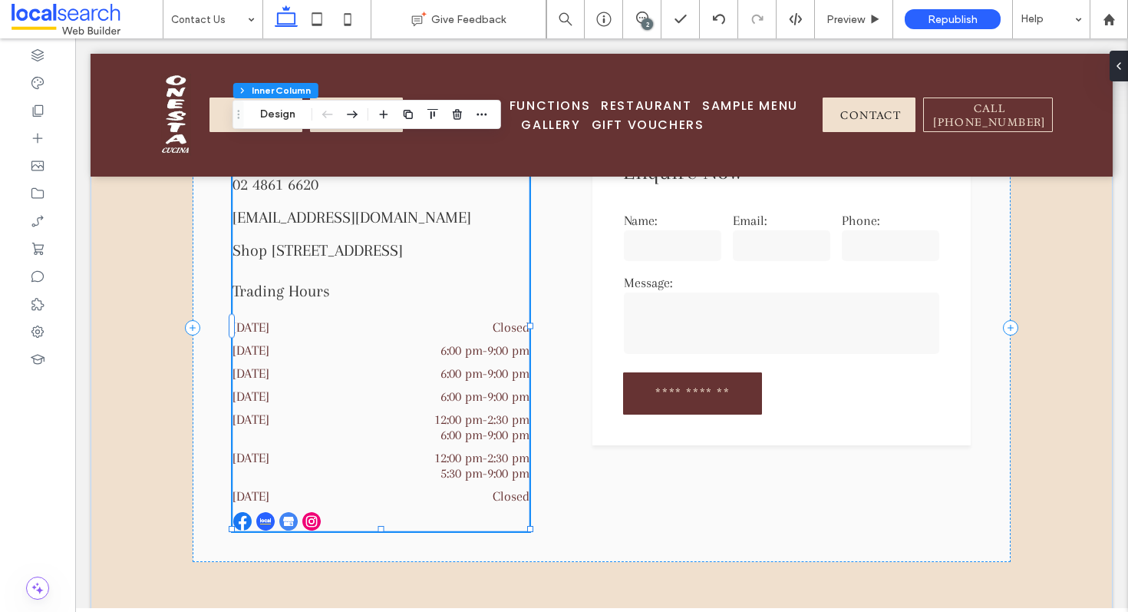
click at [377, 370] on dd "6:00 pm - 9:00 pm" at bounding box center [442, 372] width 175 height 15
click at [423, 370] on dd "6:00 pm - 9:00 pm" at bounding box center [442, 372] width 175 height 15
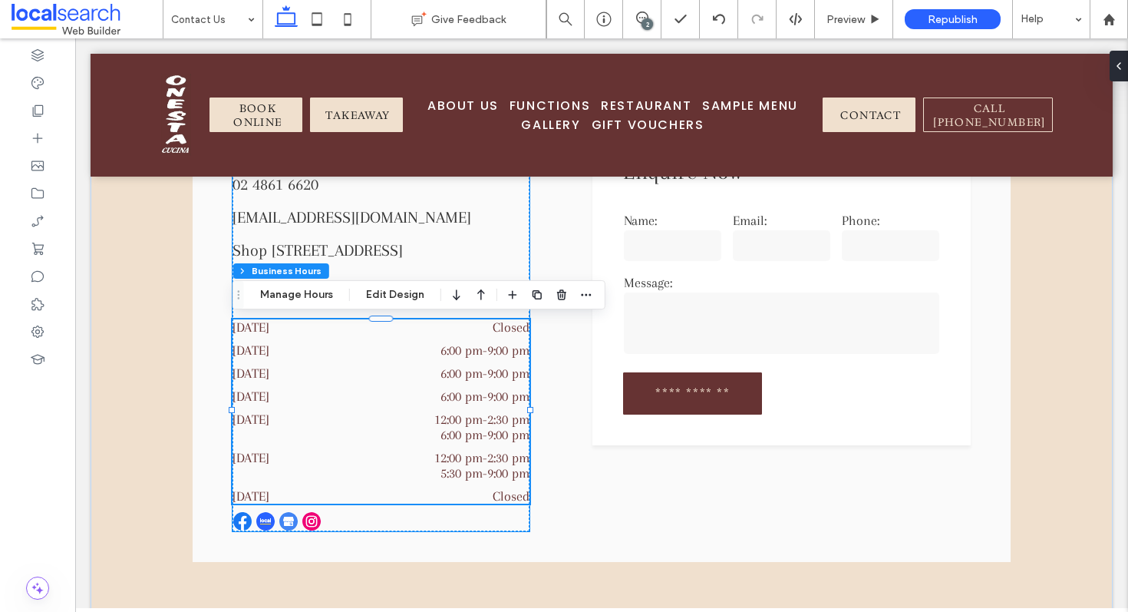
click at [423, 370] on div "Monday Closed Tuesday 6:00 pm - 9:00 pm Wednesday 6:00 pm - 9:00 pm Thursday 6:…" at bounding box center [381, 411] width 297 height 184
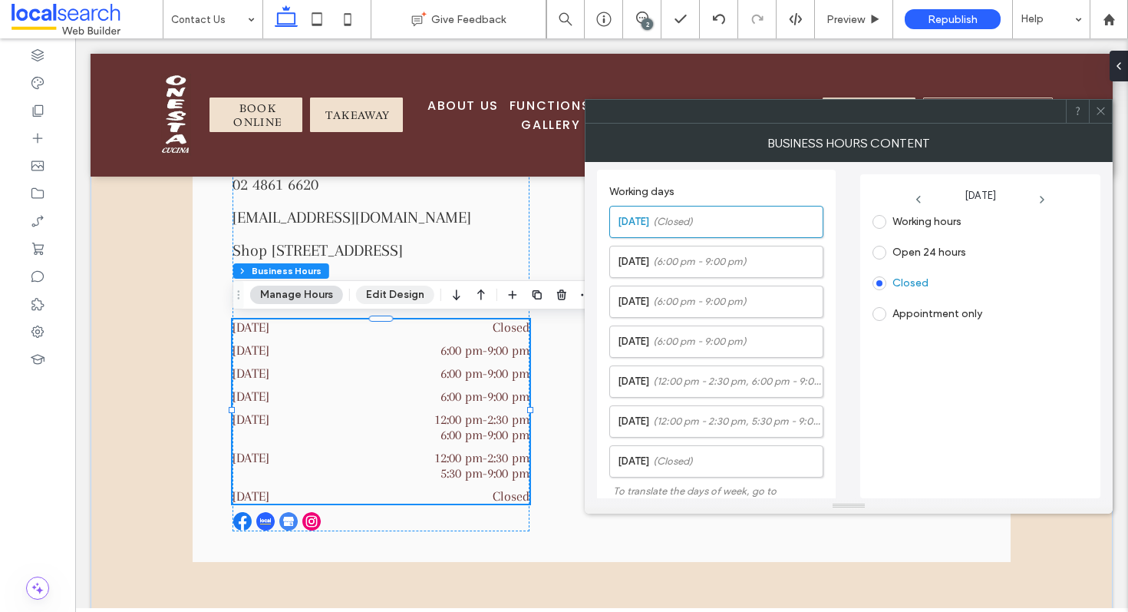
click at [400, 291] on button "Edit Design" at bounding box center [395, 295] width 78 height 18
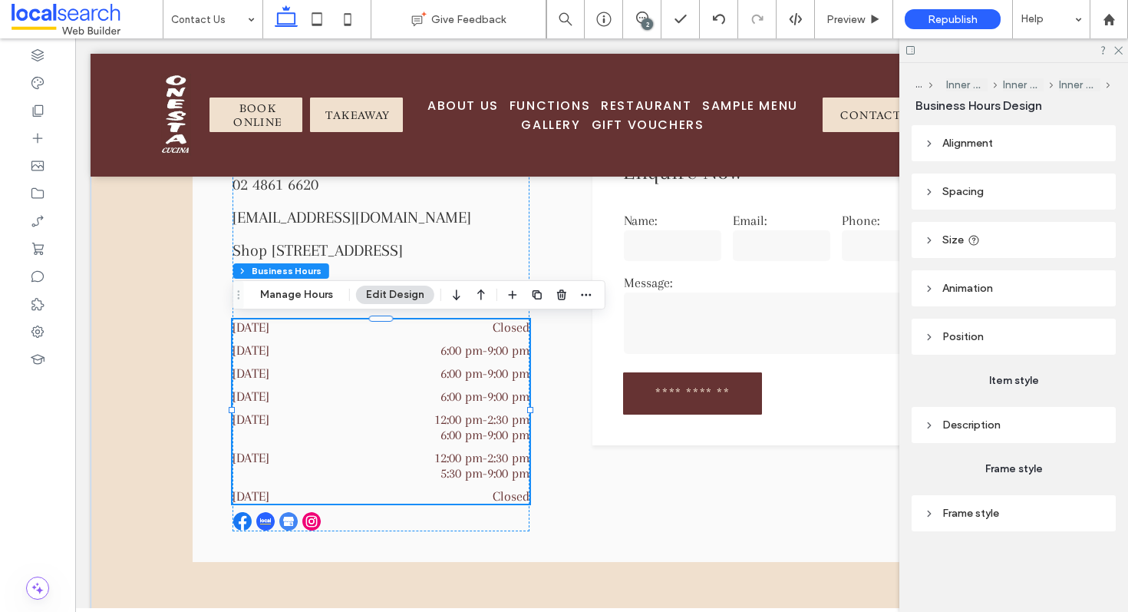
click at [986, 427] on span "Description" at bounding box center [971, 424] width 58 height 13
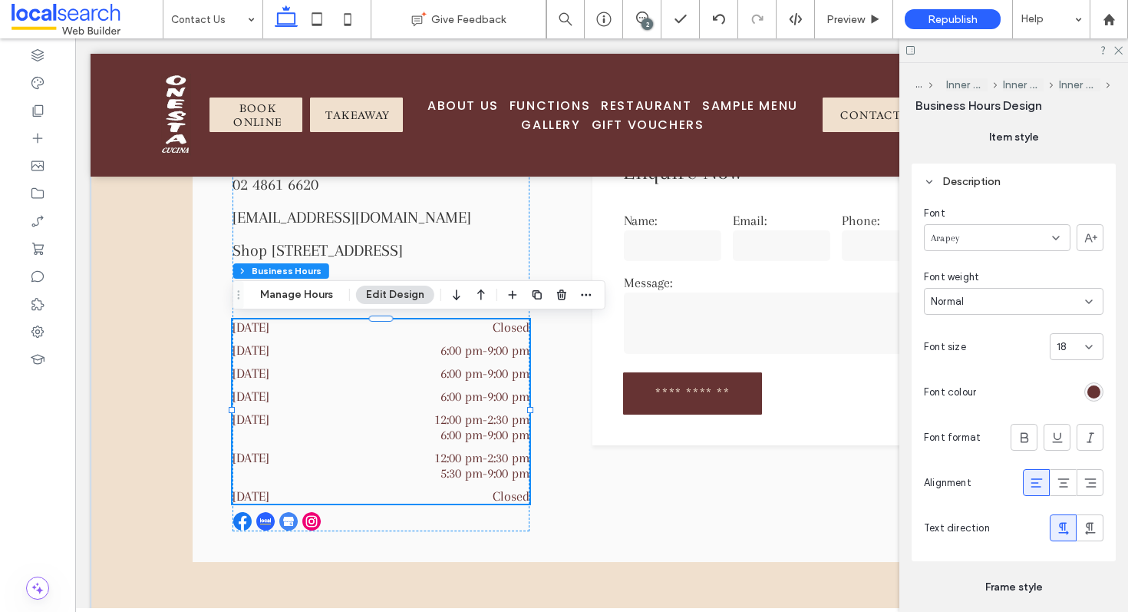
scroll to position [255, 0]
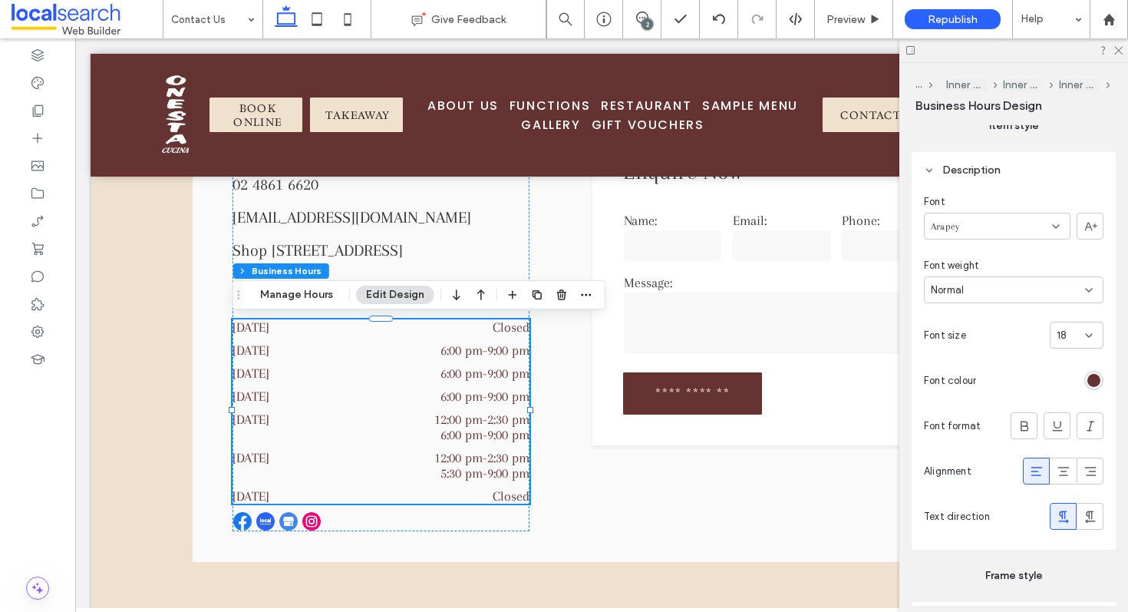
click at [1097, 384] on div "rgb(102, 51, 51)" at bounding box center [1094, 380] width 13 height 13
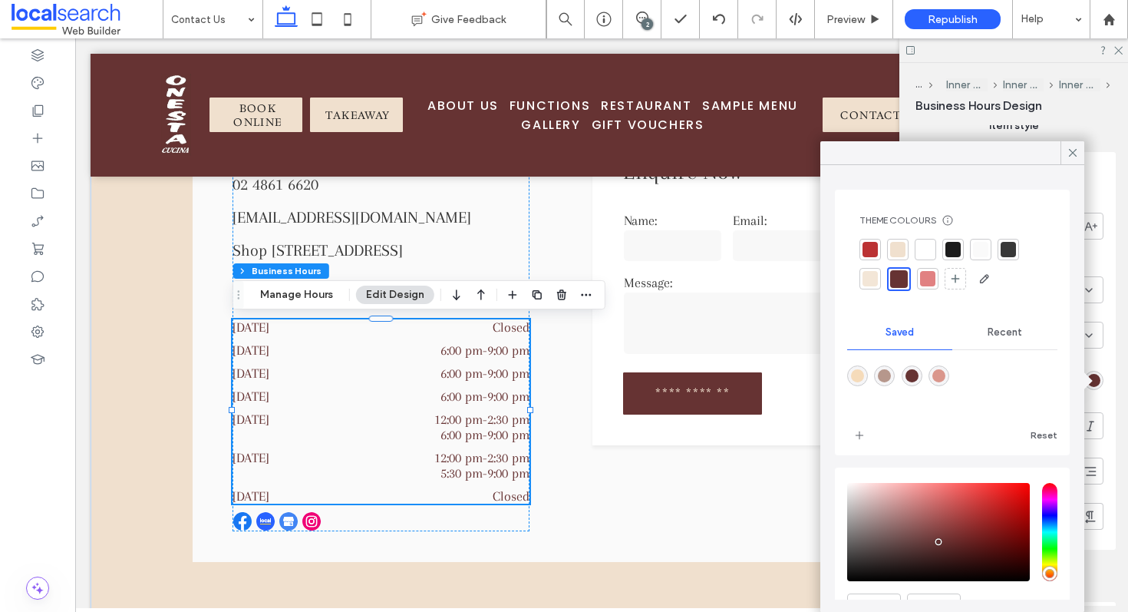
click at [950, 239] on div at bounding box center [952, 249] width 21 height 21
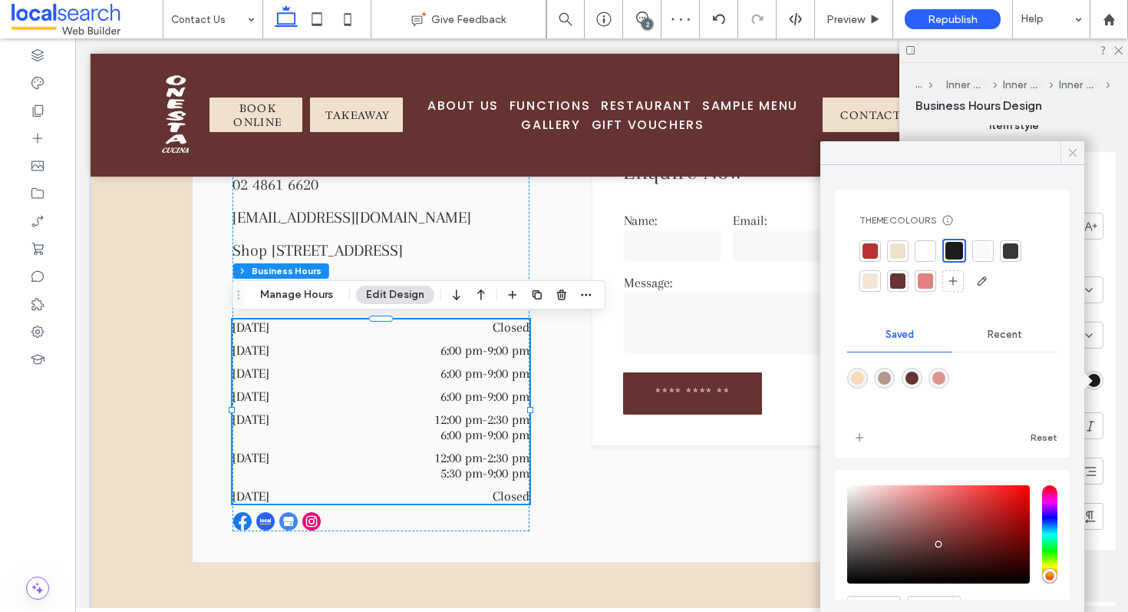
click at [1075, 147] on icon at bounding box center [1073, 153] width 14 height 14
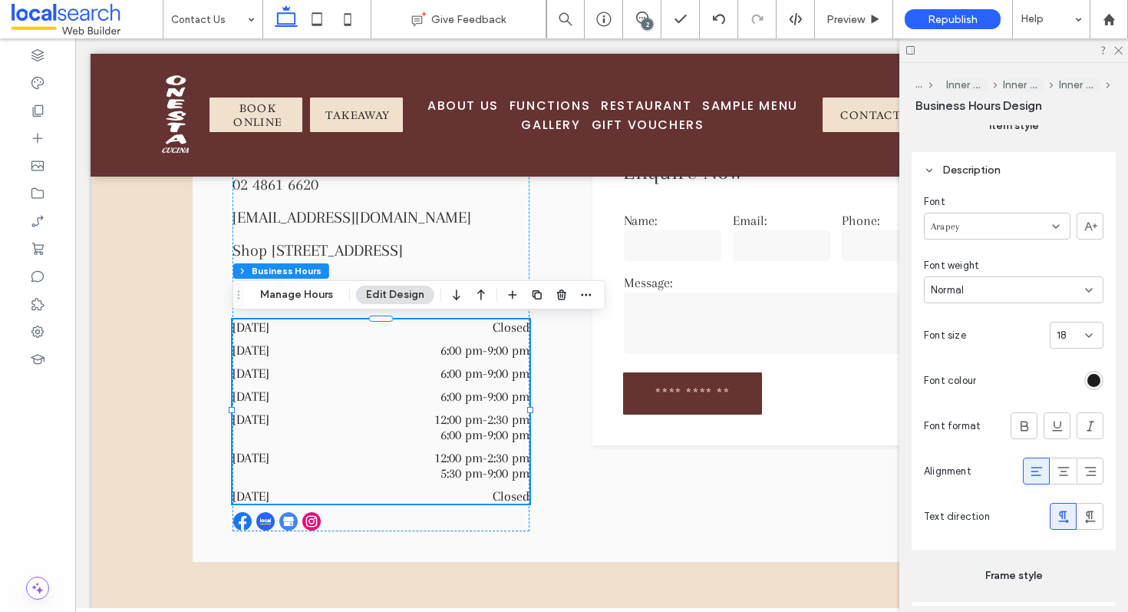
click at [1089, 334] on icon at bounding box center [1089, 335] width 12 height 12
click at [1074, 395] on div "24" at bounding box center [1077, 398] width 52 height 27
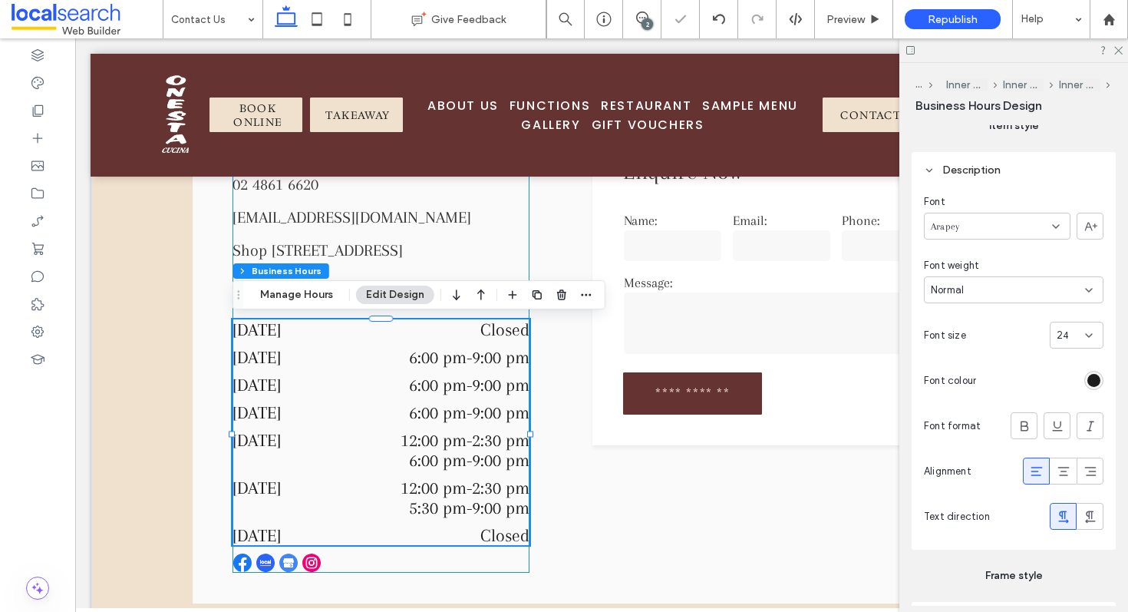
click at [361, 236] on div "Contact 02 4861 6620 info@onestacucina.com.au Shop 1-3/5 Boolwey St, Bowral NSW…" at bounding box center [381, 348] width 297 height 449
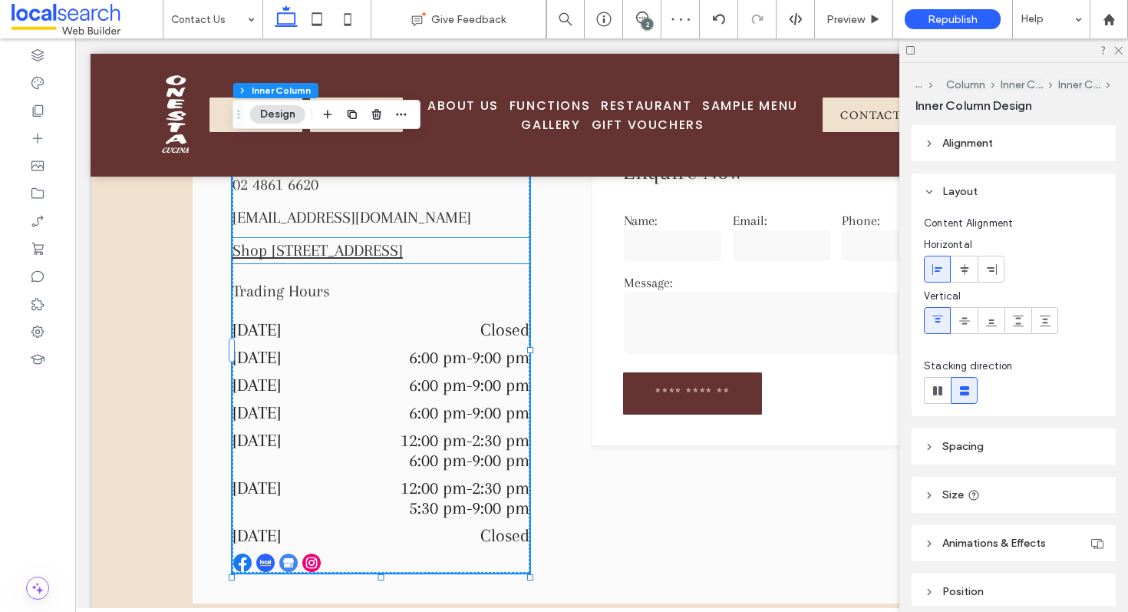
click at [376, 256] on link "Shop 1-3/5 Boolwey St, Bowral NSW 2576" at bounding box center [318, 250] width 170 height 18
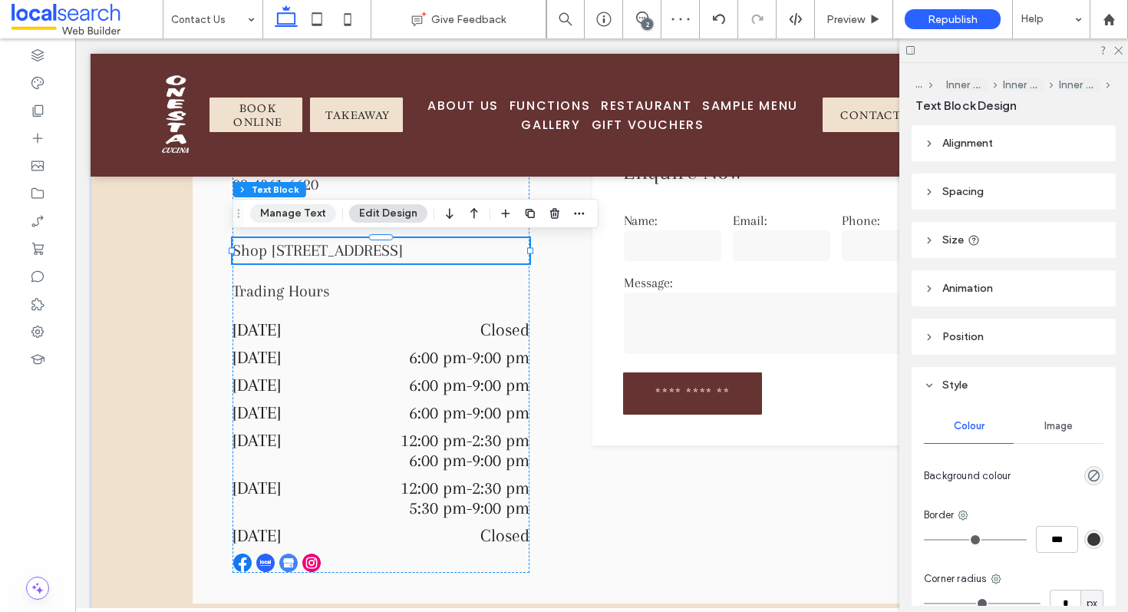
click at [286, 206] on button "Manage Text" at bounding box center [293, 213] width 86 height 18
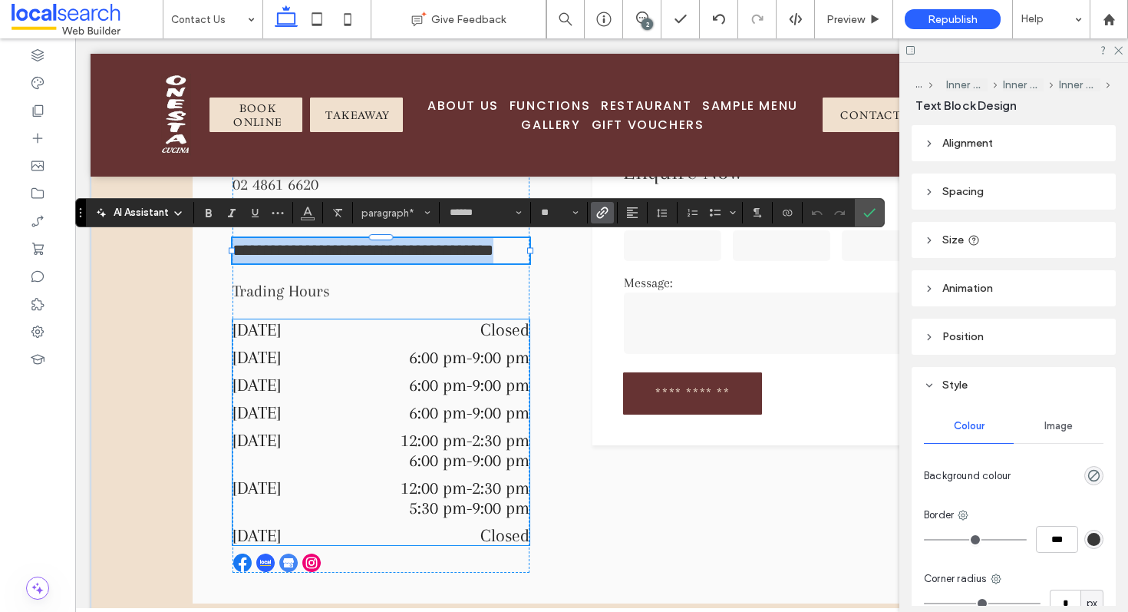
click at [408, 425] on div "Thursday 6:00 pm - 9:00 pm" at bounding box center [381, 416] width 297 height 28
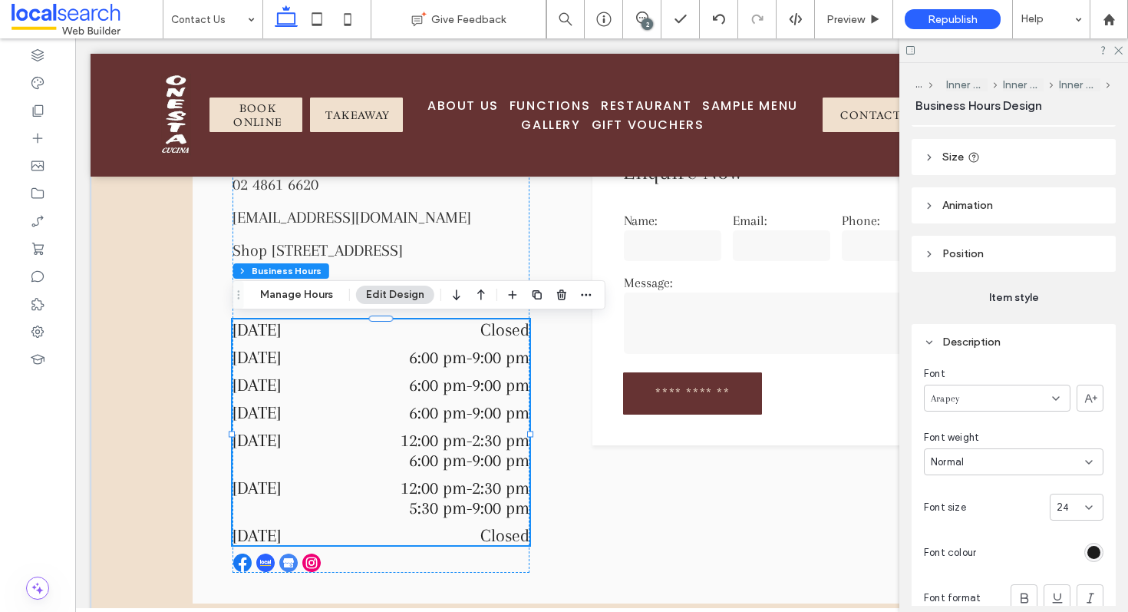
scroll to position [120, 0]
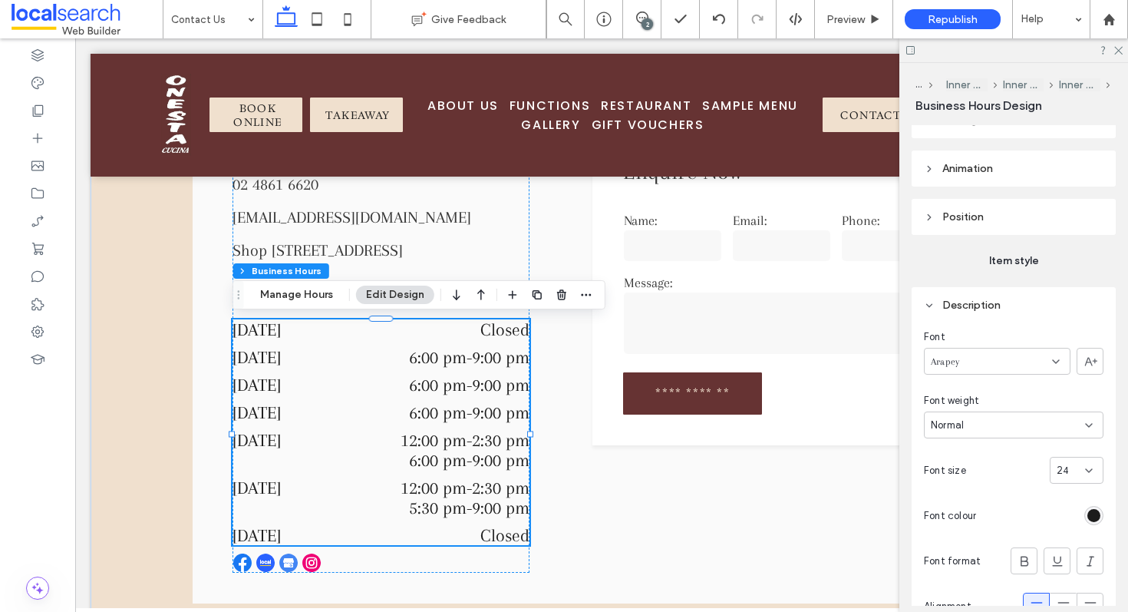
click at [1074, 477] on div "24" at bounding box center [1067, 470] width 21 height 15
click at [1071, 467] on div "24" at bounding box center [1067, 470] width 21 height 15
click at [1063, 469] on span "24" at bounding box center [1063, 470] width 12 height 15
type input "**"
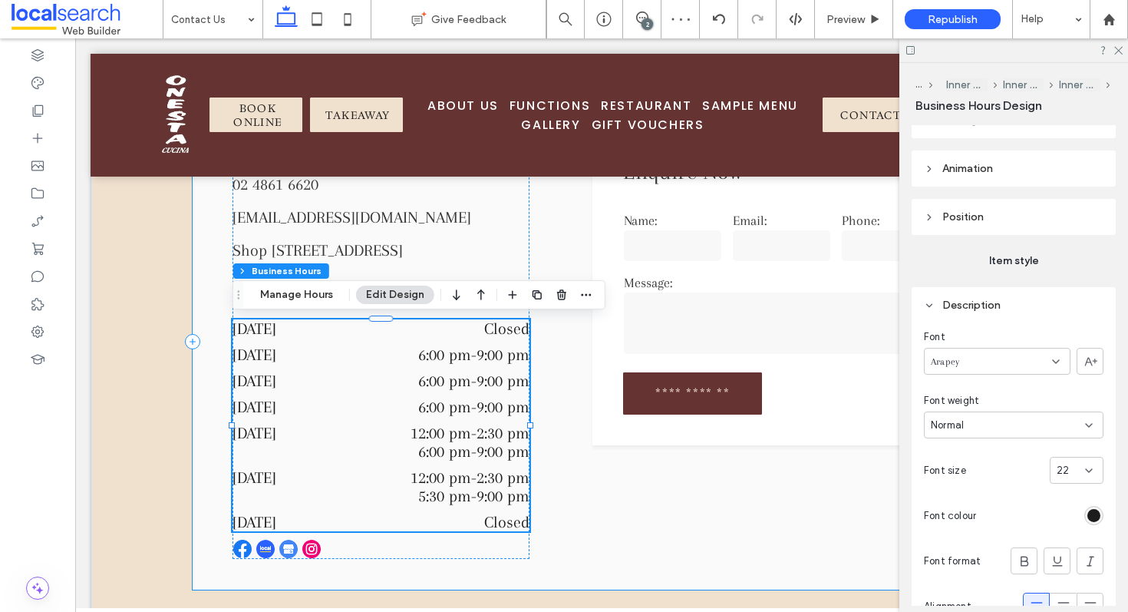
click at [840, 480] on div "**********" at bounding box center [602, 341] width 818 height 497
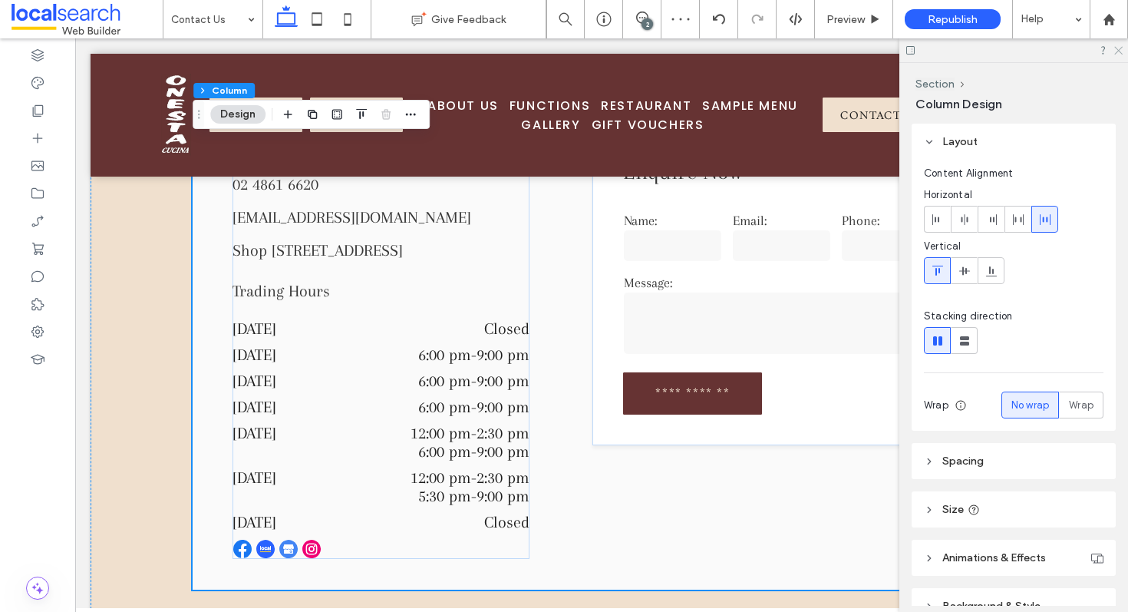
click at [1117, 48] on icon at bounding box center [1118, 50] width 10 height 10
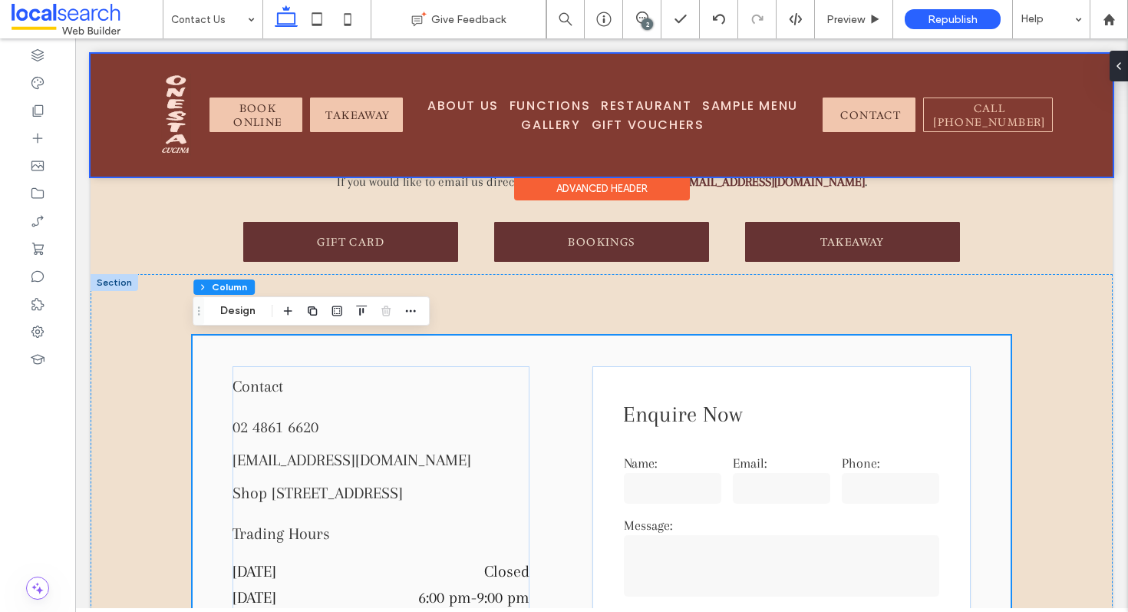
scroll to position [543, 0]
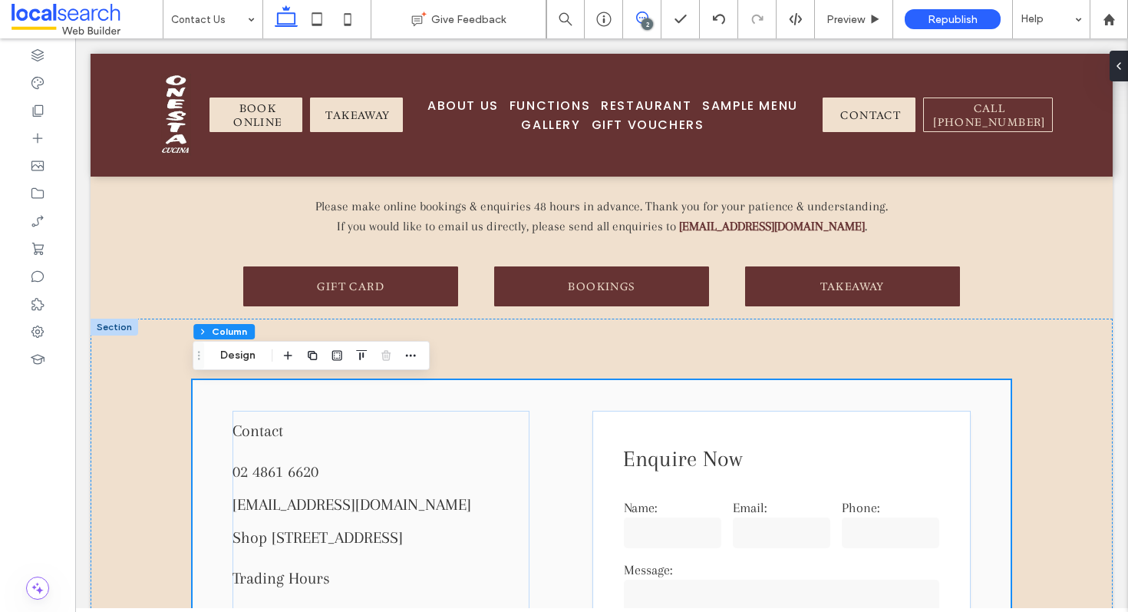
click at [636, 19] on use at bounding box center [642, 18] width 12 height 12
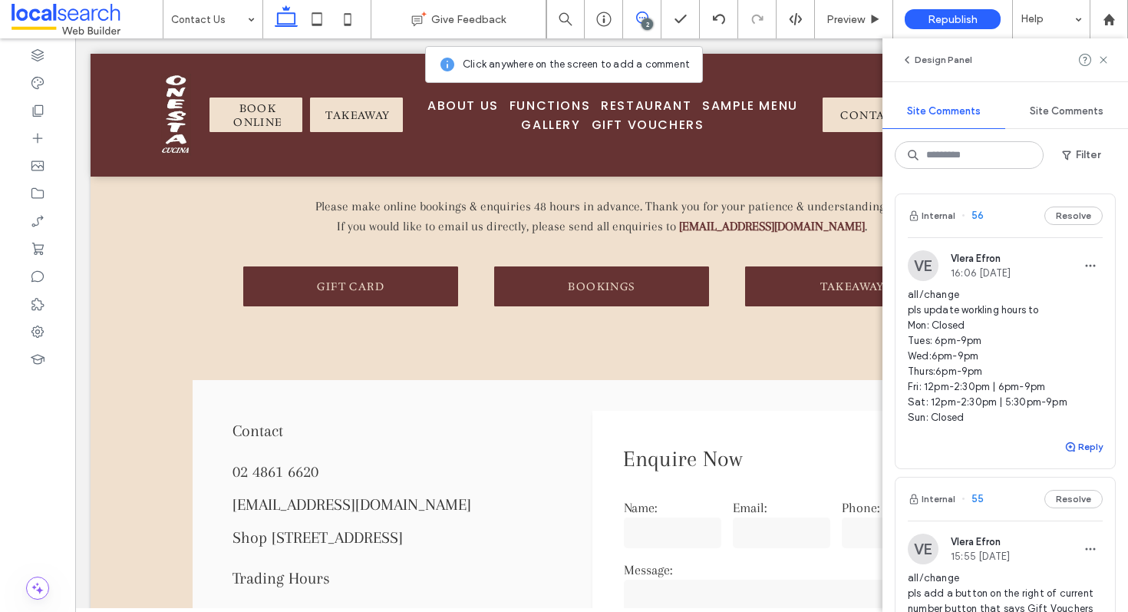
click at [1084, 444] on button "Reply" at bounding box center [1083, 446] width 38 height 18
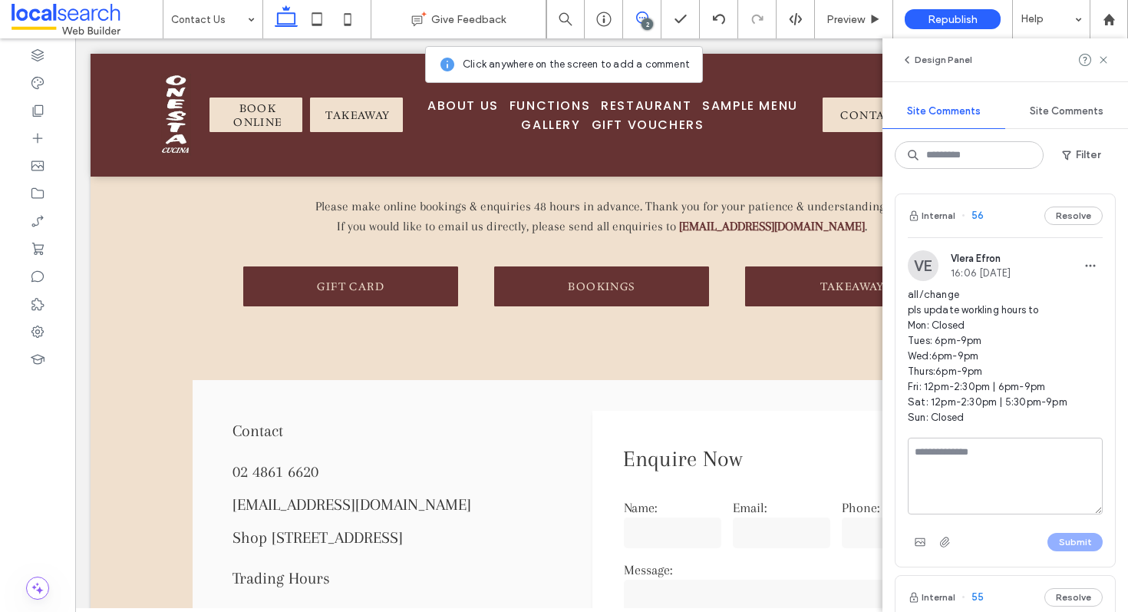
click at [942, 455] on textarea at bounding box center [1005, 475] width 195 height 77
type textarea "**********"
click at [1068, 534] on button "Submit" at bounding box center [1075, 542] width 55 height 18
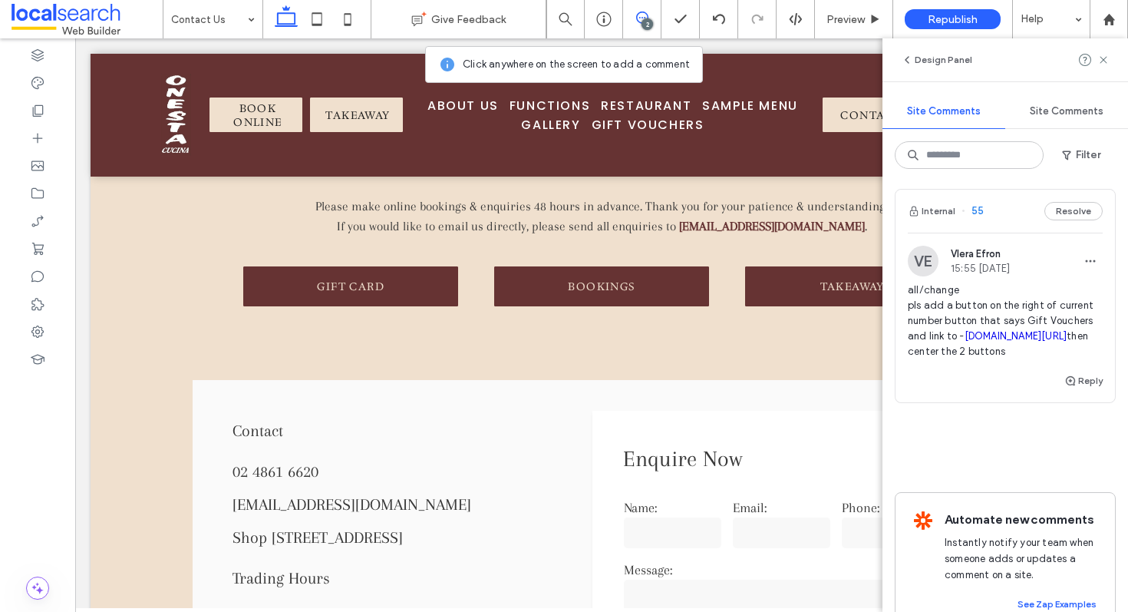
scroll to position [380, 0]
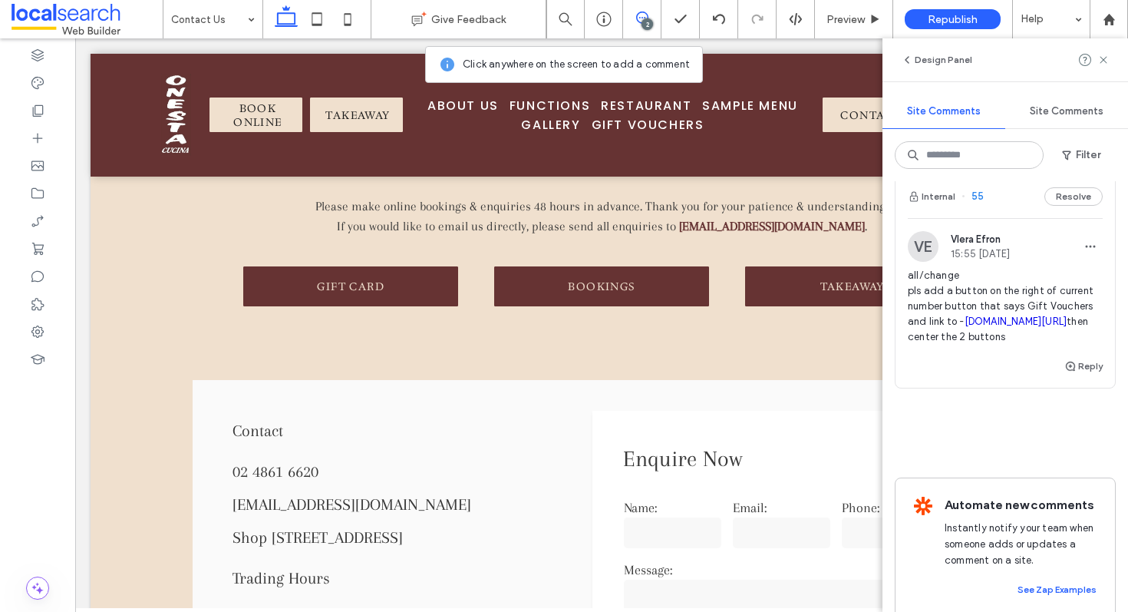
click at [998, 294] on span "all/change pls add a button on the right of current number button that says Gif…" at bounding box center [1005, 306] width 195 height 77
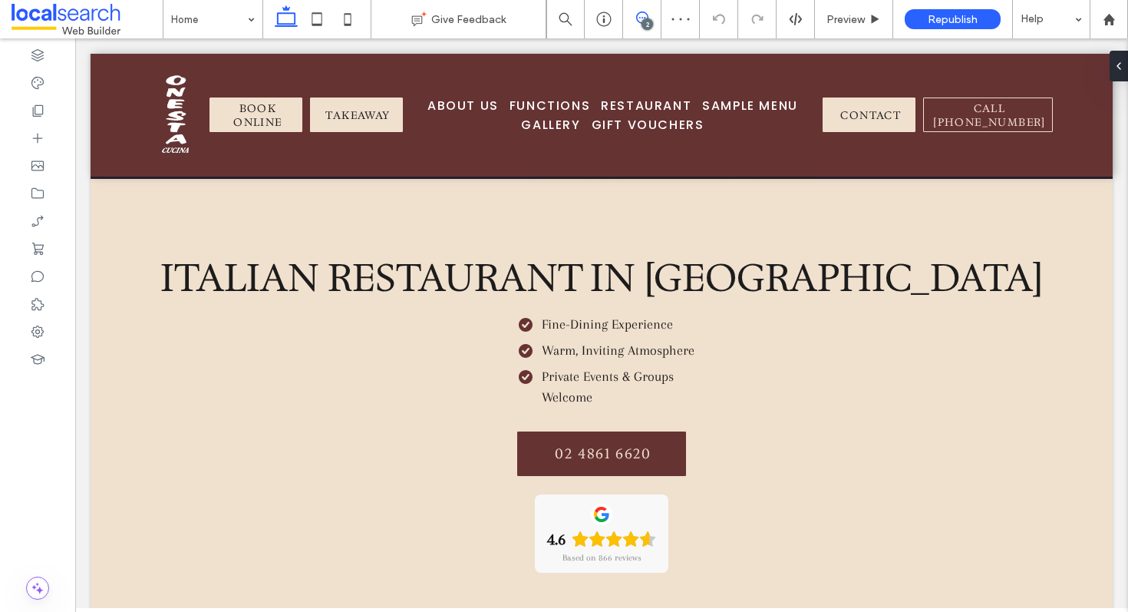
click at [642, 15] on icon at bounding box center [642, 18] width 12 height 12
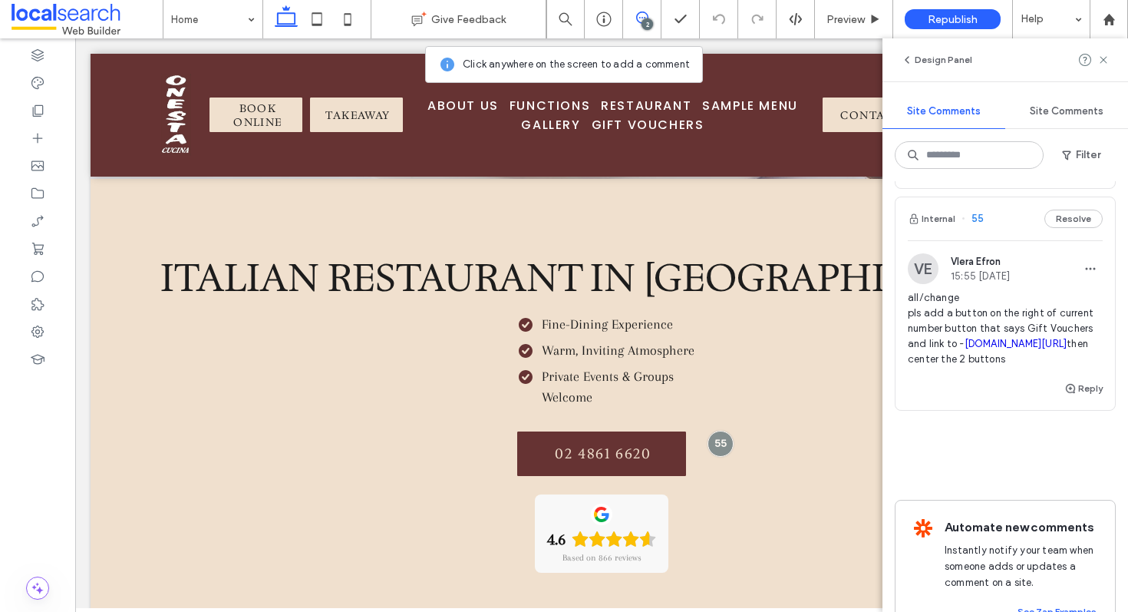
scroll to position [361, 0]
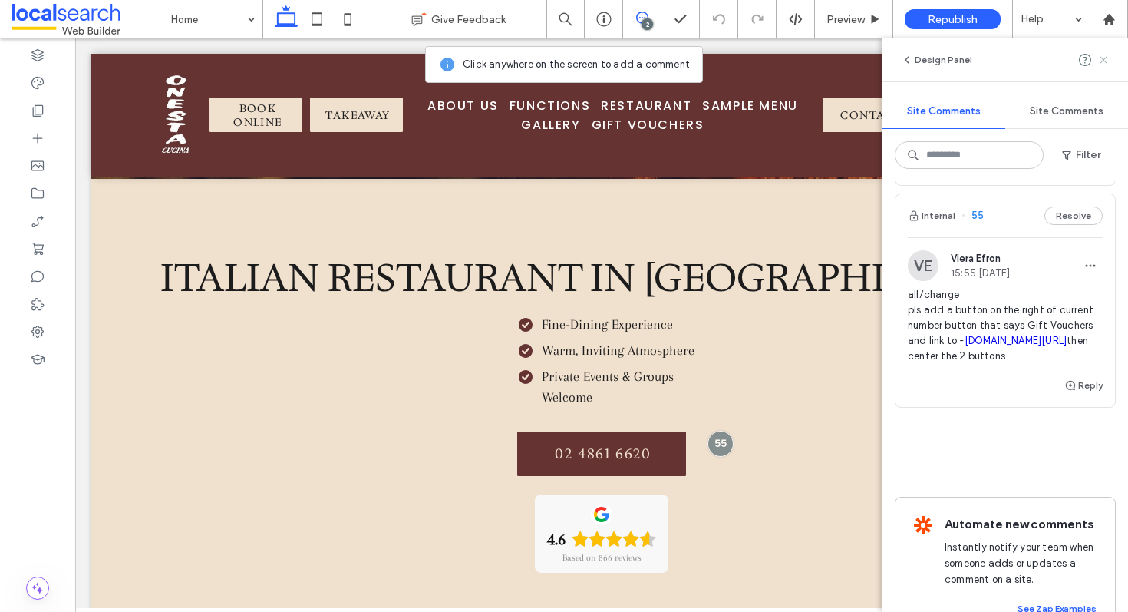
click at [1104, 59] on use at bounding box center [1103, 59] width 7 height 7
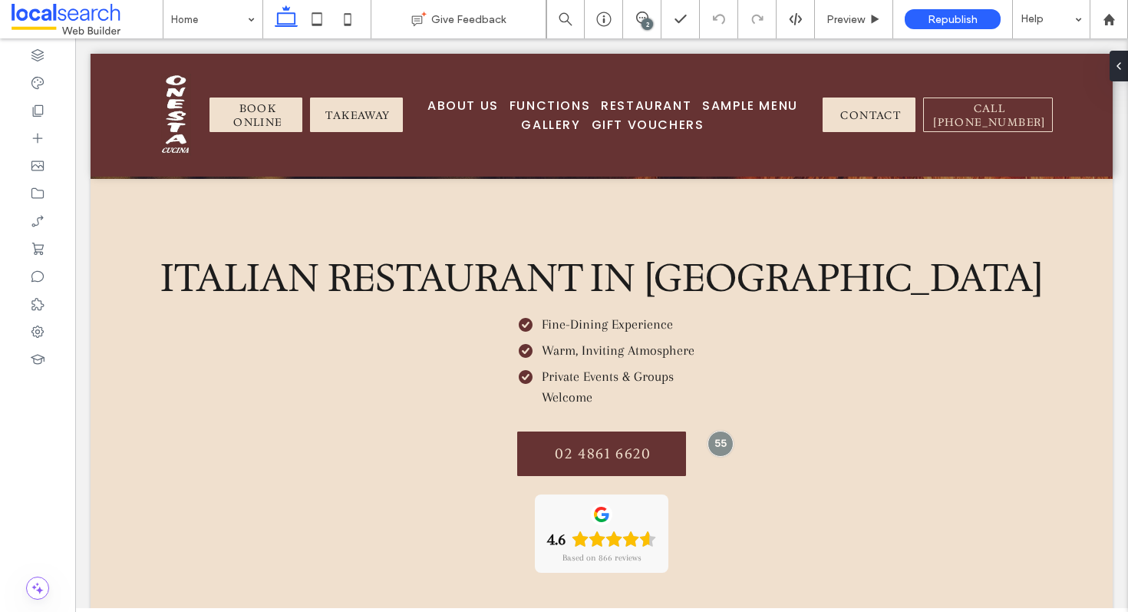
scroll to position [0, 0]
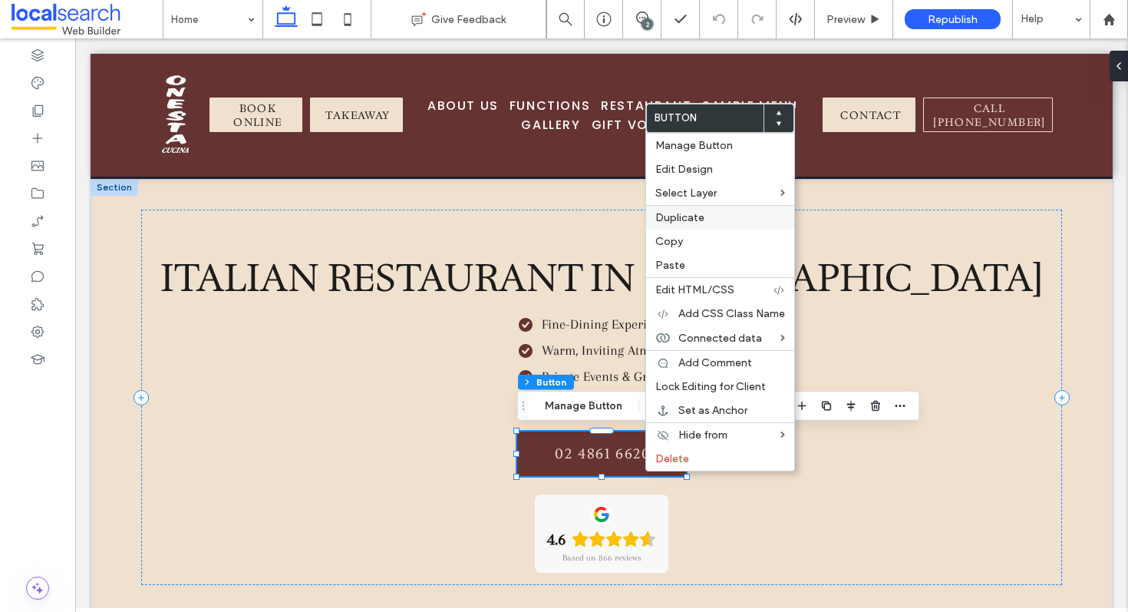
click at [708, 219] on label "Duplicate" at bounding box center [720, 217] width 130 height 13
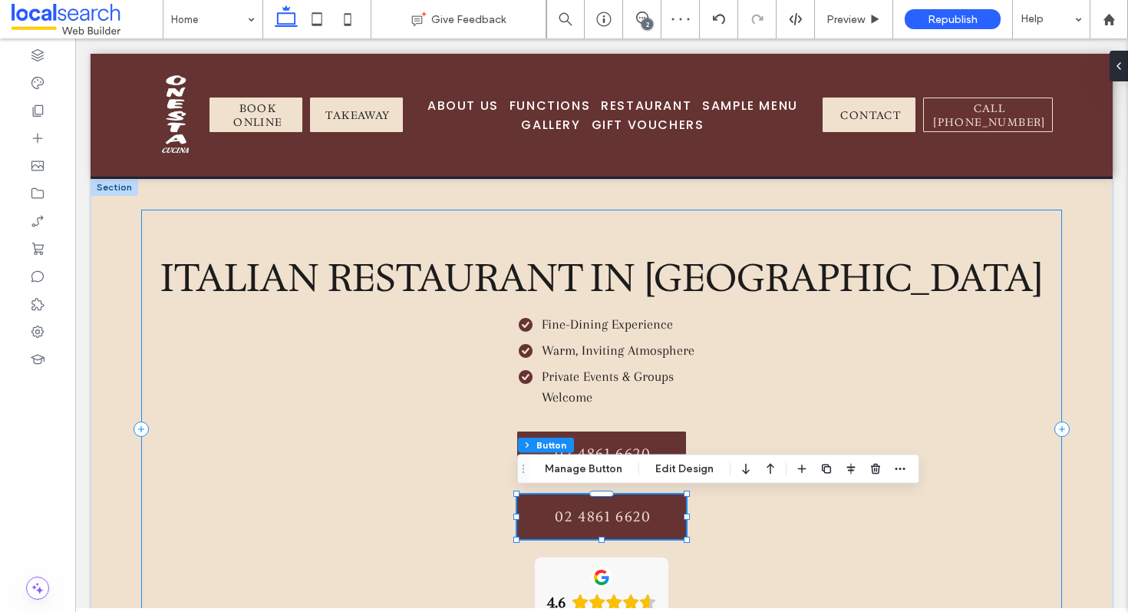
click at [734, 421] on div "ITALIAN RESTAURANT IN BOWRAL Fine-Dining Experience Warm, Inviting Atmosphere P…" at bounding box center [601, 429] width 921 height 438
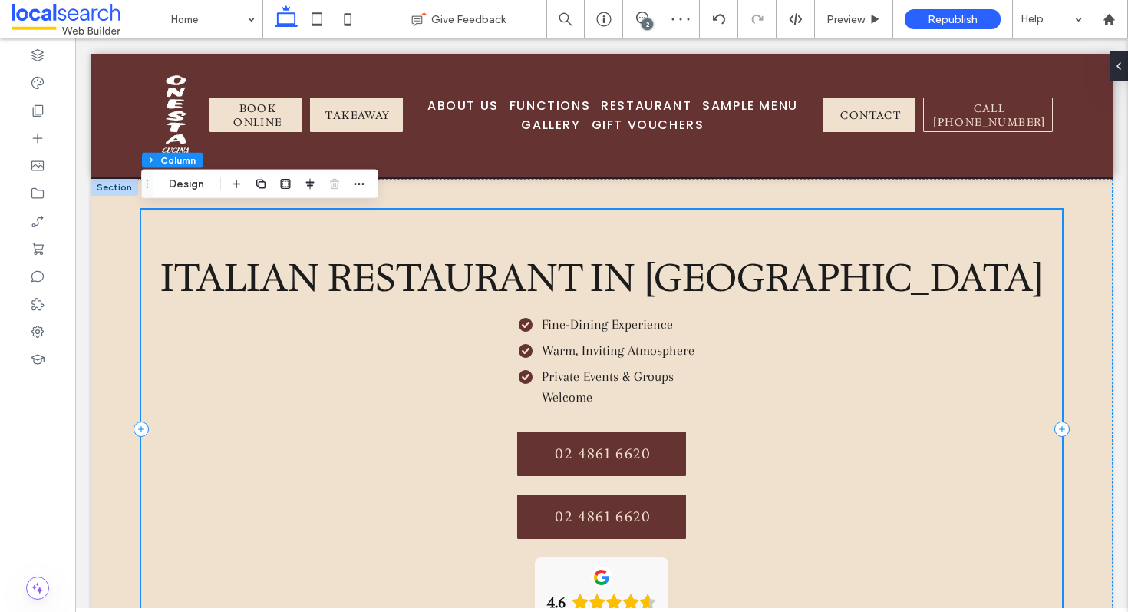
click at [723, 441] on div "ITALIAN RESTAURANT IN BOWRAL Fine-Dining Experience Warm, Inviting Atmosphere P…" at bounding box center [601, 429] width 921 height 438
click at [705, 470] on div "ITALIAN RESTAURANT IN BOWRAL Fine-Dining Experience Warm, Inviting Atmosphere P…" at bounding box center [601, 429] width 921 height 438
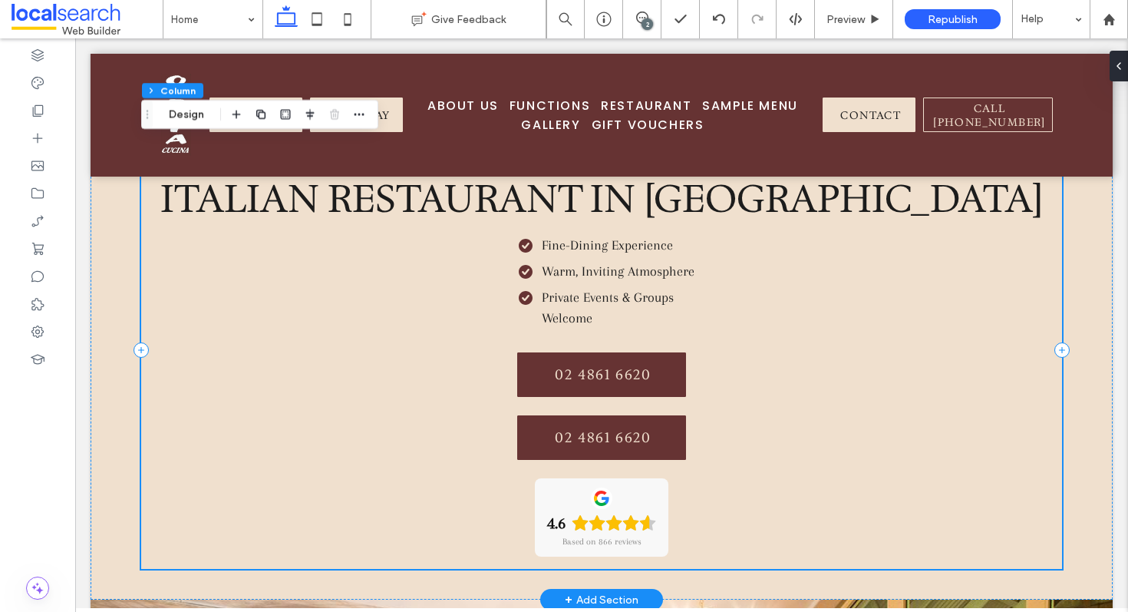
scroll to position [546, 0]
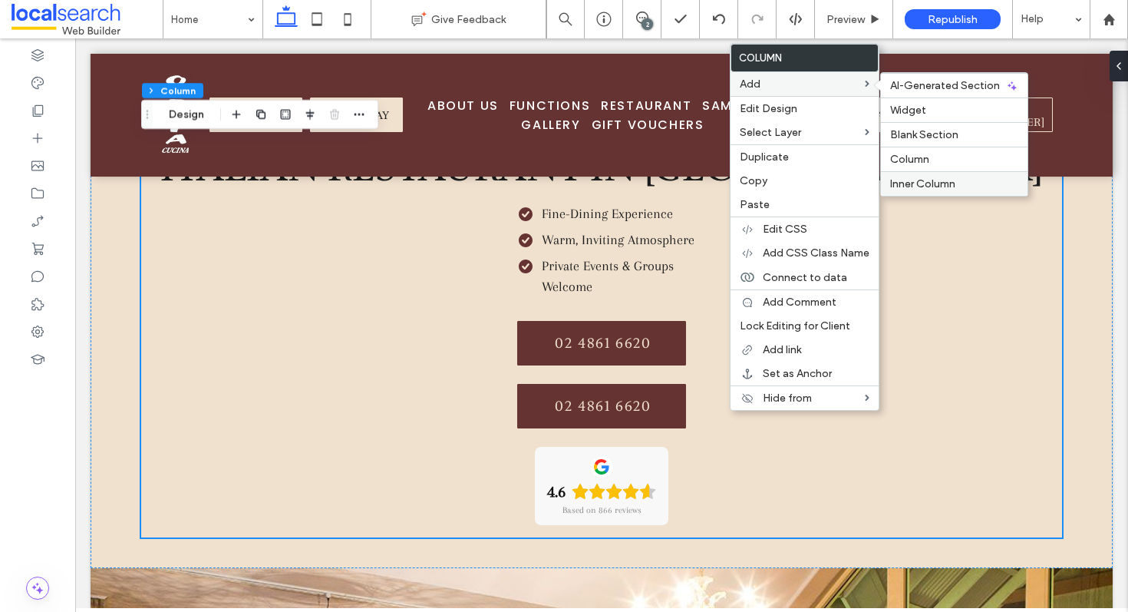
click at [926, 181] on span "Inner Column" at bounding box center [922, 183] width 65 height 13
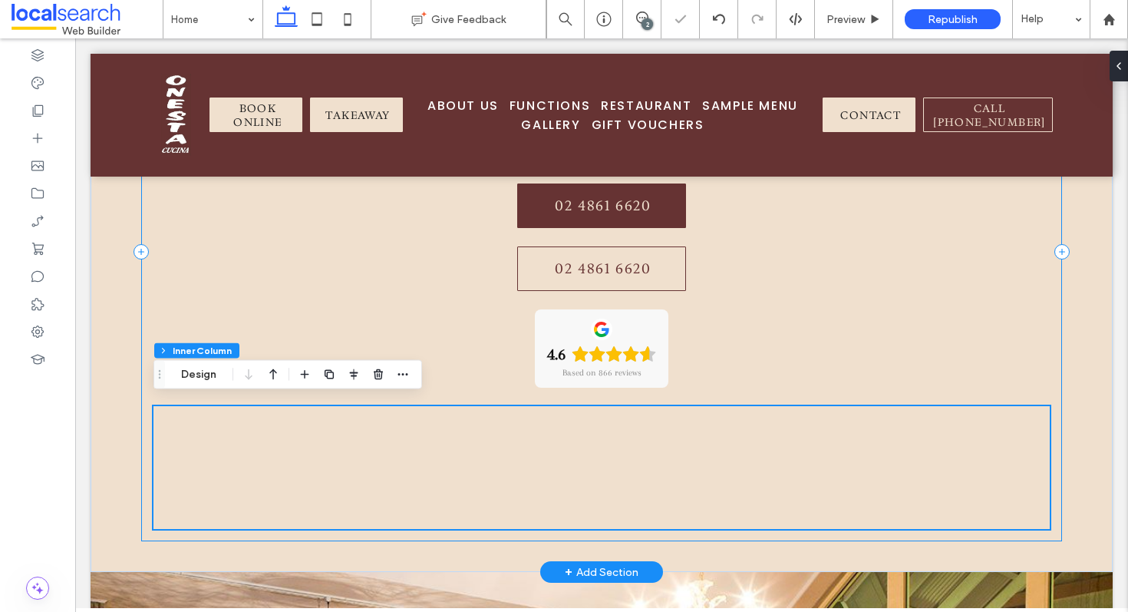
scroll to position [658, 0]
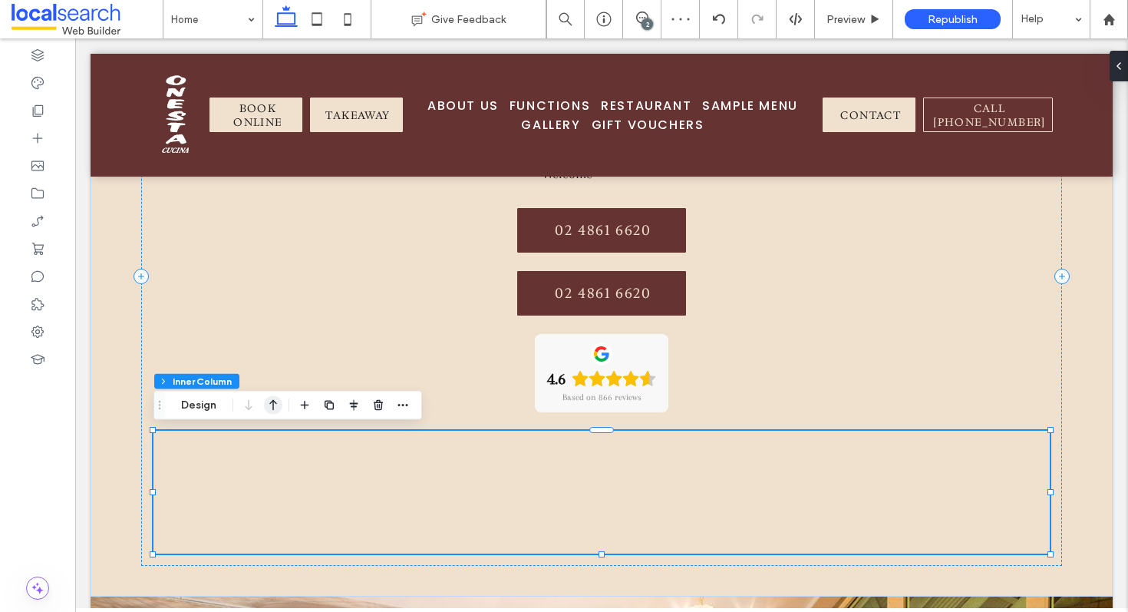
click at [275, 406] on icon "button" at bounding box center [273, 405] width 18 height 28
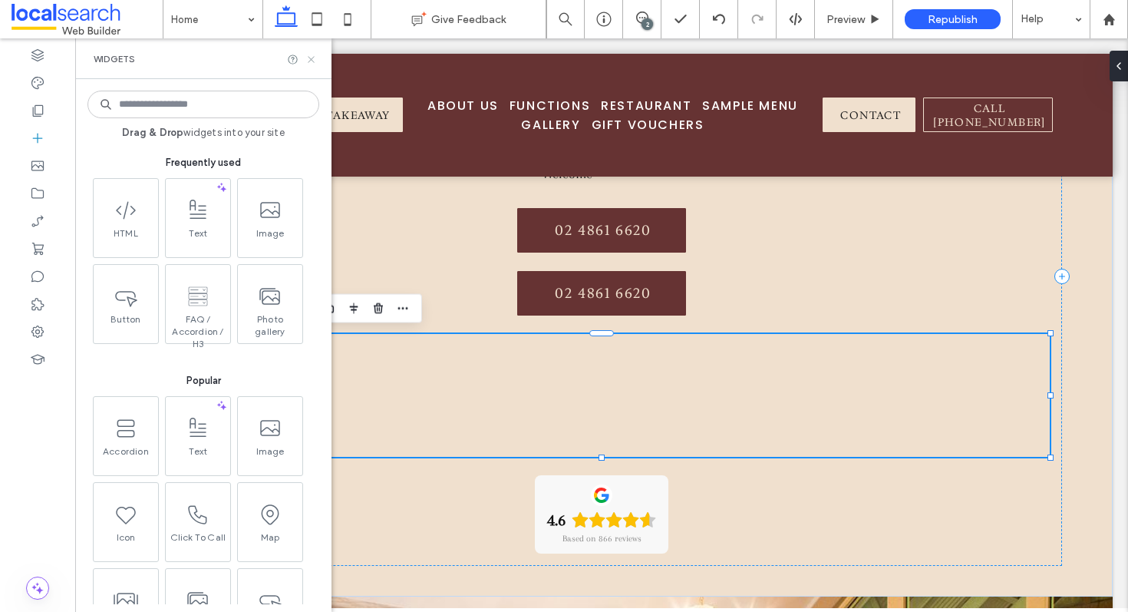
click at [312, 54] on icon at bounding box center [311, 60] width 12 height 12
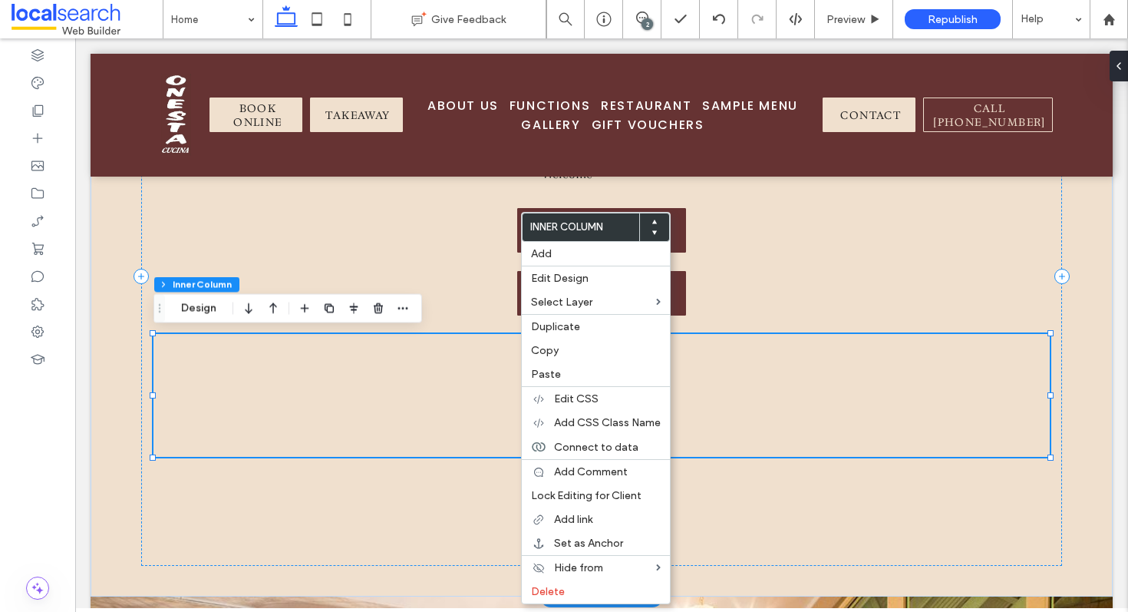
click at [740, 377] on span at bounding box center [601, 395] width 896 height 123
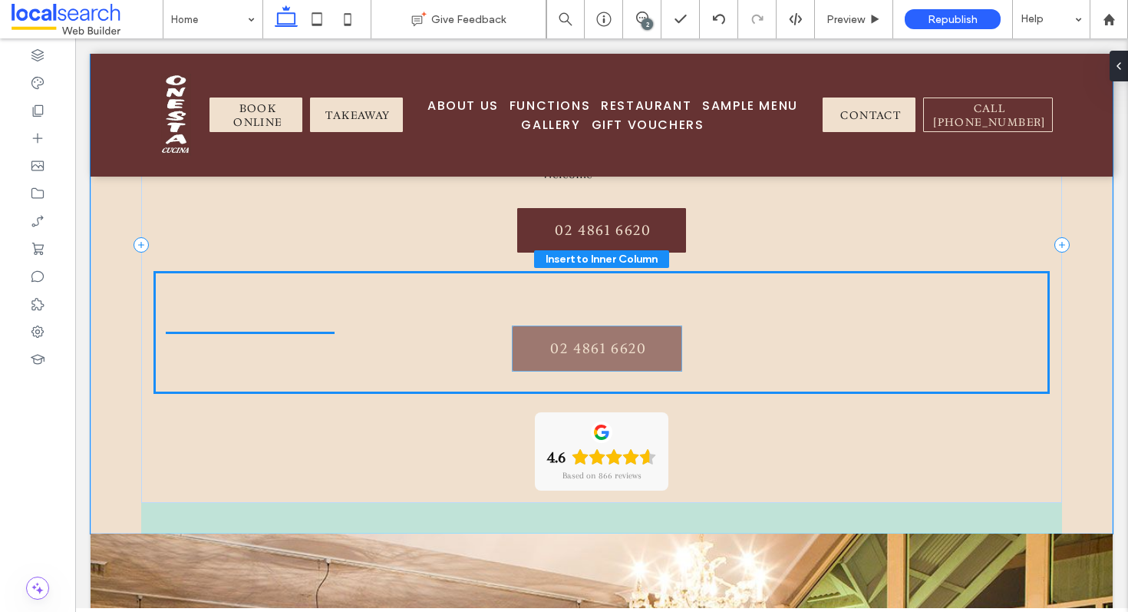
drag, startPoint x: 618, startPoint y: 292, endPoint x: 615, endPoint y: 346, distance: 53.8
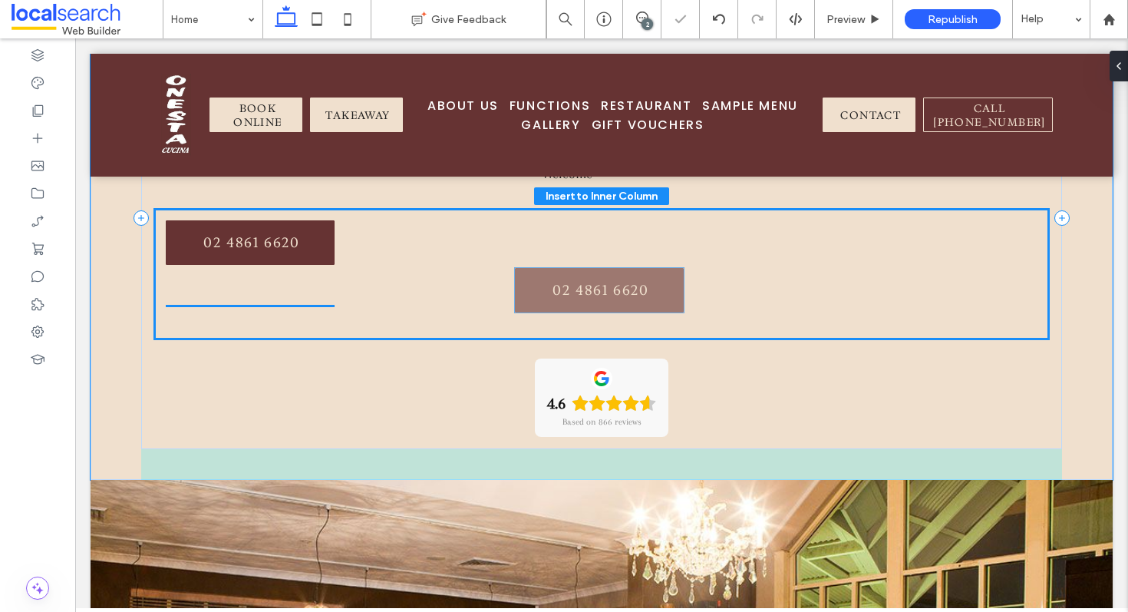
drag, startPoint x: 606, startPoint y: 236, endPoint x: 604, endPoint y: 297, distance: 60.7
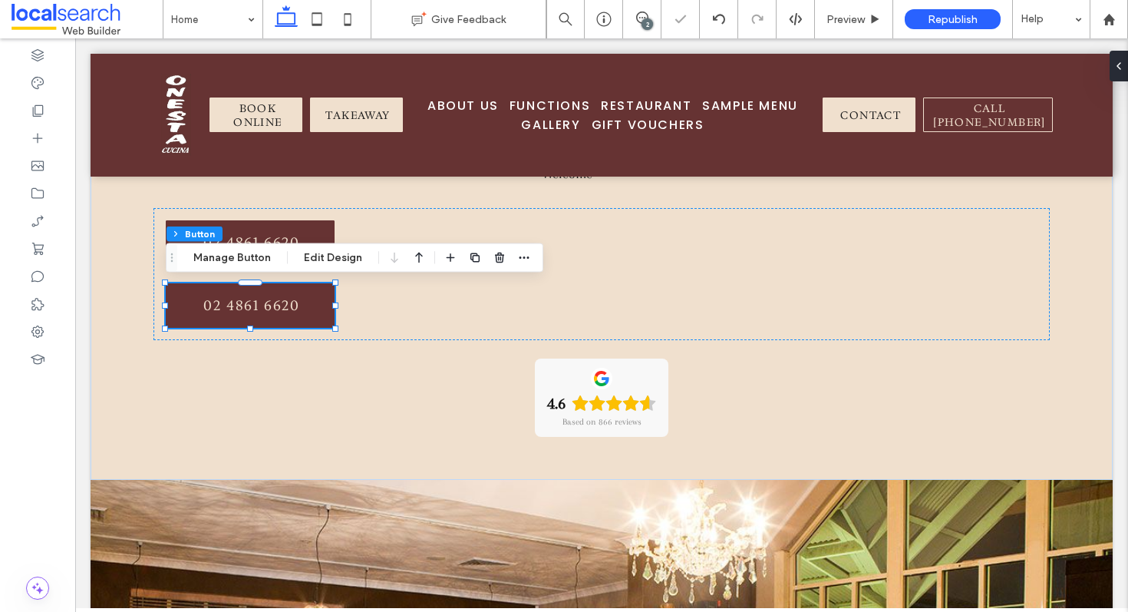
click at [635, 279] on div "02 4861 6620 02 4861 6620" at bounding box center [601, 274] width 896 height 132
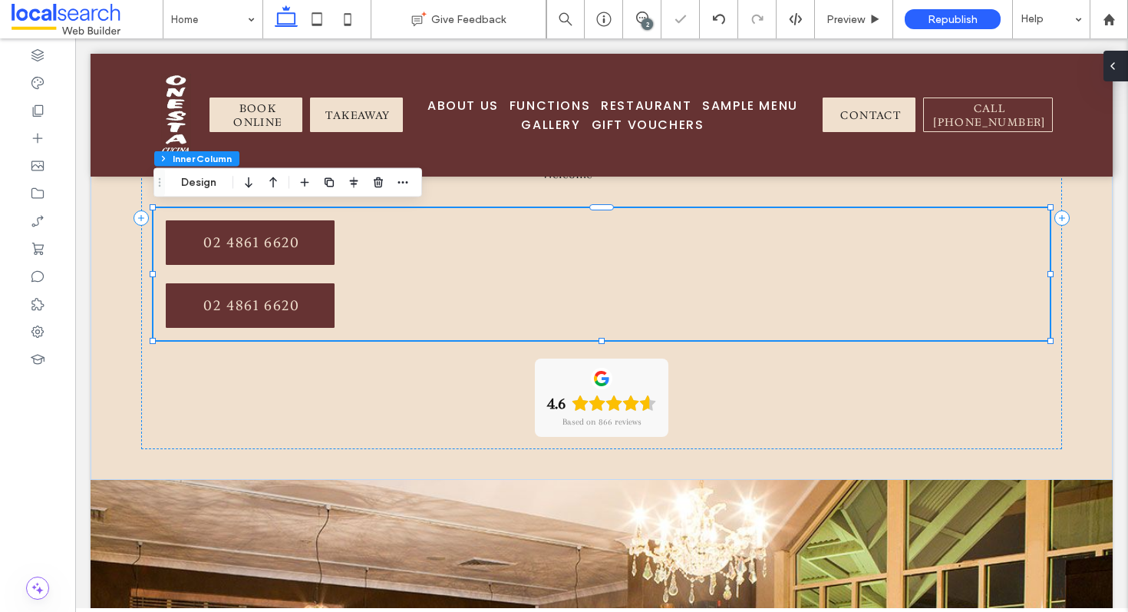
click at [1117, 61] on icon at bounding box center [1113, 66] width 12 height 12
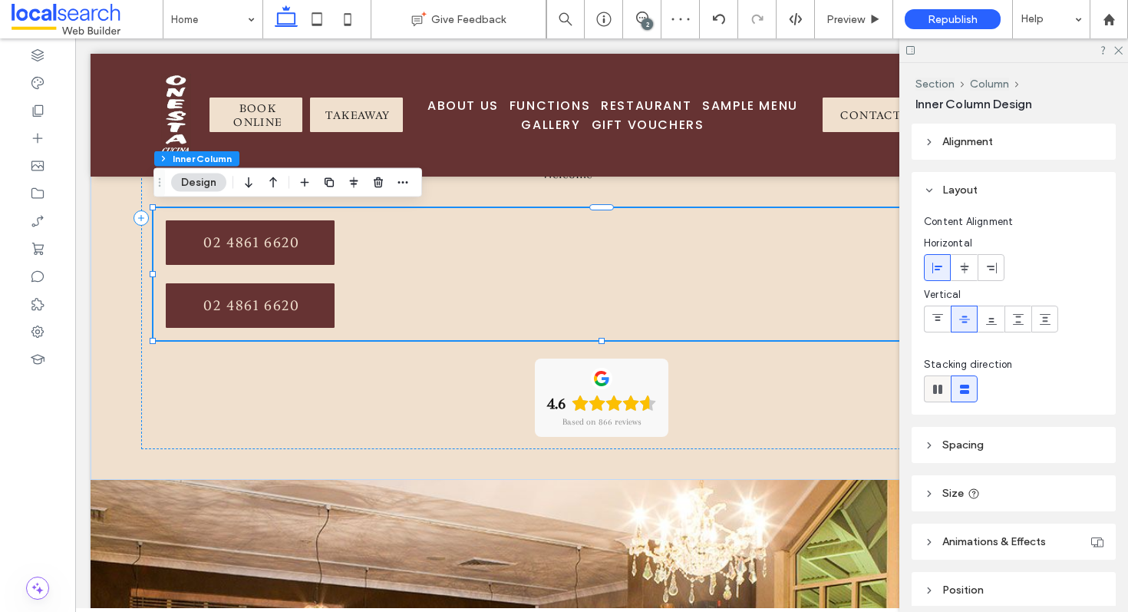
click at [938, 396] on icon at bounding box center [937, 388] width 15 height 15
type input "*"
type input "**"
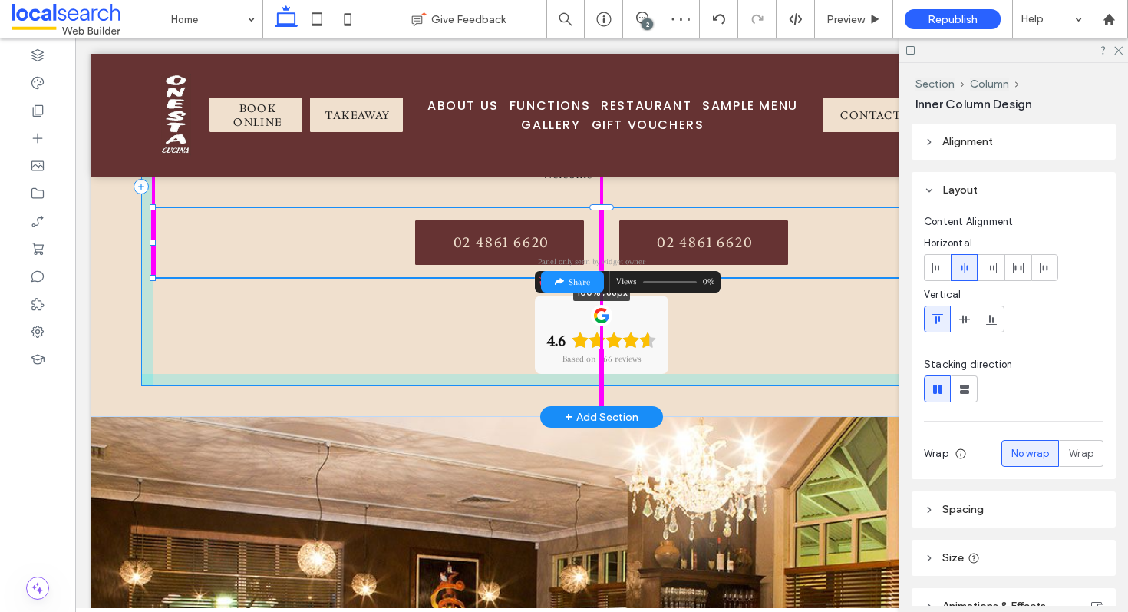
drag, startPoint x: 600, startPoint y: 329, endPoint x: 607, endPoint y: 278, distance: 51.9
click at [607, 278] on div "ITALIAN RESTAURANT IN [GEOGRAPHIC_DATA] Fine-Dining Experience Warm, Inviting A…" at bounding box center [601, 185] width 921 height 461
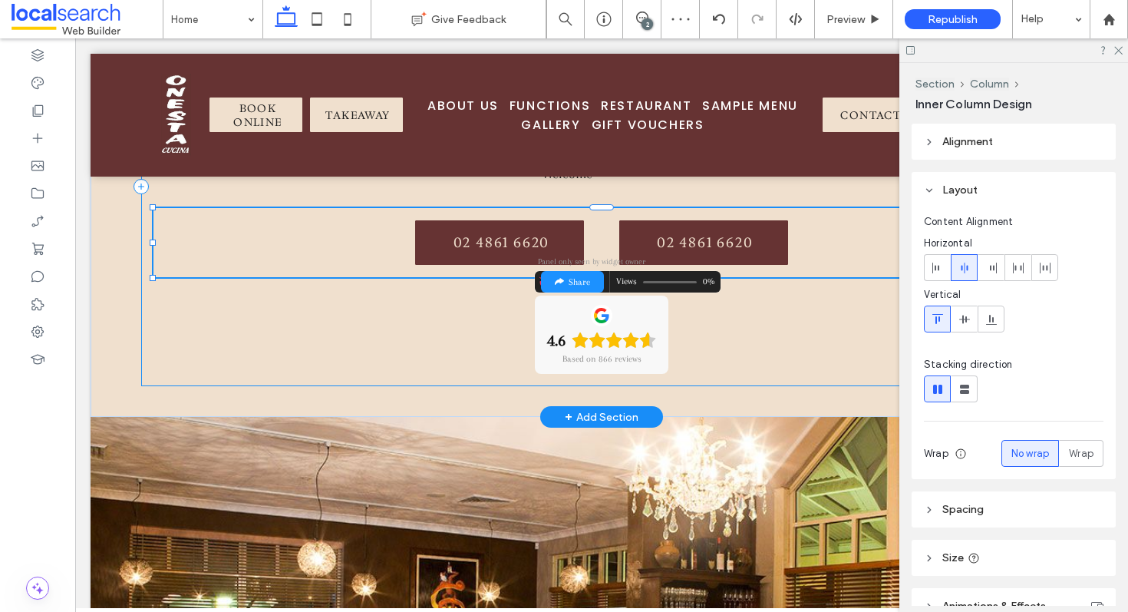
type input "**"
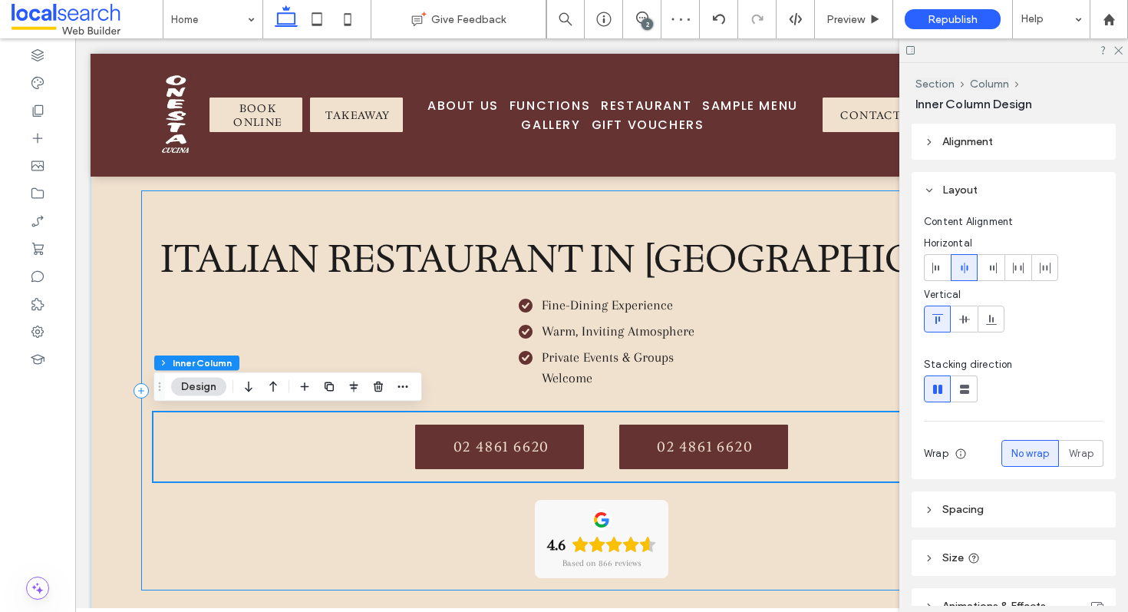
scroll to position [474, 0]
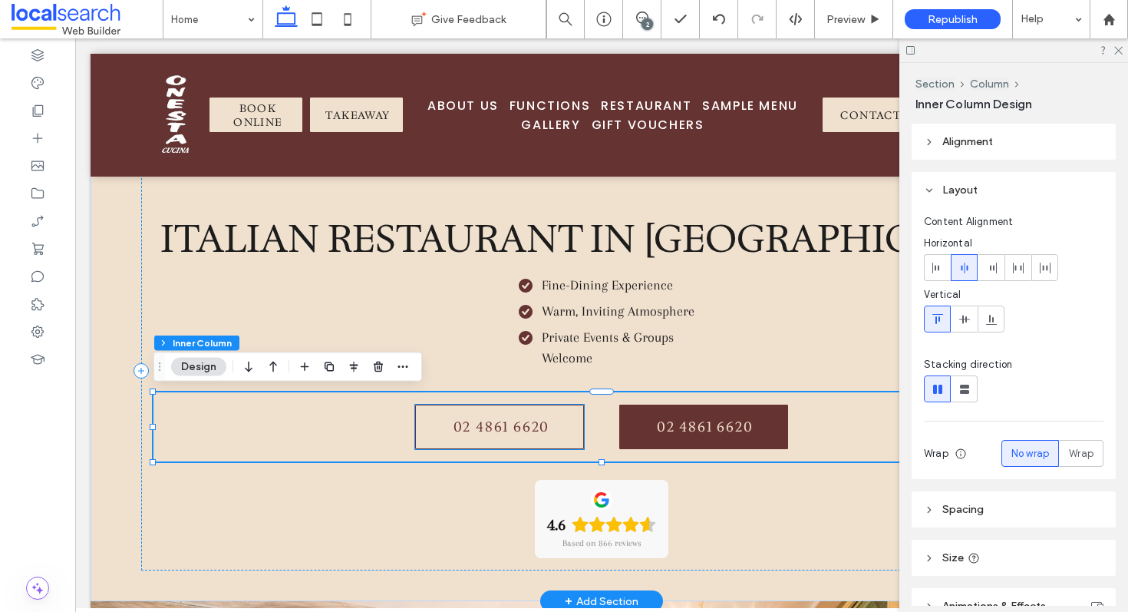
click at [493, 424] on span "02 4861 6620" at bounding box center [502, 426] width 164 height 43
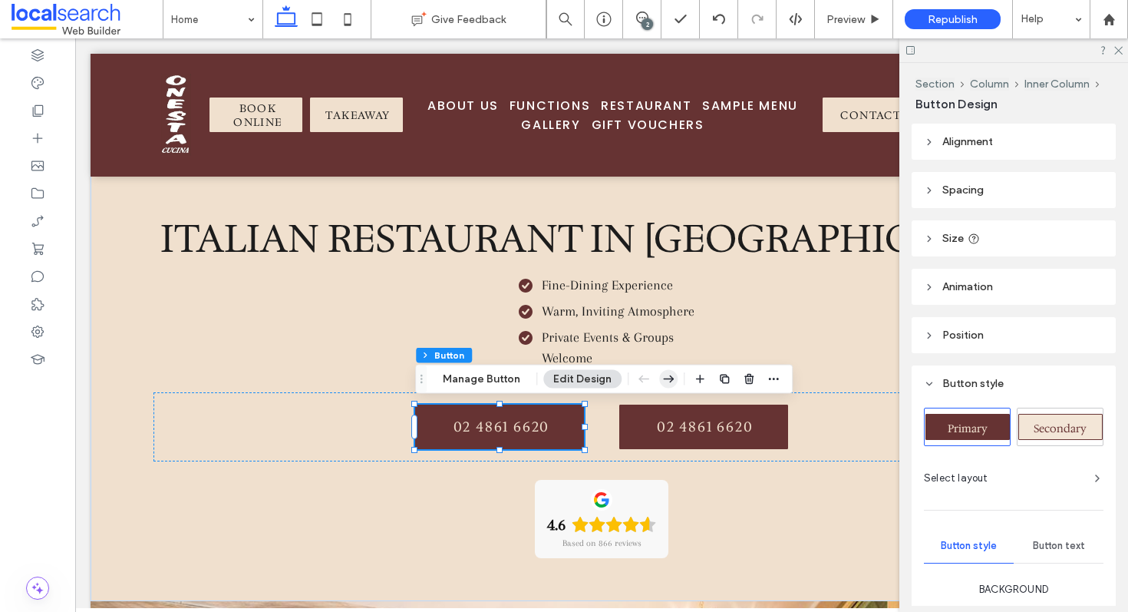
click at [667, 378] on use "button" at bounding box center [669, 379] width 11 height 8
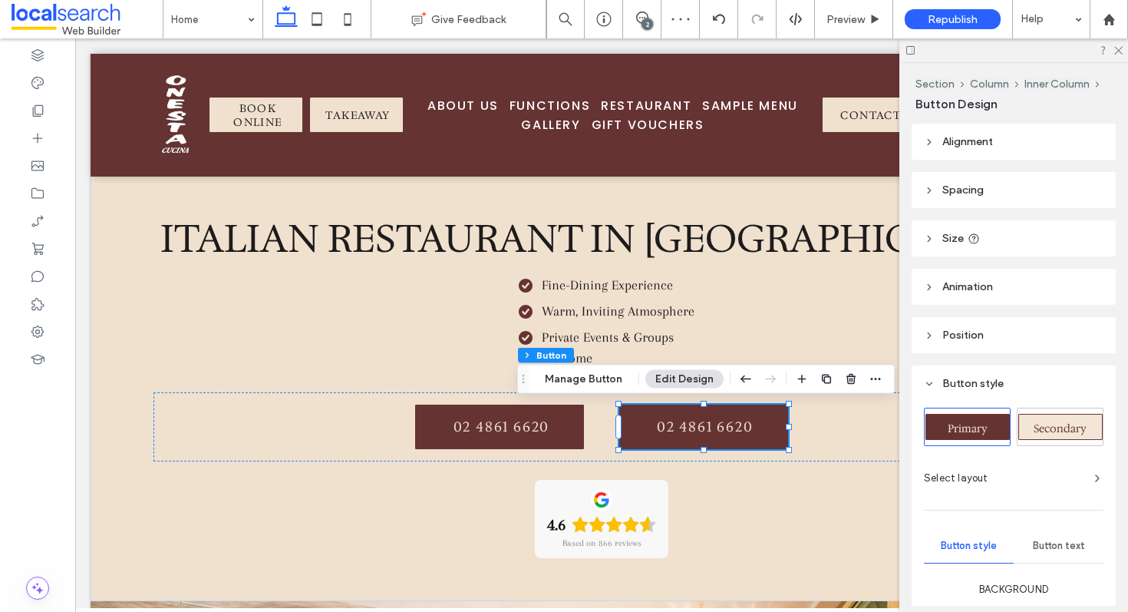
click at [609, 388] on div "Section Column Inner Column Button Manage Button Edit Design" at bounding box center [706, 379] width 378 height 29
click at [602, 381] on button "Manage Button" at bounding box center [583, 379] width 97 height 18
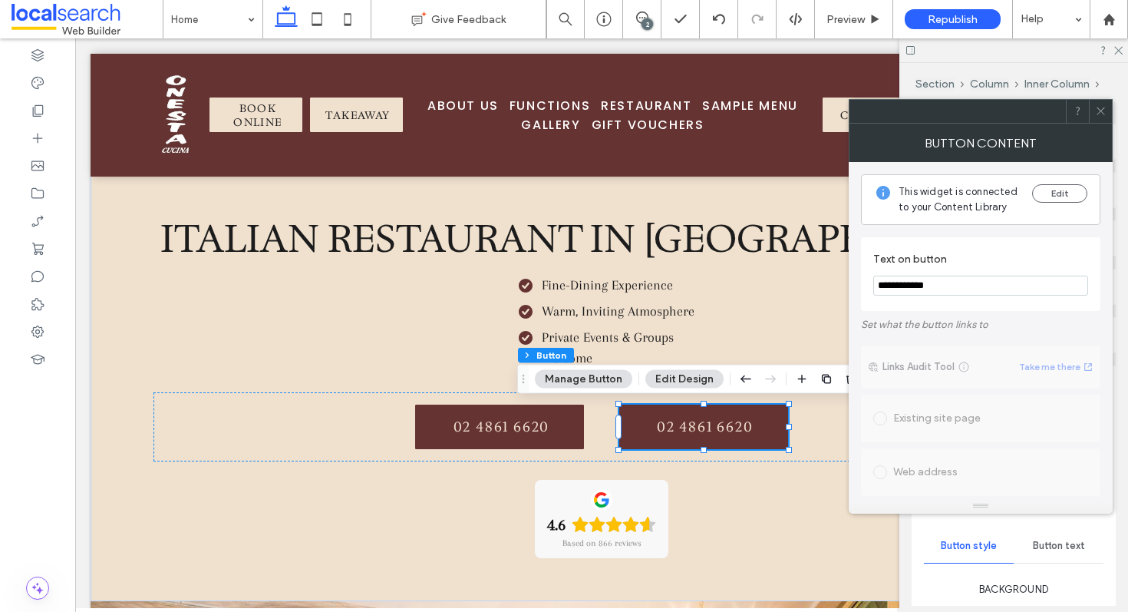
click at [953, 287] on input "**********" at bounding box center [980, 286] width 215 height 20
type input "**********"
click at [1061, 204] on div "Edit" at bounding box center [1059, 199] width 55 height 31
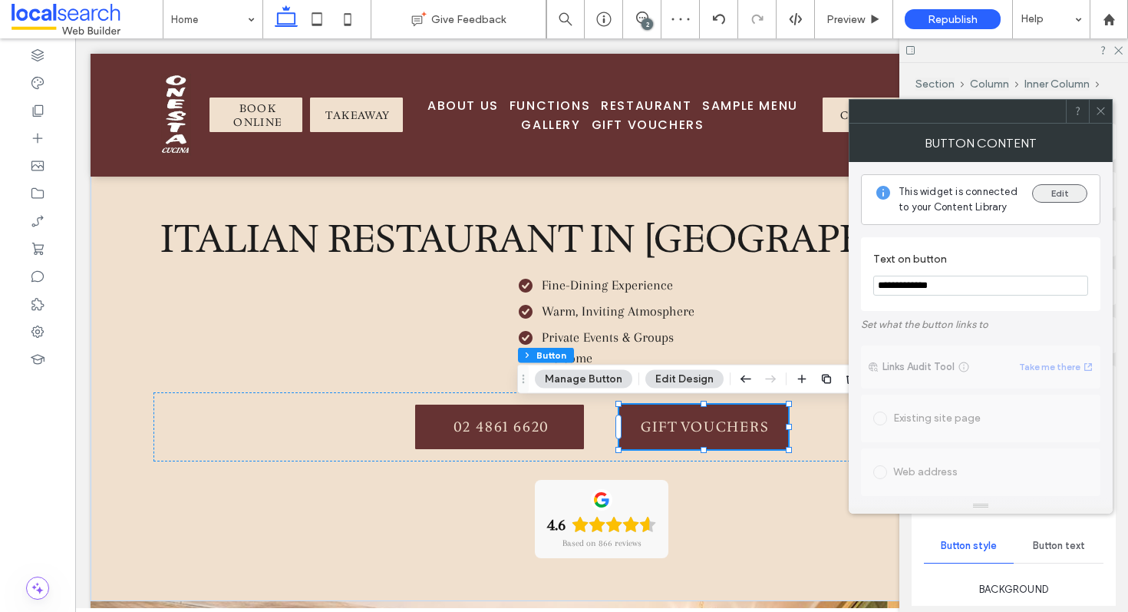
click at [1061, 194] on button "Edit" at bounding box center [1059, 193] width 55 height 18
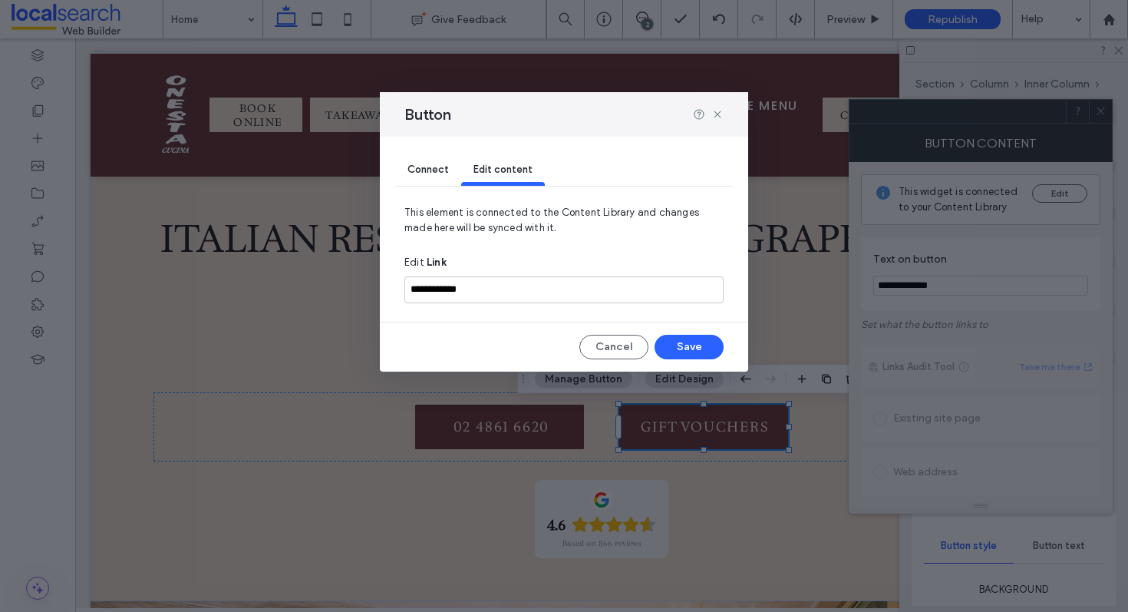
click at [441, 167] on span "Connect" at bounding box center [428, 169] width 41 height 12
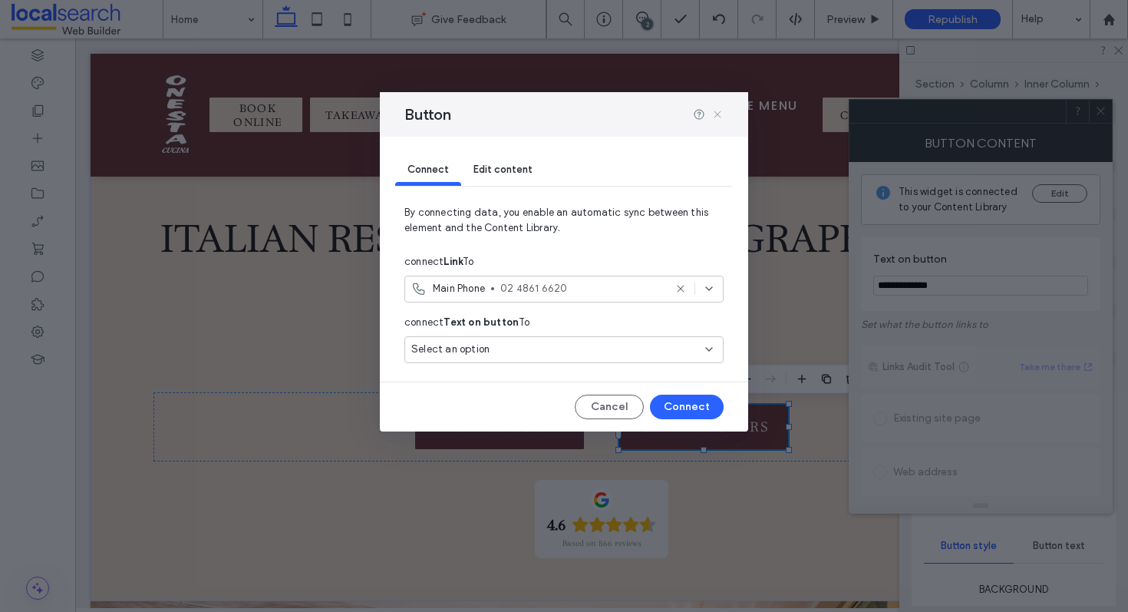
click at [718, 113] on icon at bounding box center [717, 114] width 12 height 12
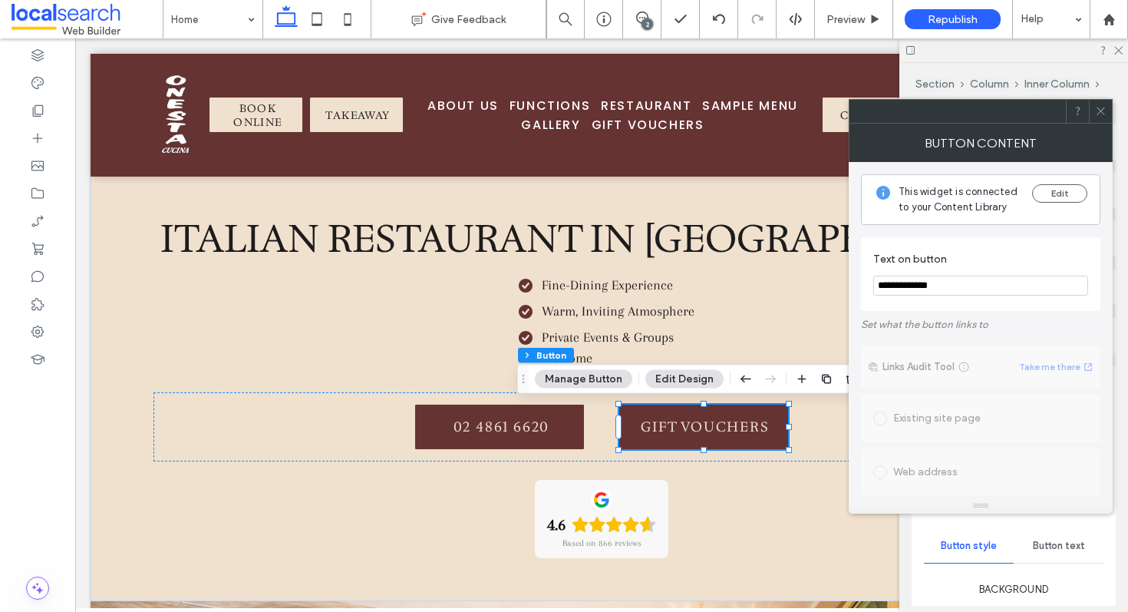
click at [1096, 106] on icon at bounding box center [1101, 111] width 12 height 12
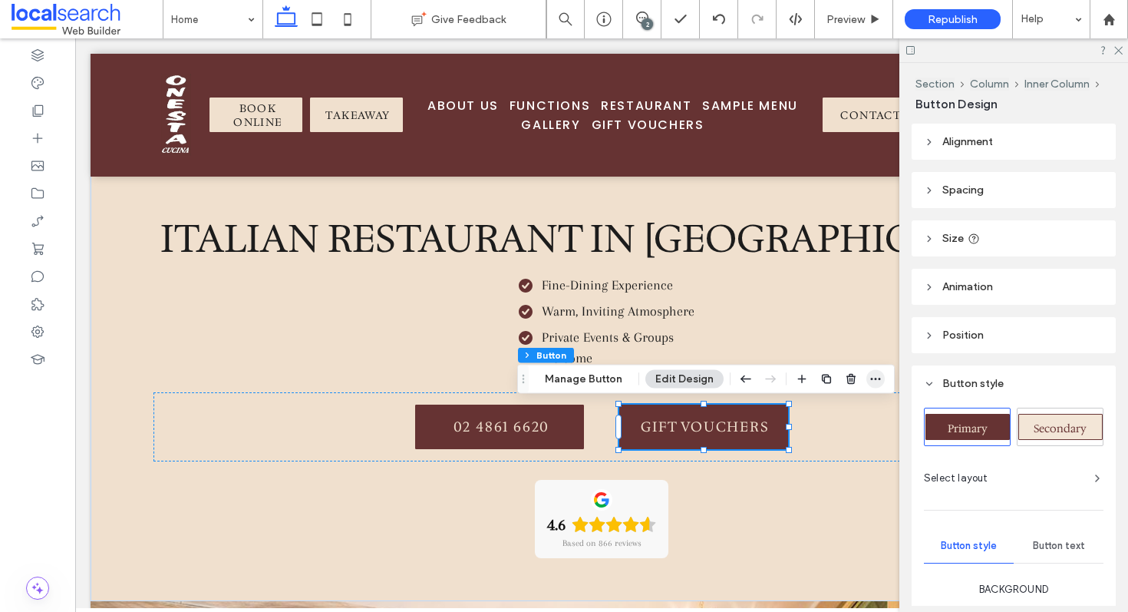
click at [872, 377] on icon "button" at bounding box center [876, 379] width 12 height 12
click at [1121, 46] on icon at bounding box center [1118, 50] width 10 height 10
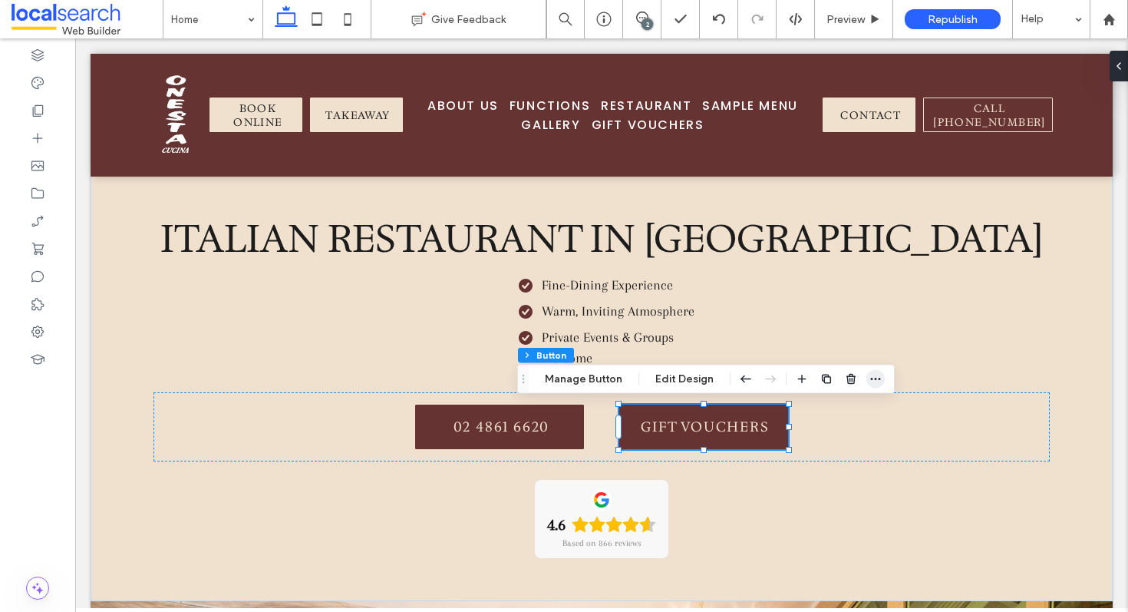
click at [876, 381] on icon "button" at bounding box center [876, 379] width 12 height 12
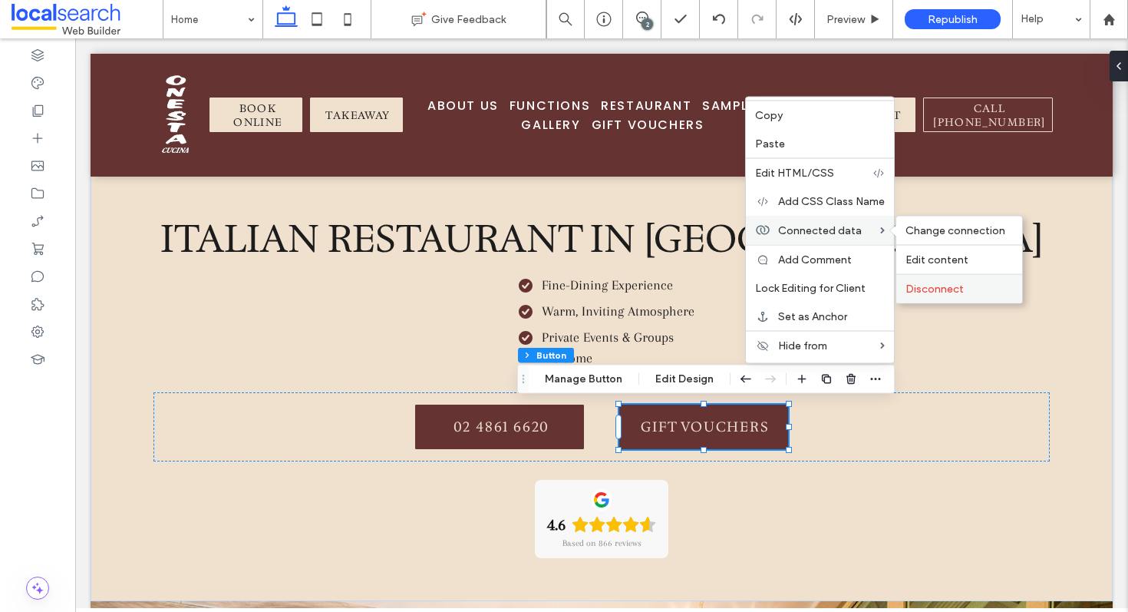
click at [935, 282] on span "Disconnect" at bounding box center [935, 288] width 58 height 13
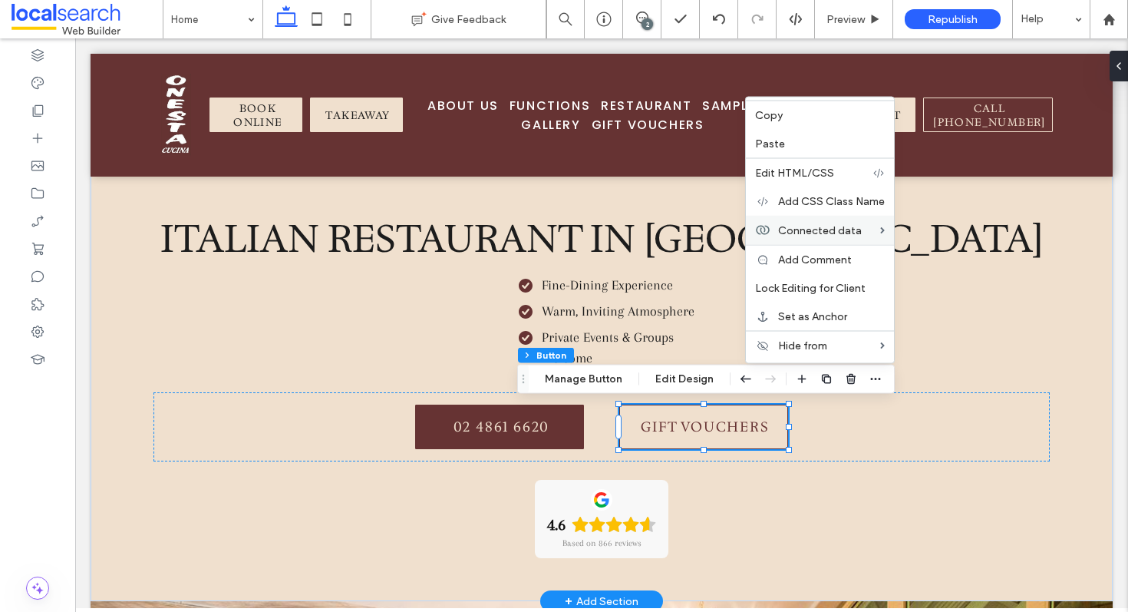
click at [725, 430] on span "Gift Vouchers" at bounding box center [705, 426] width 164 height 43
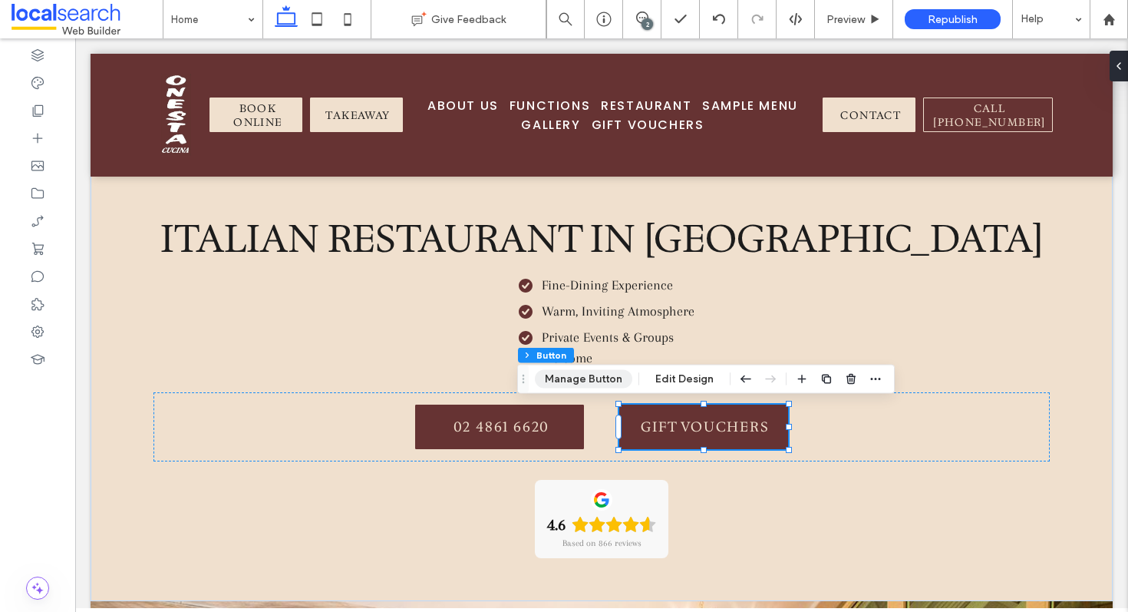
click at [560, 380] on button "Manage Button" at bounding box center [583, 379] width 97 height 18
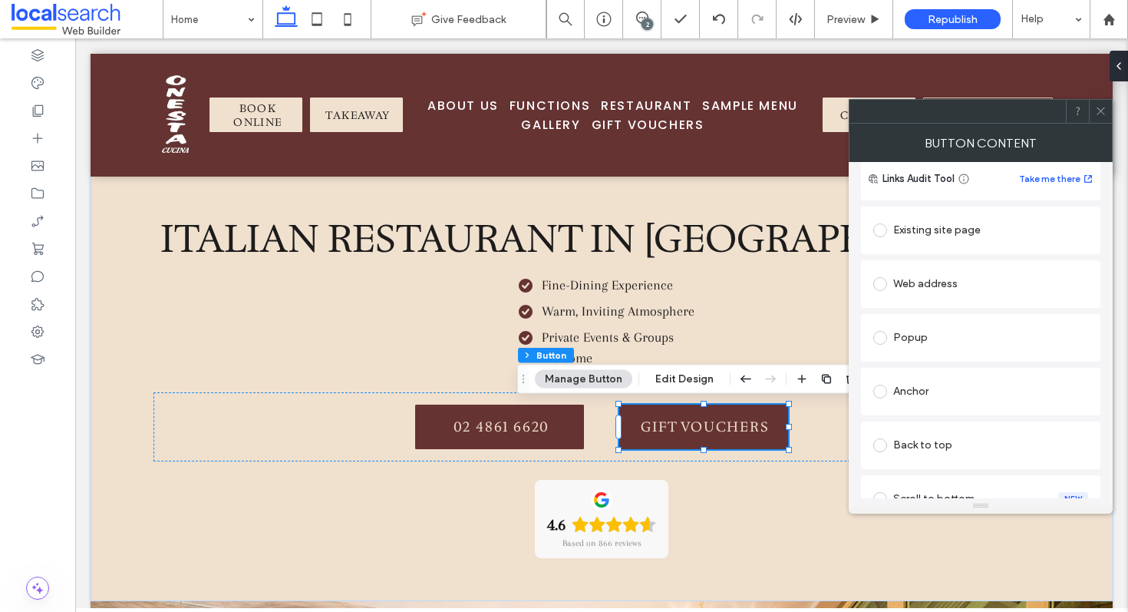
scroll to position [144, 0]
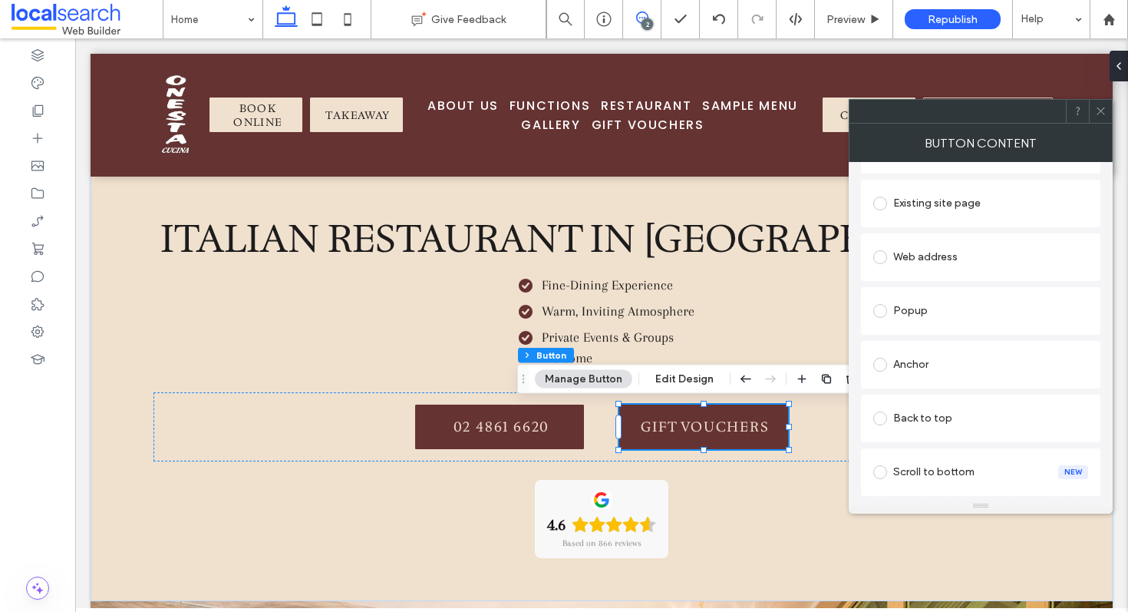
click at [639, 14] on icon at bounding box center [642, 18] width 12 height 12
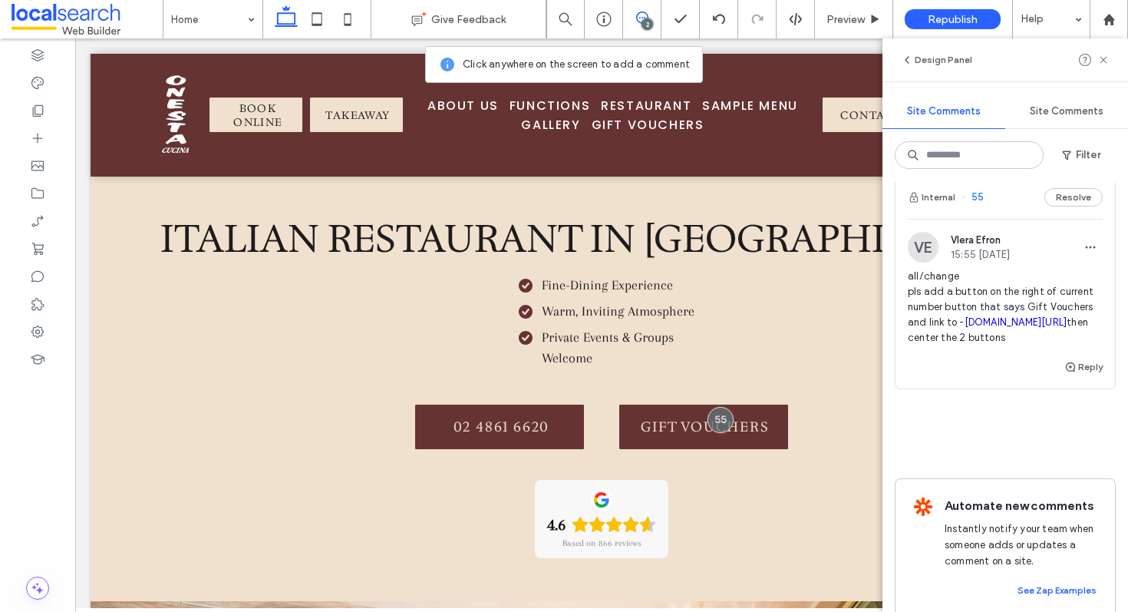
scroll to position [429, 0]
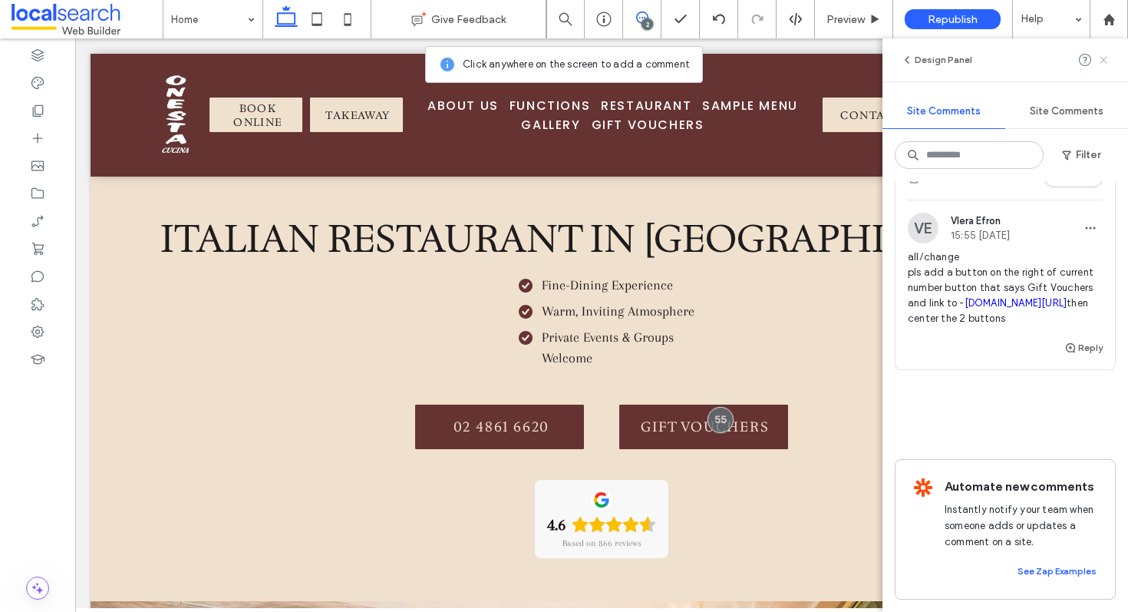
click at [1102, 61] on use at bounding box center [1103, 59] width 7 height 7
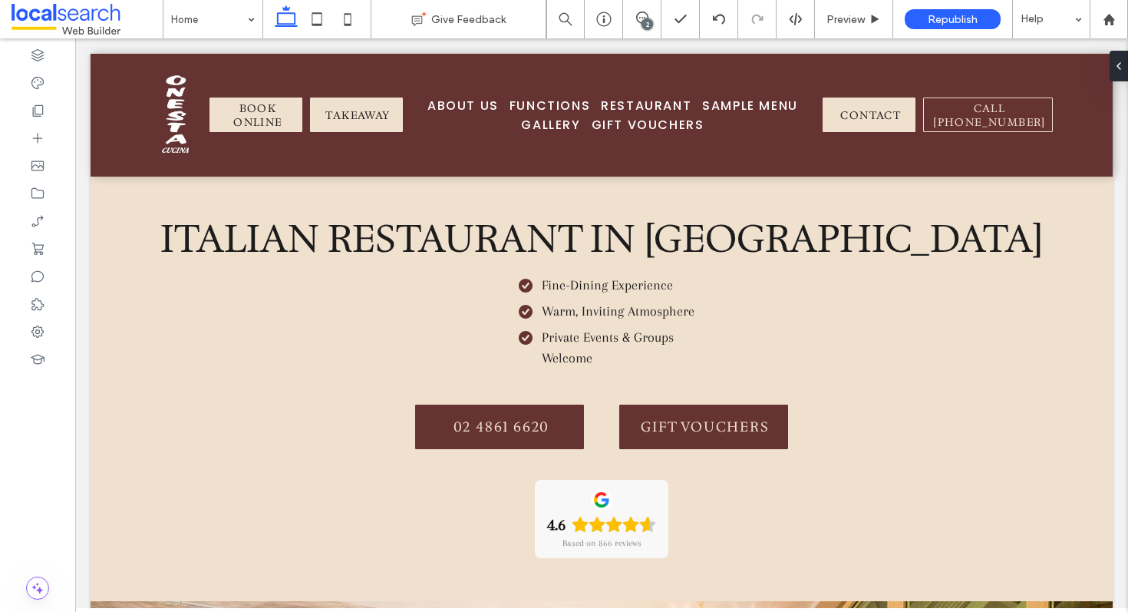
scroll to position [0, 0]
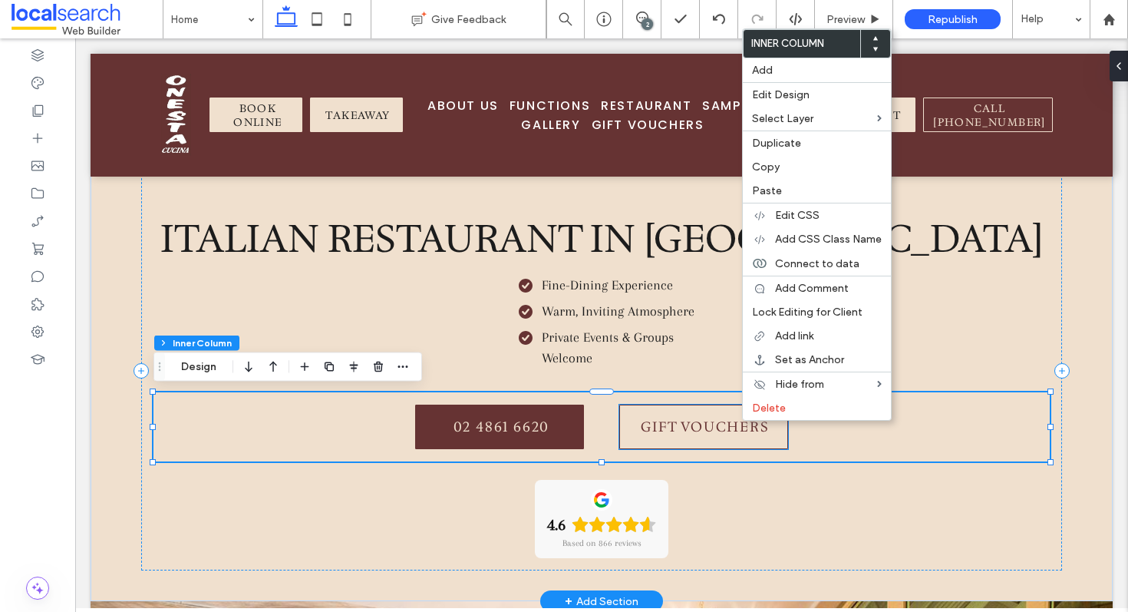
click at [675, 424] on span "Gift Vouchers" at bounding box center [705, 426] width 164 height 43
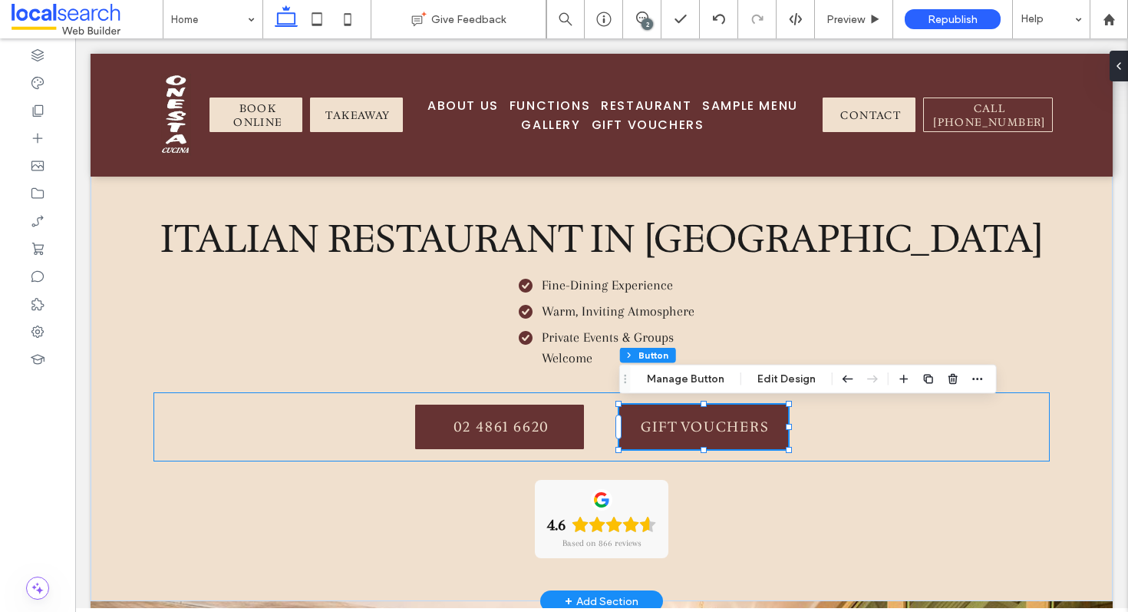
click at [685, 394] on div "02 4861 6620 Gift Vouchers" at bounding box center [601, 426] width 896 height 69
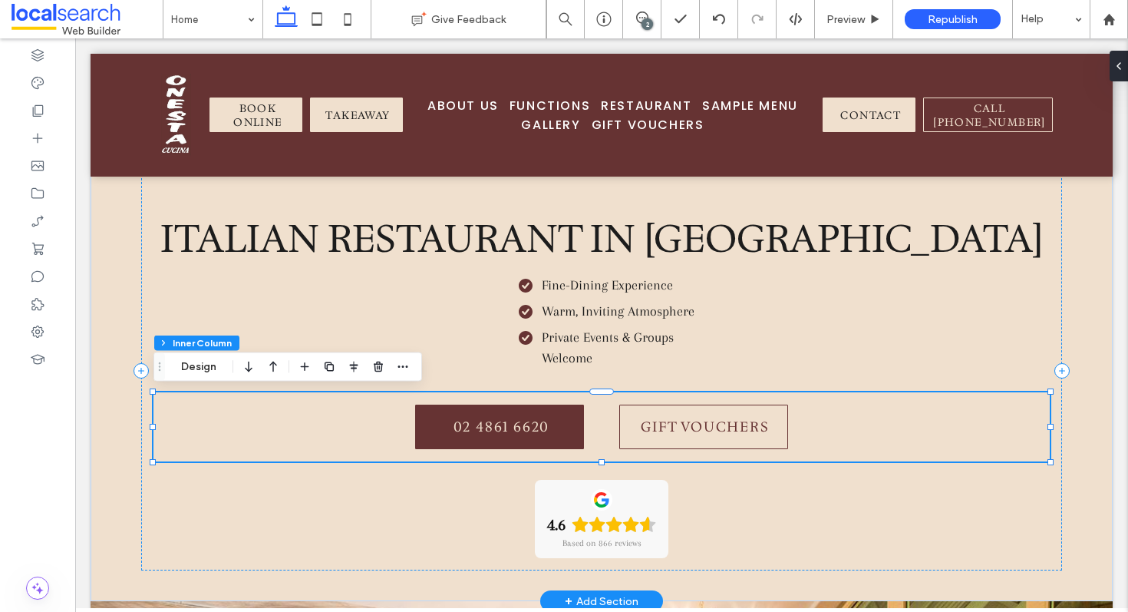
click at [684, 425] on span "Gift Vouchers" at bounding box center [705, 426] width 164 height 43
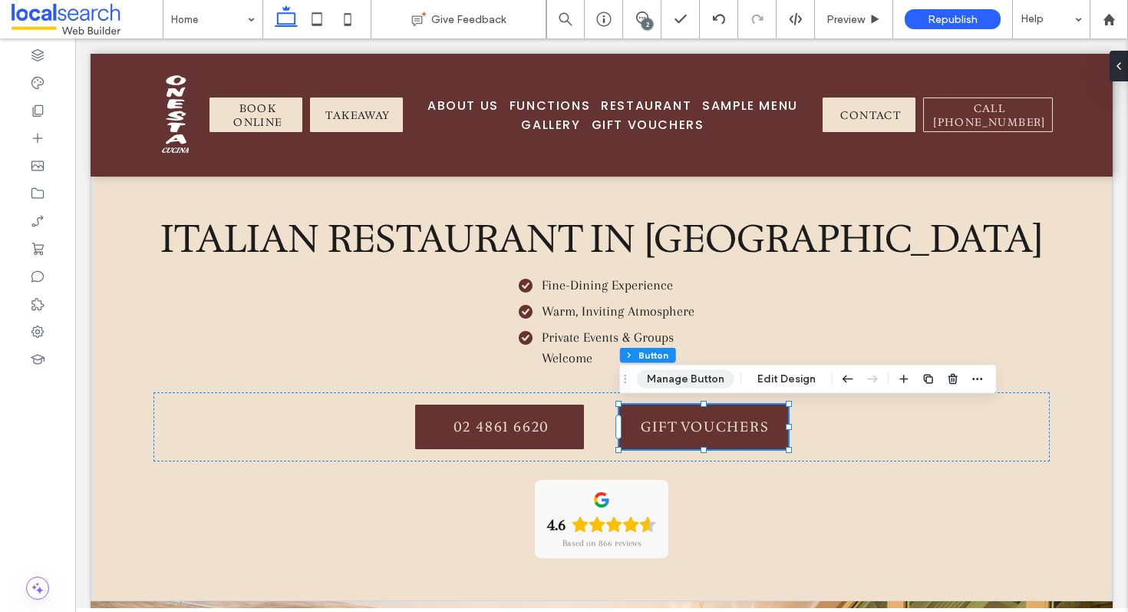
click at [678, 378] on button "Manage Button" at bounding box center [685, 379] width 97 height 18
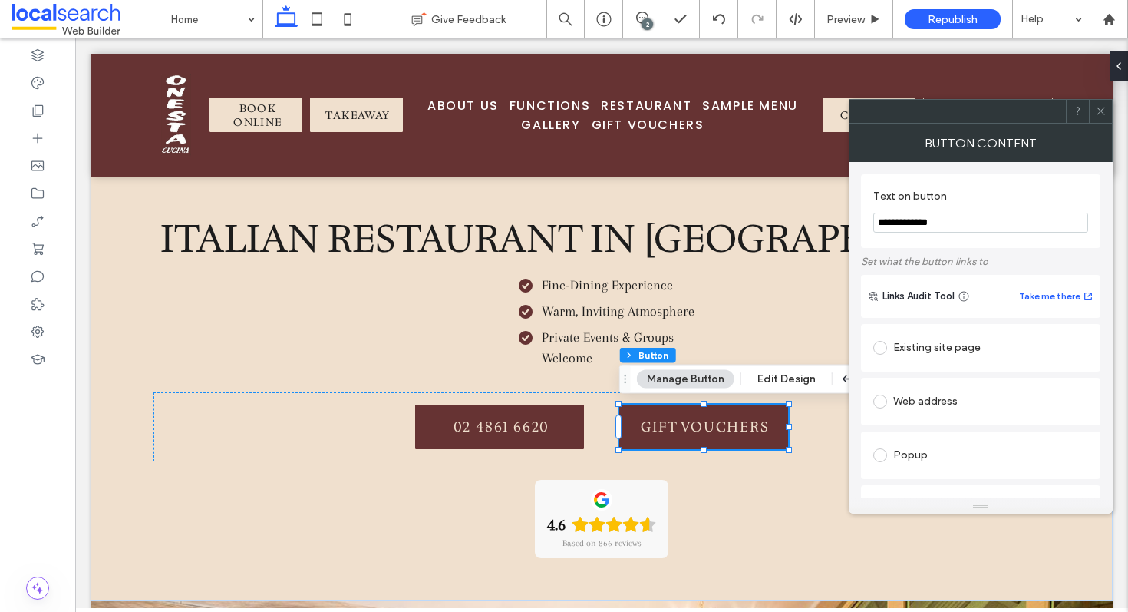
scroll to position [4, 0]
click at [886, 404] on label at bounding box center [883, 398] width 20 height 14
click at [933, 434] on input "url" at bounding box center [980, 428] width 215 height 20
paste input "**********"
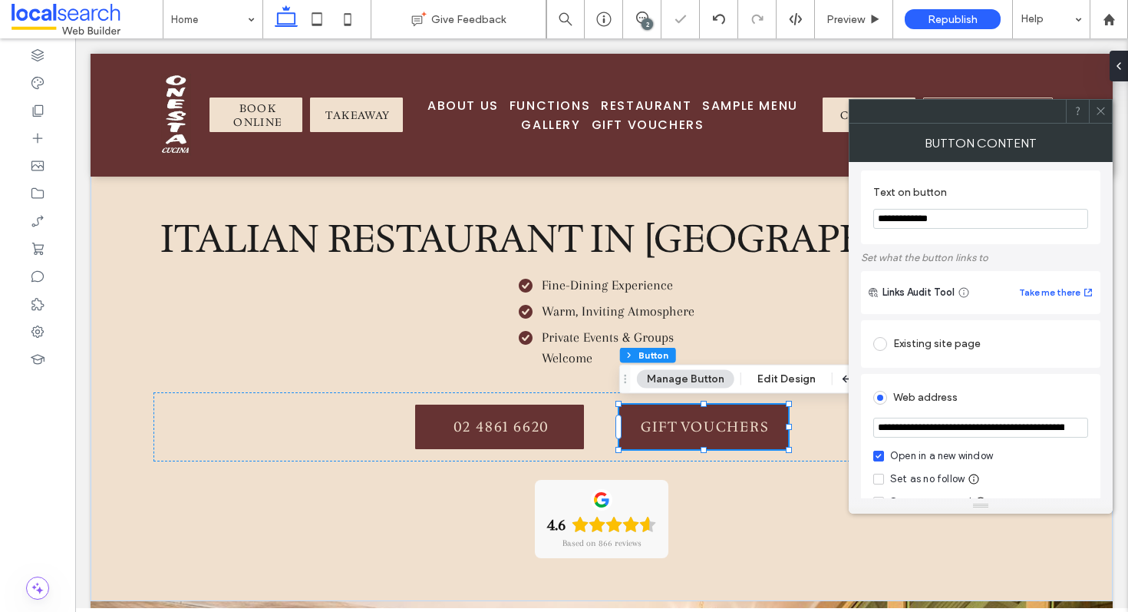
scroll to position [0, 548]
type input "**********"
click at [879, 484] on span at bounding box center [878, 479] width 11 height 11
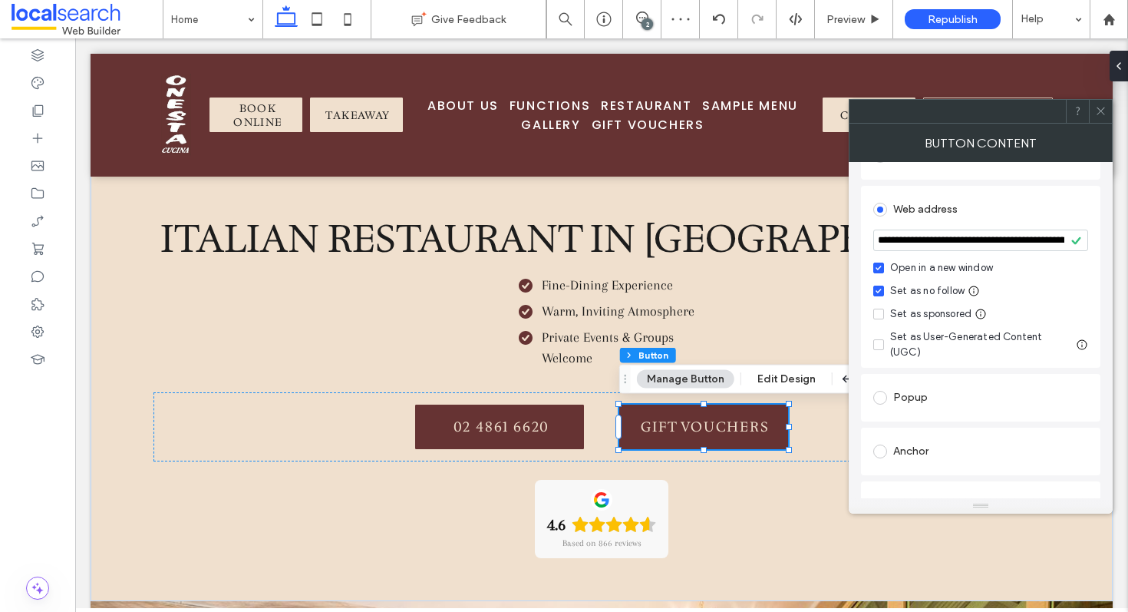
scroll to position [197, 0]
click at [1098, 107] on icon at bounding box center [1101, 111] width 12 height 12
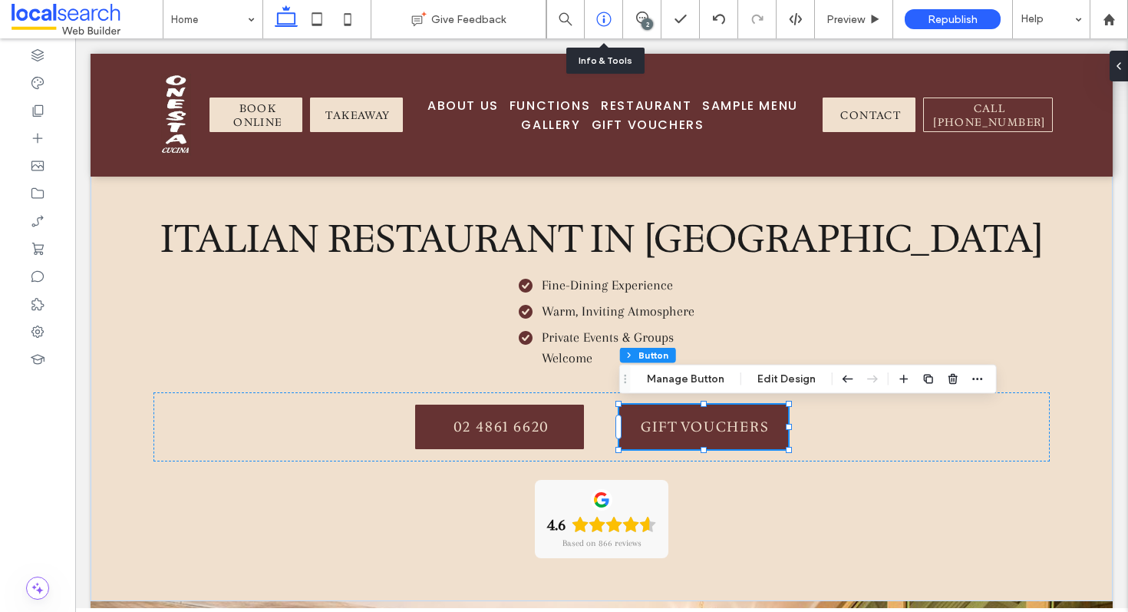
click at [613, 18] on div at bounding box center [604, 19] width 38 height 15
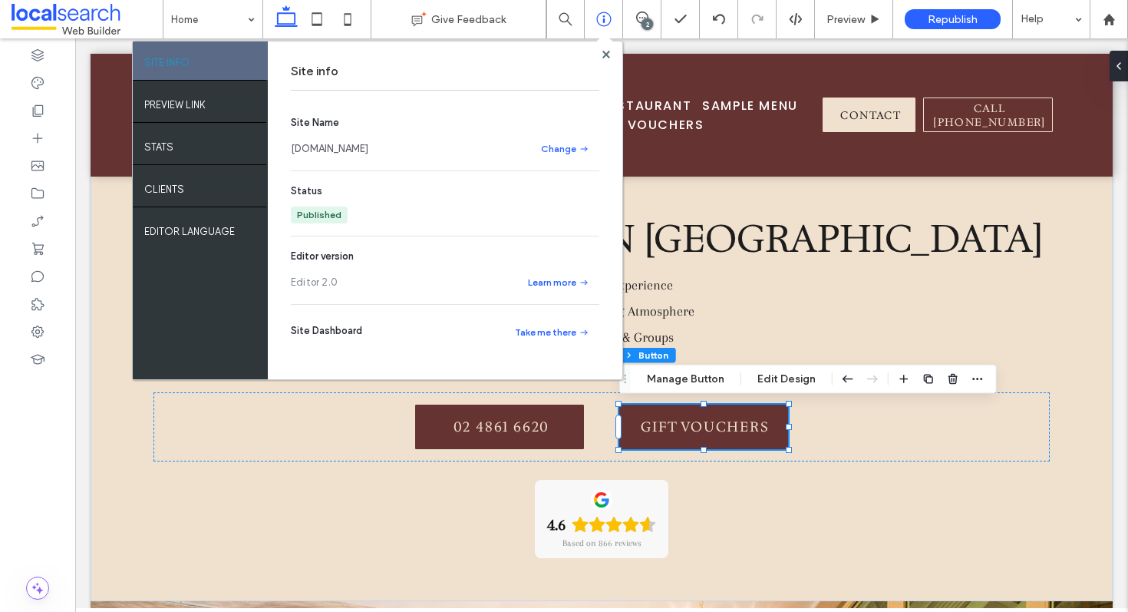
click at [645, 22] on div "2" at bounding box center [648, 24] width 12 height 12
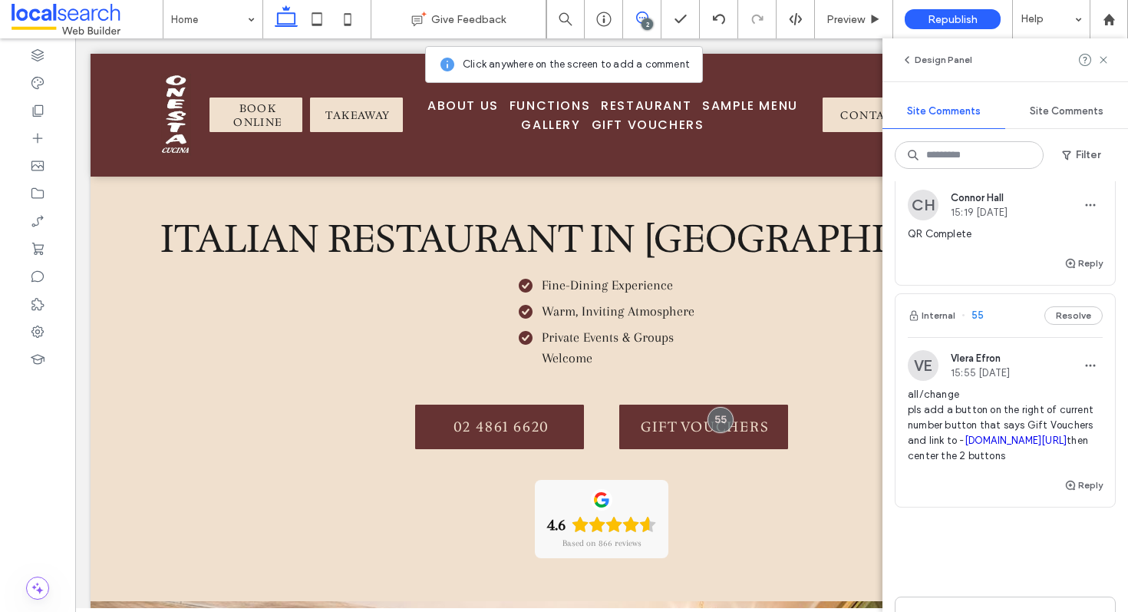
scroll to position [397, 0]
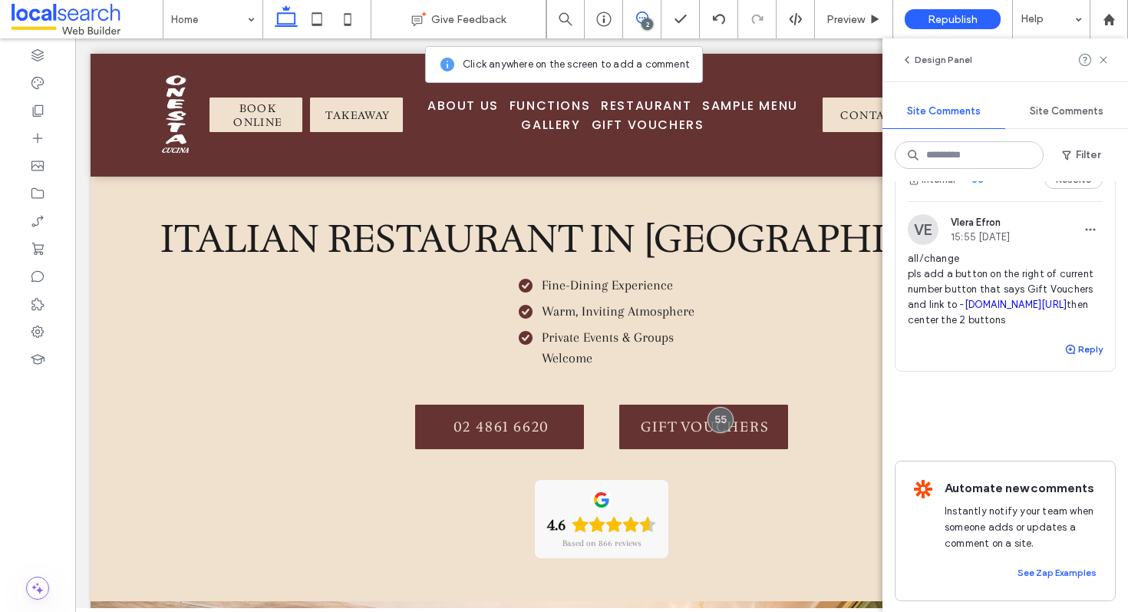
click at [1077, 358] on span "button" at bounding box center [1071, 349] width 14 height 17
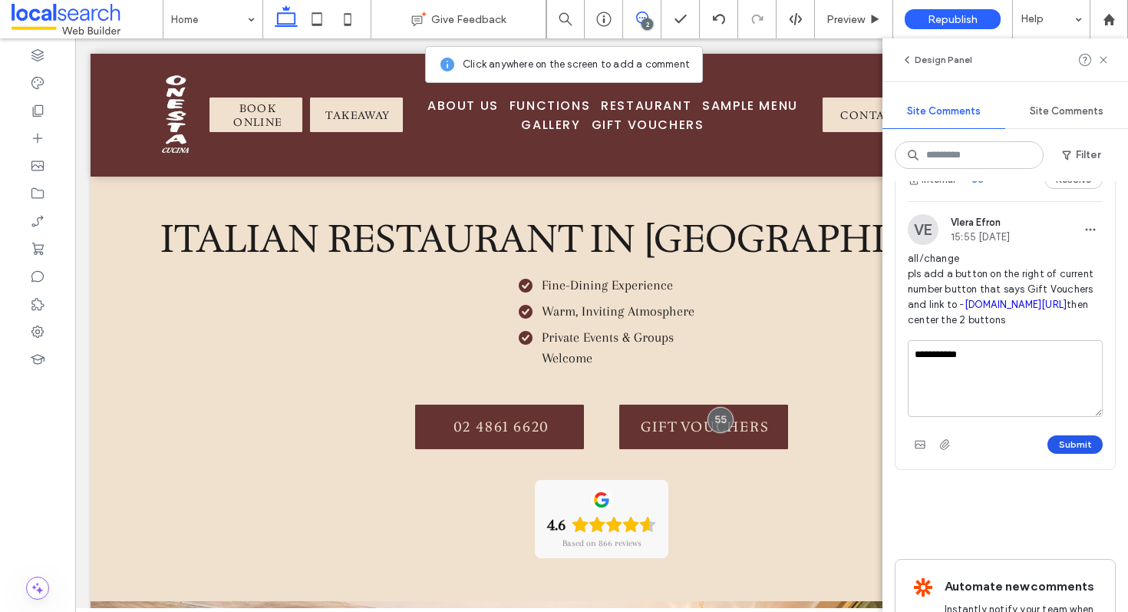
type textarea "**********"
click at [1072, 454] on button "Submit" at bounding box center [1075, 444] width 55 height 18
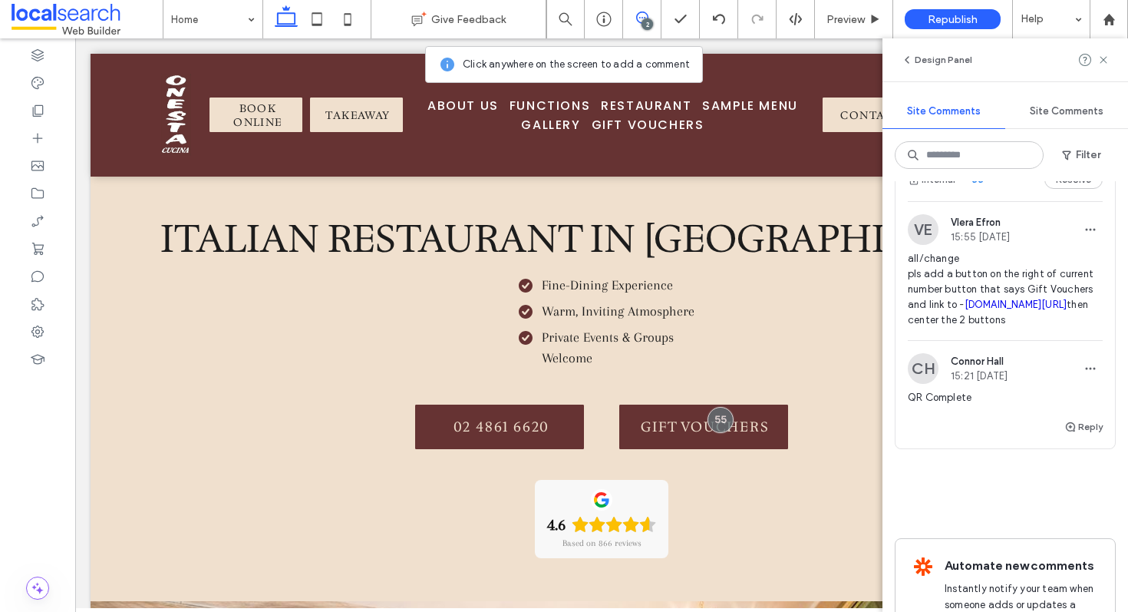
click at [1111, 58] on div "Design Panel" at bounding box center [1006, 59] width 246 height 43
click at [1104, 58] on use at bounding box center [1103, 59] width 7 height 7
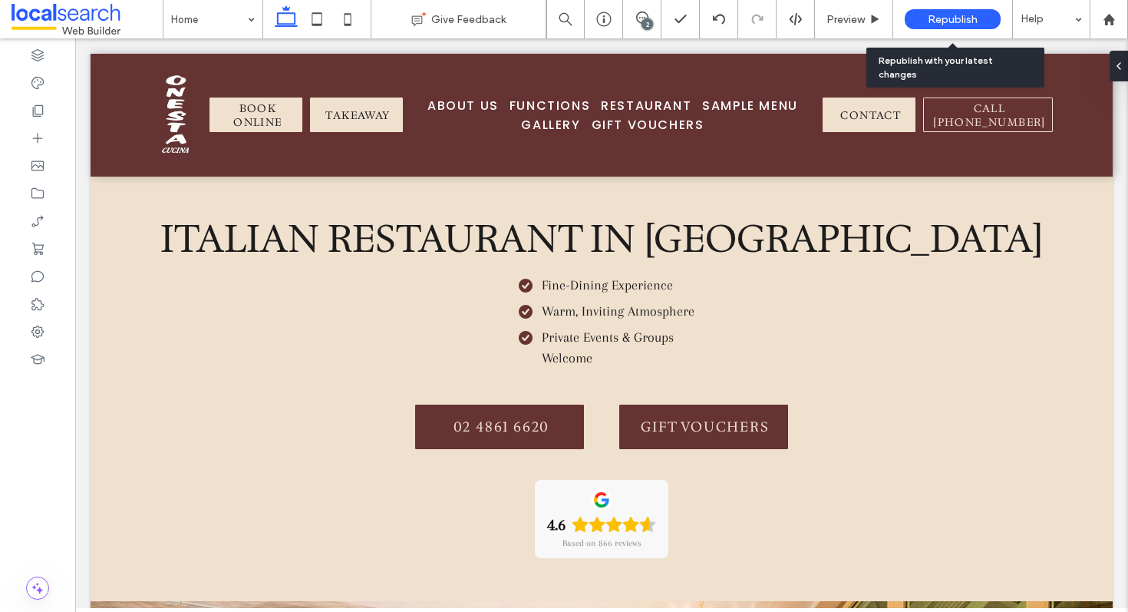
click at [956, 18] on span "Republish" at bounding box center [953, 19] width 50 height 13
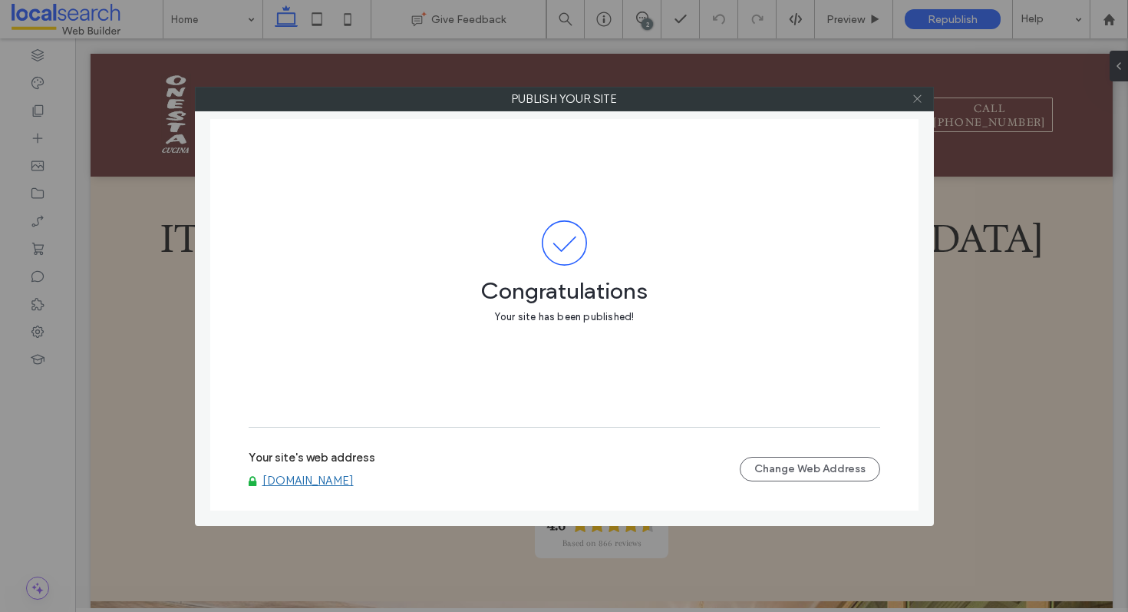
click at [916, 103] on icon at bounding box center [918, 99] width 12 height 12
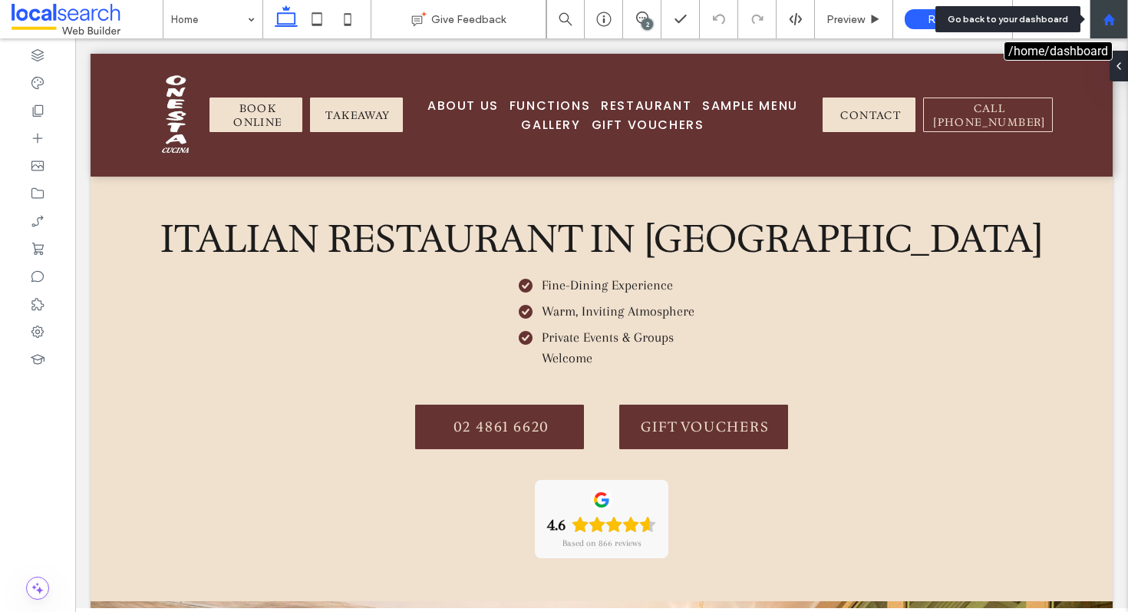
click at [1111, 15] on icon at bounding box center [1109, 19] width 13 height 13
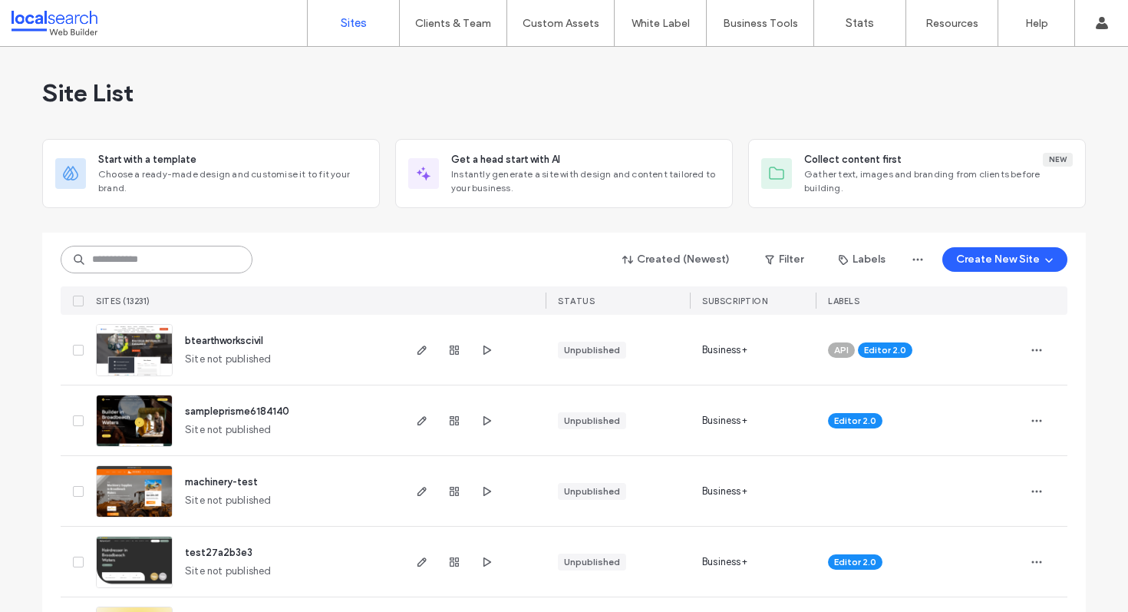
click at [171, 259] on input at bounding box center [157, 260] width 192 height 28
paste input "********"
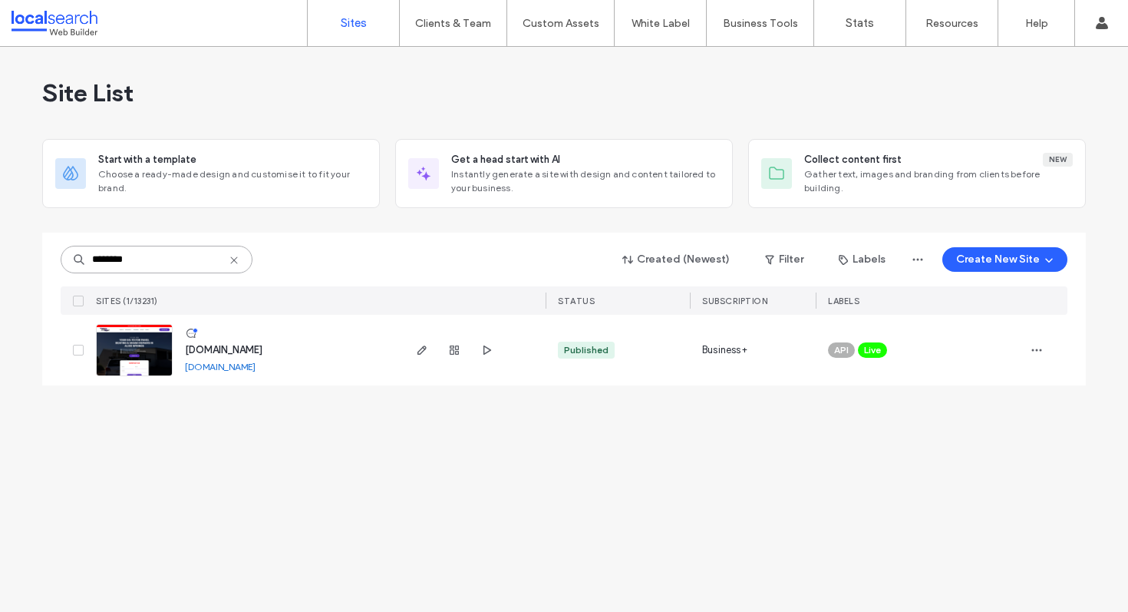
type input "********"
click at [253, 349] on span "[DOMAIN_NAME]" at bounding box center [224, 350] width 78 height 12
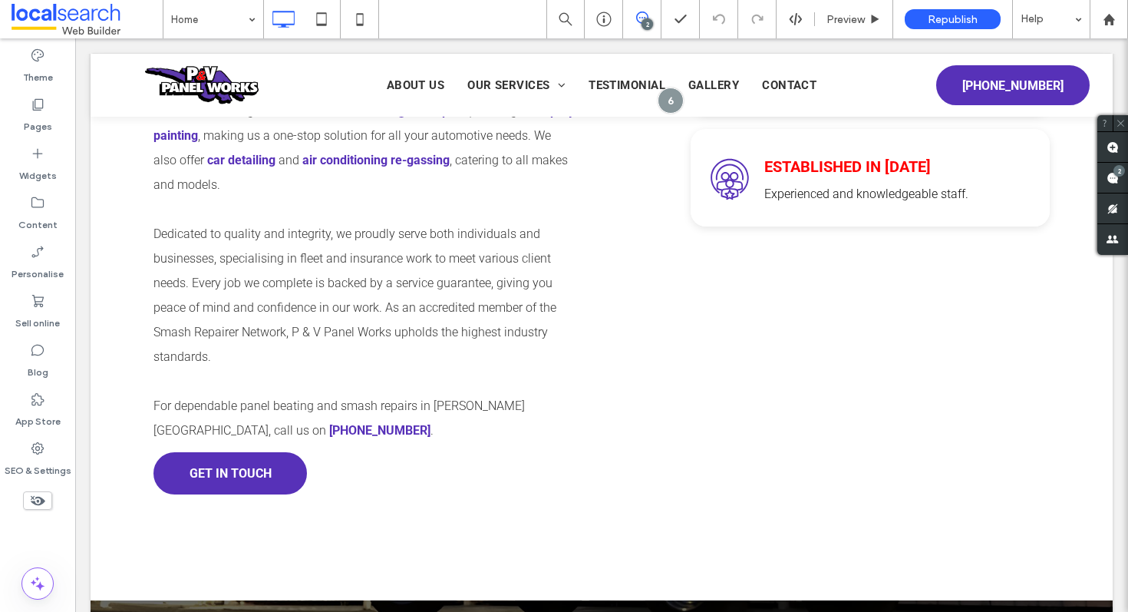
scroll to position [1232, 0]
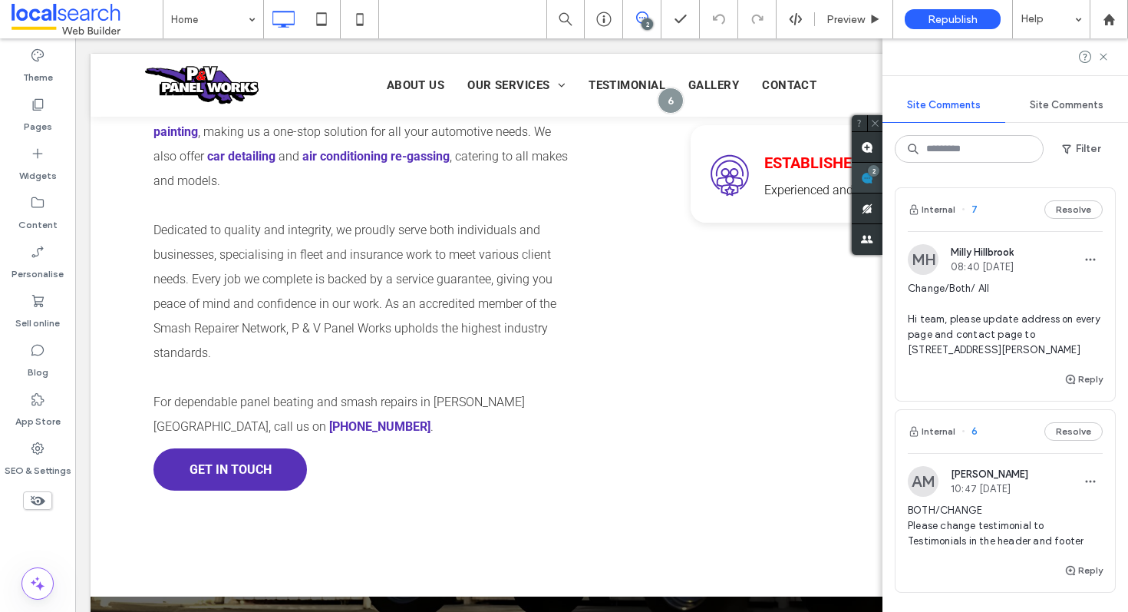
click at [1117, 170] on div "Site Comments Site Comments Filter Internal 7 Resolve MH Milly Hillbrook 08:40 …" at bounding box center [1006, 324] width 246 height 573
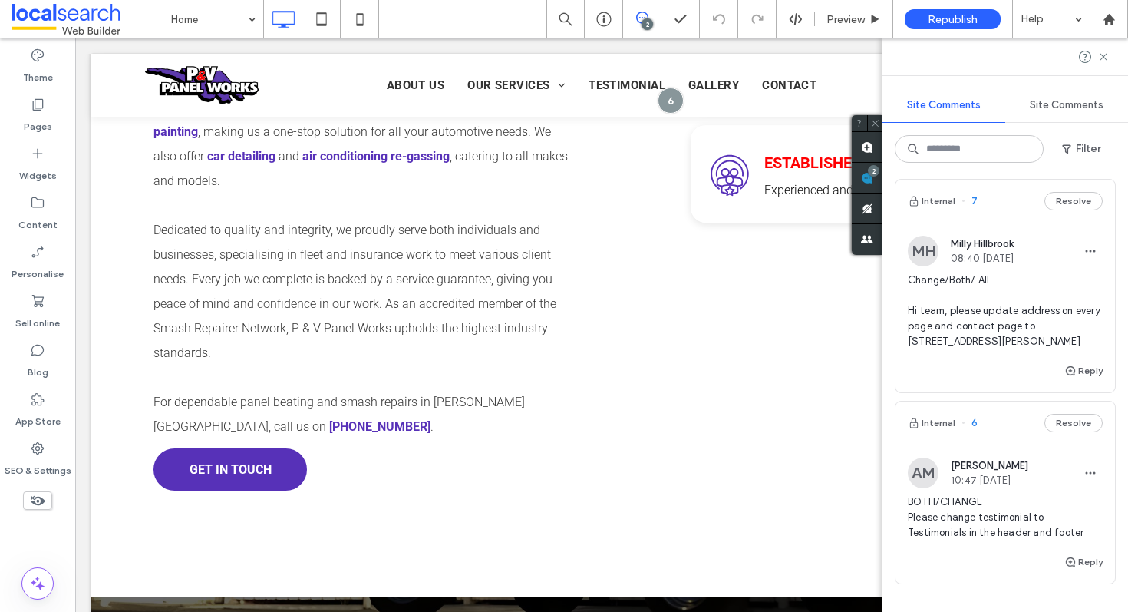
scroll to position [1, 0]
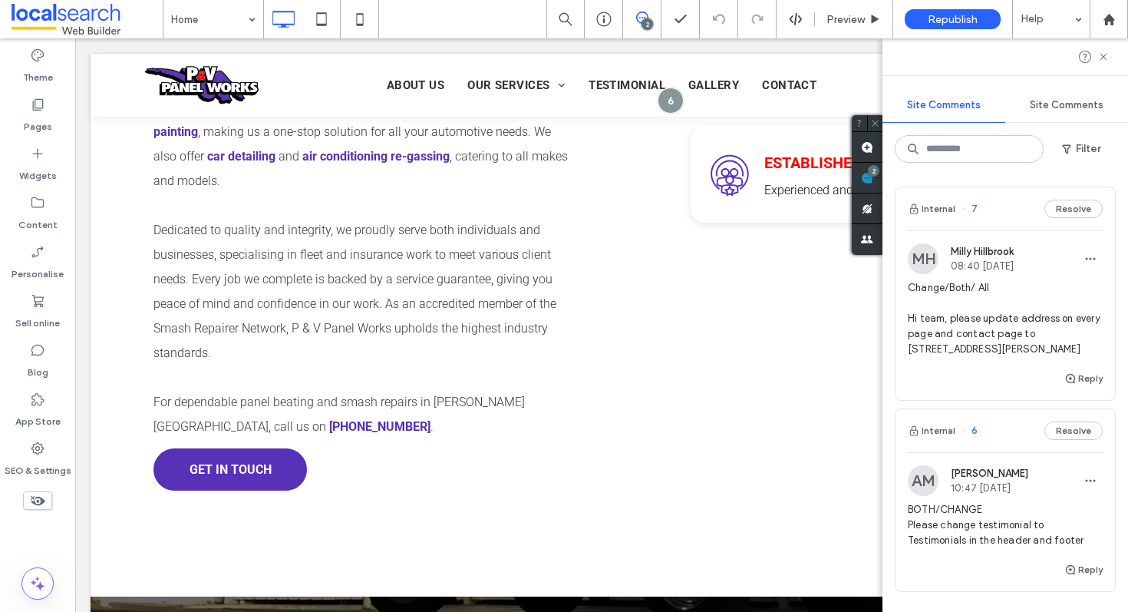
drag, startPoint x: 1040, startPoint y: 347, endPoint x: 986, endPoint y: 338, distance: 54.4
click at [985, 338] on span "Change/Both/ All Hi team, please update address on every page and contact page …" at bounding box center [1005, 318] width 195 height 77
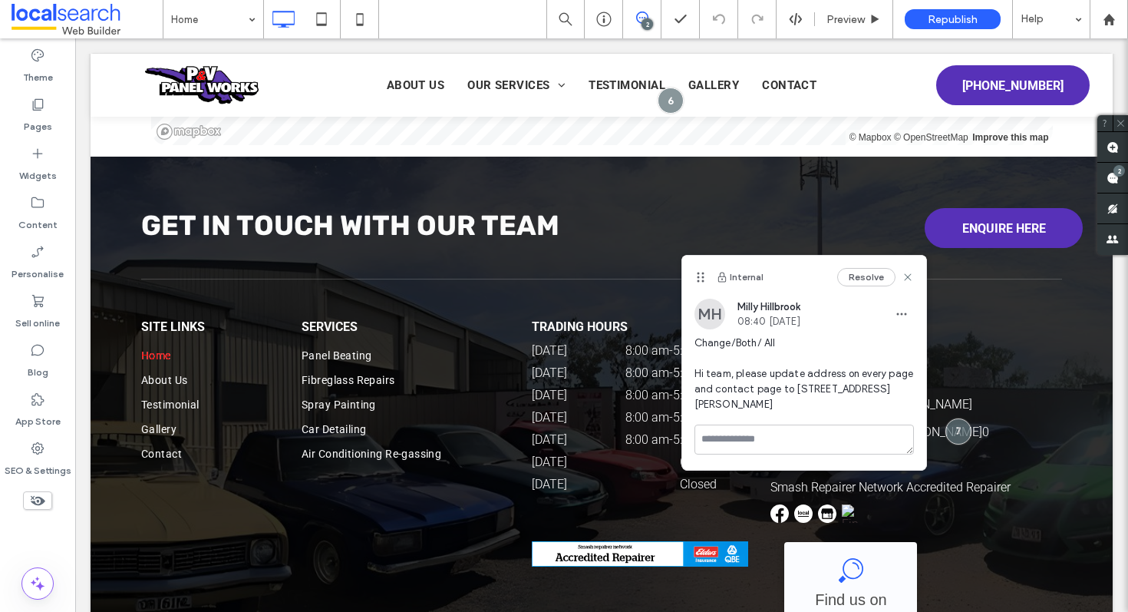
scroll to position [0, 0]
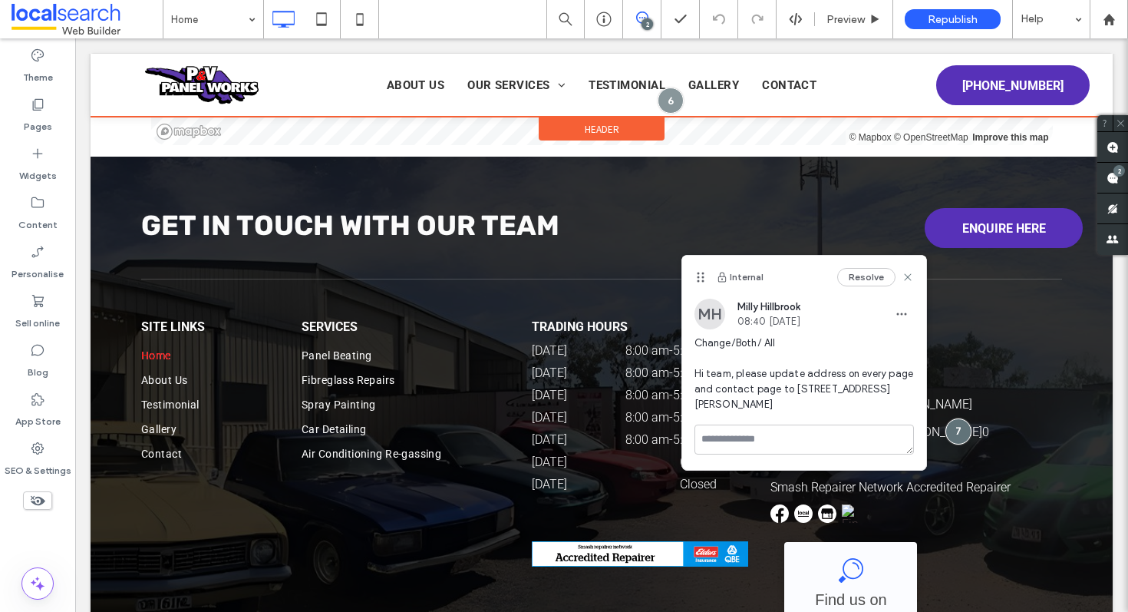
click at [794, 85] on div at bounding box center [602, 85] width 1022 height 63
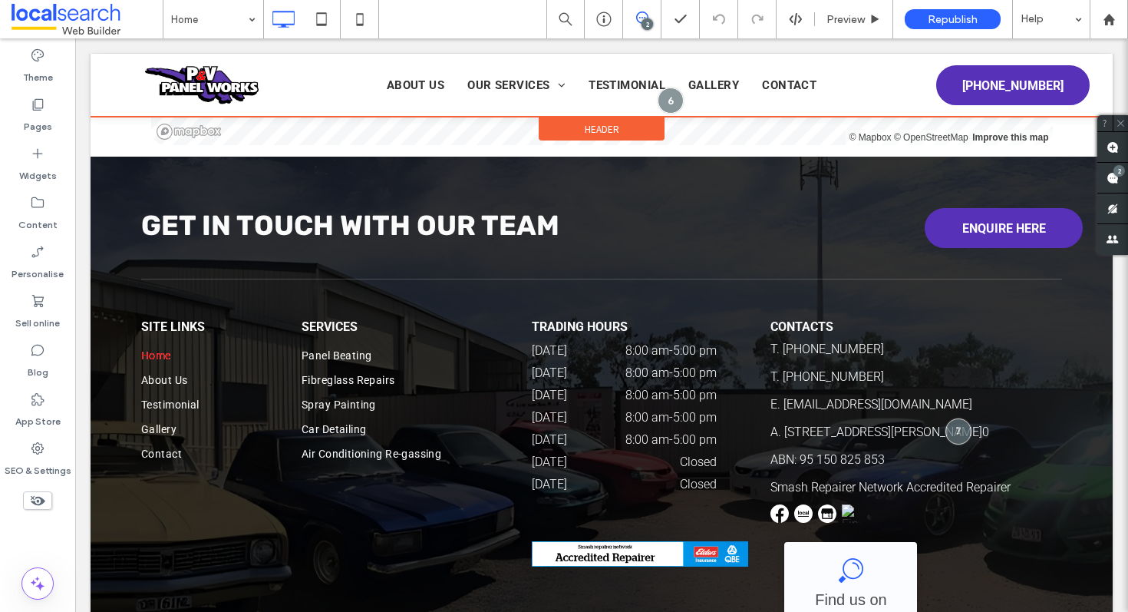
click at [773, 81] on div at bounding box center [602, 85] width 1022 height 63
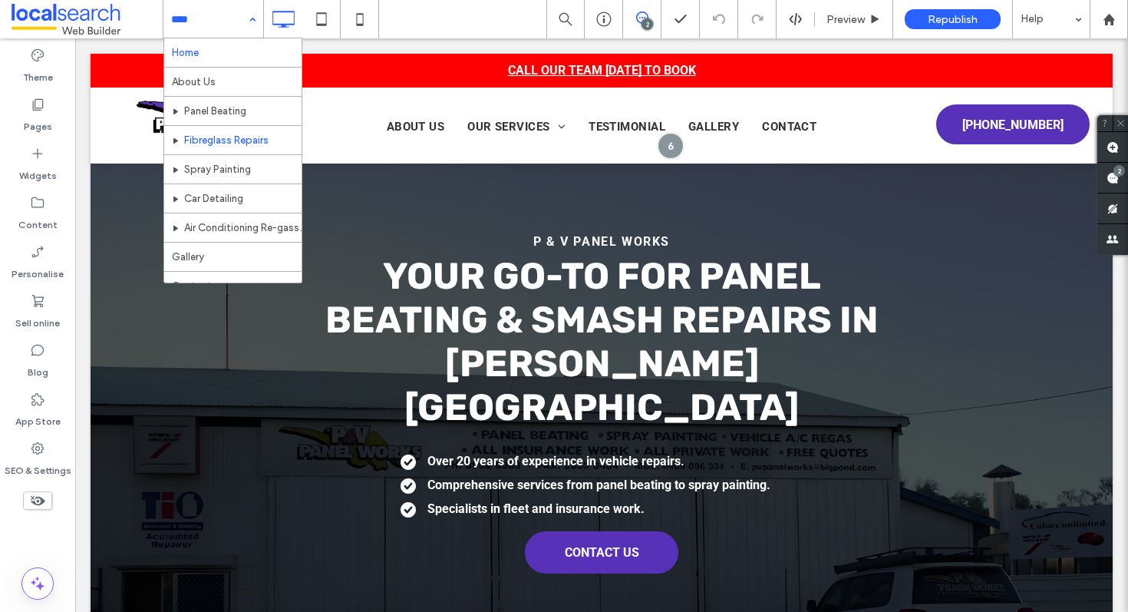
scroll to position [23, 0]
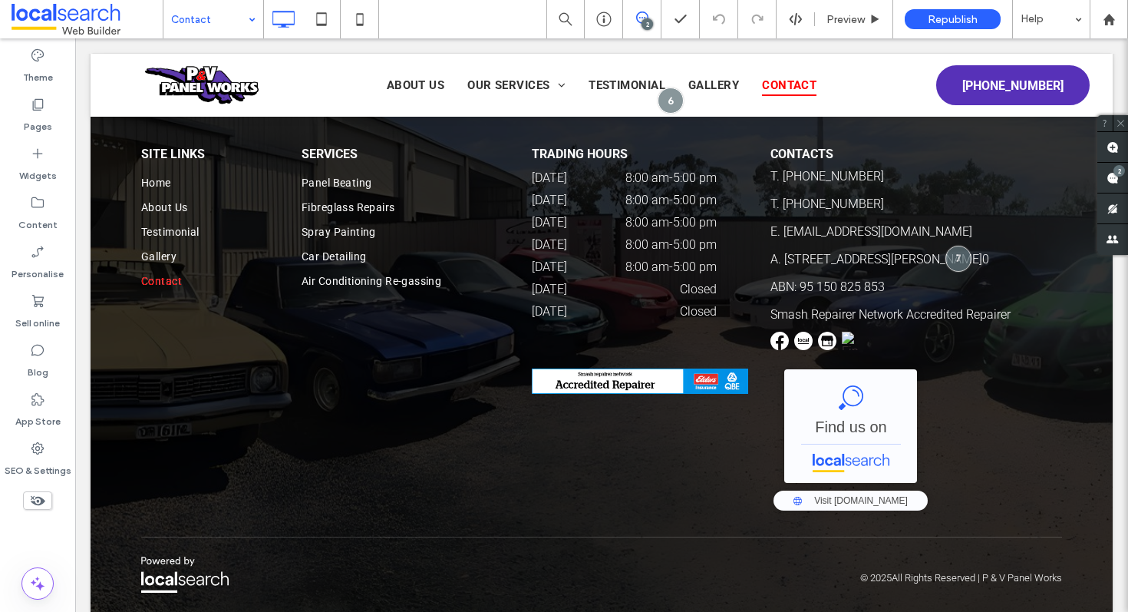
scroll to position [1869, 0]
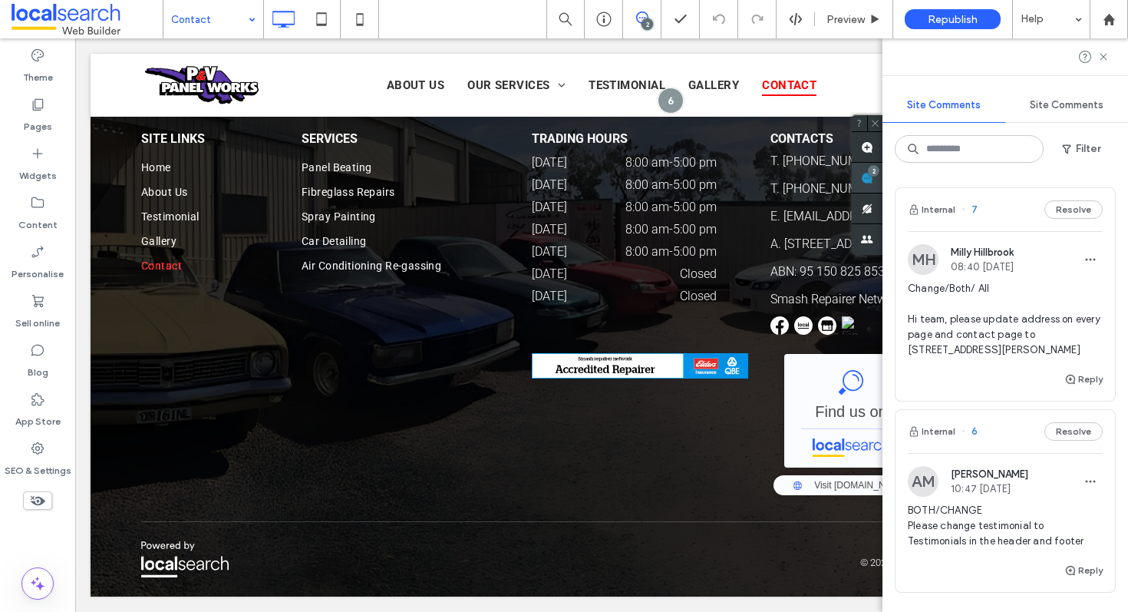
click at [883, 178] on span at bounding box center [867, 178] width 31 height 30
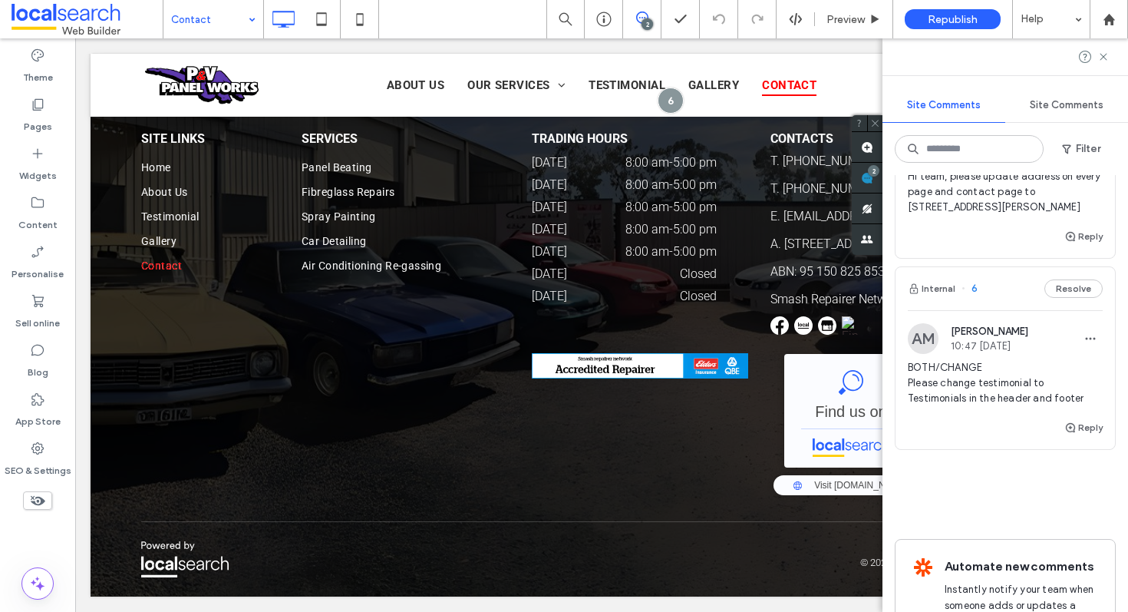
scroll to position [118, 0]
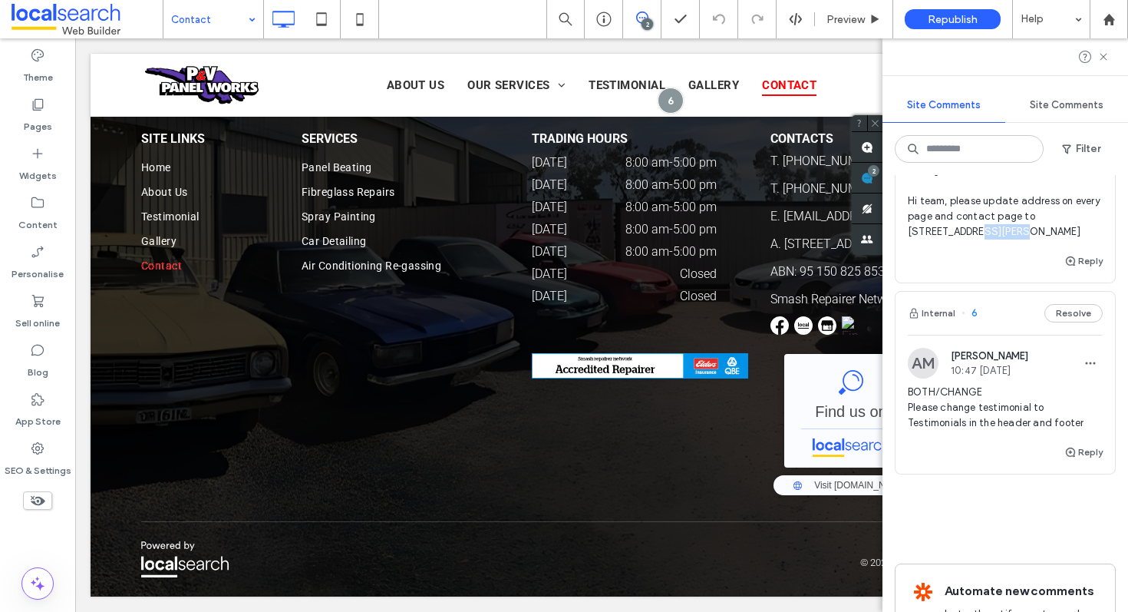
drag, startPoint x: 950, startPoint y: 233, endPoint x: 903, endPoint y: 231, distance: 46.8
click at [903, 231] on div "MH Milly Hillbrook 08:40 [DATE] Change/Both/ All Hi team, please update address…" at bounding box center [1005, 189] width 219 height 126
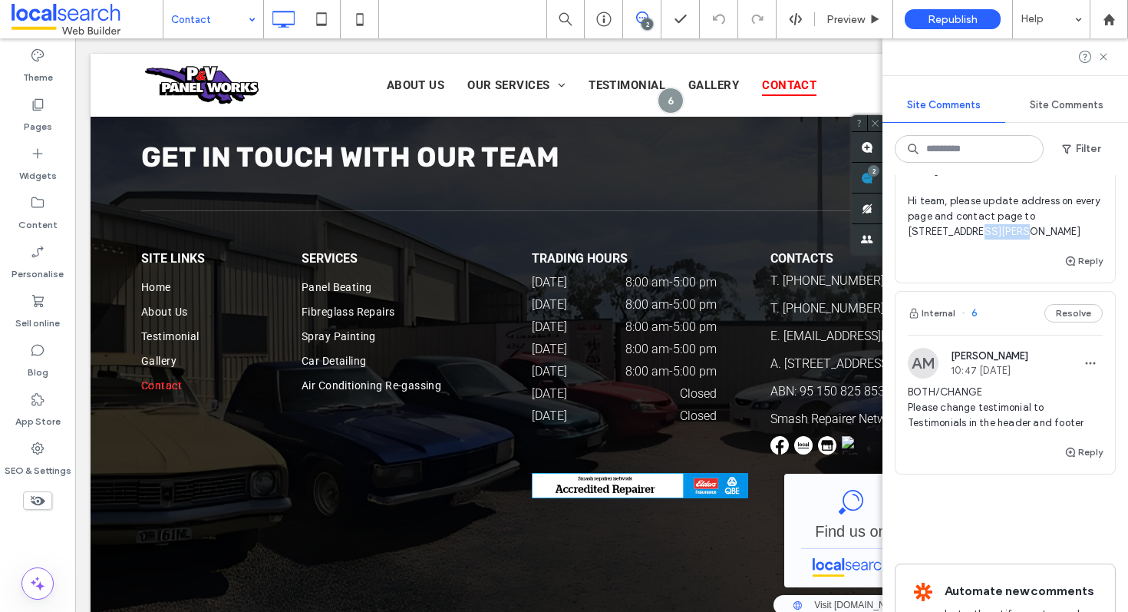
scroll to position [0, 0]
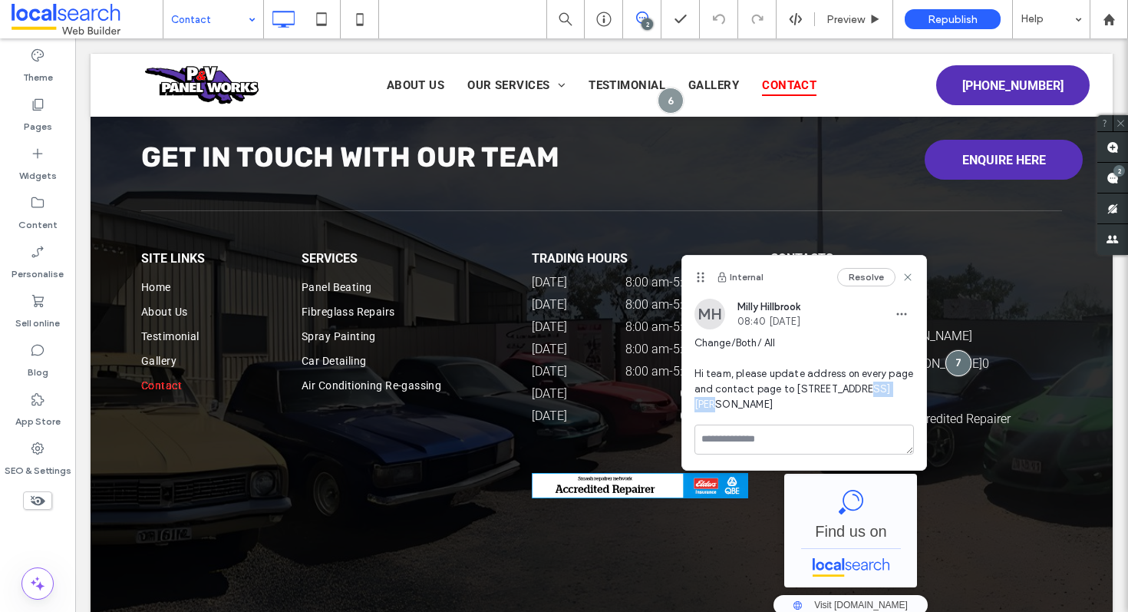
drag, startPoint x: 891, startPoint y: 388, endPoint x: 853, endPoint y: 389, distance: 38.4
click at [853, 389] on span "Change/Both/ All Hi team, please update address on every page and contact page …" at bounding box center [804, 373] width 219 height 77
copy span "[PERSON_NAME]"
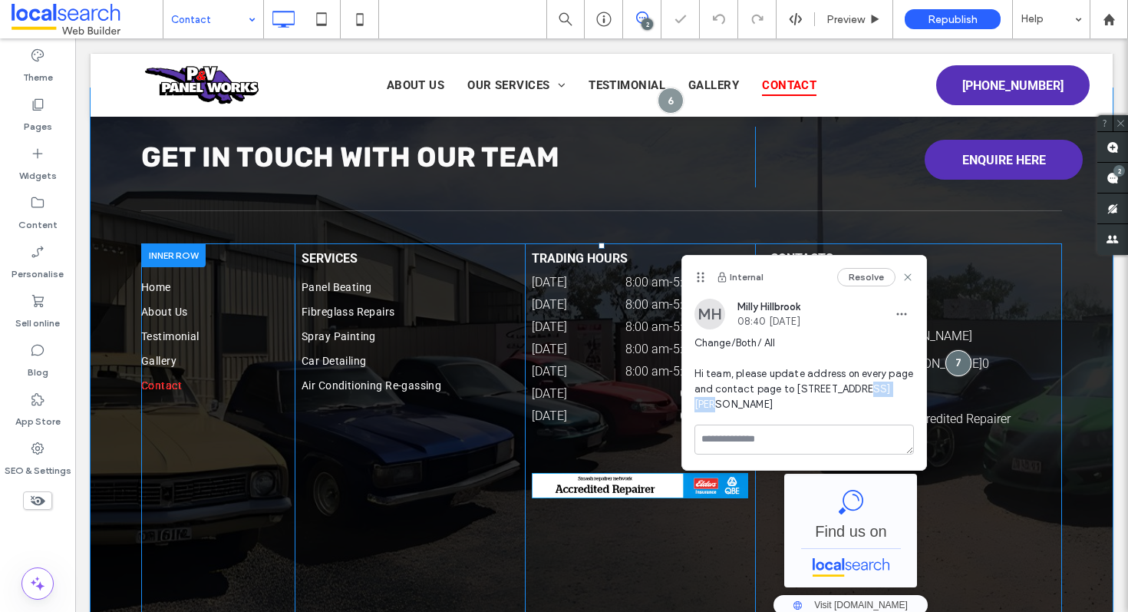
click at [995, 401] on div "ABN: 95 150 825 853" at bounding box center [917, 391] width 292 height 21
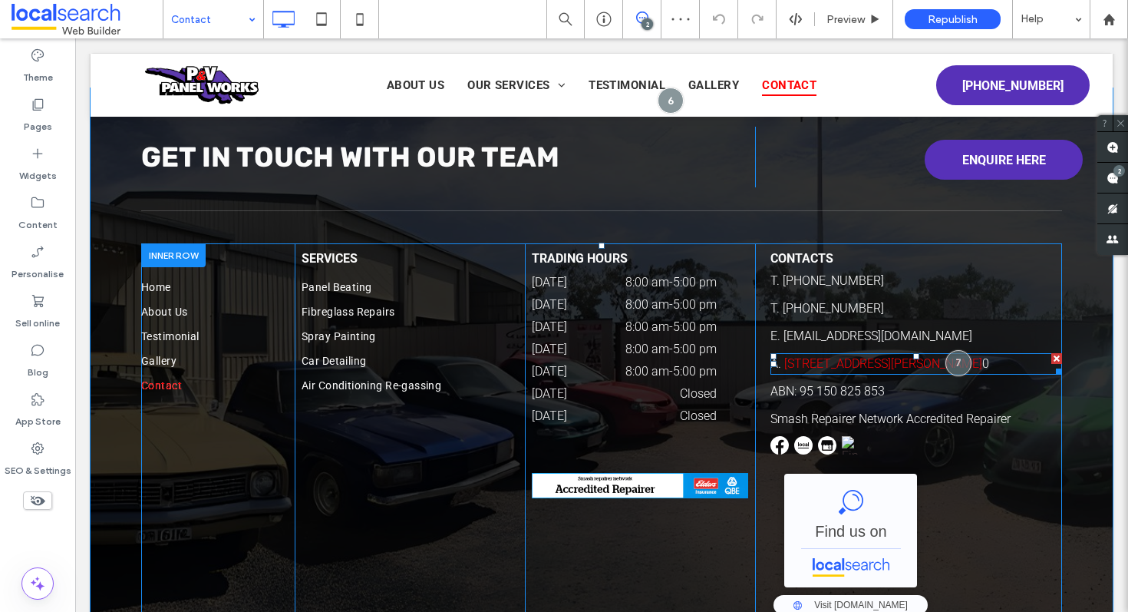
click at [923, 364] on link "[STREET_ADDRESS][PERSON_NAME]" at bounding box center [883, 363] width 198 height 15
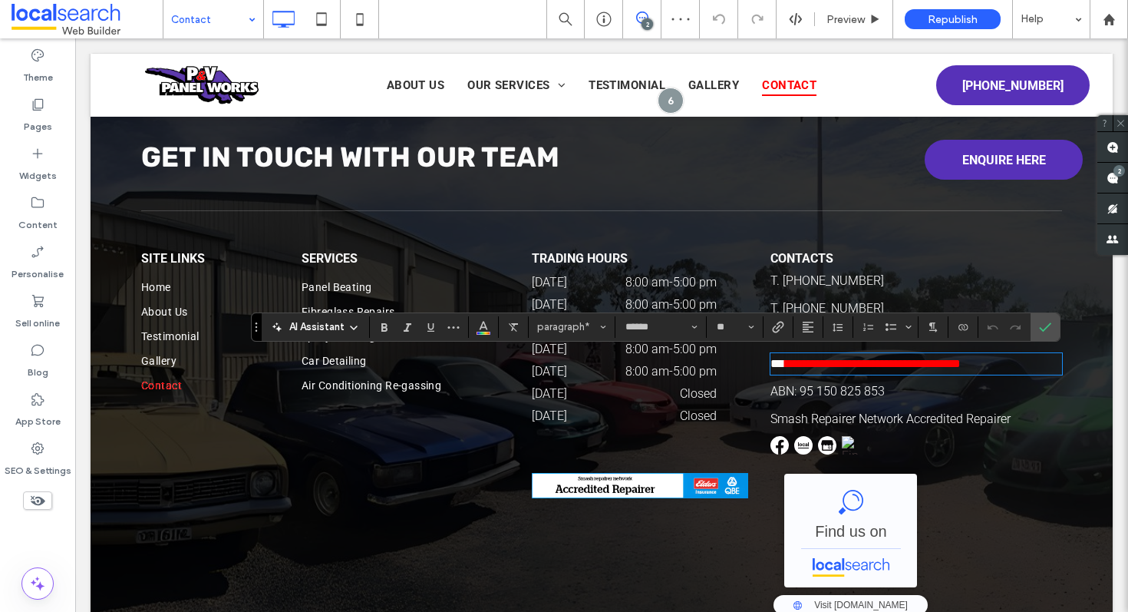
click at [949, 363] on link "**********" at bounding box center [873, 364] width 176 height 12
click at [943, 363] on link "**********" at bounding box center [873, 364] width 176 height 12
drag, startPoint x: 946, startPoint y: 365, endPoint x: 880, endPoint y: 365, distance: 66.0
click at [879, 365] on link "**********" at bounding box center [873, 364] width 176 height 12
click at [1116, 168] on div "2" at bounding box center [1120, 171] width 12 height 12
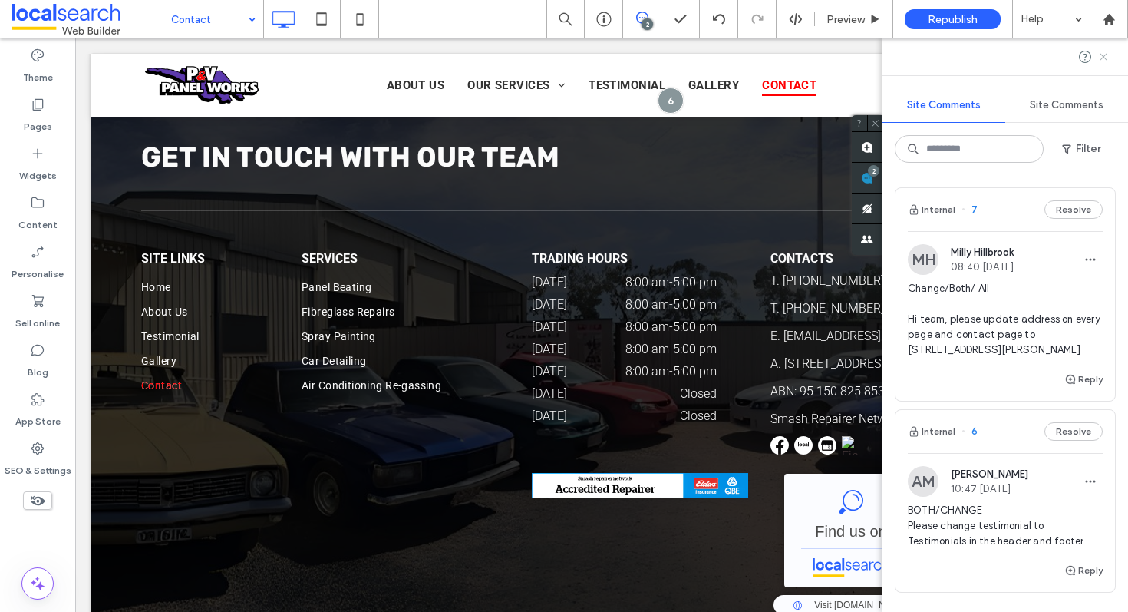
click at [1106, 55] on icon at bounding box center [1103, 57] width 12 height 12
click at [883, 180] on span at bounding box center [867, 178] width 31 height 30
click at [1104, 58] on icon at bounding box center [1103, 57] width 12 height 12
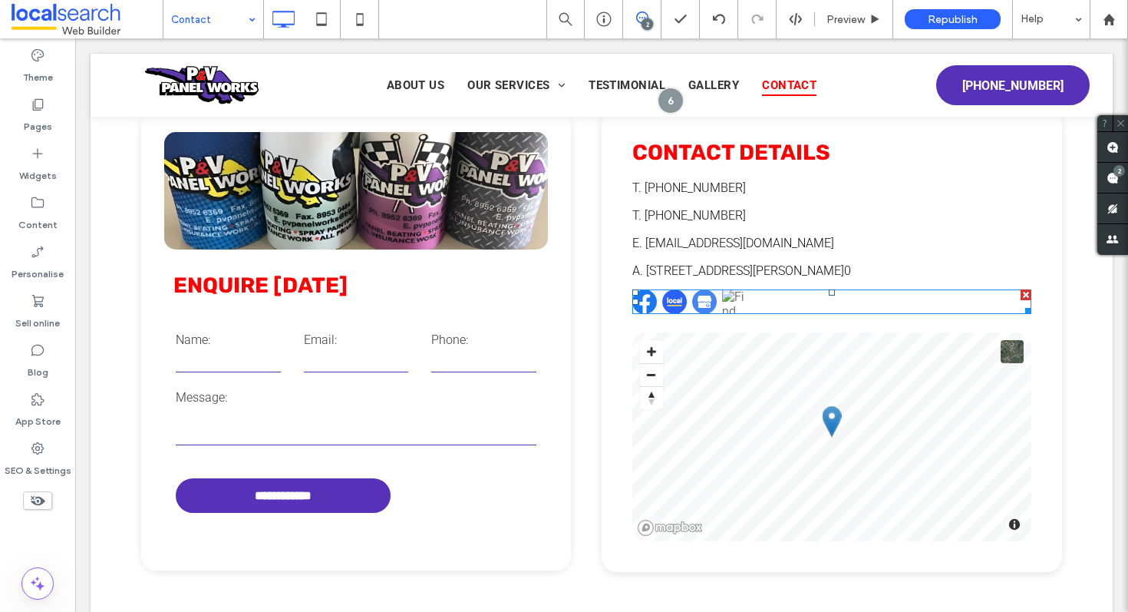
scroll to position [418, 0]
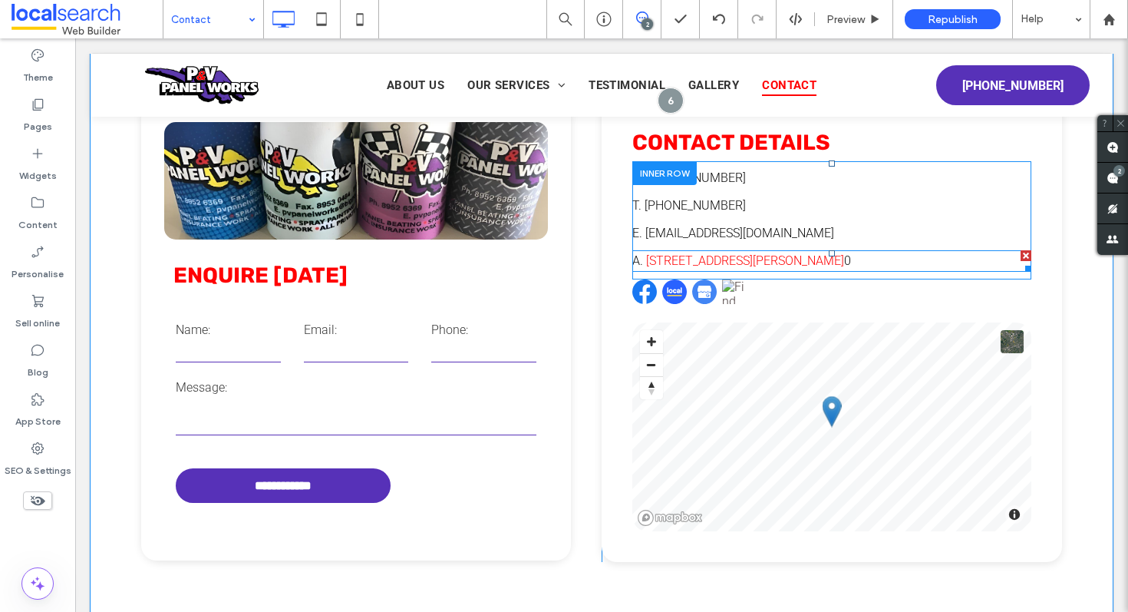
click at [783, 259] on link "[STREET_ADDRESS][PERSON_NAME]" at bounding box center [745, 260] width 198 height 15
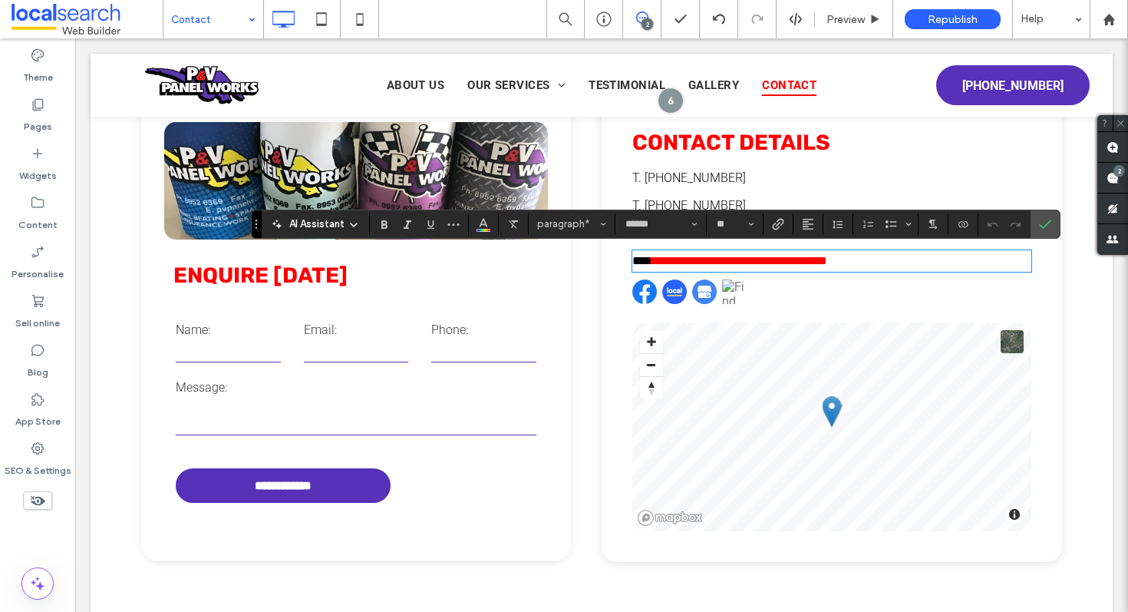
click at [797, 259] on link "**********" at bounding box center [740, 261] width 176 height 12
drag, startPoint x: 809, startPoint y: 259, endPoint x: 744, endPoint y: 263, distance: 65.3
click at [744, 263] on link "**********" at bounding box center [740, 261] width 176 height 12
click at [1048, 218] on icon "Confirm" at bounding box center [1045, 224] width 12 height 12
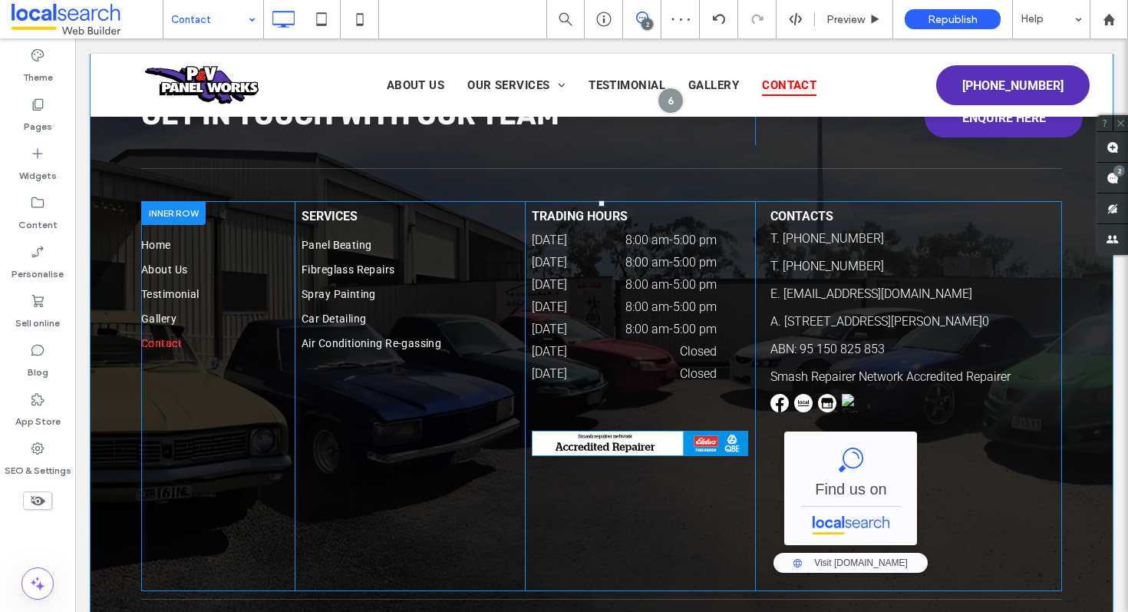
scroll to position [1869, 0]
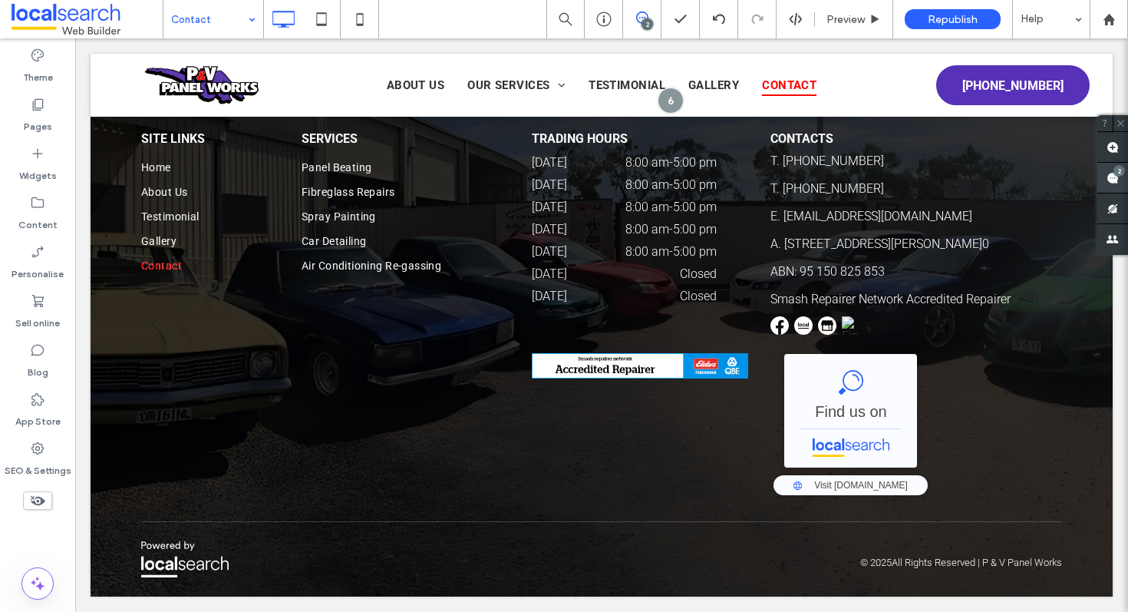
click at [1123, 175] on span at bounding box center [1112, 178] width 31 height 30
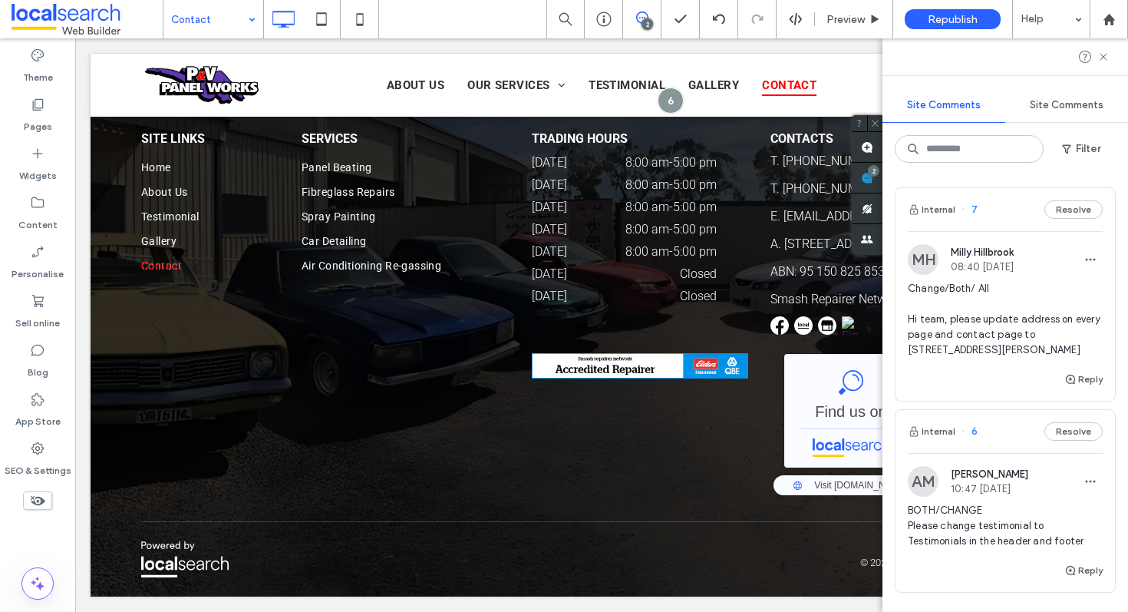
click at [1100, 48] on div at bounding box center [1006, 56] width 246 height 37
click at [1100, 50] on div at bounding box center [1006, 56] width 246 height 37
click at [1101, 59] on use at bounding box center [1103, 56] width 7 height 7
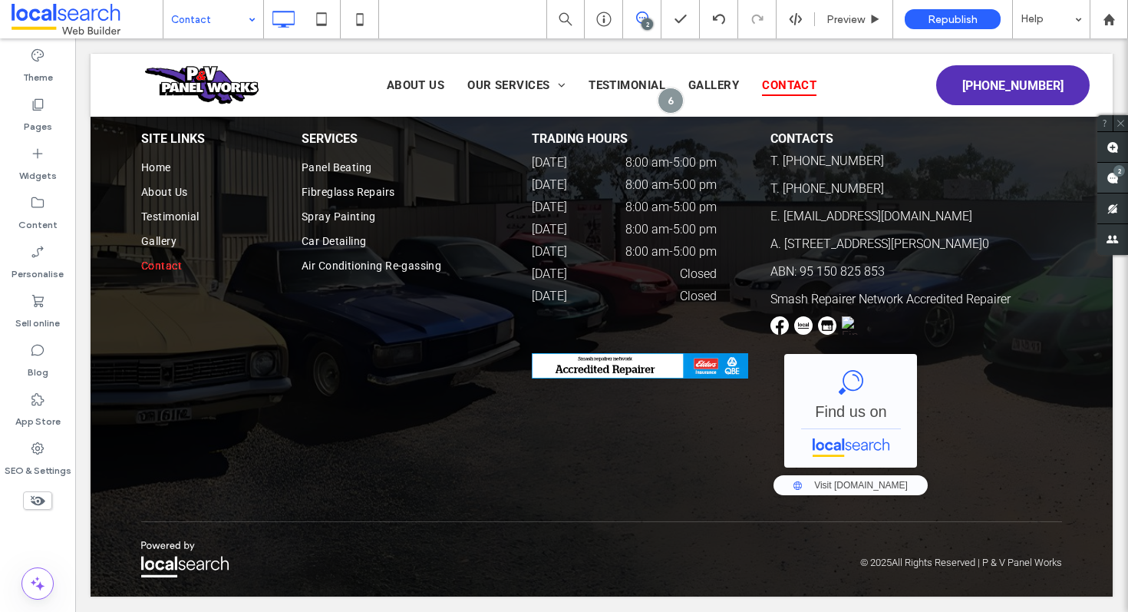
click at [1117, 181] on span at bounding box center [1112, 178] width 31 height 30
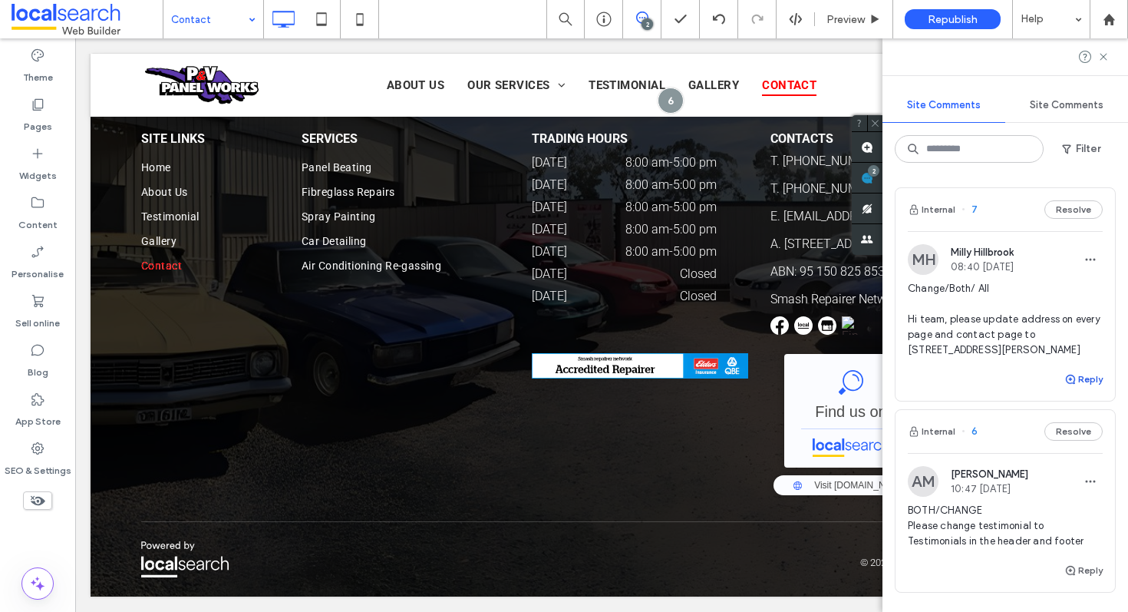
click at [1083, 378] on button "Reply" at bounding box center [1083, 379] width 38 height 18
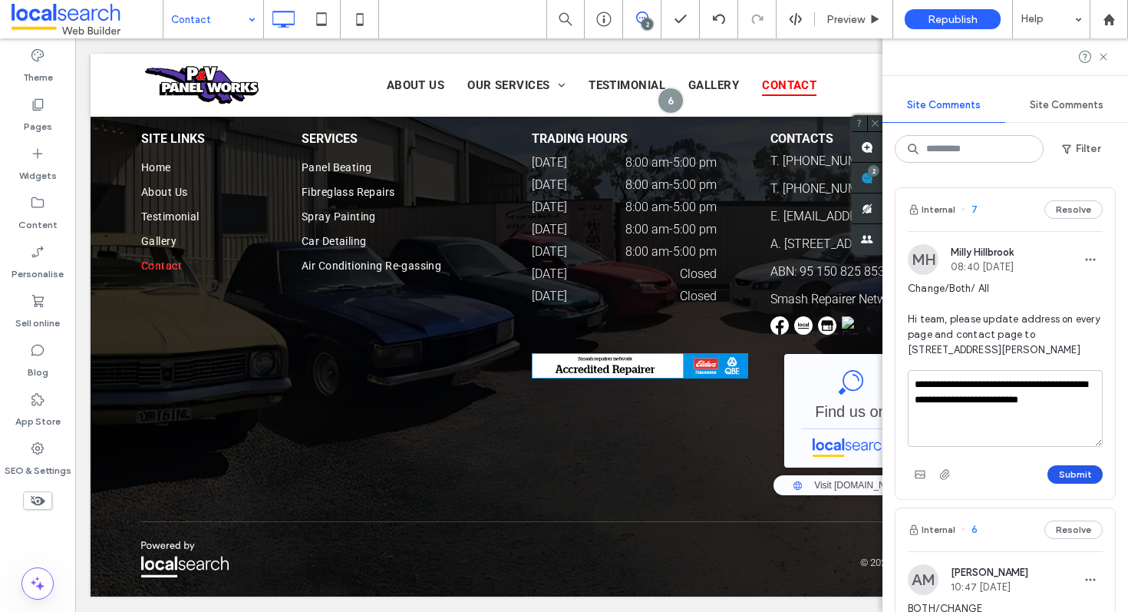
type textarea "**********"
click at [1076, 480] on button "Submit" at bounding box center [1075, 474] width 55 height 18
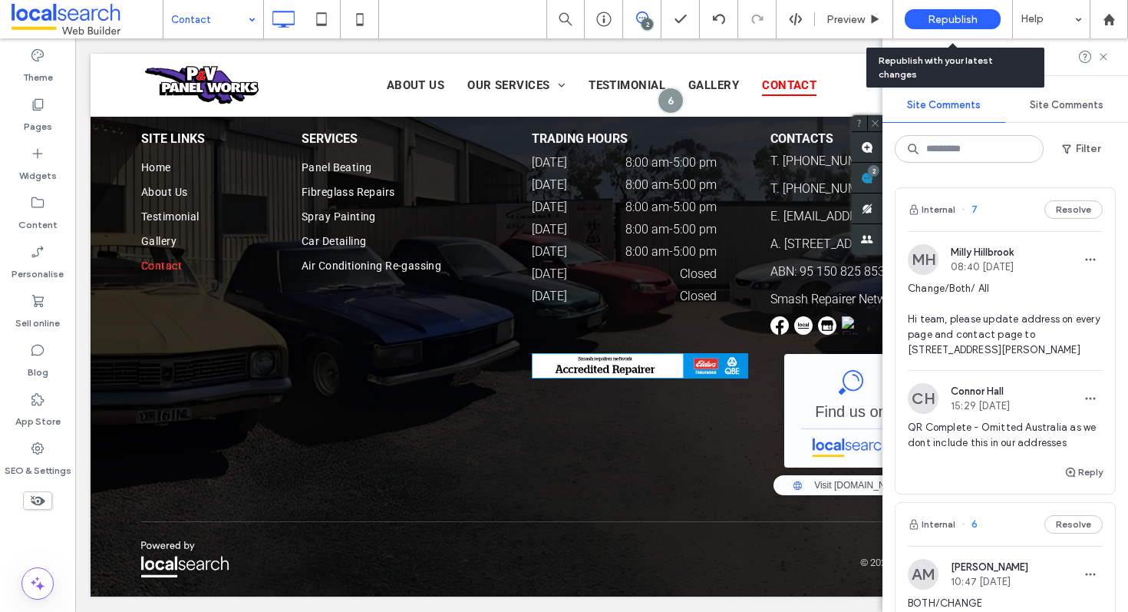
click at [972, 24] on span "Republish" at bounding box center [953, 19] width 50 height 13
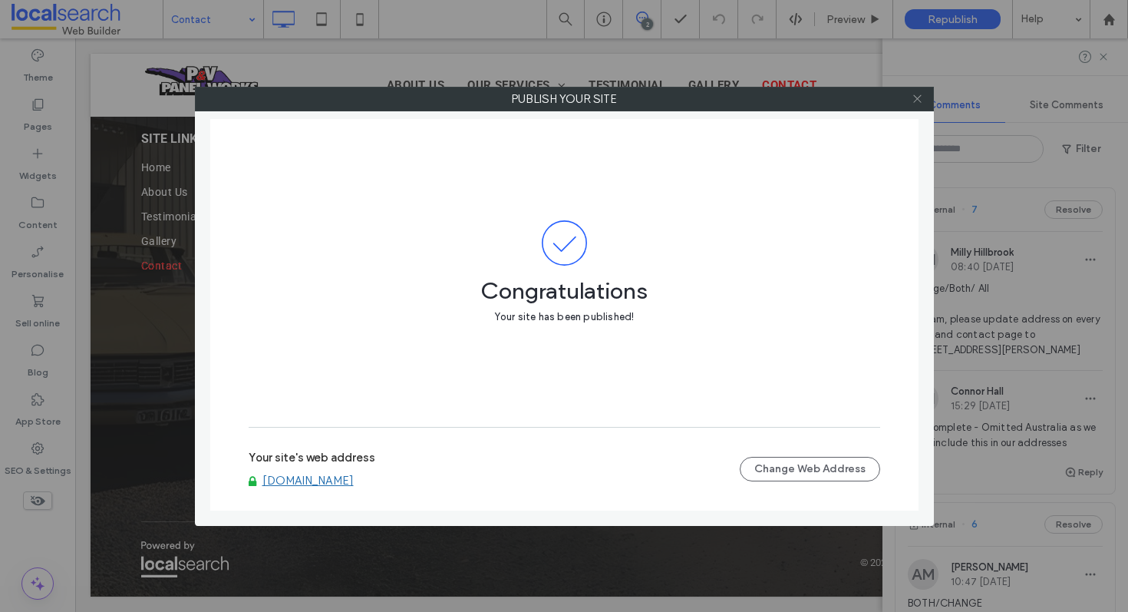
click at [919, 104] on icon at bounding box center [918, 99] width 12 height 12
